Goal: Transaction & Acquisition: Complete application form

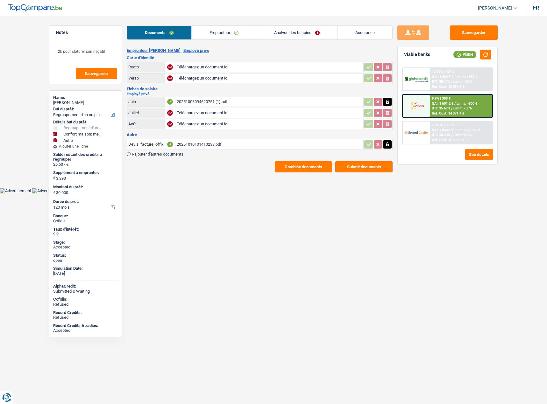
select select "refinancing"
select select "household"
select select "other"
select select "120"
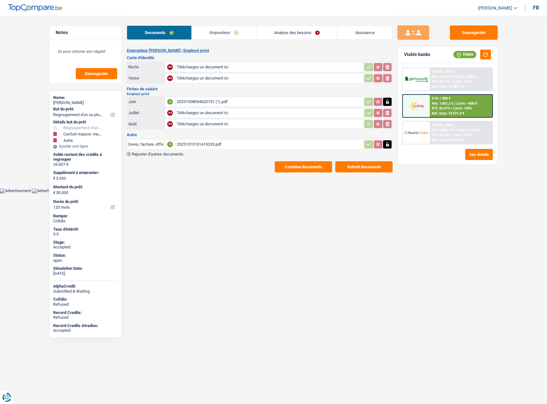
click at [450, 106] on span "DTI: 35.67%" at bounding box center [441, 108] width 18 height 4
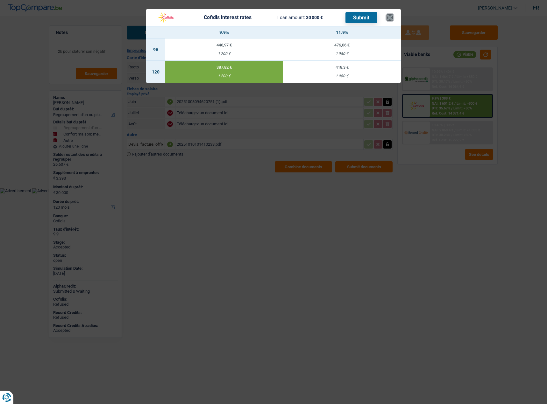
click at [392, 19] on button "×" at bounding box center [390, 17] width 7 height 6
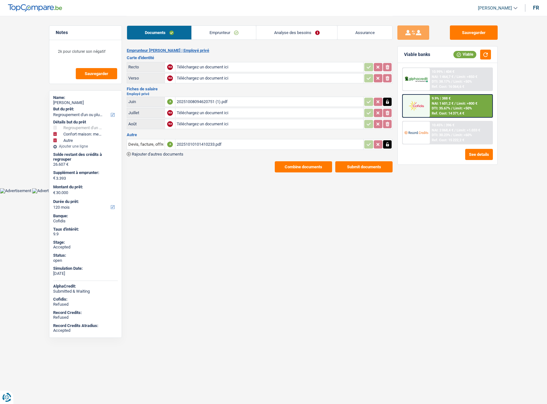
click at [460, 141] on div "Ref. Cost: 15 222,2 €" at bounding box center [448, 140] width 32 height 4
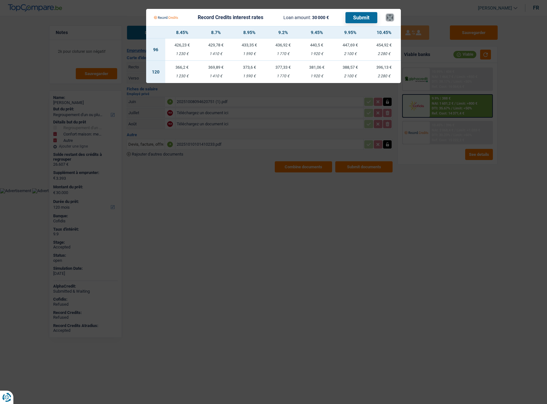
click at [389, 19] on button "×" at bounding box center [390, 17] width 7 height 6
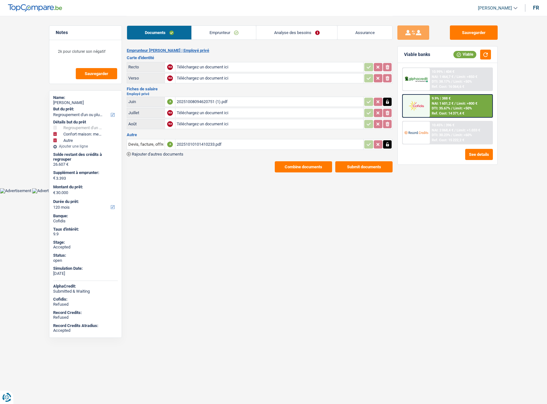
click at [278, 31] on link "Analyse des besoins" at bounding box center [296, 33] width 81 height 14
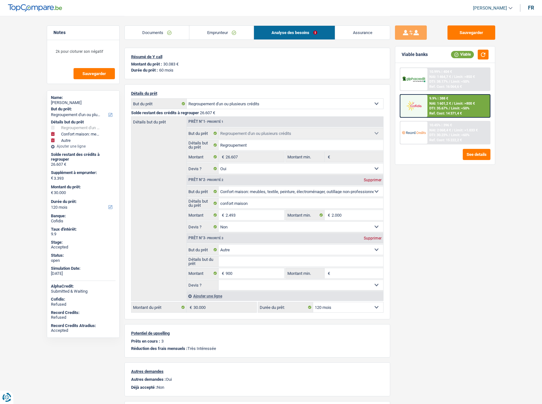
click at [232, 42] on div "Documents Emprunteur Analyse des besoins Assurance" at bounding box center [258, 29] width 266 height 27
click at [230, 36] on link "Emprunteur" at bounding box center [221, 33] width 64 height 14
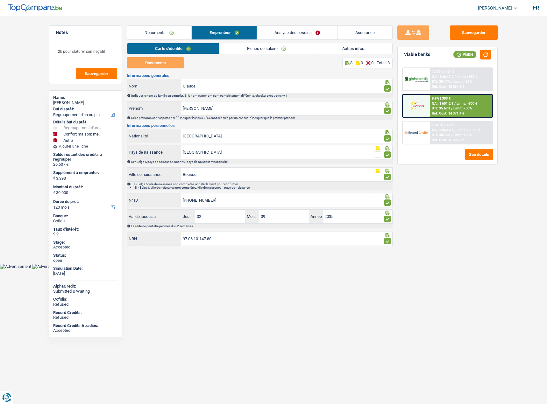
click at [310, 34] on link "Analyse des besoins" at bounding box center [297, 33] width 81 height 14
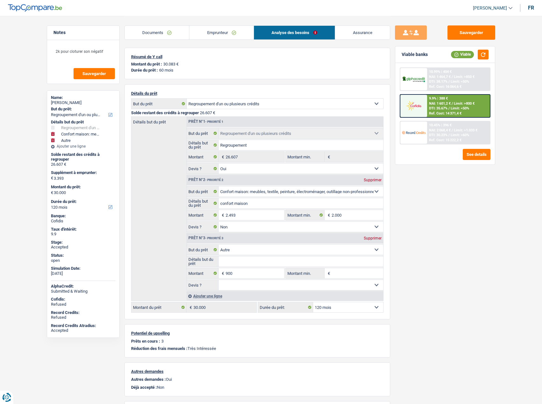
click at [177, 33] on link "Documents" at bounding box center [157, 33] width 65 height 14
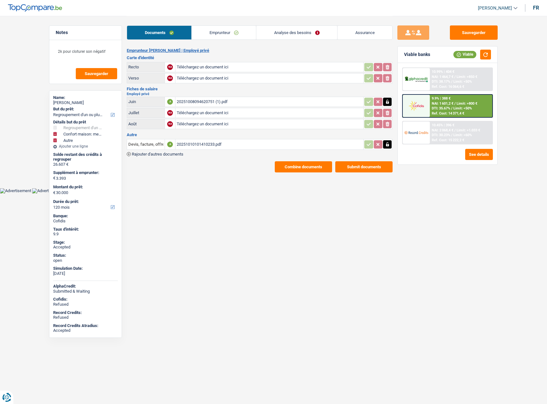
click at [305, 170] on button "Combine documents" at bounding box center [303, 166] width 57 height 11
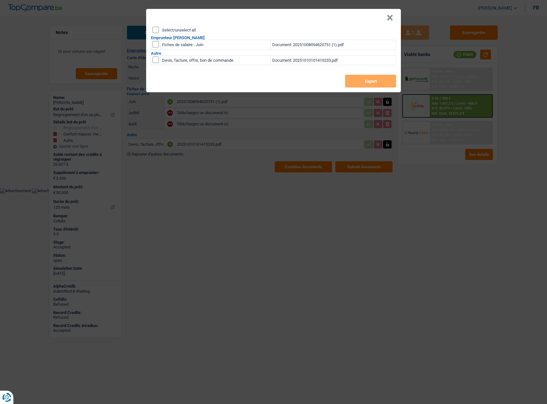
click at [155, 30] on input "Select/unselect all" at bounding box center [156, 30] width 6 height 6
checkbox input "true"
click at [384, 84] on button "Export" at bounding box center [370, 81] width 51 height 13
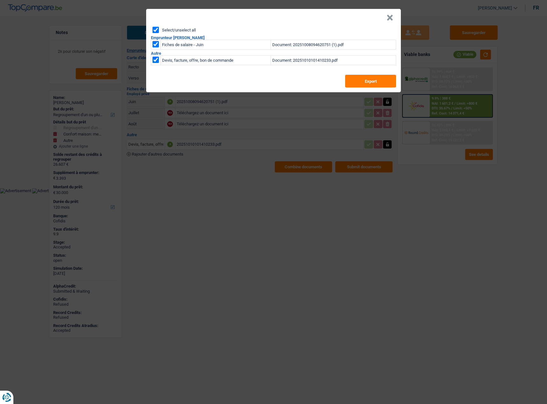
click at [392, 18] on button "×" at bounding box center [390, 18] width 7 height 6
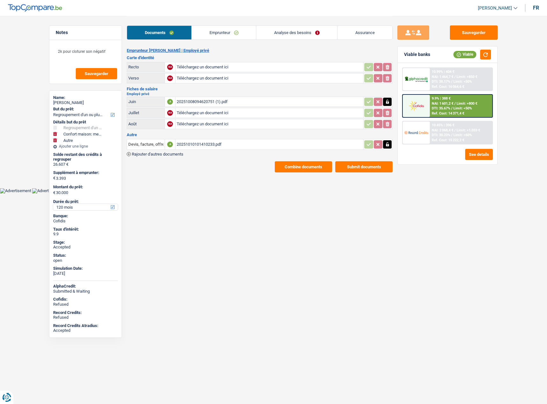
click at [84, 208] on select "12 mois 18 mois 24 mois 30 mois 36 mois 42 mois 48 mois 60 mois 72 mois 84 mois…" at bounding box center [85, 207] width 65 height 6
click at [304, 35] on link "Analyse des besoins" at bounding box center [296, 33] width 81 height 14
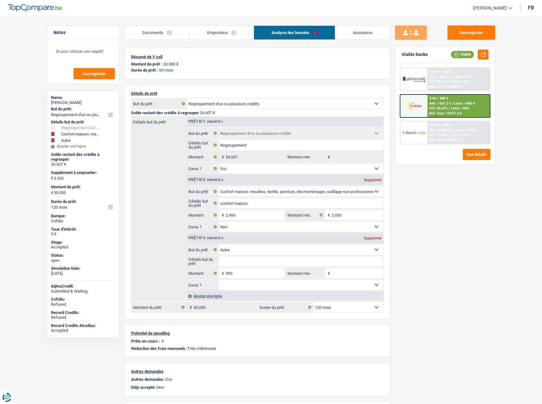
click at [243, 27] on link "Emprunteur" at bounding box center [221, 33] width 64 height 14
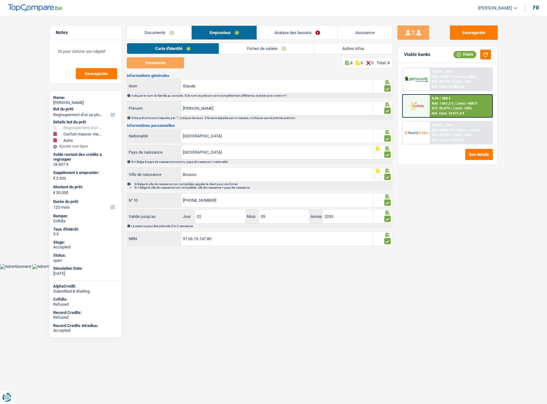
click at [305, 32] on link "Analyse des besoins" at bounding box center [297, 33] width 81 height 14
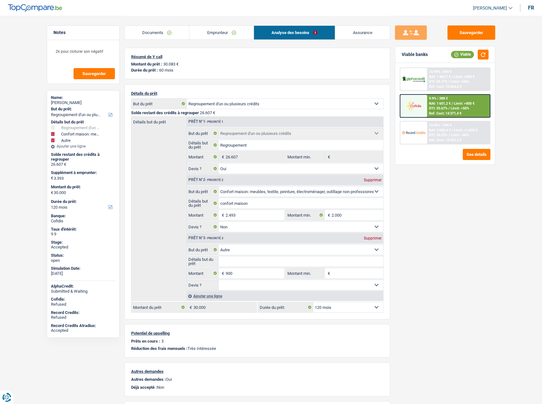
click at [177, 33] on link "Documents" at bounding box center [157, 33] width 65 height 14
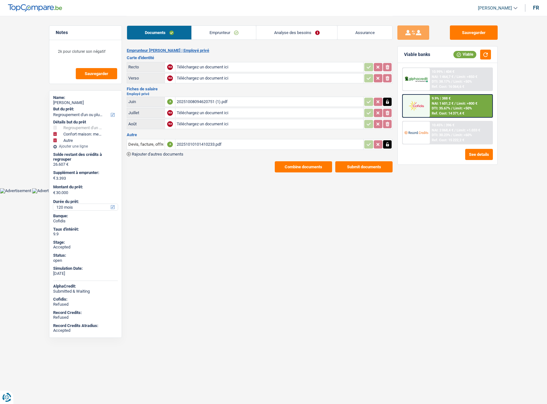
click at [73, 207] on select "12 mois 18 mois 24 mois 30 mois 36 mois 42 mois 48 mois 60 mois 72 mois 84 mois…" at bounding box center [85, 207] width 65 height 6
select select "84"
click at [53, 204] on select "12 mois 18 mois 24 mois 30 mois 36 mois 42 mois 48 mois 60 mois 72 mois 84 mois…" at bounding box center [85, 207] width 65 height 6
click at [471, 130] on span "Limit: >1.033 €" at bounding box center [469, 130] width 24 height 4
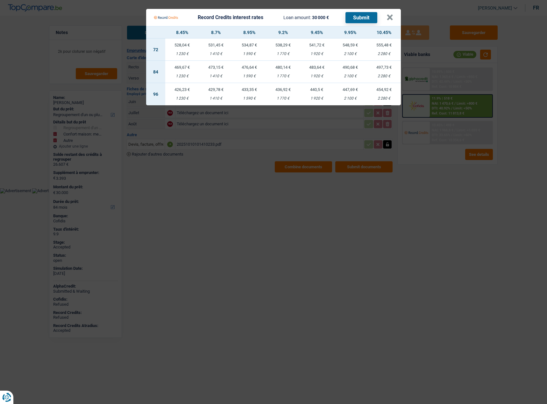
click at [384, 72] on td "497,73 € 2 280 €" at bounding box center [384, 72] width 34 height 22
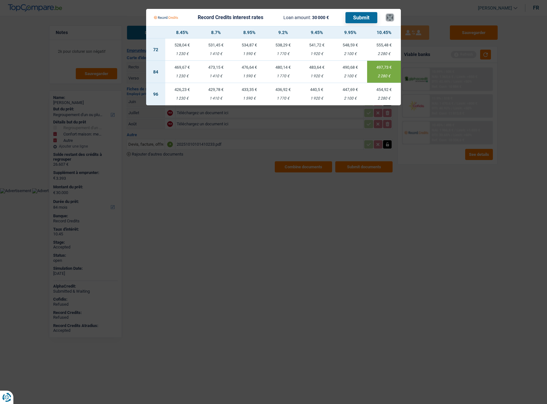
click at [391, 14] on button "×" at bounding box center [390, 17] width 7 height 6
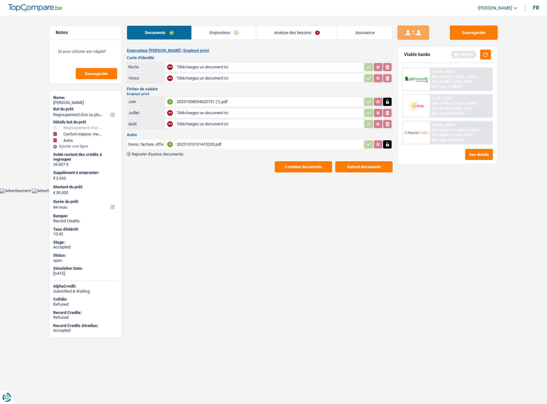
click at [295, 28] on link "Analyse des besoins" at bounding box center [296, 33] width 81 height 14
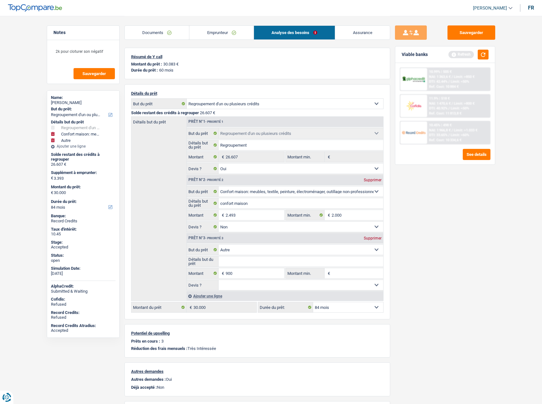
click at [189, 37] on link "Documents" at bounding box center [157, 33] width 65 height 14
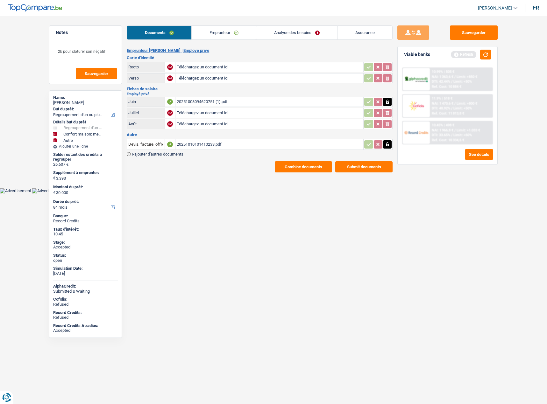
click at [187, 45] on div "Documents Emprunteur Analyse des besoins Assurance Emprunteur Hugo Glaude | Emp…" at bounding box center [260, 94] width 266 height 157
click at [215, 35] on link "Emprunteur" at bounding box center [224, 33] width 64 height 14
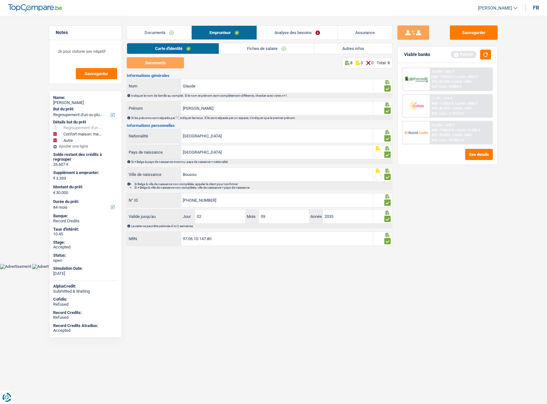
click at [181, 50] on link "Carte d'identité" at bounding box center [173, 48] width 92 height 11
click at [245, 51] on link "Fiches de salaire" at bounding box center [266, 48] width 95 height 11
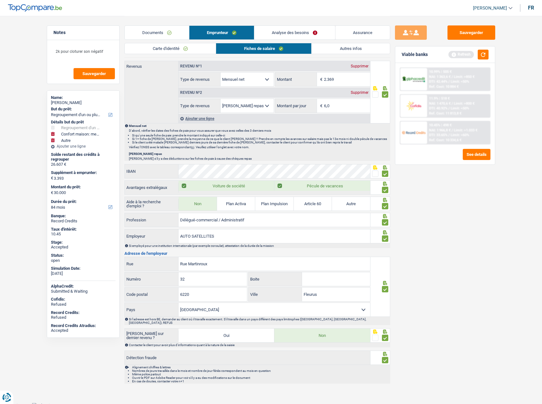
scroll to position [129, 0]
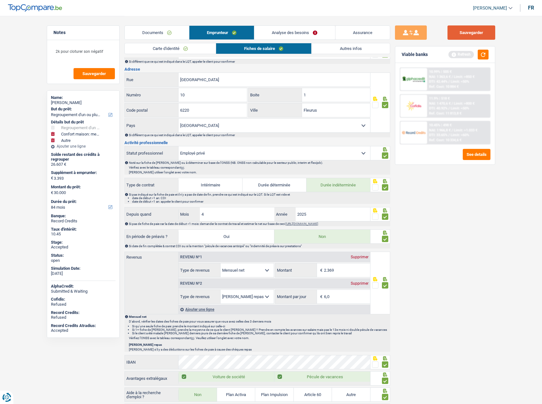
click at [474, 36] on button "Sauvegarder" at bounding box center [472, 32] width 48 height 14
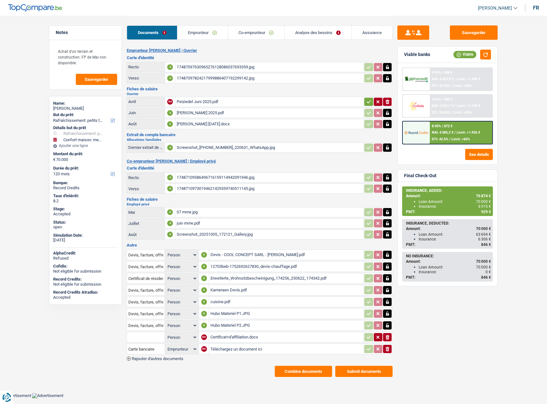
select select "houseOrGarden"
select select "household"
select select "120"
select select "applicant"
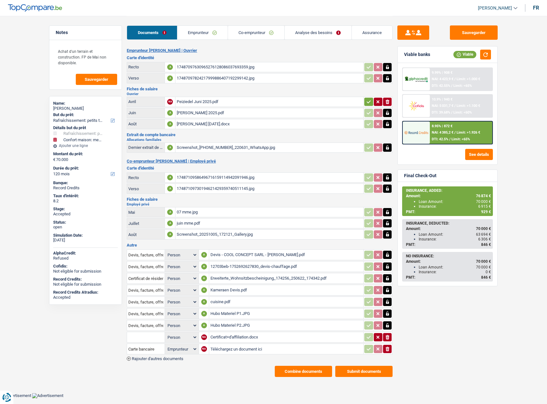
click at [249, 339] on div "Certificat+d'affiliation.docx" at bounding box center [286, 338] width 152 height 10
click at [389, 351] on button "ionicons-v5-e" at bounding box center [387, 349] width 9 height 8
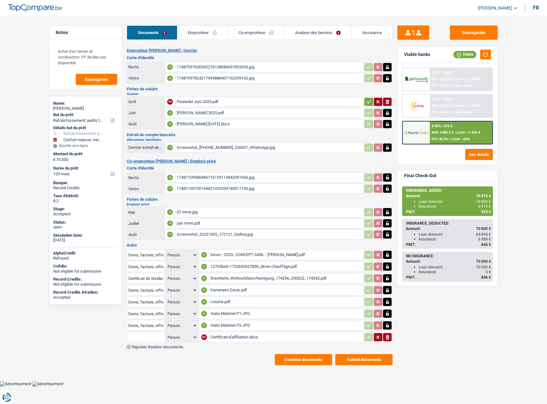
click at [144, 338] on input "text" at bounding box center [145, 337] width 35 height 10
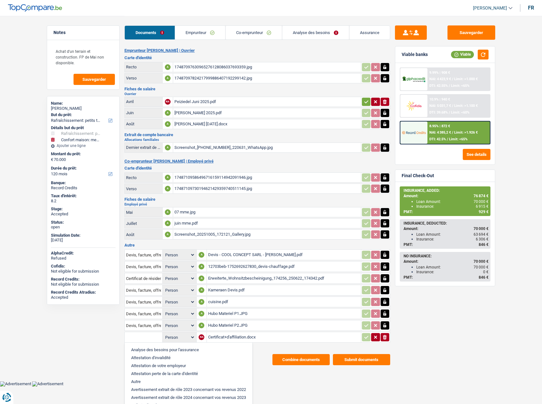
click at [148, 381] on li "Autre" at bounding box center [188, 382] width 121 height 8
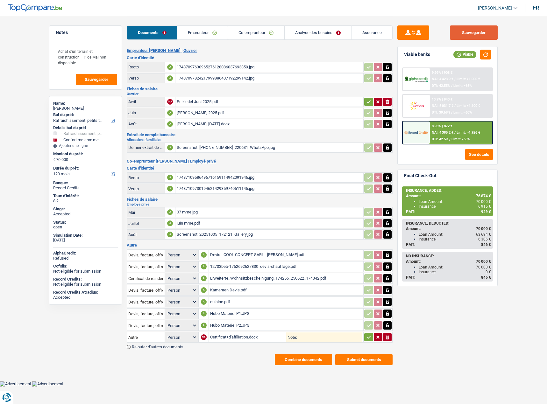
click at [474, 35] on button "Sauvegarder" at bounding box center [474, 32] width 48 height 14
click at [153, 346] on span "Rajouter d'autres documents" at bounding box center [158, 347] width 52 height 4
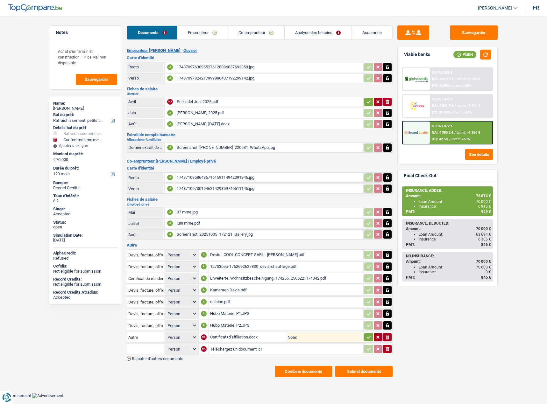
click at [242, 348] on input "Téléchargez un document ici" at bounding box center [286, 350] width 152 height 10
click at [388, 353] on button "ionicons-v5-e" at bounding box center [387, 349] width 9 height 8
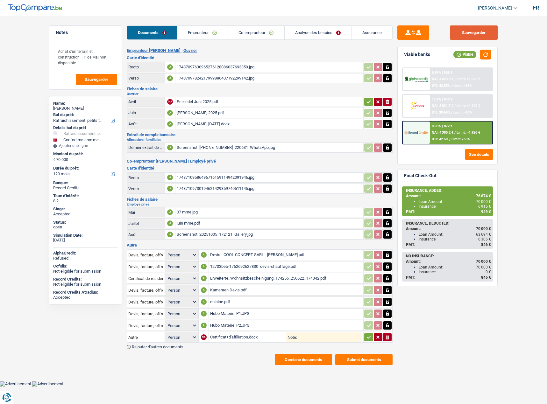
click at [480, 27] on button "Sauvegarder" at bounding box center [474, 32] width 48 height 14
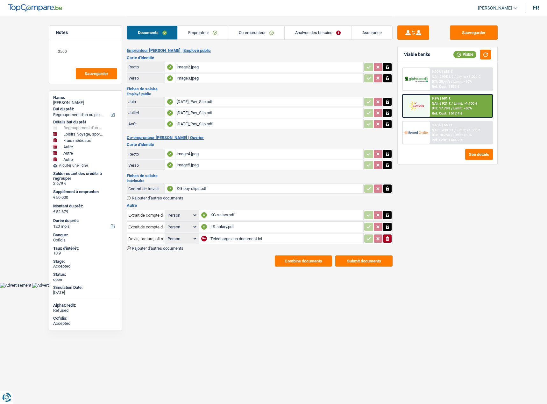
select select "refinancing"
select select "hobbies"
select select "medical"
select select "other"
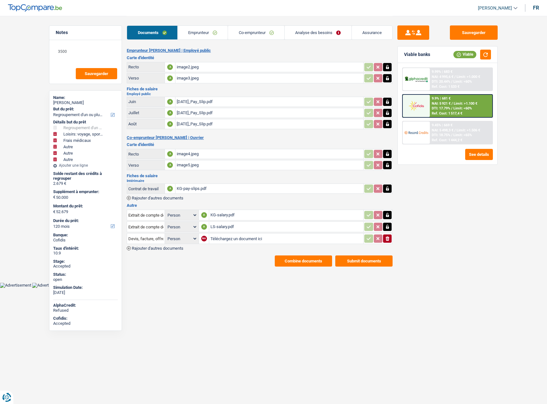
select select "other"
select select "120"
click at [478, 99] on div "9.9% | 681 € NAI: 5 921 € / Limit: >1.100 € DTI: 17.79% / Limit: <60% Ref. Cost…" at bounding box center [461, 106] width 63 height 22
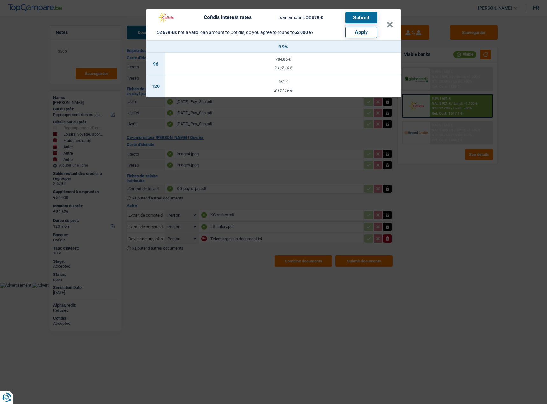
click at [358, 33] on button "Apply" at bounding box center [361, 32] width 32 height 11
type input "50.321"
type input "53.000"
select select "144"
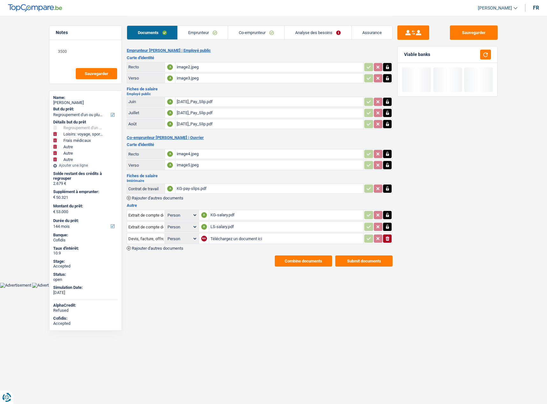
click at [319, 33] on link "Analyse des besoins" at bounding box center [318, 33] width 67 height 14
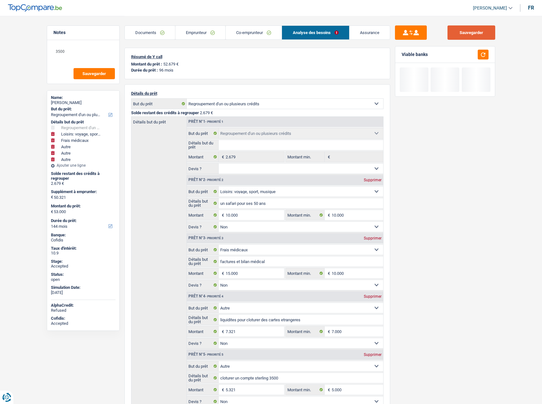
drag, startPoint x: 477, startPoint y: 37, endPoint x: 410, endPoint y: 0, distance: 76.8
click at [476, 36] on button "Sauvegarder" at bounding box center [472, 32] width 48 height 14
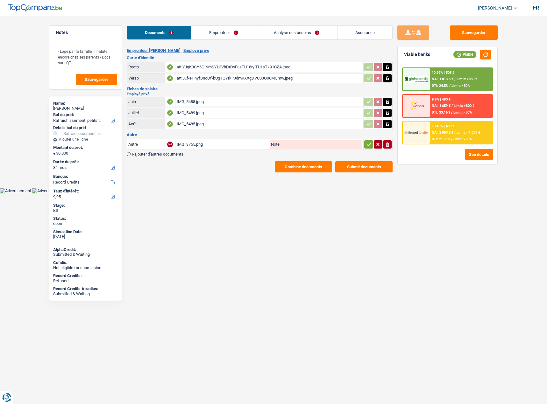
select select "houseOrGarden"
select select "84"
select select "record credits"
select select "houseOrGarden"
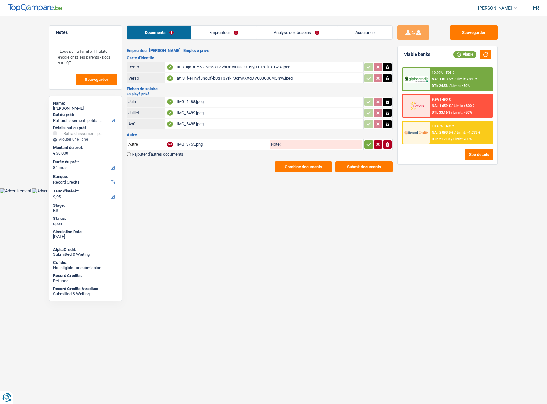
select select "houseOrGarden"
select select "84"
select select "record credits"
click at [211, 146] on div "IMG_3755.png" at bounding box center [223, 145] width 92 height 10
click at [306, 166] on button "Combine documents" at bounding box center [303, 166] width 57 height 11
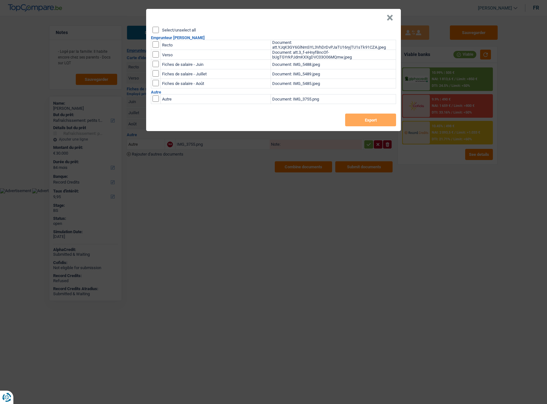
click at [156, 30] on input "Select/unselect all" at bounding box center [156, 30] width 6 height 6
checkbox input "true"
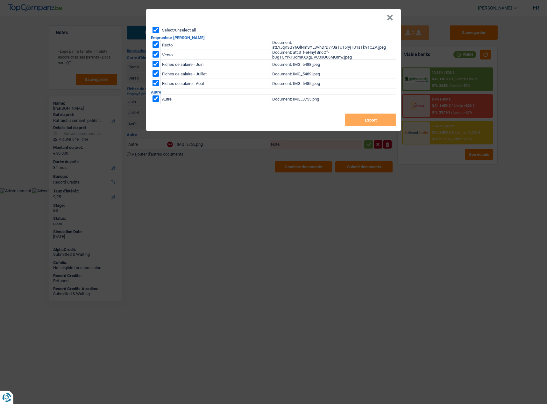
checkbox input "true"
drag, startPoint x: 155, startPoint y: 42, endPoint x: 155, endPoint y: 51, distance: 8.9
click at [155, 43] on input "checkbox" at bounding box center [156, 44] width 6 height 6
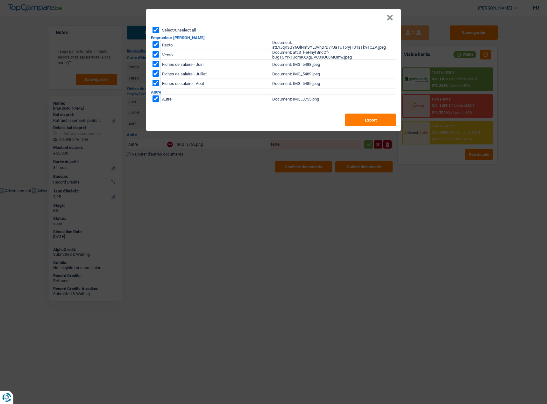
checkbox input "false"
click at [155, 55] on input "checkbox" at bounding box center [156, 54] width 6 height 6
checkbox input "false"
click at [375, 119] on button "Export" at bounding box center [370, 120] width 51 height 13
click at [191, 191] on div "× Select/unselect all Emprunteur [PERSON_NAME] Recto Document: att.YJqK3GY6GlNm…" at bounding box center [273, 202] width 547 height 404
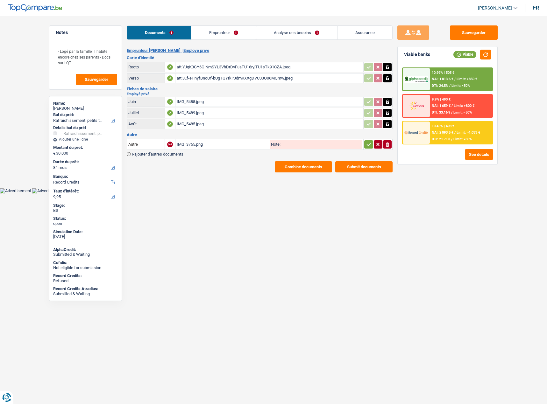
click at [222, 35] on link "Emprunteur" at bounding box center [223, 33] width 64 height 14
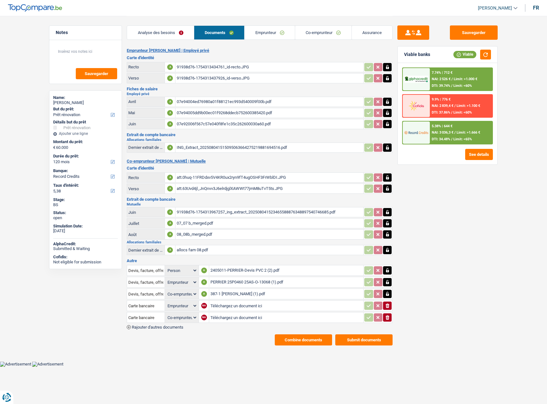
select select "renovation"
select select "120"
select select "record credits"
select select "applicant"
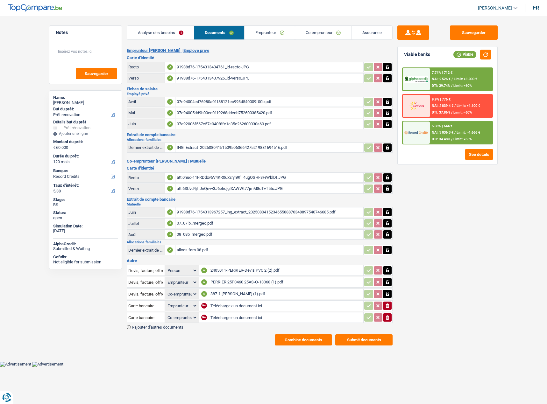
select select "coApplicant"
select select "applicant"
select select "coApplicant"
click at [389, 319] on icon "ionicons-v5-e" at bounding box center [387, 318] width 5 height 6
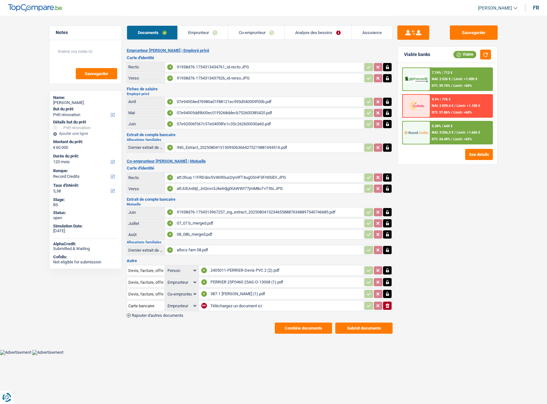
click at [265, 305] on input "Téléchargez un document ici" at bounding box center [286, 306] width 152 height 10
type input "C:\fakepath\signed_xm42.xsl_92122142192 (2).pdf"
click at [230, 306] on div "signed_xm42.xsl_92122142192 (2).pdf" at bounding box center [286, 306] width 152 height 10
click at [220, 270] on div "2405011-PERRIER-Devis PVC 2 (2).pdf" at bounding box center [286, 271] width 152 height 10
click at [482, 31] on button "Sauvegarder" at bounding box center [474, 32] width 48 height 14
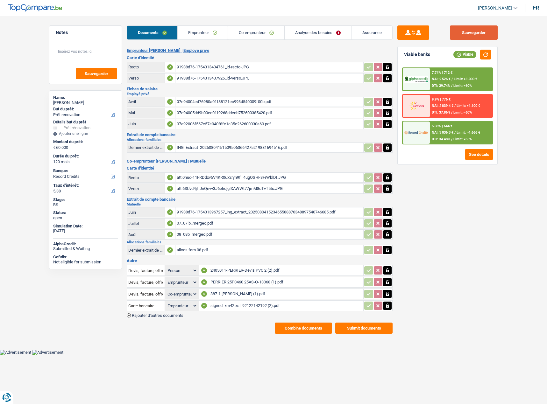
click at [472, 28] on button "Sauvegarder" at bounding box center [474, 32] width 48 height 14
click at [245, 32] on link "Co-emprunteur" at bounding box center [256, 33] width 56 height 14
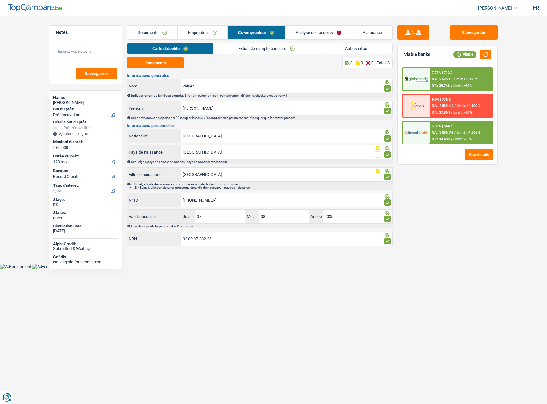
click at [246, 48] on link "Extrait de compte bancaire" at bounding box center [266, 48] width 106 height 11
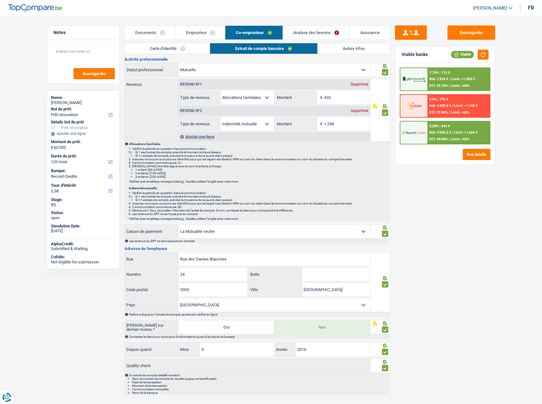
scroll to position [31, 0]
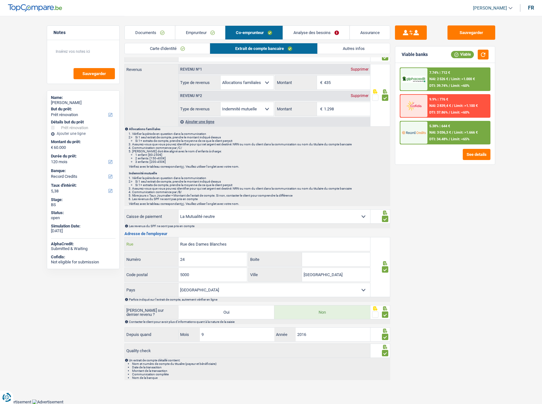
drag, startPoint x: 230, startPoint y: 243, endPoint x: 131, endPoint y: 243, distance: 98.4
click at [131, 243] on div "Rue des Dames Blanches Rue" at bounding box center [248, 245] width 246 height 14
click at [211, 257] on input "24" at bounding box center [213, 260] width 68 height 14
drag, startPoint x: 226, startPoint y: 260, endPoint x: 76, endPoint y: 251, distance: 149.9
click at [76, 251] on div "Notes Sauvegarder Name: Nathan PERRIER But du prêt: Confort maison: meubles, te…" at bounding box center [271, 184] width 459 height 399
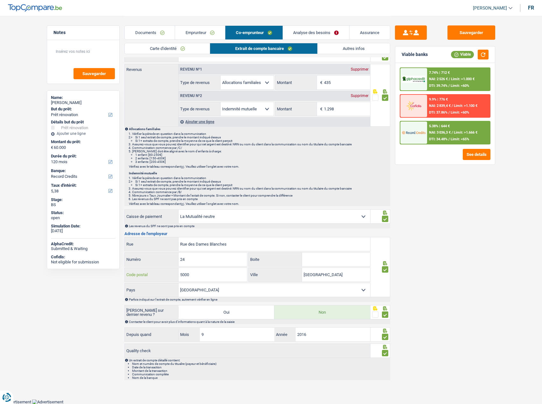
click at [208, 272] on input "5000" at bounding box center [213, 275] width 68 height 14
drag, startPoint x: 208, startPoint y: 274, endPoint x: 136, endPoint y: 273, distance: 72.3
click at [136, 273] on div "5000 Code postal" at bounding box center [186, 275] width 123 height 14
click at [331, 273] on input "Namur" at bounding box center [336, 275] width 68 height 14
drag, startPoint x: 328, startPoint y: 274, endPoint x: 240, endPoint y: 268, distance: 87.8
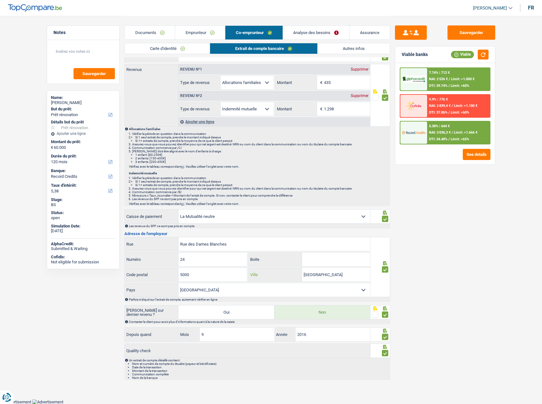
click at [240, 268] on div "5000 Code postal Namur Ville" at bounding box center [248, 275] width 246 height 15
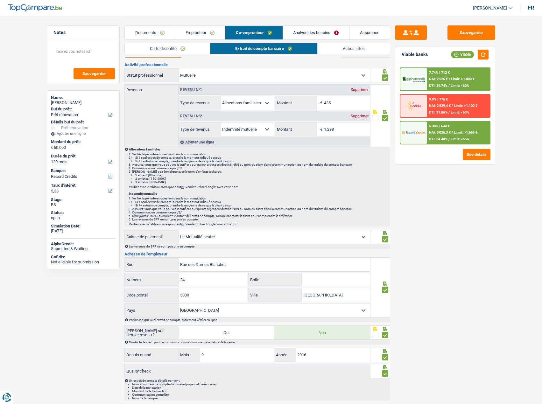
scroll to position [0, 0]
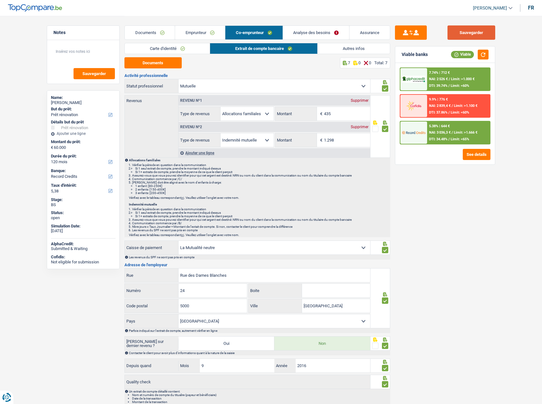
drag, startPoint x: 467, startPoint y: 33, endPoint x: 221, endPoint y: 42, distance: 246.0
click at [465, 33] on button "Sauvegarder" at bounding box center [472, 32] width 48 height 14
click at [194, 47] on link "Carte d'identité" at bounding box center [167, 48] width 85 height 11
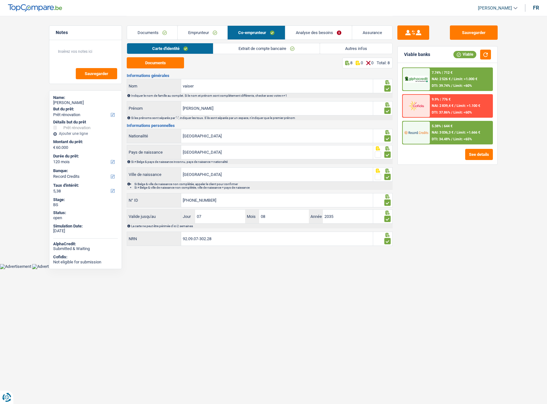
click at [278, 40] on div "Documents Emprunteur Co-emprunteur Analyse des besoins Assurance" at bounding box center [260, 29] width 266 height 27
click at [274, 45] on link "Extrait de compte bancaire" at bounding box center [266, 48] width 106 height 11
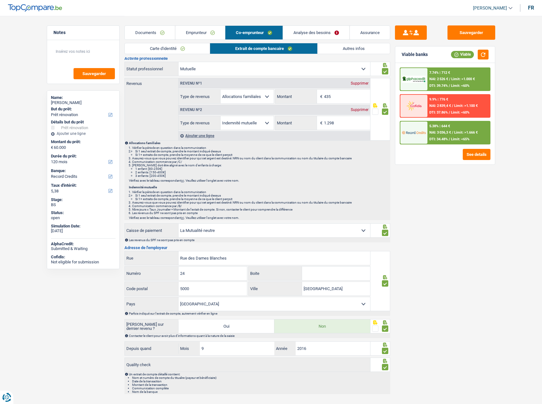
scroll to position [31, 0]
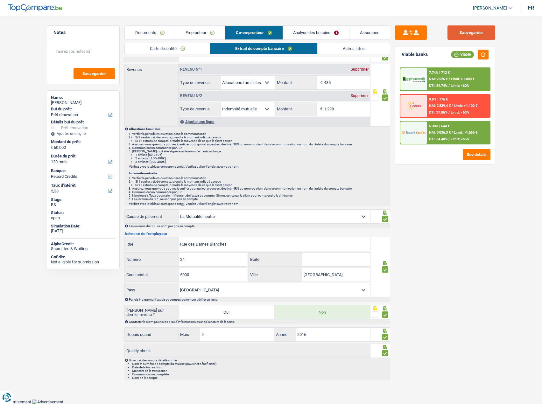
click at [480, 39] on button "Sauvegarder" at bounding box center [472, 32] width 48 height 14
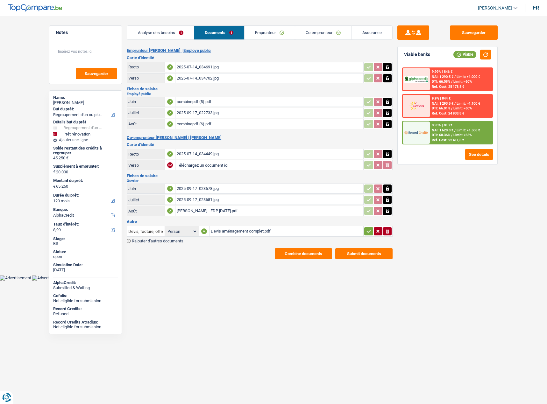
select select "refinancing"
select select "renovation"
select select "120"
select select "alphacredit"
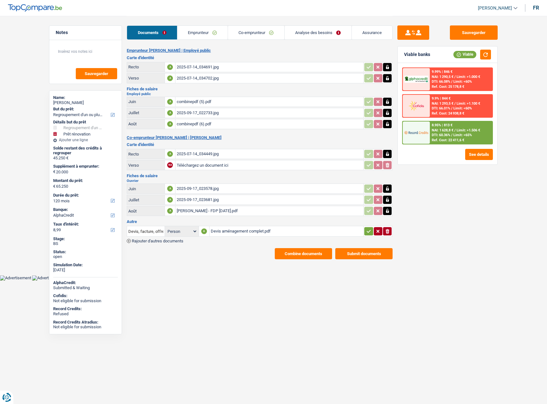
click at [322, 34] on link "Analyse des besoins" at bounding box center [318, 33] width 67 height 14
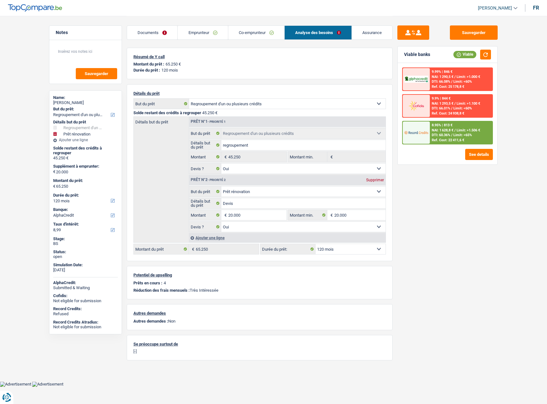
click at [204, 27] on link "Emprunteur" at bounding box center [203, 33] width 50 height 14
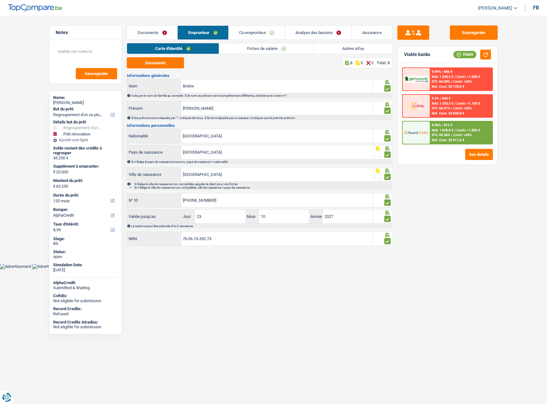
click at [326, 50] on link "Autres infos" at bounding box center [353, 48] width 78 height 11
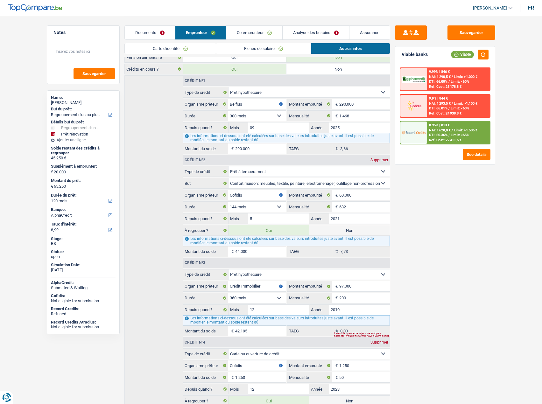
scroll to position [208, 0]
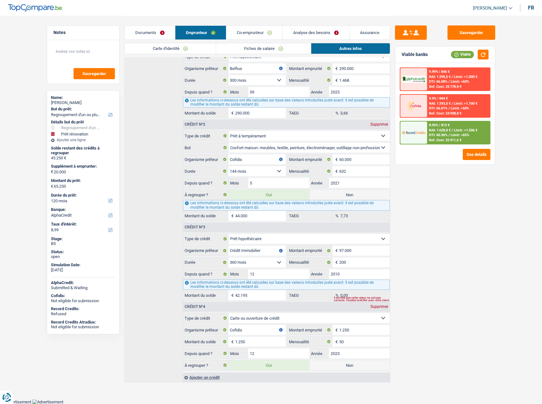
click at [146, 28] on link "Documents" at bounding box center [150, 33] width 50 height 14
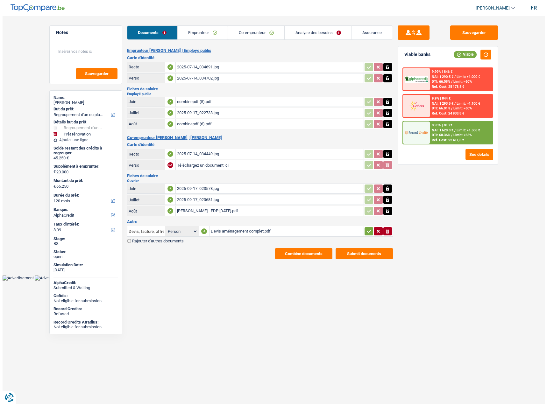
scroll to position [0, 0]
click at [239, 236] on div "Devis aménagement complet.pdf" at bounding box center [287, 232] width 152 height 10
click at [247, 237] on td "Devis aménagement complet.pdf" at bounding box center [286, 231] width 154 height 11
click at [243, 233] on div "Devis aménagement complet.pdf" at bounding box center [287, 232] width 152 height 10
click at [240, 207] on div "BRISME David - FDP septembre 2025.pdf" at bounding box center [269, 211] width 185 height 10
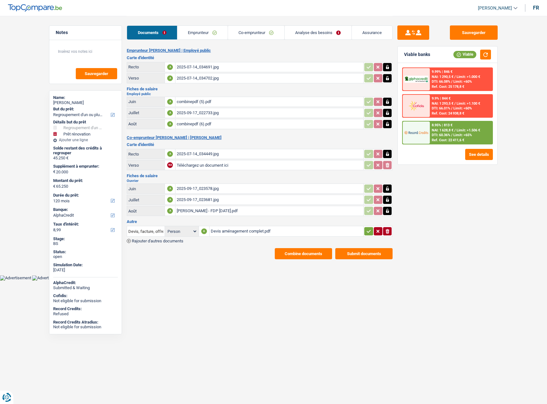
click at [222, 200] on div "2025-09-17_023681.jpg" at bounding box center [269, 200] width 185 height 10
click at [223, 159] on div "2025-07-14_034449.jpg" at bounding box center [269, 154] width 185 height 10
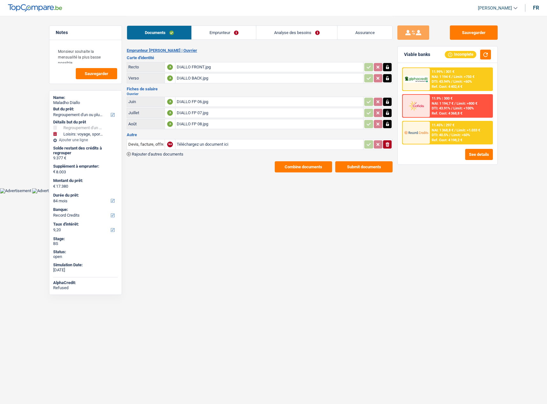
select select "refinancing"
select select "hobbies"
select select "84"
select select "record credits"
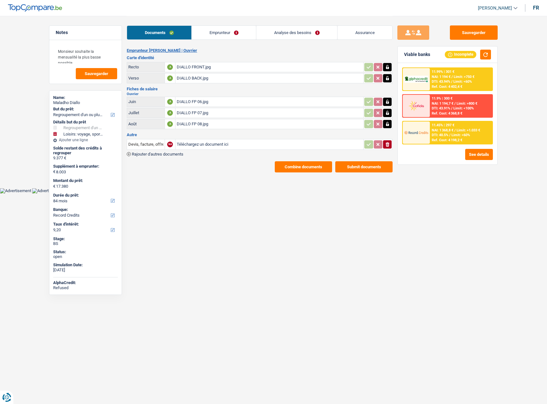
click at [232, 33] on link "Emprunteur" at bounding box center [224, 33] width 64 height 14
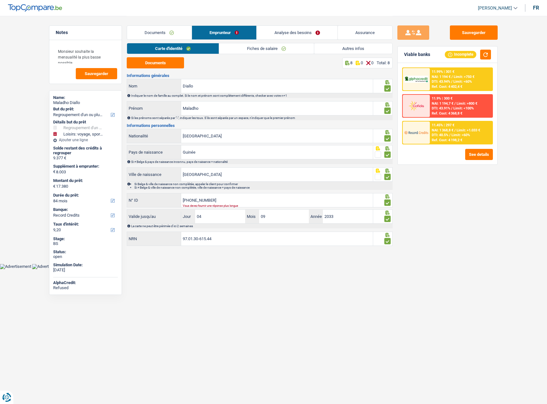
click at [371, 53] on link "Autres infos" at bounding box center [353, 48] width 78 height 11
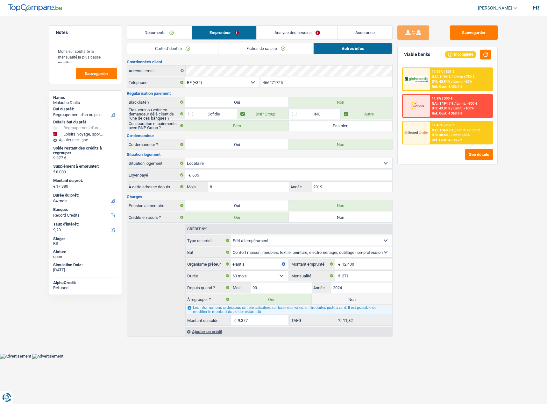
click at [294, 30] on link "Analyse des besoins" at bounding box center [297, 33] width 81 height 14
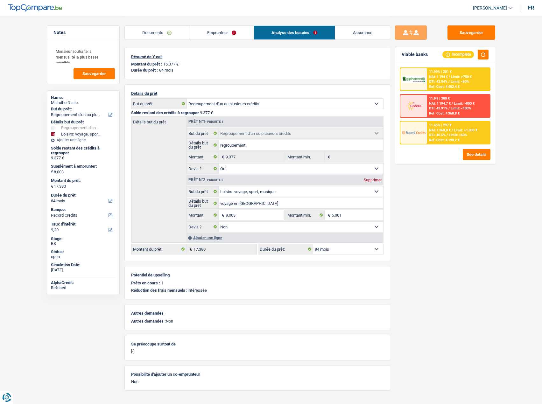
drag, startPoint x: 141, startPoint y: 36, endPoint x: 162, endPoint y: 39, distance: 20.9
click at [142, 36] on link "Documents" at bounding box center [157, 33] width 65 height 14
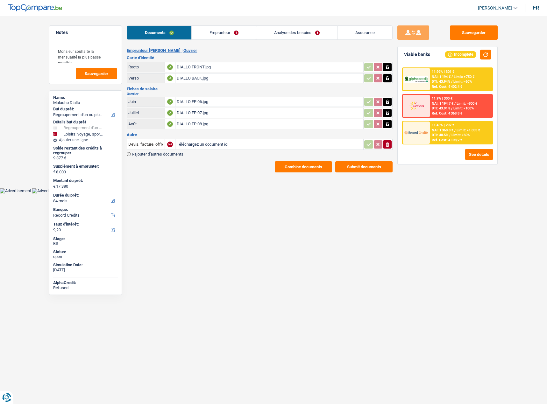
click at [292, 164] on button "Combine documents" at bounding box center [303, 166] width 57 height 11
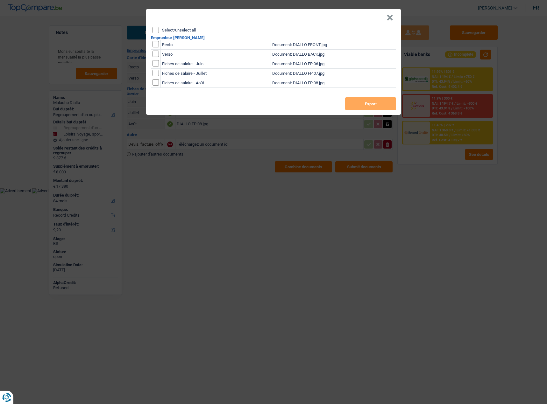
click at [155, 32] on input "Select/unselect all" at bounding box center [156, 30] width 6 height 6
checkbox input "true"
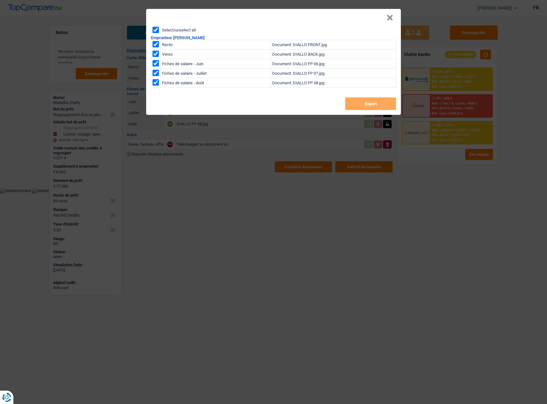
checkbox input "true"
click at [381, 108] on button "Export" at bounding box center [370, 103] width 51 height 13
click at [392, 20] on button "×" at bounding box center [390, 18] width 7 height 6
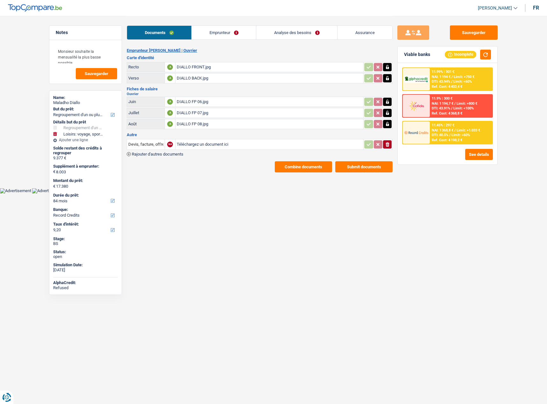
click at [307, 34] on link "Analyse des besoins" at bounding box center [296, 33] width 81 height 14
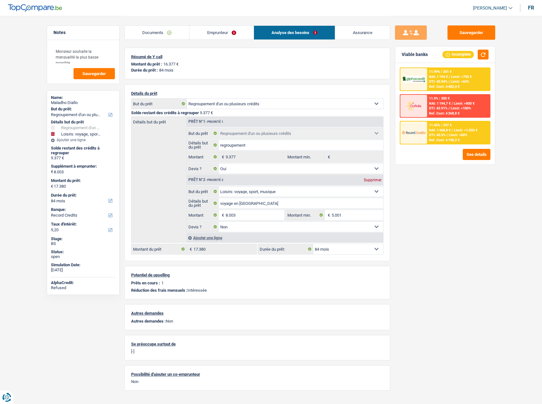
click at [228, 20] on div "Documents Emprunteur Analyse des besoins Assurance" at bounding box center [258, 29] width 266 height 27
click at [221, 27] on link "Emprunteur" at bounding box center [221, 33] width 64 height 14
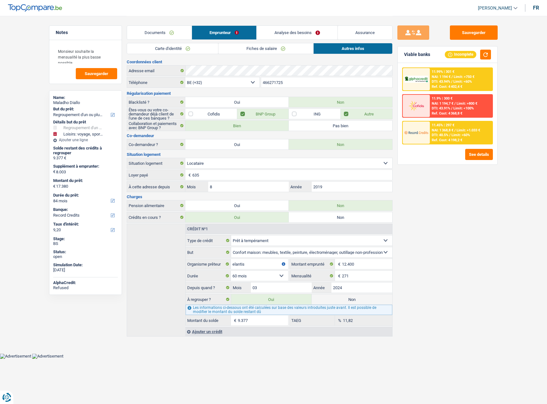
click at [294, 37] on link "Analyse des besoins" at bounding box center [297, 33] width 81 height 14
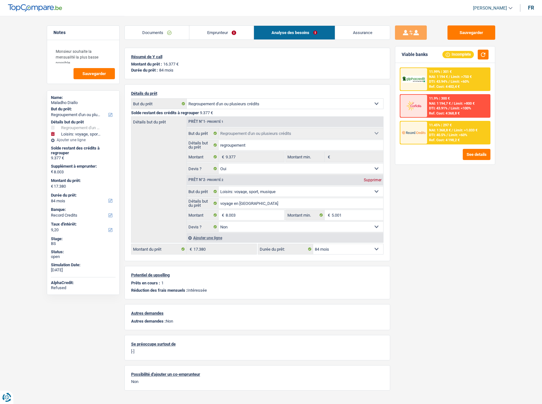
click at [460, 135] on span "Limit: <60%" at bounding box center [458, 135] width 18 height 4
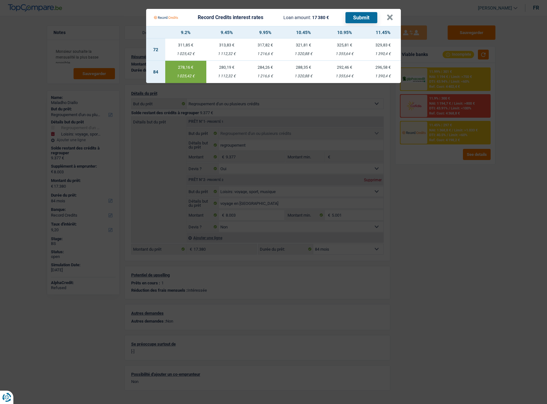
drag, startPoint x: 473, startPoint y: 278, endPoint x: 499, endPoint y: 288, distance: 27.7
click at [473, 278] on Credits "Record Credits interest rates Loan amount: 17 380 € Submit × 9.2% 9.45% 9.95% 1…" at bounding box center [273, 202] width 547 height 404
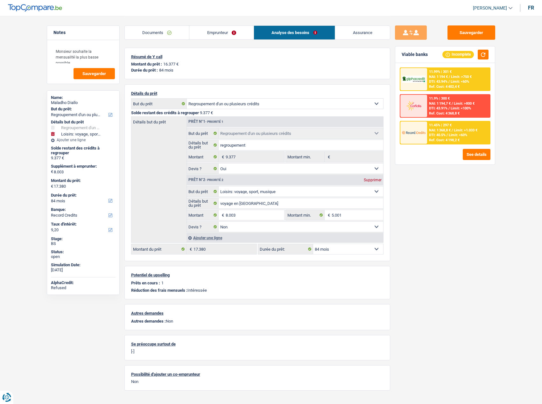
click at [463, 75] on span "Limit: >750 €" at bounding box center [461, 77] width 21 height 4
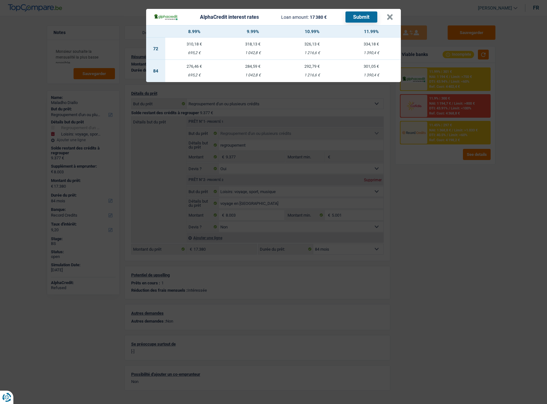
click at [487, 210] on div "AlphaCredit interest rates Loan amount: 17 380 € Submit × 8.99% 9.99% 10.99% 11…" at bounding box center [273, 202] width 547 height 404
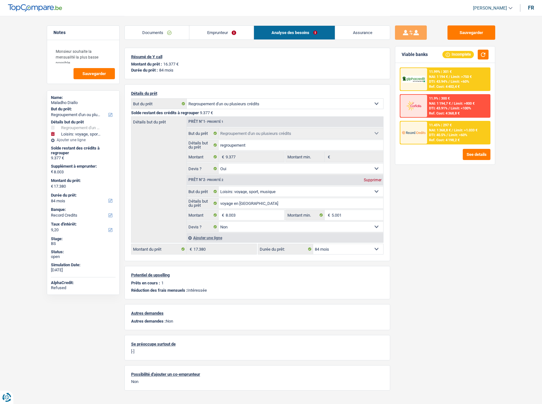
click at [466, 136] on span "Limit: <60%" at bounding box center [458, 135] width 18 height 4
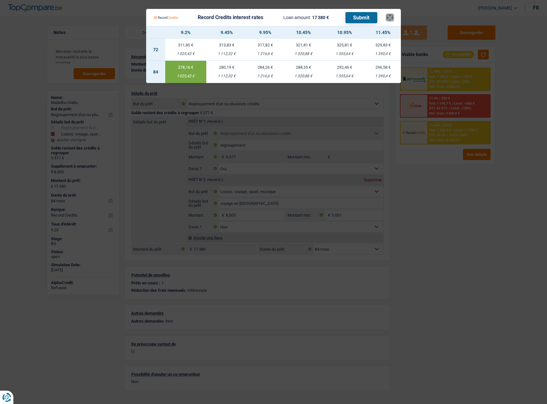
click at [388, 20] on button "×" at bounding box center [390, 17] width 7 height 6
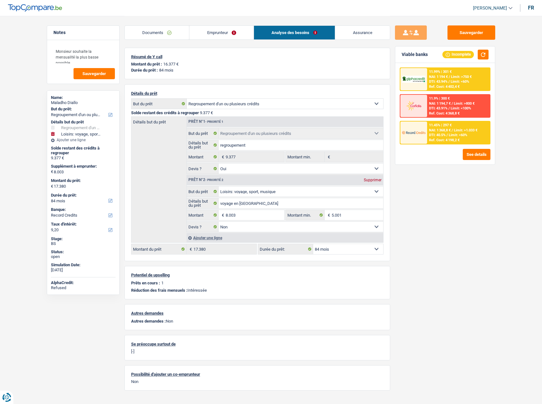
click at [189, 41] on div "Documents Emprunteur Analyse des besoins Assurance" at bounding box center [258, 29] width 266 height 27
click at [197, 36] on link "Emprunteur" at bounding box center [221, 33] width 64 height 14
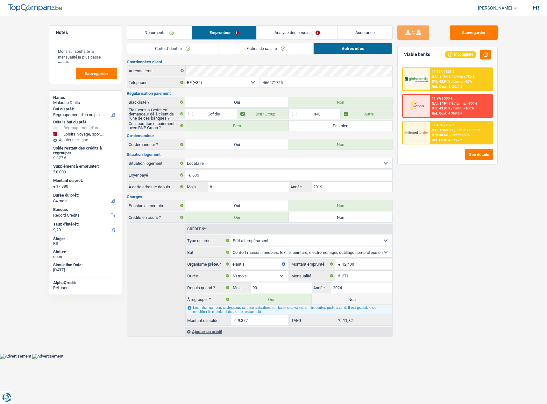
click at [174, 46] on link "Carte d'identité" at bounding box center [172, 48] width 91 height 11
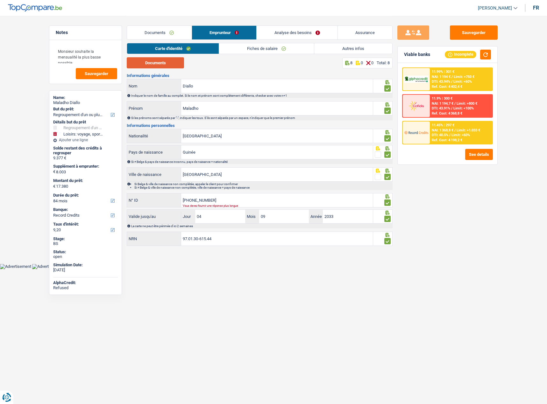
click at [165, 66] on button "Documents" at bounding box center [155, 62] width 57 height 11
drag, startPoint x: 193, startPoint y: 139, endPoint x: 140, endPoint y: 131, distance: 53.8
click at [140, 131] on div "Belgique Nationalité" at bounding box center [250, 136] width 246 height 14
type input "g"
type input "u"
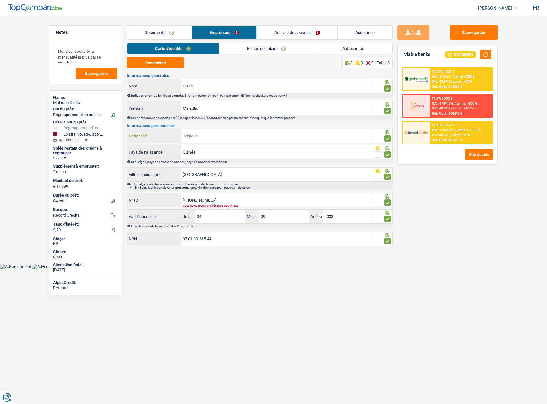
type input "B-5955494-24"
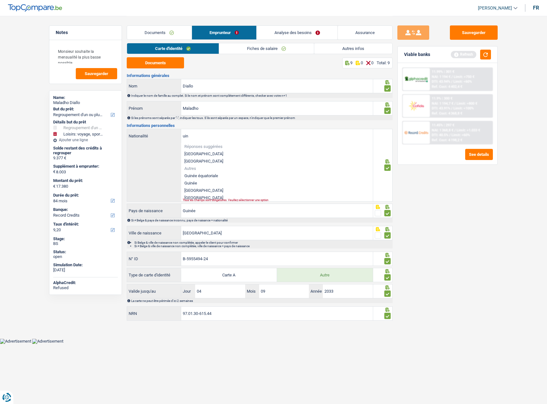
click at [194, 182] on li "Guinée" at bounding box center [277, 183] width 192 height 7
type input "Guinée"
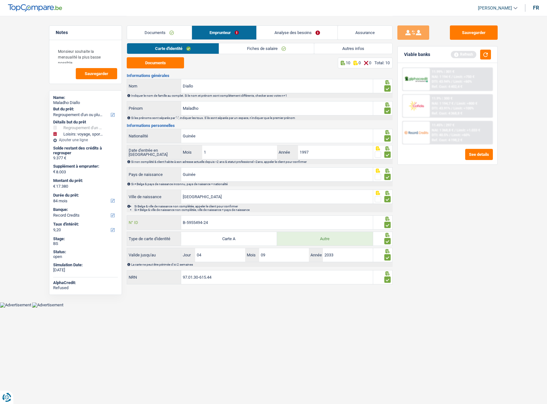
drag, startPoint x: 187, startPoint y: 222, endPoint x: 206, endPoint y: 223, distance: 18.8
click at [206, 223] on input "B-5955494-24" at bounding box center [277, 223] width 192 height 14
drag, startPoint x: 210, startPoint y: 223, endPoint x: 187, endPoint y: 223, distance: 23.2
click at [187, 223] on input "B-5955494-24" at bounding box center [277, 223] width 192 height 14
paste input "5494"
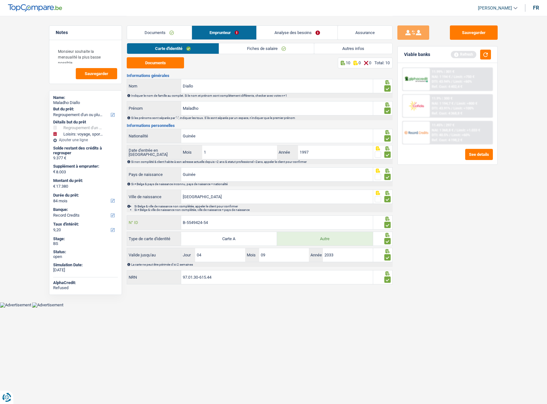
type input "B-5549424-54"
click at [402, 242] on div "Sauvegarder Viable banks Refresh 11.99% | 301 € NAI: 1 194 € / Limit: >750 € DT…" at bounding box center [448, 209] width 110 height 369
click at [472, 36] on button "Sauvegarder" at bounding box center [474, 32] width 48 height 14
click at [483, 61] on div "Viable banks Refresh" at bounding box center [448, 54] width 100 height 17
click at [483, 58] on button "button" at bounding box center [485, 55] width 11 height 10
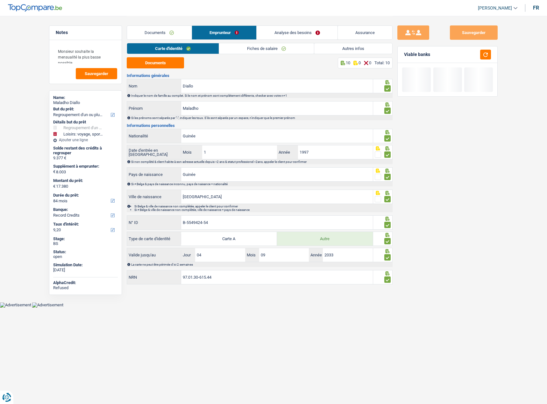
click at [257, 51] on link "Fiches de salaire" at bounding box center [266, 48] width 95 height 11
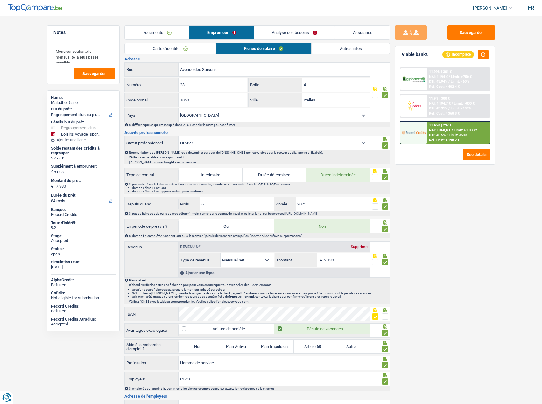
scroll to position [11, 0]
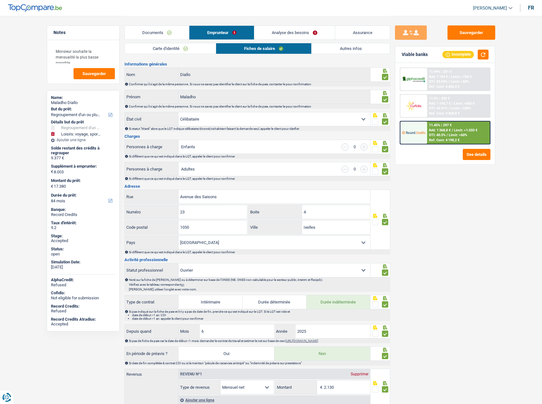
click at [351, 49] on link "Autres infos" at bounding box center [351, 48] width 78 height 11
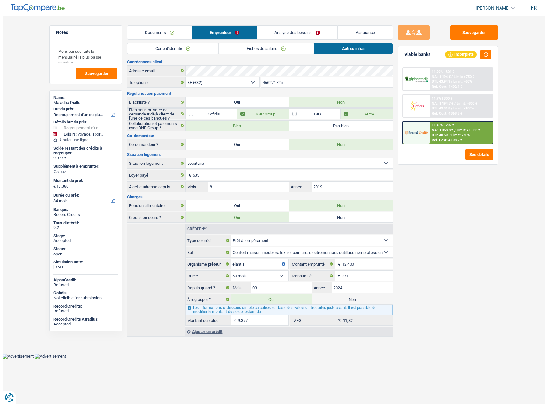
scroll to position [0, 0]
click at [177, 36] on link "Documents" at bounding box center [159, 33] width 65 height 14
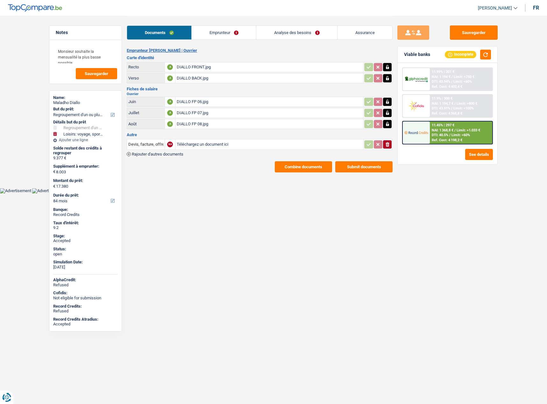
click at [320, 167] on button "Combine documents" at bounding box center [303, 166] width 57 height 11
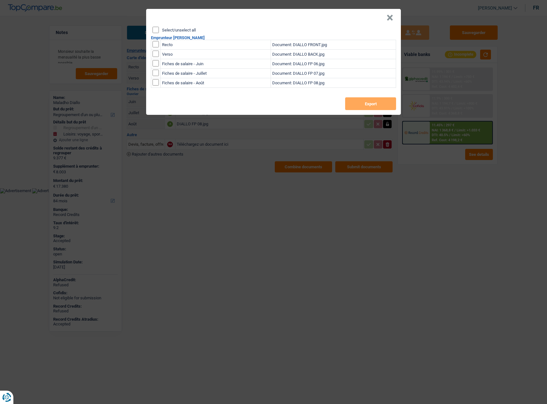
click at [158, 29] on div "Select/unselect all" at bounding box center [275, 30] width 244 height 6
click at [157, 29] on input "Select/unselect all" at bounding box center [156, 30] width 6 height 6
checkbox input "true"
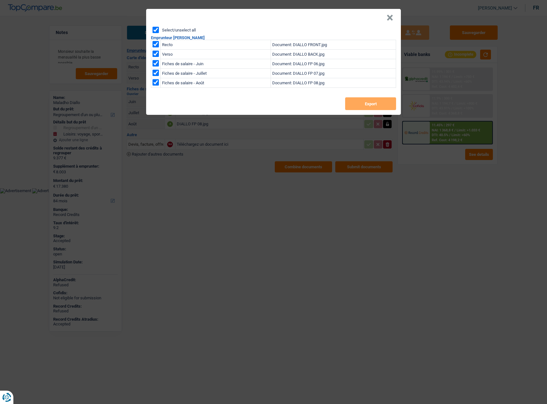
checkbox input "true"
click at [367, 101] on button "Export" at bounding box center [370, 103] width 51 height 13
click at [391, 18] on button "×" at bounding box center [390, 18] width 7 height 6
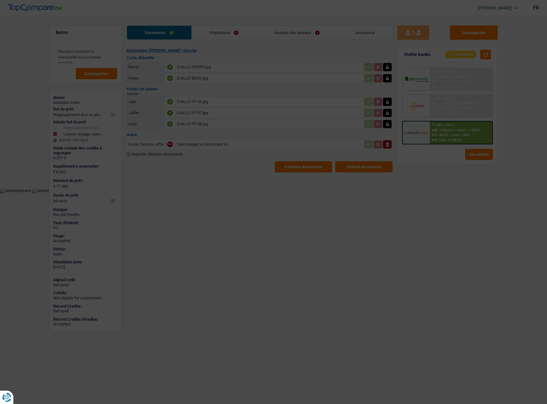
drag, startPoint x: 498, startPoint y: 33, endPoint x: 494, endPoint y: 33, distance: 4.1
click at [498, 33] on div "Sauvegarder Viable banks Incomplete 11.99% | 301 € NAI: 1 194 € / Limit: >750 €…" at bounding box center [448, 209] width 110 height 369
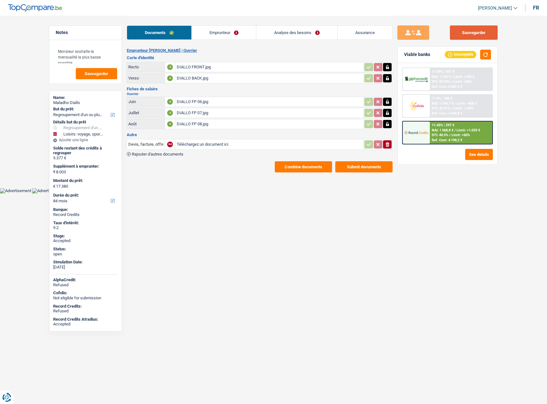
click at [482, 31] on button "Sauvegarder" at bounding box center [474, 32] width 48 height 14
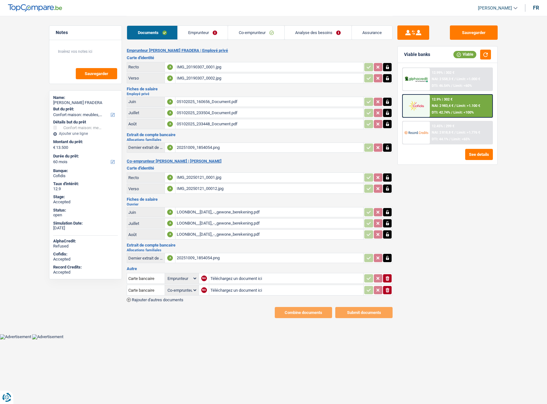
select select "household"
select select "60"
select select "applicant"
select select "coApplicant"
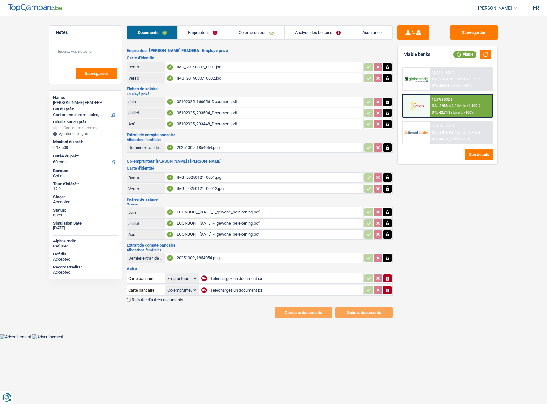
click at [200, 35] on link "Emprunteur" at bounding box center [203, 33] width 50 height 14
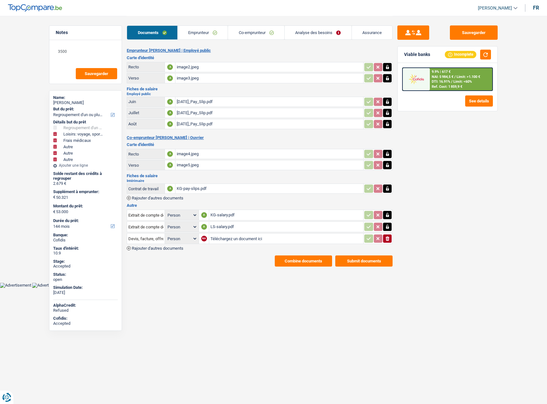
select select "refinancing"
select select "hobbies"
select select "medical"
select select "other"
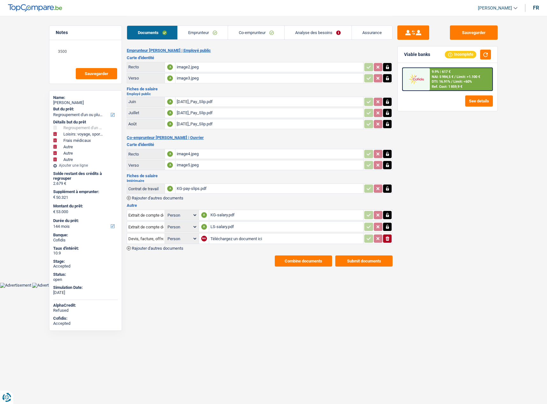
select select "other"
select select "144"
click at [195, 35] on link "Emprunteur" at bounding box center [203, 33] width 50 height 14
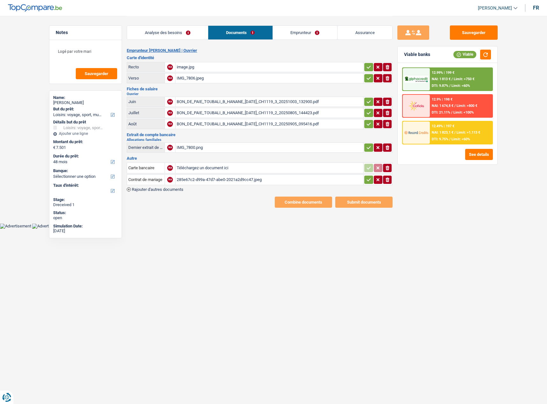
select select "hobbies"
select select "48"
click at [269, 72] on td "image.jpg" at bounding box center [269, 67] width 188 height 10
click at [272, 67] on div "image.jpg" at bounding box center [269, 67] width 185 height 10
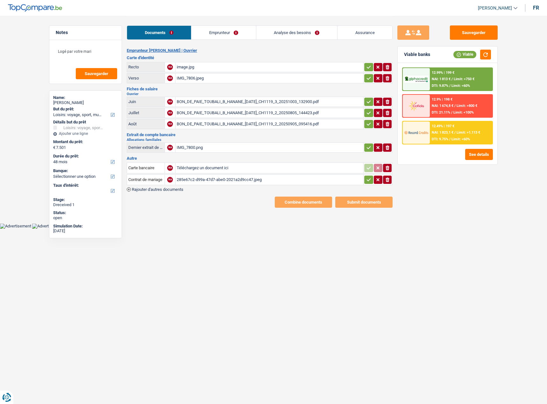
click at [229, 77] on div "IMG_7806.jpeg" at bounding box center [269, 79] width 185 height 10
click at [292, 105] on div "BON_DE_PAIE_TOUBALI_B_HANANE_2025-09-30_CH1119_3_20251003_132900.pdf" at bounding box center [269, 102] width 185 height 10
click at [241, 116] on div "BON_DE_PAIE_TOUBALI_B_HANANE_2025-07-31_CH1119_2_20250805_144423.pdf" at bounding box center [269, 113] width 185 height 10
click at [220, 126] on div "BON_DE_PAIE_TOUBALI_B_HANANE_2025-08-31_CH1119_2_20250905_095416.pdf" at bounding box center [269, 124] width 185 height 10
drag, startPoint x: 364, startPoint y: 122, endPoint x: 366, endPoint y: 116, distance: 7.0
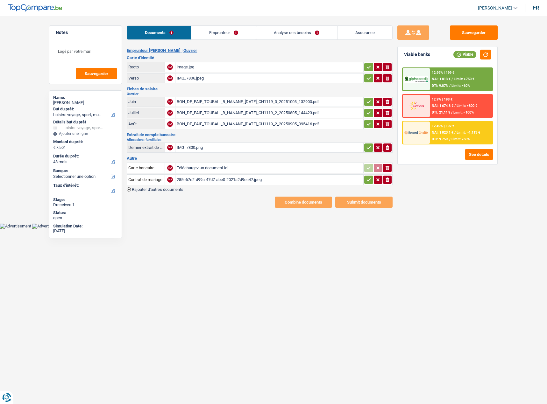
click at [365, 122] on button "button" at bounding box center [368, 124] width 9 height 8
click at [367, 112] on icon "button" at bounding box center [368, 113] width 5 height 6
click at [367, 102] on icon "button" at bounding box center [368, 102] width 5 height 6
click at [370, 81] on icon "button" at bounding box center [368, 78] width 5 height 6
click at [370, 65] on icon "button" at bounding box center [368, 67] width 5 height 6
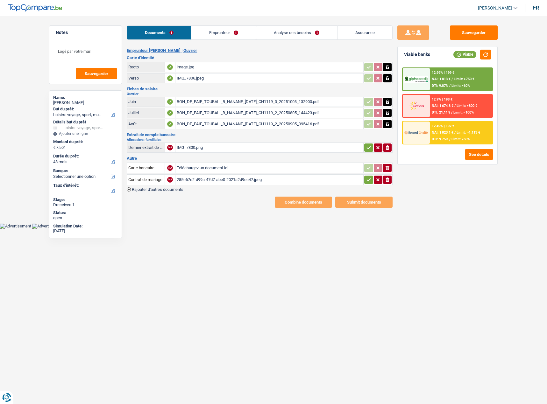
click at [310, 142] on table "Dernier extrait de compte pour vos allocations familiales NA IMG_7800.png ionic…" at bounding box center [260, 148] width 266 height 12
click at [308, 146] on div "IMG_7800.png" at bounding box center [269, 148] width 185 height 10
click at [387, 168] on icon "ionicons-v5-e" at bounding box center [387, 168] width 5 height 6
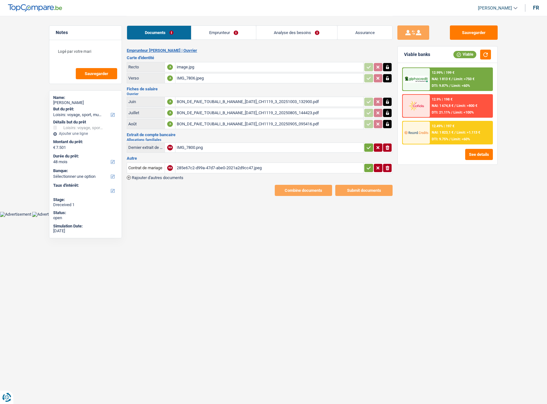
click at [308, 171] on div "285e67c2-d99a-47d7-abe0-2021a2d9cc47.jpeg" at bounding box center [269, 168] width 185 height 10
click at [366, 147] on icon "button" at bounding box center [368, 148] width 5 height 6
drag, startPoint x: 366, startPoint y: 167, endPoint x: 352, endPoint y: 168, distance: 13.5
click at [366, 167] on icon "button" at bounding box center [368, 168] width 5 height 6
click at [272, 169] on div "285e67c2-d99a-47d7-abe0-2021a2d9cc47.jpeg" at bounding box center [269, 168] width 185 height 10
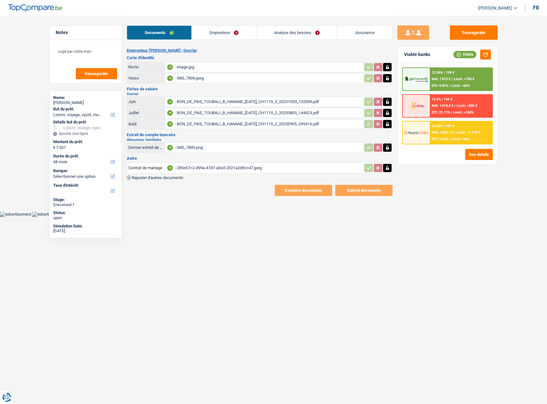
click at [230, 37] on link "Emprunteur" at bounding box center [224, 33] width 64 height 14
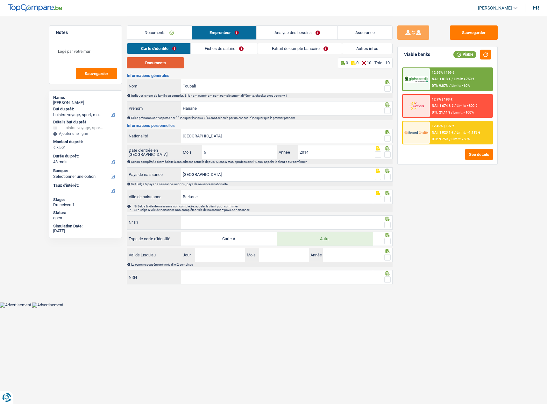
click at [146, 67] on button "Documents" at bounding box center [155, 62] width 57 height 11
click at [388, 89] on span at bounding box center [387, 88] width 6 height 6
click at [0, 0] on input "radio" at bounding box center [0, 0] width 0 height 0
click at [390, 108] on span at bounding box center [387, 111] width 6 height 6
click at [0, 0] on input "radio" at bounding box center [0, 0] width 0 height 0
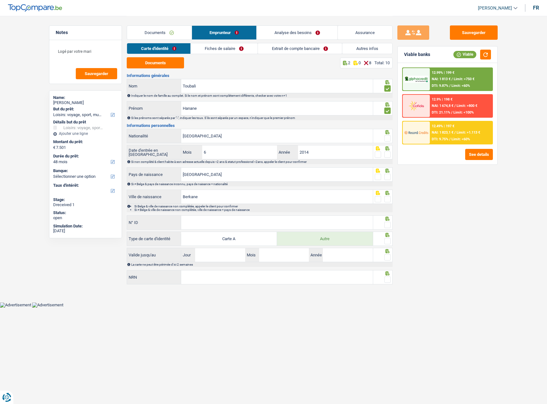
click at [386, 137] on span at bounding box center [387, 138] width 6 height 6
click at [0, 0] on input "radio" at bounding box center [0, 0] width 0 height 0
click at [387, 157] on span at bounding box center [387, 155] width 6 height 6
click at [0, 0] on input "radio" at bounding box center [0, 0] width 0 height 0
click at [390, 174] on div at bounding box center [387, 177] width 6 height 8
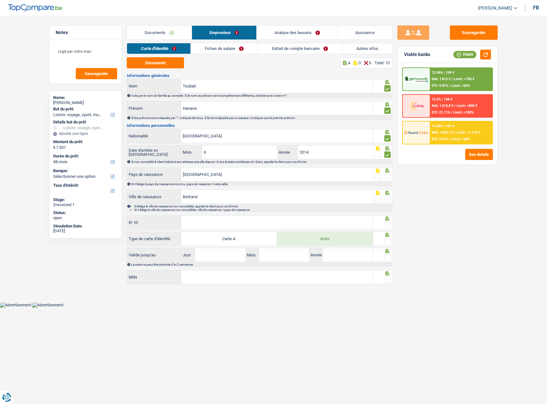
click at [387, 177] on span at bounding box center [387, 177] width 6 height 6
click at [0, 0] on input "radio" at bounding box center [0, 0] width 0 height 0
click at [385, 202] on span at bounding box center [387, 199] width 6 height 6
click at [0, 0] on input "radio" at bounding box center [0, 0] width 0 height 0
paste input "B-6334144"
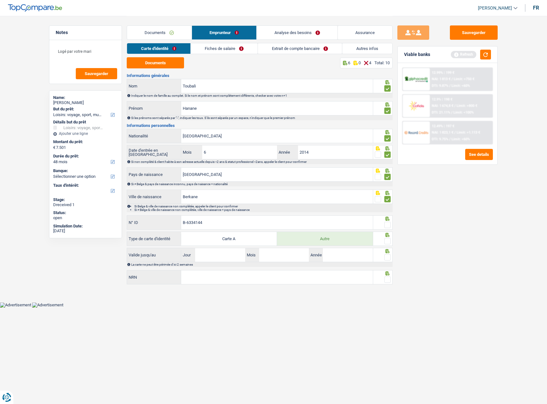
click at [230, 224] on input "B-6334144" at bounding box center [277, 223] width 192 height 14
type input "B-6334144-44"
click at [386, 225] on span at bounding box center [387, 225] width 6 height 6
click at [0, 0] on input "radio" at bounding box center [0, 0] width 0 height 0
drag, startPoint x: 391, startPoint y: 259, endPoint x: 391, endPoint y: 255, distance: 3.5
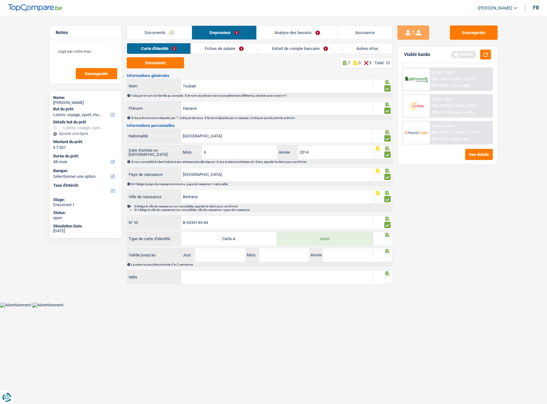
click at [391, 258] on div at bounding box center [383, 255] width 20 height 14
click at [385, 244] on span at bounding box center [387, 241] width 6 height 6
click at [0, 0] on input "radio" at bounding box center [0, 0] width 0 height 0
click at [388, 256] on span at bounding box center [387, 257] width 6 height 6
click at [0, 0] on input "radio" at bounding box center [0, 0] width 0 height 0
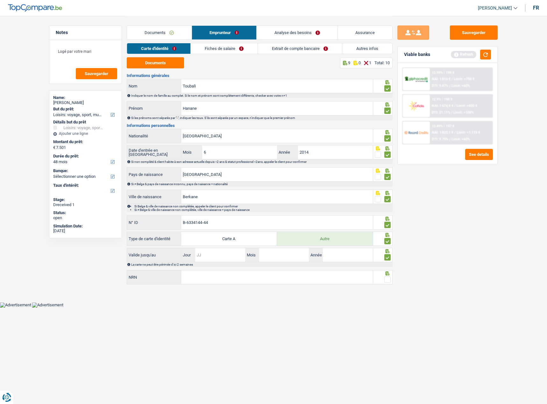
click at [213, 262] on input "Jour" at bounding box center [220, 255] width 50 height 14
type input "12"
click at [328, 254] on input "234" at bounding box center [348, 255] width 50 height 14
type input "2034"
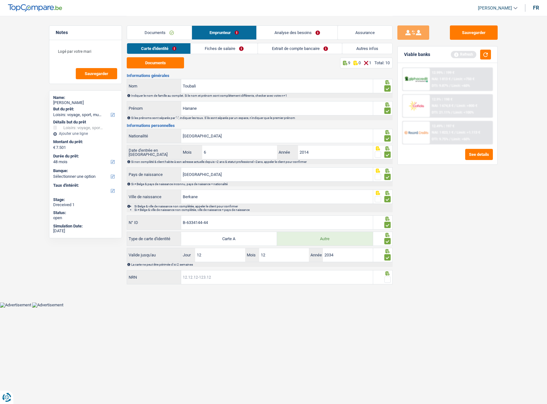
click at [307, 276] on input "NRN" at bounding box center [277, 278] width 192 height 14
type input "89.11.10-684.89"
click at [388, 281] on span at bounding box center [387, 280] width 6 height 6
click at [0, 0] on input "radio" at bounding box center [0, 0] width 0 height 0
drag, startPoint x: 495, startPoint y: 39, endPoint x: 482, endPoint y: 37, distance: 13.2
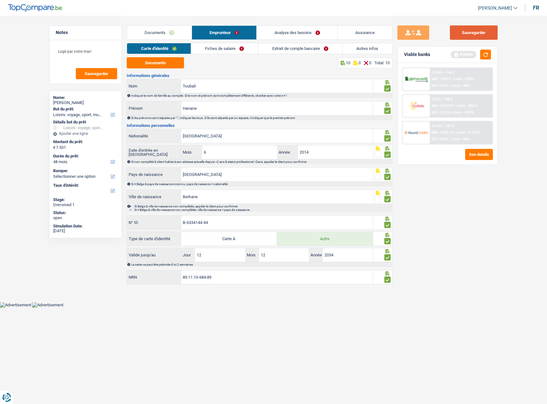
click at [493, 37] on button "Sauvegarder" at bounding box center [474, 32] width 48 height 14
click at [233, 46] on link "Fiches de salaire" at bounding box center [224, 48] width 67 height 11
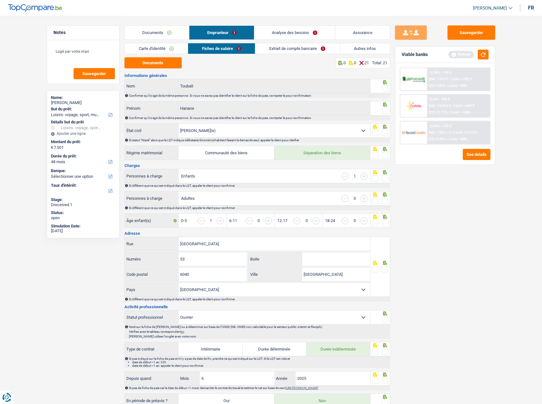
click at [385, 88] on span at bounding box center [385, 88] width 6 height 6
click at [0, 0] on input "radio" at bounding box center [0, 0] width 0 height 0
click at [387, 114] on div at bounding box center [385, 111] width 6 height 8
click at [386, 110] on span at bounding box center [385, 111] width 6 height 6
click at [0, 0] on input "radio" at bounding box center [0, 0] width 0 height 0
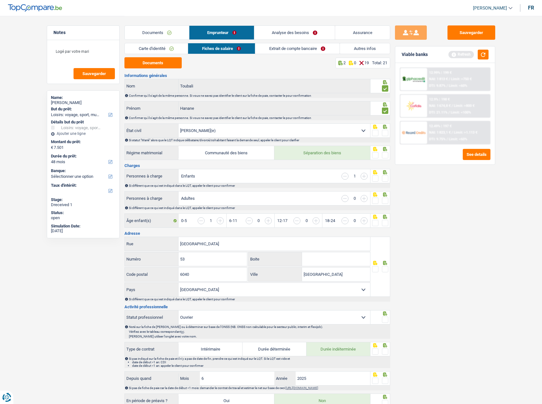
drag, startPoint x: 390, startPoint y: 137, endPoint x: 386, endPoint y: 137, distance: 3.5
click at [388, 137] on div at bounding box center [381, 131] width 20 height 14
click at [386, 137] on div at bounding box center [385, 133] width 6 height 8
click at [150, 67] on button "Documents" at bounding box center [153, 62] width 57 height 11
click at [382, 134] on span at bounding box center [385, 133] width 6 height 6
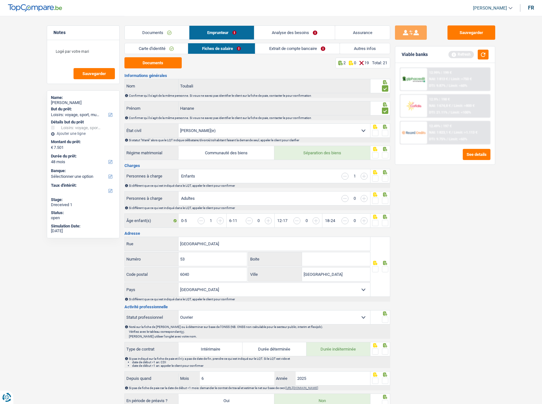
click at [0, 0] on input "radio" at bounding box center [0, 0] width 0 height 0
click at [385, 150] on icon at bounding box center [385, 149] width 4 height 4
click at [387, 156] on span at bounding box center [385, 155] width 6 height 6
click at [0, 0] on input "radio" at bounding box center [0, 0] width 0 height 0
click at [388, 180] on div at bounding box center [381, 176] width 20 height 14
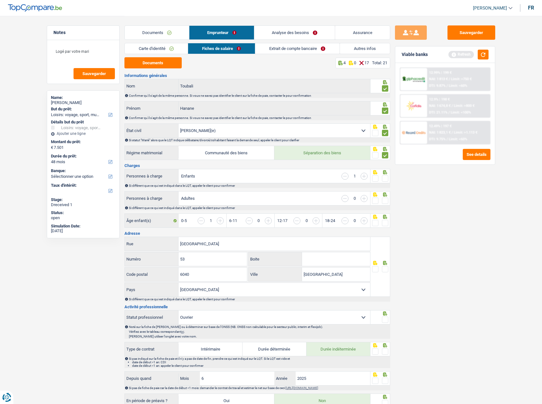
click at [387, 178] on span at bounding box center [385, 178] width 6 height 6
click at [0, 0] on input "radio" at bounding box center [0, 0] width 0 height 0
click at [384, 197] on icon at bounding box center [385, 195] width 4 height 4
click at [387, 201] on span at bounding box center [385, 201] width 6 height 6
click at [0, 0] on input "radio" at bounding box center [0, 0] width 0 height 0
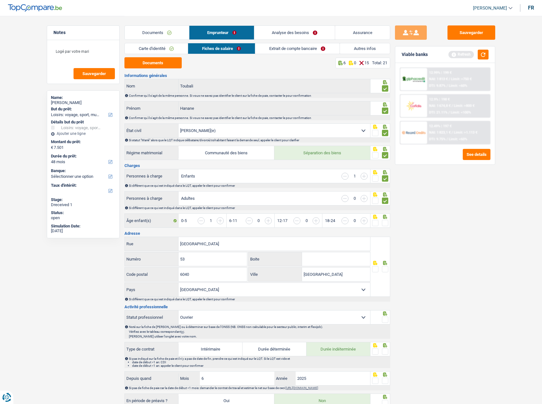
drag, startPoint x: 386, startPoint y: 215, endPoint x: 386, endPoint y: 221, distance: 5.7
click at [386, 218] on div "Âge enfant(s) 0-5 1 6-11 0 12-17 0 18-24 0" at bounding box center [258, 221] width 266 height 15
click at [386, 221] on span at bounding box center [385, 223] width 6 height 6
click at [0, 0] on input "radio" at bounding box center [0, 0] width 0 height 0
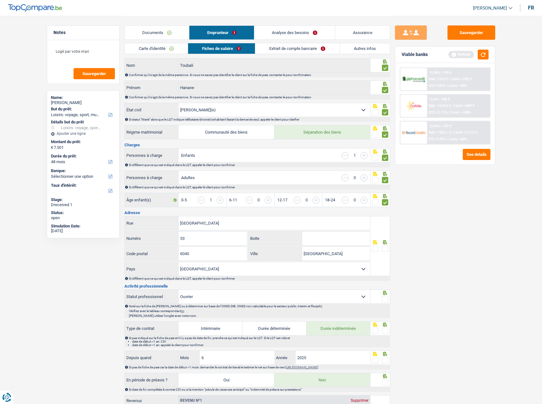
scroll to position [32, 0]
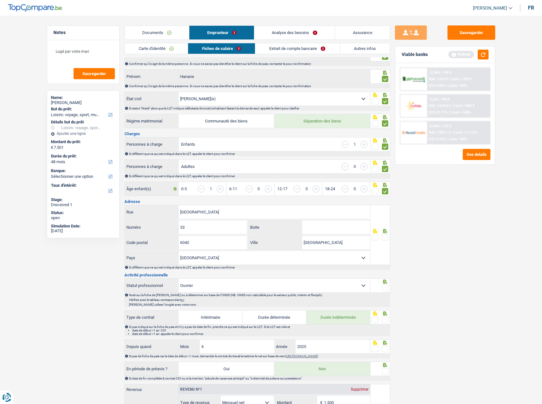
click at [386, 238] on span at bounding box center [385, 237] width 6 height 6
click at [0, 0] on input "radio" at bounding box center [0, 0] width 0 height 0
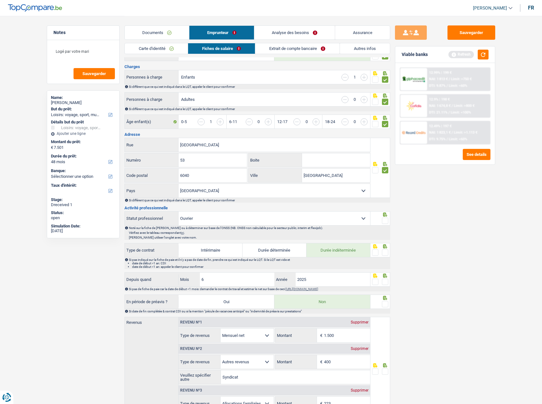
scroll to position [159, 0]
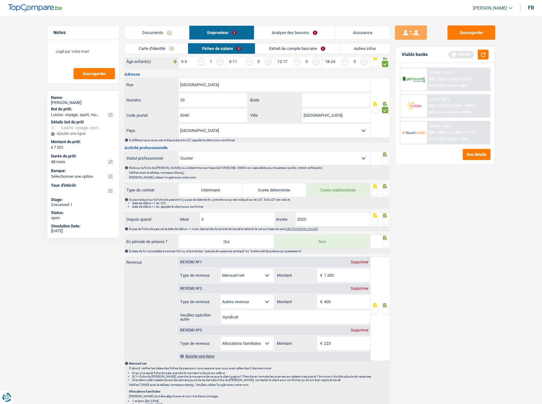
click at [387, 160] on span at bounding box center [385, 161] width 6 height 6
click at [0, 0] on input "radio" at bounding box center [0, 0] width 0 height 0
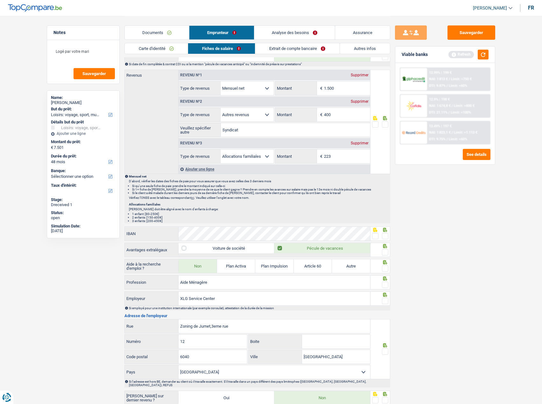
scroll to position [409, 0]
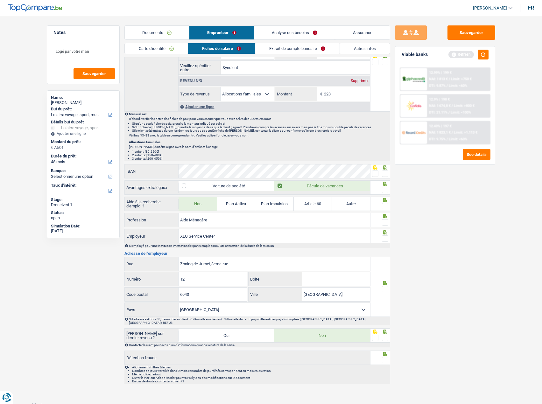
click at [384, 235] on div at bounding box center [385, 239] width 6 height 8
click at [384, 221] on span at bounding box center [385, 222] width 6 height 6
click at [0, 0] on input "radio" at bounding box center [0, 0] width 0 height 0
click at [387, 204] on span at bounding box center [385, 206] width 6 height 6
click at [0, 0] on input "radio" at bounding box center [0, 0] width 0 height 0
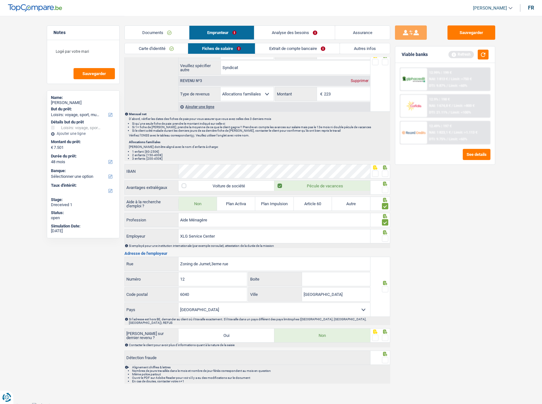
click at [387, 192] on span at bounding box center [385, 190] width 6 height 6
click at [0, 0] on input "radio" at bounding box center [0, 0] width 0 height 0
click at [387, 173] on span at bounding box center [385, 174] width 6 height 6
click at [0, 0] on input "radio" at bounding box center [0, 0] width 0 height 0
click at [385, 241] on span at bounding box center [385, 239] width 6 height 6
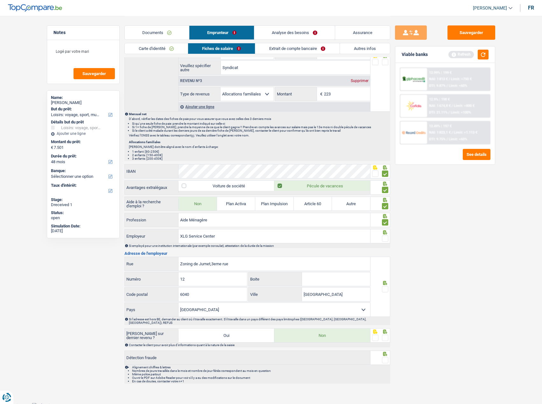
click at [0, 0] on input "radio" at bounding box center [0, 0] width 0 height 0
click at [374, 174] on span at bounding box center [375, 174] width 6 height 6
click at [0, 0] on input "radio" at bounding box center [0, 0] width 0 height 0
click at [430, 259] on div "Sauvegarder Viable banks Refresh 12.99% | 199 € NAI: 1 813 € / Limit: >750 € DT…" at bounding box center [445, 209] width 110 height 369
drag, startPoint x: 188, startPoint y: 237, endPoint x: 243, endPoint y: 237, distance: 55.1
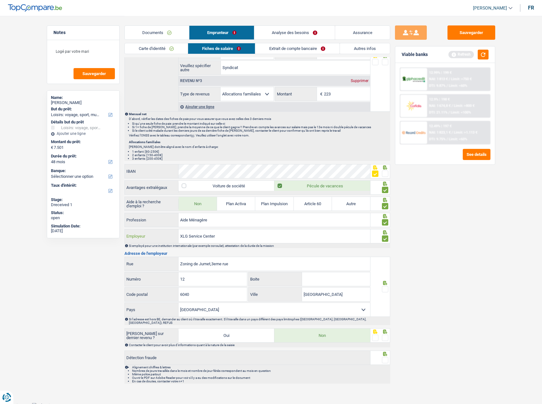
click at [243, 237] on input "XLG Service Center" at bounding box center [275, 237] width 192 height 14
drag, startPoint x: 208, startPoint y: 240, endPoint x: 220, endPoint y: 235, distance: 13.3
click at [220, 235] on input "XLG Service Center" at bounding box center [275, 237] width 192 height 14
drag, startPoint x: 220, startPoint y: 238, endPoint x: 189, endPoint y: 238, distance: 31.5
click at [189, 238] on input "XLG Service Center" at bounding box center [275, 237] width 192 height 14
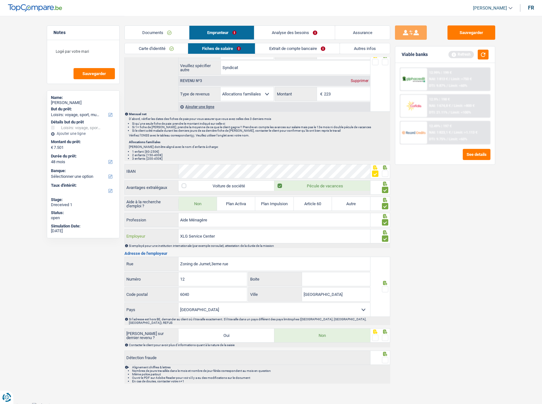
paste input "Home"
type input "XLG Home"
drag, startPoint x: 239, startPoint y: 266, endPoint x: 154, endPoint y: 264, distance: 85.4
click at [146, 264] on div "Zoning de Jumet,3eme rue Rue" at bounding box center [248, 264] width 246 height 14
paste input "Avenue de Bouillon"
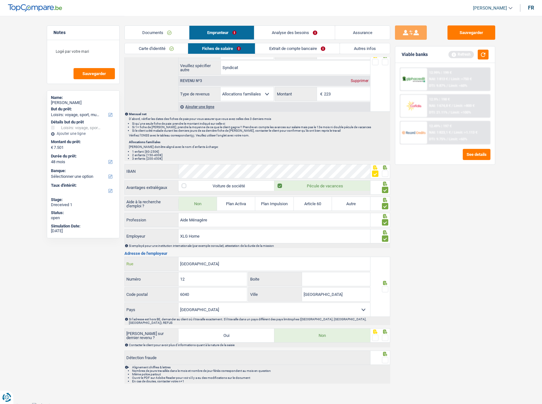
type input "Avenue de Bouillon"
drag, startPoint x: 200, startPoint y: 281, endPoint x: 176, endPoint y: 281, distance: 23.9
click at [165, 281] on div "12 Numéro" at bounding box center [186, 280] width 123 height 14
paste input "54"
type input "54"
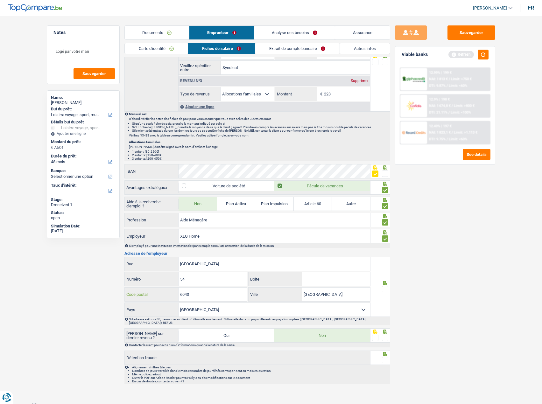
drag, startPoint x: 206, startPoint y: 292, endPoint x: 140, endPoint y: 290, distance: 66.3
click at [140, 290] on div "6040 Code postal" at bounding box center [186, 295] width 123 height 14
type input "6800"
drag, startPoint x: 296, startPoint y: 299, endPoint x: 290, endPoint y: 296, distance: 6.1
click at [287, 297] on div "Charleroi Ville" at bounding box center [310, 295] width 122 height 14
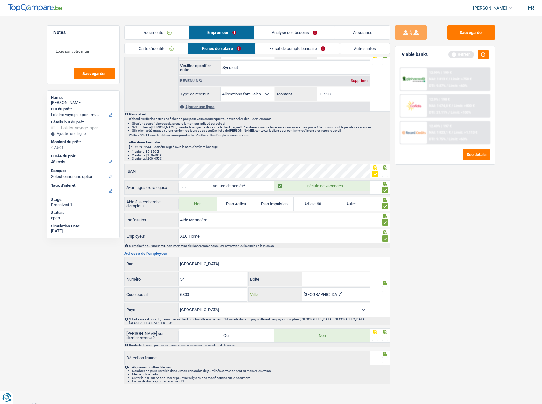
paste input "LIBRAMONT-CHEVIGNY"
type input "LIBRAMONT-CHEVIGNY"
click at [382, 289] on span at bounding box center [385, 289] width 6 height 6
click at [0, 0] on input "radio" at bounding box center [0, 0] width 0 height 0
click at [382, 337] on fieldset at bounding box center [380, 338] width 16 height 8
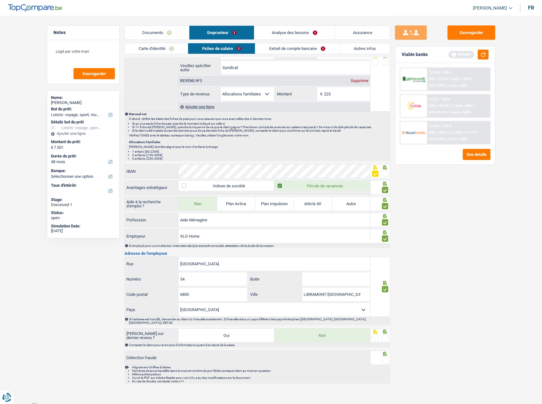
click at [383, 336] on span at bounding box center [385, 338] width 6 height 6
click at [0, 0] on input "radio" at bounding box center [0, 0] width 0 height 0
click at [385, 357] on span at bounding box center [385, 360] width 6 height 6
click at [0, 0] on input "radio" at bounding box center [0, 0] width 0 height 0
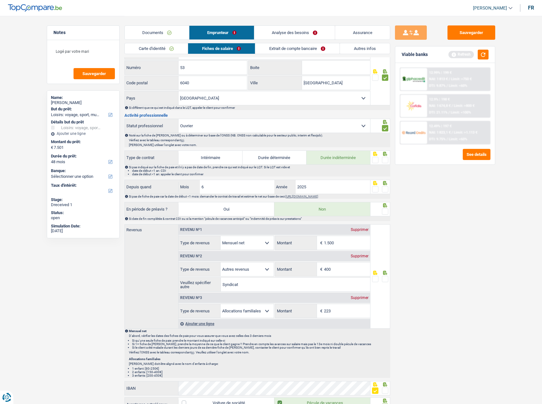
scroll to position [186, 0]
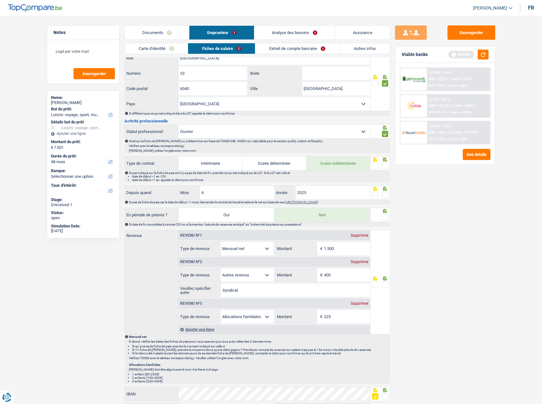
click at [385, 168] on span at bounding box center [385, 166] width 6 height 6
click at [0, 0] on input "radio" at bounding box center [0, 0] width 0 height 0
drag, startPoint x: 385, startPoint y: 187, endPoint x: 385, endPoint y: 191, distance: 4.8
click at [385, 191] on div at bounding box center [381, 193] width 20 height 14
click at [385, 191] on div at bounding box center [385, 195] width 6 height 8
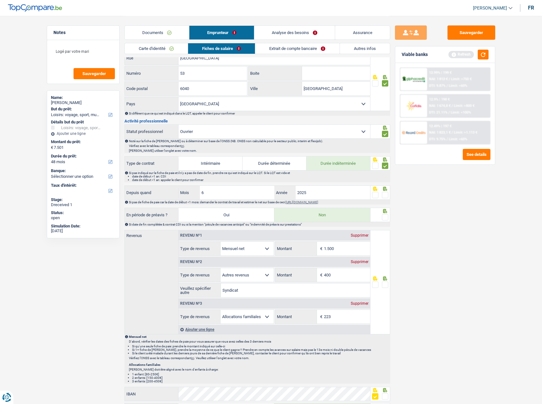
click at [386, 194] on span at bounding box center [385, 195] width 6 height 6
click at [0, 0] on input "radio" at bounding box center [0, 0] width 0 height 0
click at [388, 213] on div at bounding box center [381, 215] width 20 height 14
click at [386, 218] on span at bounding box center [385, 217] width 6 height 6
click at [0, 0] on input "radio" at bounding box center [0, 0] width 0 height 0
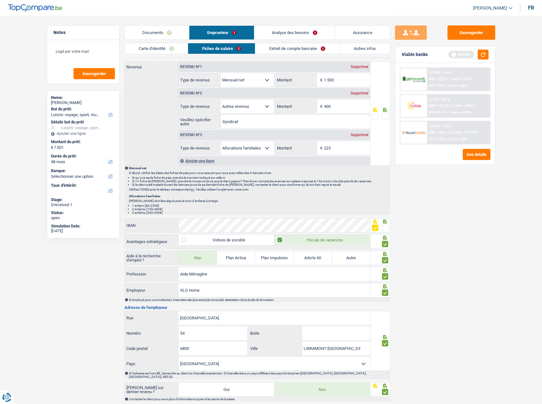
scroll to position [281, 0]
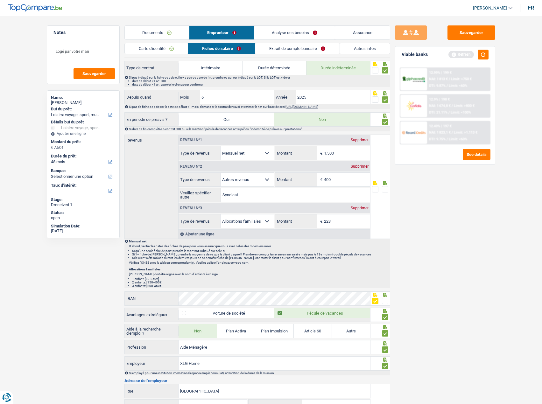
click at [360, 166] on div "Supprimer" at bounding box center [359, 167] width 21 height 4
select select "familyAllowances"
type input "223"
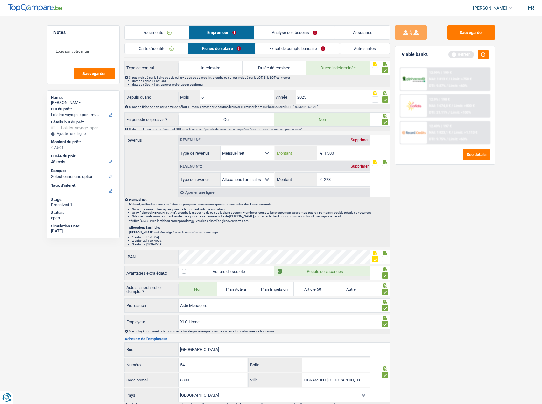
drag, startPoint x: 340, startPoint y: 153, endPoint x: 296, endPoint y: 145, distance: 44.7
click at [297, 147] on div "1.500 € Montant" at bounding box center [322, 153] width 95 height 14
type input "1.970"
click at [383, 166] on span at bounding box center [385, 168] width 6 height 6
click at [0, 0] on input "radio" at bounding box center [0, 0] width 0 height 0
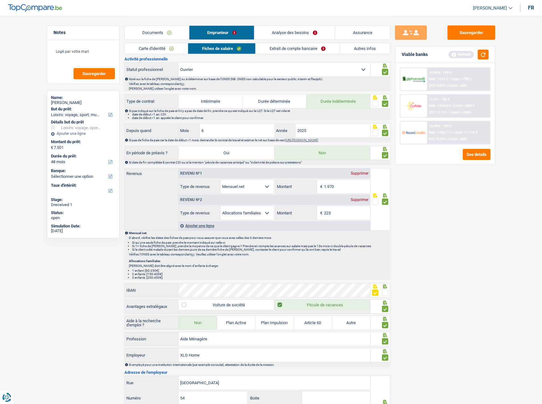
scroll to position [176, 0]
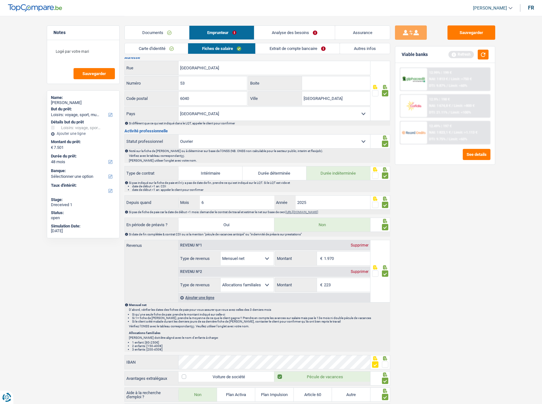
click at [282, 56] on div "Carte d'identité Fiches de salaire Extrait de compte bancaire Autres infos" at bounding box center [258, 50] width 266 height 14
click at [281, 52] on link "Extrait de compte bancaire" at bounding box center [298, 48] width 84 height 11
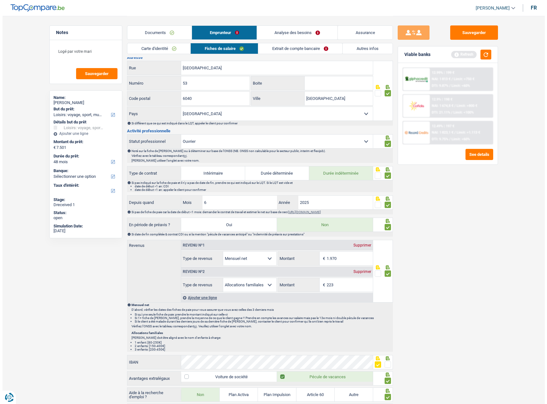
scroll to position [0, 0]
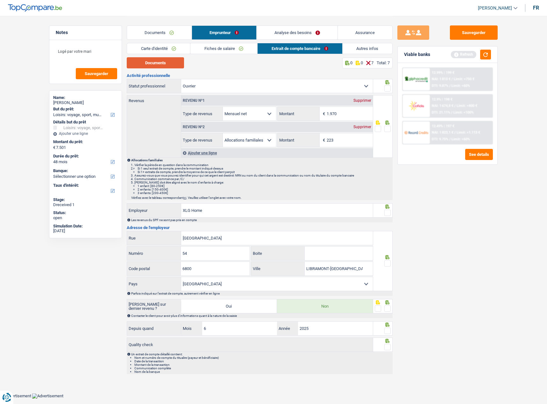
click at [174, 63] on button "Documents" at bounding box center [155, 62] width 57 height 11
click at [390, 130] on span at bounding box center [387, 129] width 6 height 6
click at [0, 0] on input "radio" at bounding box center [0, 0] width 0 height 0
click at [385, 213] on span at bounding box center [387, 213] width 6 height 6
click at [0, 0] on input "radio" at bounding box center [0, 0] width 0 height 0
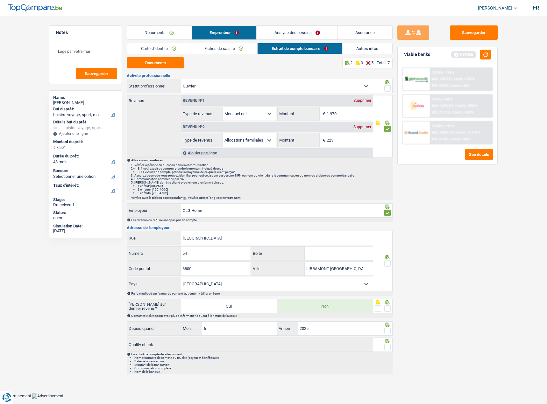
click at [389, 260] on icon at bounding box center [387, 257] width 6 height 4
click at [387, 261] on span at bounding box center [387, 263] width 6 height 6
click at [0, 0] on input "radio" at bounding box center [0, 0] width 0 height 0
click at [388, 306] on span at bounding box center [387, 309] width 6 height 6
click at [0, 0] on input "radio" at bounding box center [0, 0] width 0 height 0
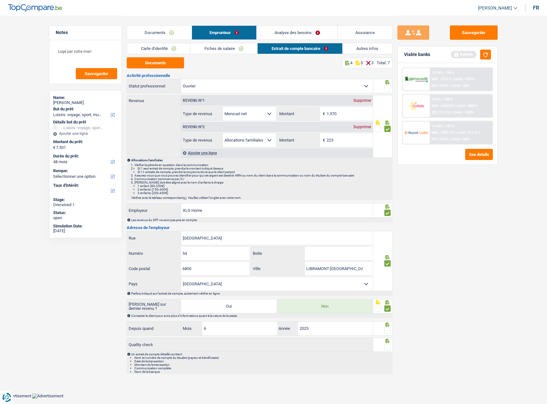
drag, startPoint x: 390, startPoint y: 335, endPoint x: 388, endPoint y: 332, distance: 3.3
click at [390, 334] on div at bounding box center [387, 331] width 6 height 8
click at [388, 332] on span at bounding box center [387, 331] width 6 height 6
click at [0, 0] on input "radio" at bounding box center [0, 0] width 0 height 0
click at [390, 346] on span at bounding box center [387, 347] width 6 height 6
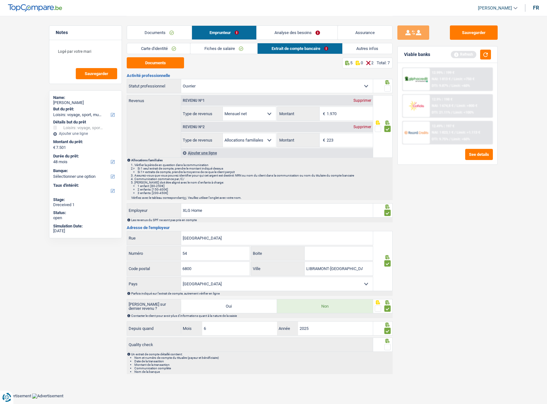
click at [0, 0] on input "radio" at bounding box center [0, 0] width 0 height 0
drag, startPoint x: 388, startPoint y: 90, endPoint x: 386, endPoint y: 84, distance: 6.3
click at [388, 89] on span at bounding box center [387, 88] width 6 height 6
click at [0, 0] on input "radio" at bounding box center [0, 0] width 0 height 0
click at [364, 46] on link "Autres infos" at bounding box center [368, 48] width 50 height 11
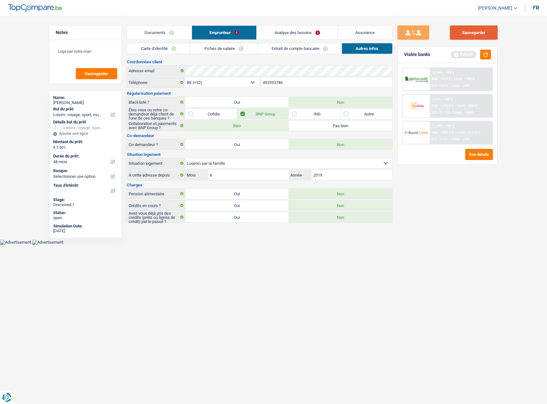
click at [478, 33] on button "Sauvegarder" at bounding box center [474, 32] width 48 height 14
click at [485, 59] on button "button" at bounding box center [485, 55] width 11 height 10
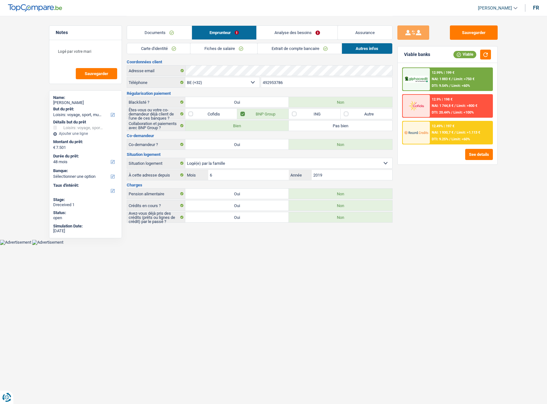
click at [167, 37] on link "Documents" at bounding box center [159, 33] width 65 height 14
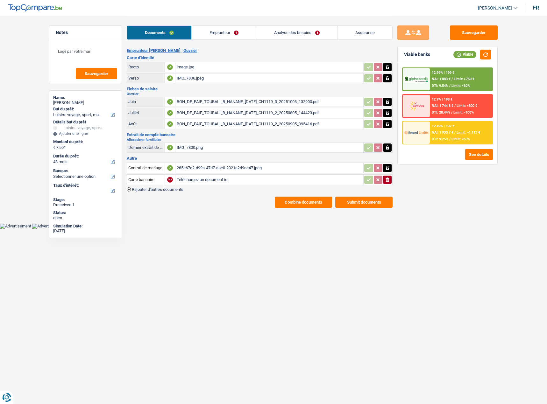
click at [338, 33] on link "Assurance" at bounding box center [365, 33] width 55 height 14
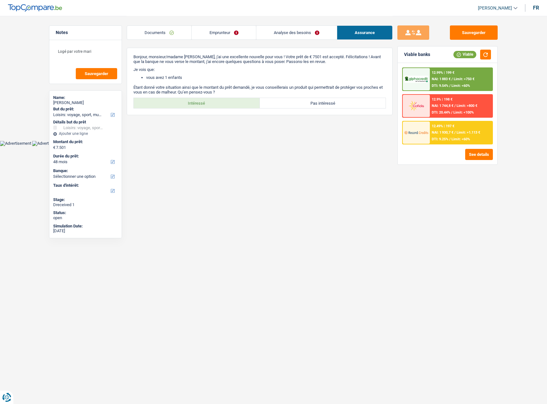
click at [156, 26] on link "Documents" at bounding box center [159, 33] width 64 height 14
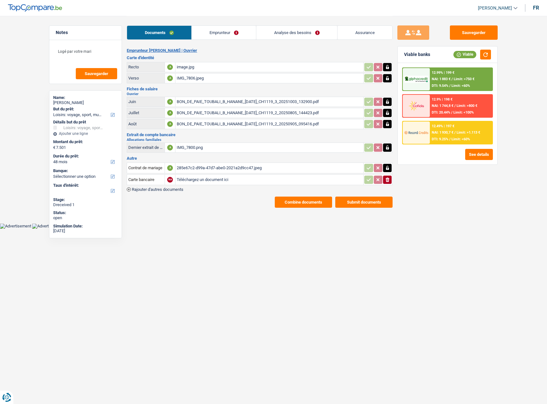
click at [230, 179] on input "Téléchargez un document ici" at bounding box center [269, 180] width 185 height 10
click at [199, 36] on link "Emprunteur" at bounding box center [224, 33] width 64 height 14
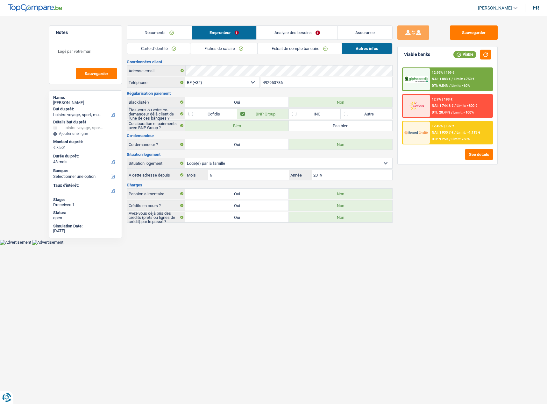
click at [177, 47] on link "Carte d'identité" at bounding box center [158, 48] width 63 height 11
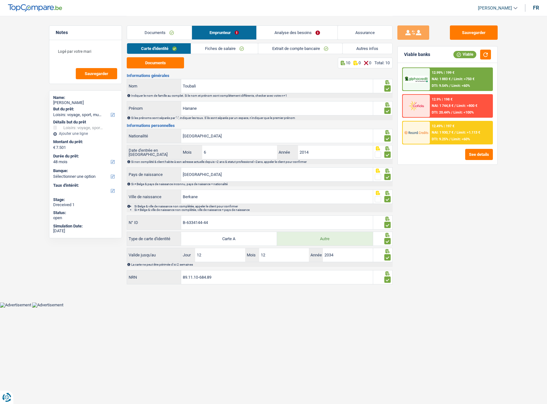
click at [220, 47] on link "Fiches de salaire" at bounding box center [224, 48] width 67 height 11
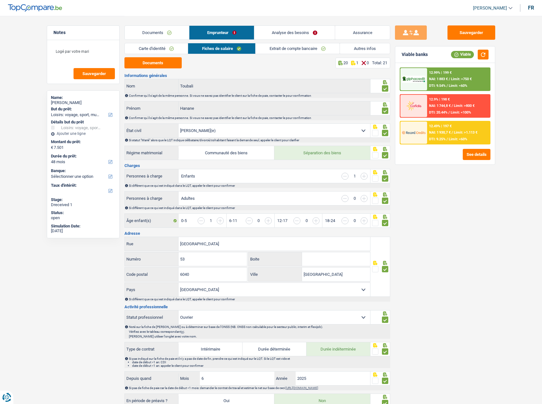
click at [367, 47] on link "Autres infos" at bounding box center [365, 48] width 50 height 11
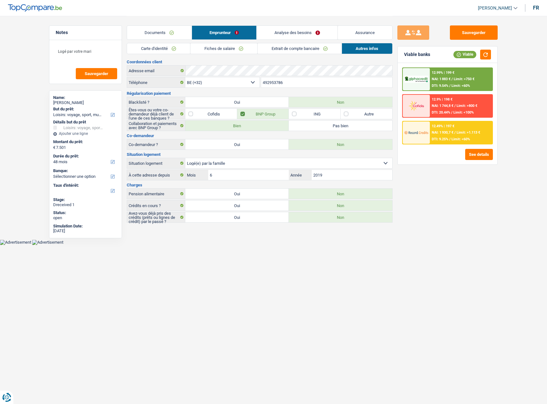
click at [270, 45] on link "Extrait de compte bancaire" at bounding box center [300, 48] width 84 height 11
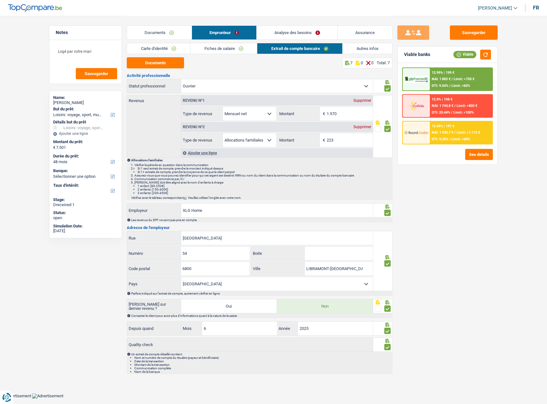
click at [367, 42] on div "Documents Emprunteur Analyse des besoins Assurance" at bounding box center [260, 29] width 266 height 27
click at [370, 47] on link "Autres infos" at bounding box center [368, 48] width 50 height 11
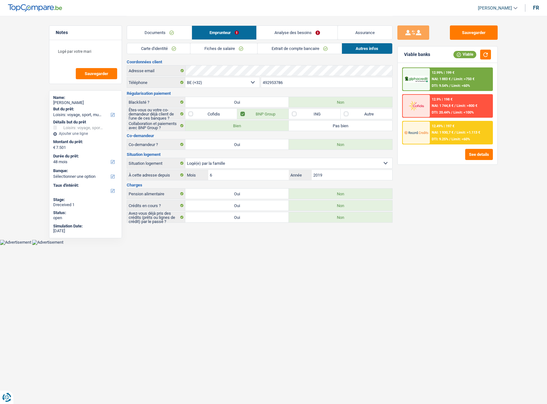
click at [290, 29] on link "Analyse des besoins" at bounding box center [297, 33] width 81 height 14
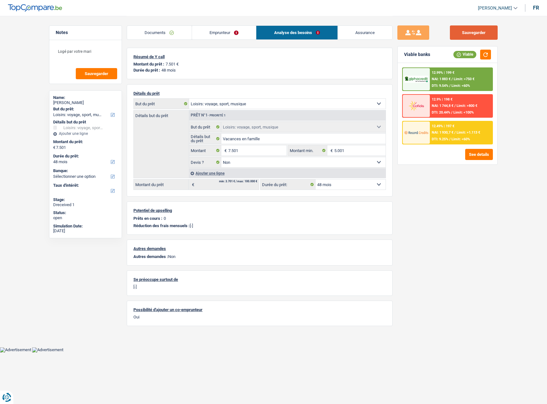
drag, startPoint x: 455, startPoint y: 29, endPoint x: 472, endPoint y: 40, distance: 20.2
click at [457, 32] on button "Sauvegarder" at bounding box center [474, 32] width 48 height 14
drag, startPoint x: 485, startPoint y: 56, endPoint x: 497, endPoint y: 53, distance: 12.6
click at [485, 56] on button "button" at bounding box center [485, 55] width 11 height 10
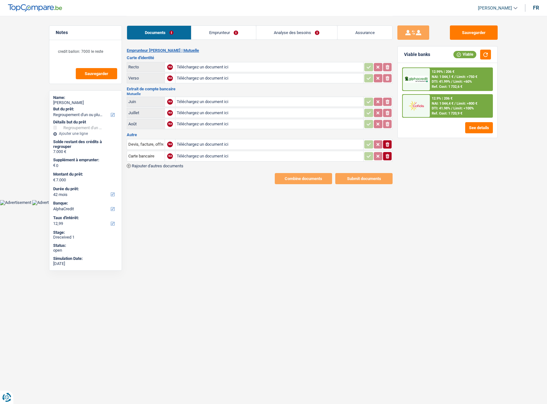
select select "refinancing"
select select "42"
select select "alphacredit"
click at [194, 69] on input "Téléchargez un document ici" at bounding box center [269, 67] width 185 height 10
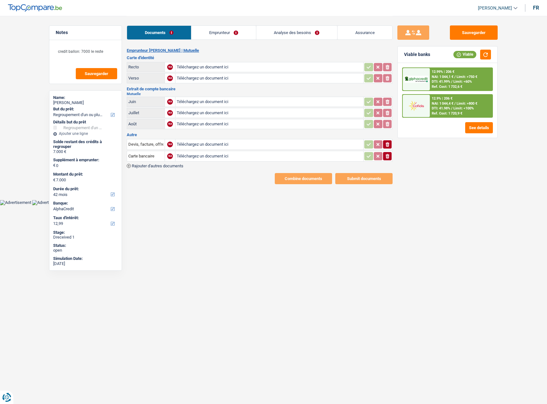
type input "C:\fakepath\gmail_images20251011_130451.png"
click at [266, 27] on link "Analyse des besoins" at bounding box center [296, 33] width 81 height 14
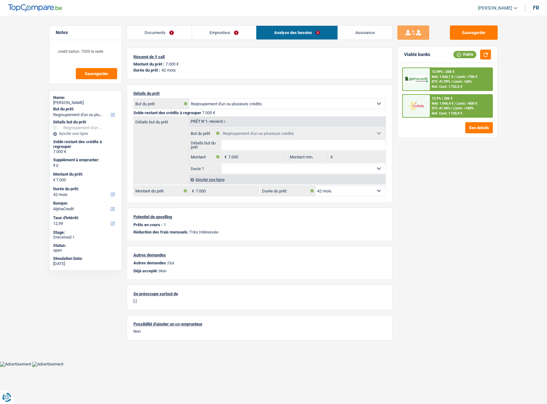
click at [222, 32] on link "Emprunteur" at bounding box center [224, 33] width 64 height 14
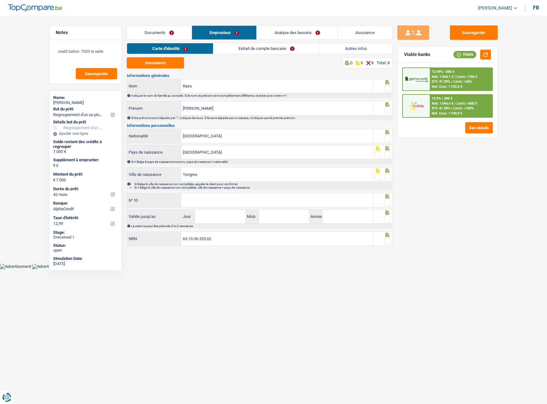
click at [335, 46] on link "Autres infos" at bounding box center [356, 48] width 72 height 11
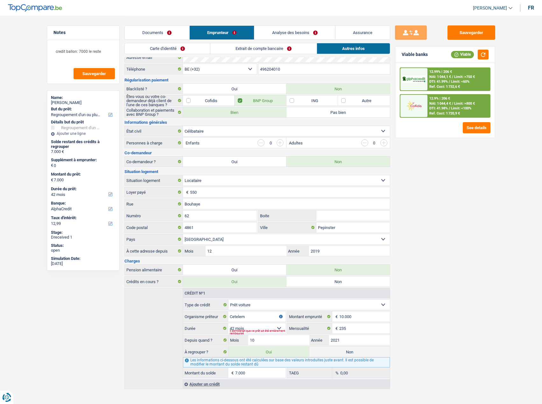
scroll to position [20, 0]
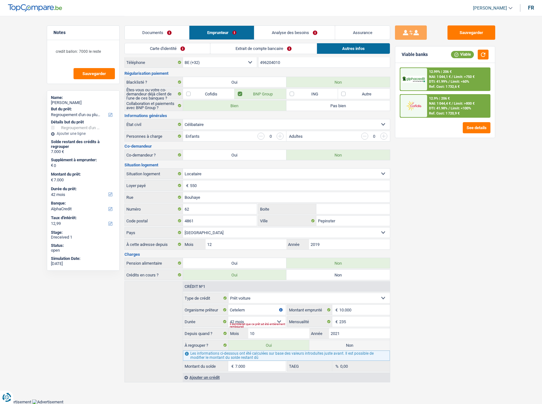
click at [461, 47] on div "Viable banks Viable" at bounding box center [445, 54] width 100 height 17
click at [463, 35] on button "Sauvegarder" at bounding box center [472, 32] width 48 height 14
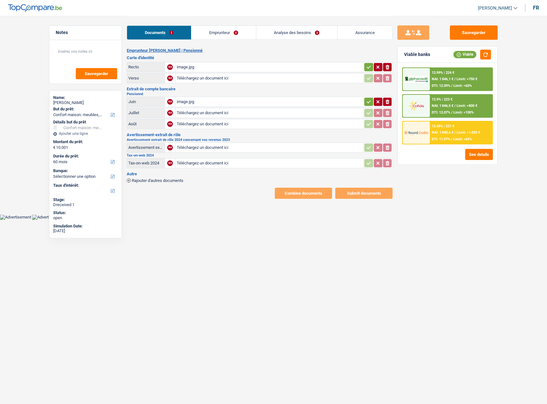
select select "household"
select select "60"
click at [218, 69] on div "image.jpg" at bounding box center [269, 67] width 185 height 10
click at [204, 101] on div "image.jpg" at bounding box center [269, 102] width 185 height 10
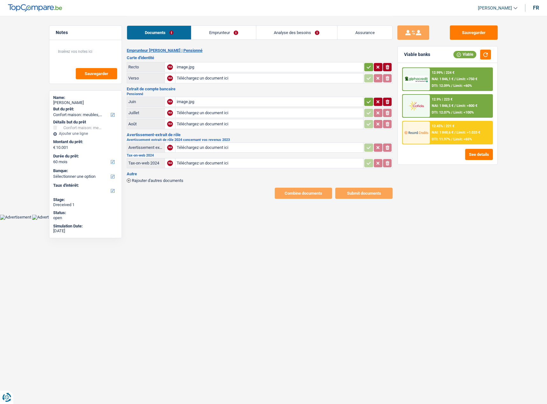
drag, startPoint x: 370, startPoint y: 66, endPoint x: 365, endPoint y: 94, distance: 28.7
click at [369, 66] on icon "button" at bounding box center [368, 67] width 5 height 6
click at [367, 104] on icon "button" at bounding box center [368, 102] width 5 height 6
click at [479, 35] on button "Sauvegarder" at bounding box center [474, 32] width 48 height 14
click at [210, 72] on table "Recto A image.jpg Verso NA Téléchargez un document ici ionicons-v5-e" at bounding box center [260, 72] width 266 height 23
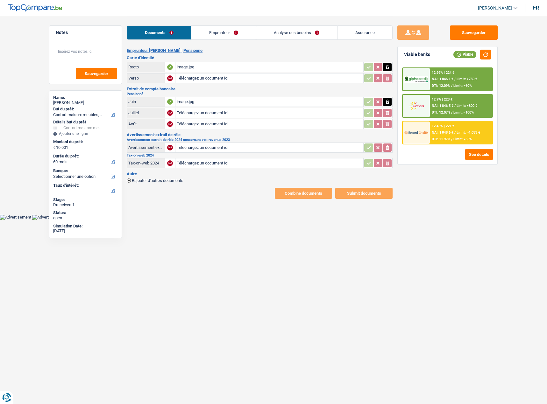
click at [192, 101] on div "image.jpg" at bounding box center [269, 102] width 185 height 10
click at [223, 35] on link "Emprunteur" at bounding box center [223, 33] width 64 height 14
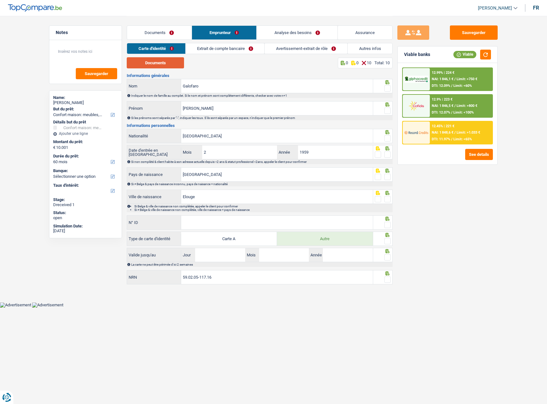
drag, startPoint x: 183, startPoint y: 59, endPoint x: 179, endPoint y: 60, distance: 4.2
click at [182, 59] on button "Documents" at bounding box center [155, 62] width 57 height 11
drag, startPoint x: 388, startPoint y: 90, endPoint x: 391, endPoint y: 103, distance: 13.1
click at [388, 90] on span at bounding box center [387, 88] width 6 height 6
click at [0, 0] on input "radio" at bounding box center [0, 0] width 0 height 0
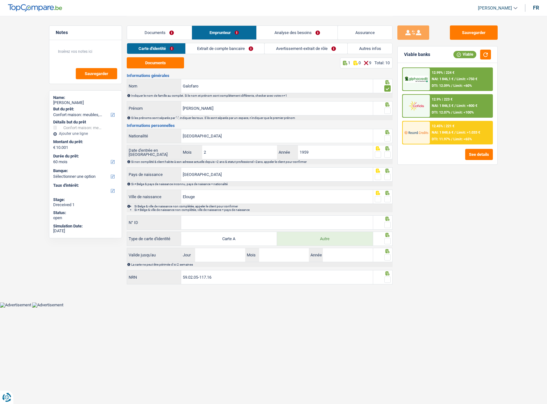
click at [393, 115] on div "Sauvegarder Viable banks Viable 12.99% | 224 € NAI: 1 846,1 € / Limit: >750 € D…" at bounding box center [448, 209] width 110 height 369
click at [389, 109] on span at bounding box center [387, 111] width 6 height 6
click at [0, 0] on input "radio" at bounding box center [0, 0] width 0 height 0
click at [388, 139] on span at bounding box center [387, 138] width 6 height 6
click at [0, 0] on input "radio" at bounding box center [0, 0] width 0 height 0
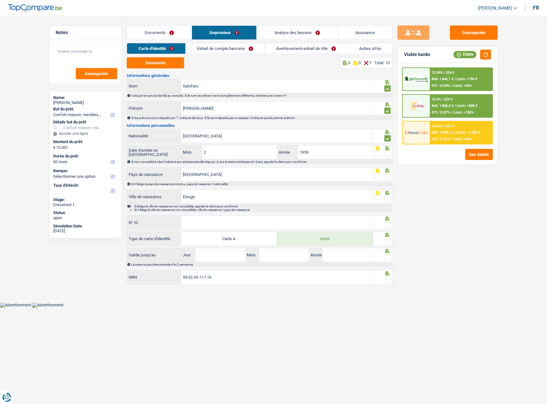
click at [388, 151] on icon at bounding box center [387, 148] width 6 height 4
click at [388, 174] on span at bounding box center [387, 177] width 6 height 6
click at [0, 0] on input "radio" at bounding box center [0, 0] width 0 height 0
click at [391, 160] on div "Si non complété & client habite à son adresse actuelle depuis <2 ans & statut p…" at bounding box center [260, 162] width 266 height 5
click at [389, 155] on span at bounding box center [387, 155] width 6 height 6
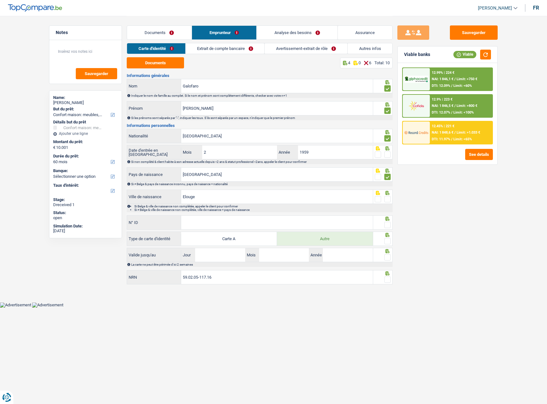
click at [0, 0] on input "radio" at bounding box center [0, 0] width 0 height 0
click at [385, 198] on span at bounding box center [387, 199] width 6 height 6
click at [0, 0] on input "radio" at bounding box center [0, 0] width 0 height 0
drag, startPoint x: 301, startPoint y: 227, endPoint x: 406, endPoint y: 222, distance: 104.9
click at [301, 227] on input "N° ID" at bounding box center [277, 223] width 192 height 14
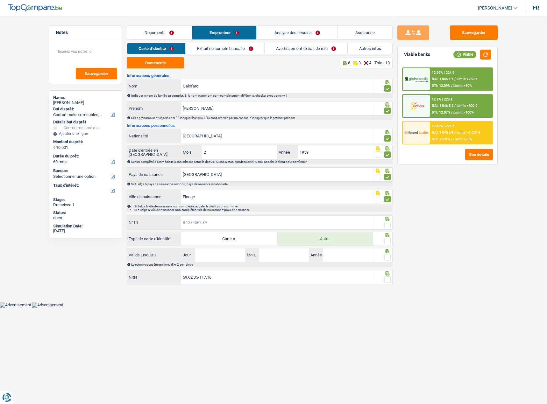
paste input "B-5472374-22"
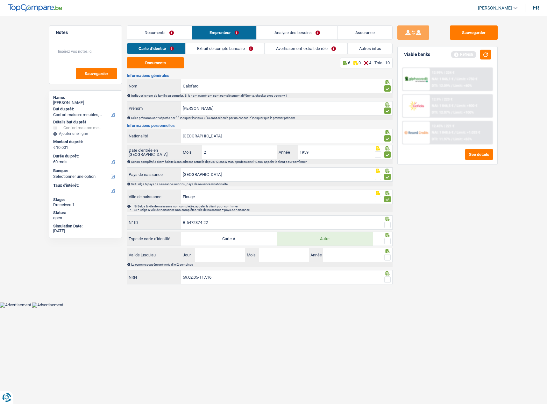
click at [217, 224] on input "B-5472374-22" at bounding box center [277, 223] width 192 height 14
type input "B-5472374-22"
click at [388, 240] on span at bounding box center [387, 241] width 6 height 6
click at [0, 0] on input "radio" at bounding box center [0, 0] width 0 height 0
click at [388, 225] on span at bounding box center [387, 225] width 6 height 6
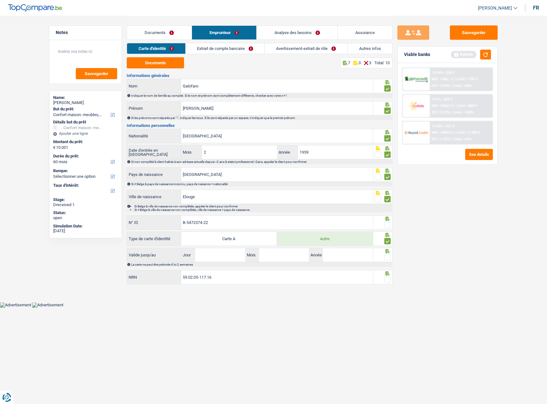
click at [0, 0] on input "radio" at bounding box center [0, 0] width 0 height 0
click at [390, 253] on icon at bounding box center [387, 251] width 6 height 4
drag, startPoint x: 388, startPoint y: 257, endPoint x: 391, endPoint y: 275, distance: 18.6
click at [388, 257] on span at bounding box center [387, 257] width 6 height 6
click at [0, 0] on input "radio" at bounding box center [0, 0] width 0 height 0
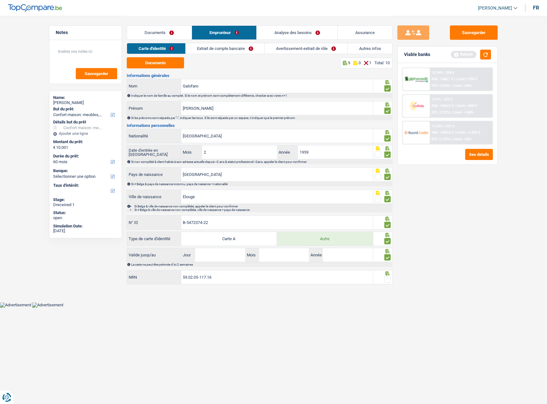
click at [390, 276] on div at bounding box center [387, 280] width 6 height 8
click at [384, 281] on span at bounding box center [387, 280] width 6 height 6
click at [0, 0] on input "radio" at bounding box center [0, 0] width 0 height 0
click at [220, 256] on input "Jour" at bounding box center [220, 255] width 50 height 14
type input "26"
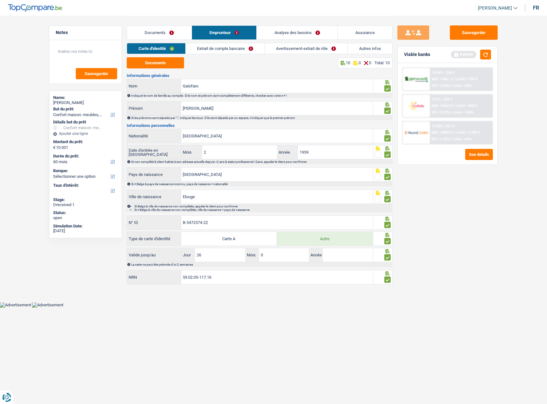
type input "06"
type input "2033"
click at [463, 28] on button "Sauvegarder" at bounding box center [474, 32] width 48 height 14
drag, startPoint x: 487, startPoint y: 52, endPoint x: 344, endPoint y: 39, distance: 143.9
click at [487, 53] on button "button" at bounding box center [485, 55] width 11 height 10
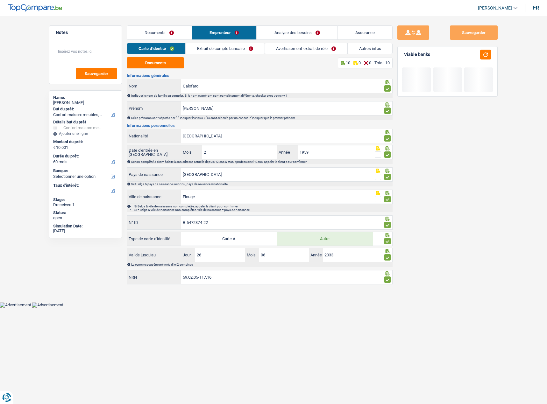
click at [233, 48] on link "Extrait de compte bancaire" at bounding box center [225, 48] width 79 height 11
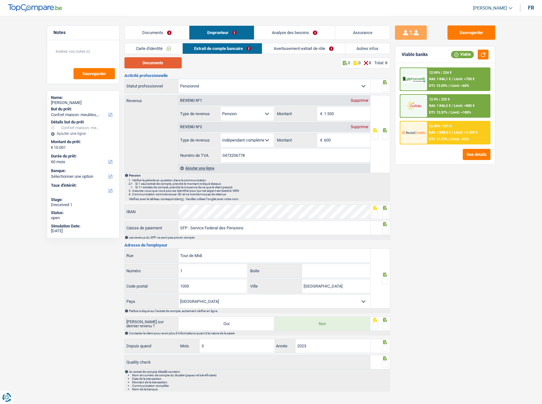
click at [145, 62] on button "Documents" at bounding box center [153, 62] width 57 height 11
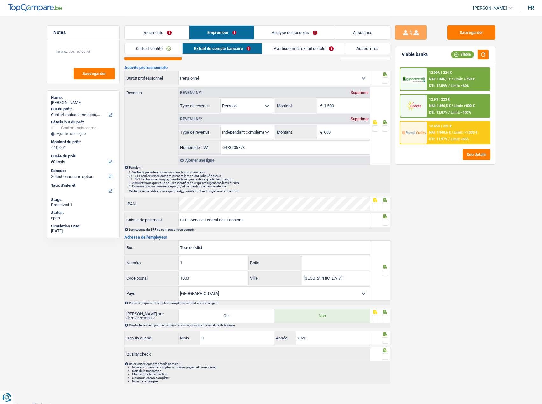
scroll to position [11, 0]
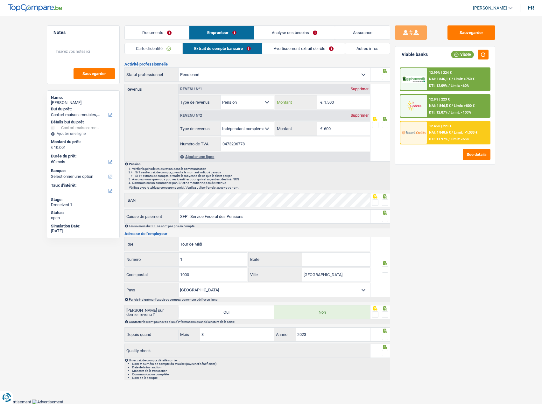
click at [330, 102] on input "1.500" at bounding box center [347, 103] width 46 height 14
drag, startPoint x: 330, startPoint y: 102, endPoint x: 347, endPoint y: 106, distance: 17.6
click at [347, 106] on input "1.500" at bounding box center [347, 103] width 46 height 14
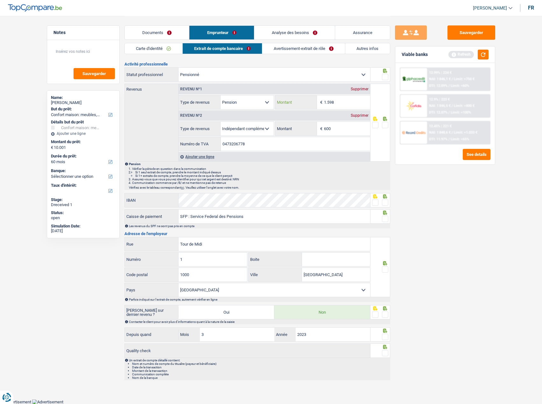
type input "1.598"
click at [386, 75] on span at bounding box center [385, 77] width 6 height 6
click at [0, 0] on input "radio" at bounding box center [0, 0] width 0 height 0
click at [474, 223] on div "Sauvegarder Viable banks Refresh 12.99% | 224 € NAI: 1 846,1 € / Limit: >750 € …" at bounding box center [445, 209] width 110 height 369
click at [479, 36] on button "Sauvegarder" at bounding box center [472, 32] width 48 height 14
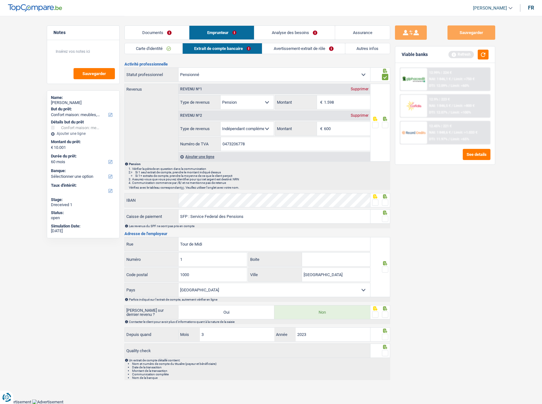
click at [379, 203] on span at bounding box center [375, 203] width 6 height 6
click at [0, 0] on input "radio" at bounding box center [0, 0] width 0 height 0
click at [388, 218] on span at bounding box center [385, 219] width 6 height 6
click at [0, 0] on input "radio" at bounding box center [0, 0] width 0 height 0
click at [386, 270] on span at bounding box center [385, 270] width 6 height 6
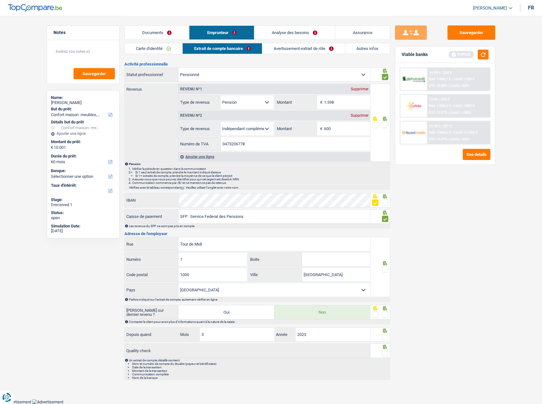
click at [0, 0] on input "radio" at bounding box center [0, 0] width 0 height 0
click at [387, 316] on span at bounding box center [385, 315] width 6 height 6
click at [0, 0] on input "radio" at bounding box center [0, 0] width 0 height 0
click at [386, 337] on span at bounding box center [385, 337] width 6 height 6
click at [0, 0] on input "radio" at bounding box center [0, 0] width 0 height 0
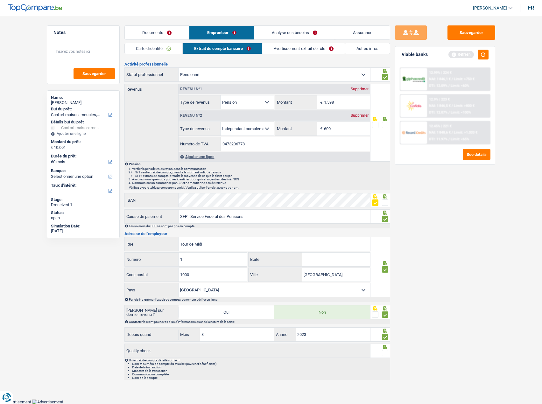
click at [386, 354] on span at bounding box center [385, 353] width 6 height 6
click at [0, 0] on input "radio" at bounding box center [0, 0] width 0 height 0
click at [480, 29] on button "Sauvegarder" at bounding box center [472, 32] width 48 height 14
click at [480, 53] on button "button" at bounding box center [483, 55] width 11 height 10
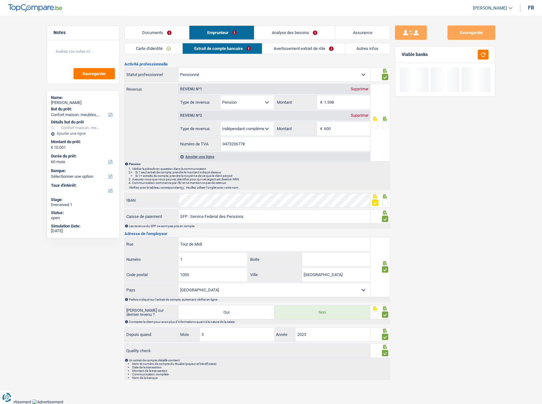
click at [296, 48] on link "Avertissement-extrait de rôle" at bounding box center [303, 48] width 82 height 11
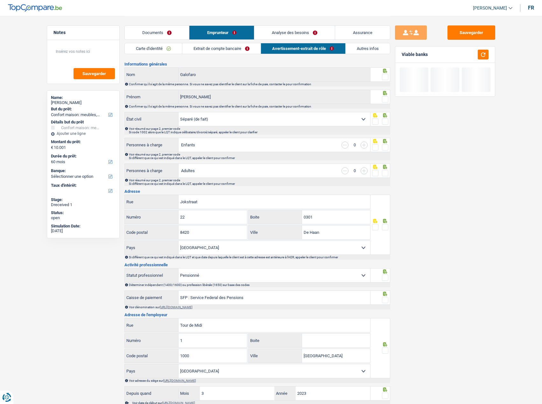
click at [355, 41] on div "Documents Emprunteur Analyse des besoins Assurance" at bounding box center [258, 29] width 266 height 27
click at [357, 44] on link "Autres infos" at bounding box center [368, 48] width 44 height 11
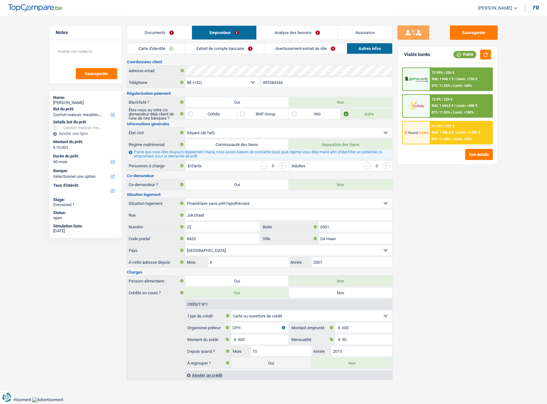
click at [319, 54] on div "Carte d'identité Extrait de compte bancaire Avertissement-extrait de rôle Autre…" at bounding box center [260, 50] width 266 height 14
click at [304, 53] on link "Avertissement-extrait de rôle" at bounding box center [305, 48] width 82 height 11
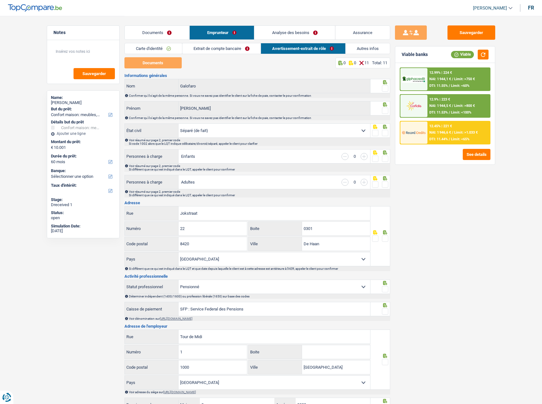
scroll to position [130, 0]
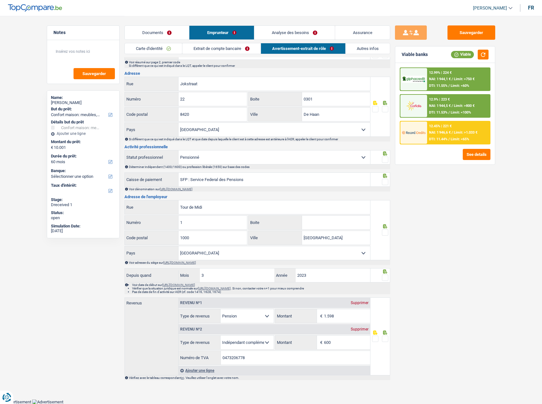
drag, startPoint x: 386, startPoint y: 182, endPoint x: 382, endPoint y: 223, distance: 41.3
click at [385, 182] on span at bounding box center [385, 182] width 6 height 6
click at [0, 0] on input "radio" at bounding box center [0, 0] width 0 height 0
click at [385, 228] on icon at bounding box center [385, 226] width 4 height 4
drag, startPoint x: 385, startPoint y: 230, endPoint x: 387, endPoint y: 265, distance: 35.4
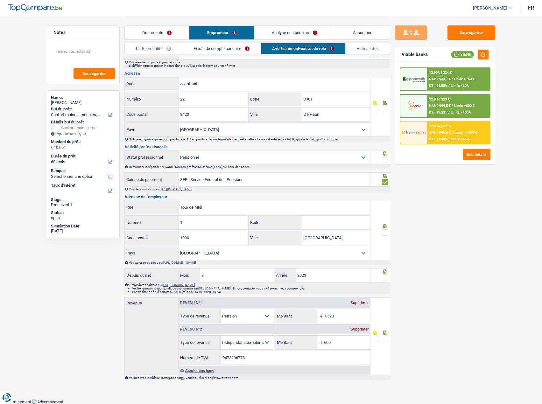
click at [385, 230] on span at bounding box center [385, 233] width 6 height 6
click at [0, 0] on input "radio" at bounding box center [0, 0] width 0 height 0
click at [384, 277] on span at bounding box center [385, 278] width 6 height 6
click at [0, 0] on input "radio" at bounding box center [0, 0] width 0 height 0
click at [389, 161] on div at bounding box center [381, 157] width 20 height 14
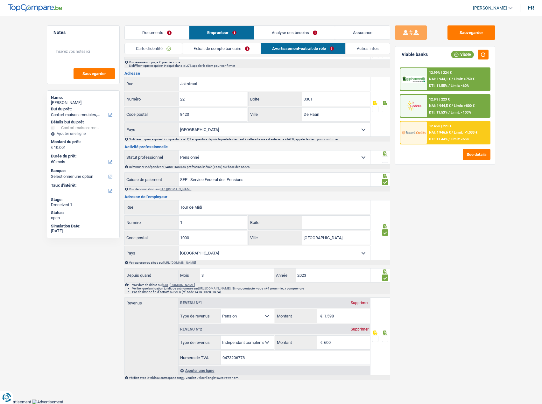
click at [385, 160] on span at bounding box center [385, 160] width 6 height 6
click at [0, 0] on input "radio" at bounding box center [0, 0] width 0 height 0
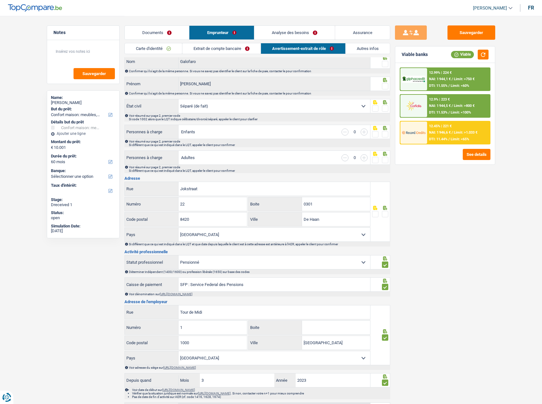
scroll to position [0, 0]
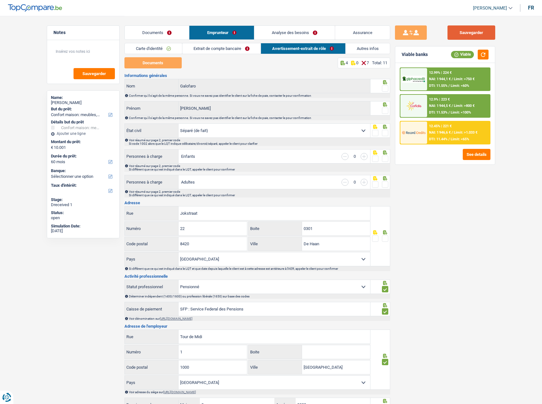
drag, startPoint x: 468, startPoint y: 29, endPoint x: 475, endPoint y: 46, distance: 18.0
click at [469, 31] on button "Sauvegarder" at bounding box center [472, 32] width 48 height 14
click at [489, 61] on div "Viable banks Viable" at bounding box center [445, 54] width 100 height 17
click at [485, 58] on button "button" at bounding box center [483, 55] width 11 height 10
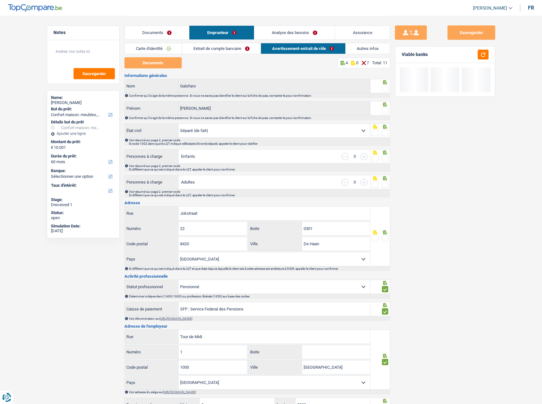
drag, startPoint x: 390, startPoint y: 89, endPoint x: 336, endPoint y: 25, distance: 83.6
click at [389, 89] on div at bounding box center [381, 86] width 20 height 14
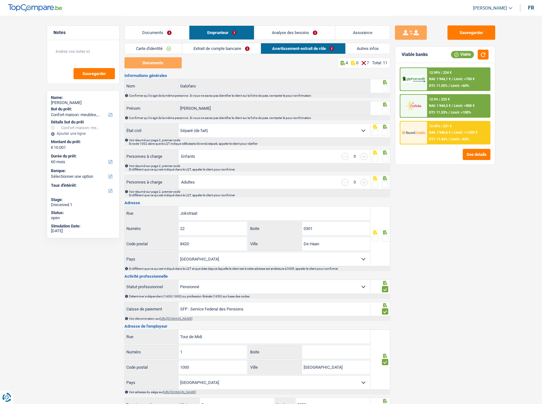
click at [388, 89] on span at bounding box center [385, 88] width 6 height 6
click at [0, 0] on input "radio" at bounding box center [0, 0] width 0 height 0
click at [388, 111] on span at bounding box center [385, 111] width 6 height 6
click at [0, 0] on input "radio" at bounding box center [0, 0] width 0 height 0
click at [387, 130] on span at bounding box center [385, 133] width 6 height 6
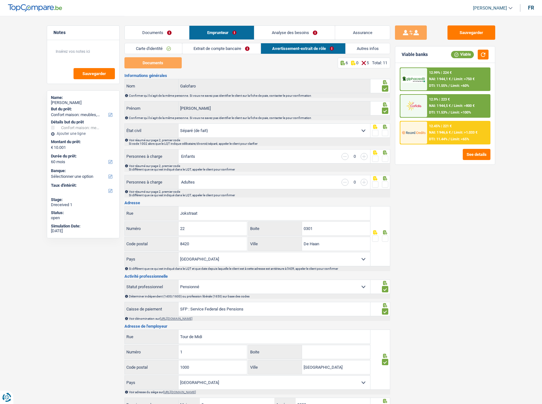
click at [0, 0] on input "radio" at bounding box center [0, 0] width 0 height 0
click at [386, 157] on span at bounding box center [385, 159] width 6 height 6
click at [0, 0] on input "radio" at bounding box center [0, 0] width 0 height 0
click at [479, 31] on button "Sauvegarder" at bounding box center [472, 32] width 48 height 14
click at [481, 53] on button "button" at bounding box center [483, 55] width 11 height 10
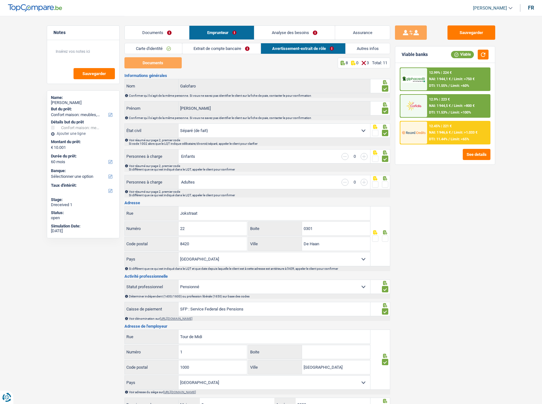
click at [390, 186] on div "Sauvegarder Viable banks Viable 12.99% | 224 € NAI: 1 944,1 € / Limit: >750 € D…" at bounding box center [445, 209] width 110 height 369
click at [386, 185] on span at bounding box center [385, 185] width 6 height 6
click at [0, 0] on input "radio" at bounding box center [0, 0] width 0 height 0
click at [476, 36] on button "Sauvegarder" at bounding box center [472, 32] width 48 height 14
click at [368, 49] on link "Autres infos" at bounding box center [368, 48] width 44 height 11
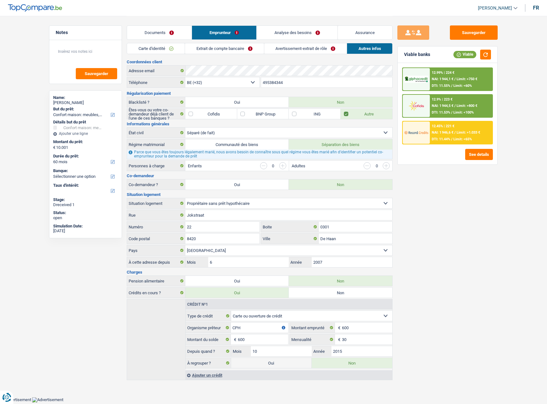
click at [289, 50] on link "Avertissement-extrait de rôle" at bounding box center [305, 48] width 82 height 11
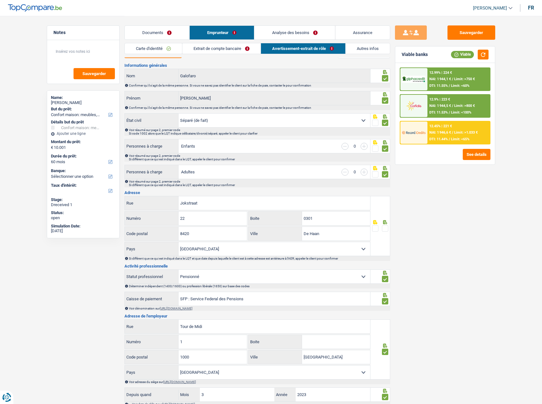
scroll to position [130, 0]
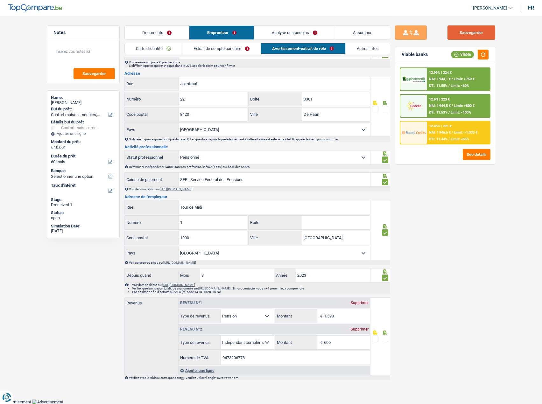
click at [467, 30] on button "Sauvegarder" at bounding box center [472, 32] width 48 height 14
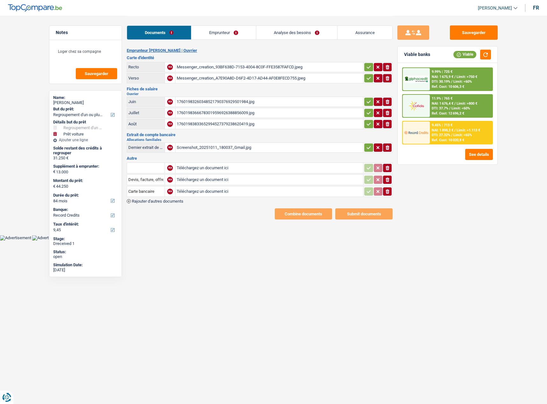
select select "refinancing"
select select "car"
select select "84"
select select "record credits"
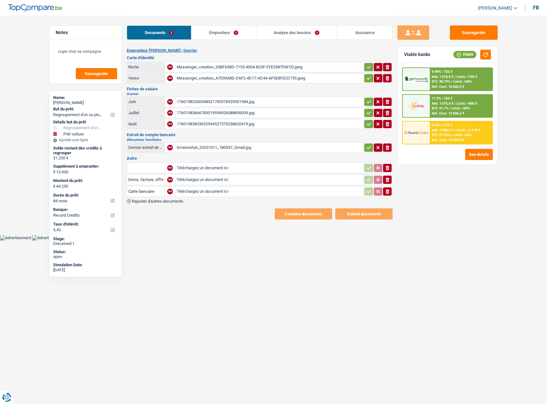
click at [212, 68] on div "Messenger_creation_93BF638D-7153-4004-8C0F-FFE3587FAFCD.jpeg" at bounding box center [269, 67] width 185 height 10
click at [248, 80] on div "Messenger_creation_A7E90A8D-D6F2-4D17-AD44-AF0E8FECD755.jpeg" at bounding box center [269, 79] width 185 height 10
click at [370, 79] on icon "button" at bounding box center [368, 78] width 5 height 6
click at [367, 62] on td "ionicons-v5-e" at bounding box center [377, 67] width 29 height 10
click at [366, 71] on button "button" at bounding box center [368, 67] width 9 height 8
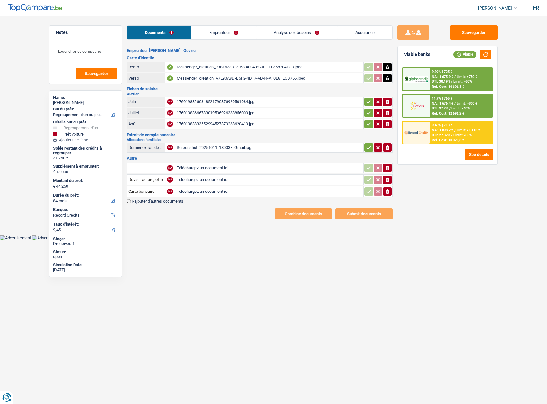
click at [367, 104] on icon "button" at bounding box center [368, 102] width 5 height 6
click at [368, 115] on icon "button" at bounding box center [368, 113] width 5 height 6
click at [368, 129] on td "ionicons-v5-e" at bounding box center [377, 124] width 29 height 10
click at [264, 103] on div "17601983260348521790376929501984.jpg" at bounding box center [269, 102] width 185 height 10
click at [293, 109] on div "17601983666783019596926388856009.jpg" at bounding box center [269, 113] width 185 height 10
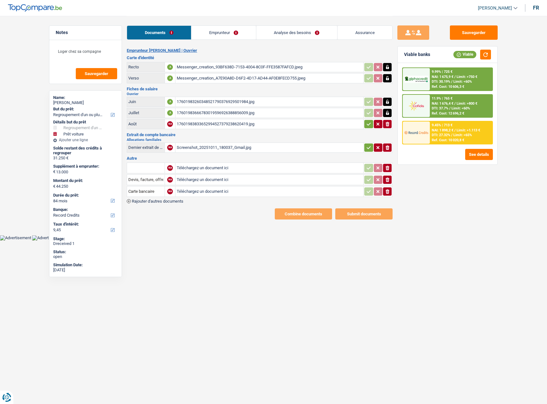
click at [282, 122] on div "17601983833652994527379238620419.jpg" at bounding box center [269, 124] width 185 height 10
click at [311, 141] on h2 "Allocations familiales" at bounding box center [260, 140] width 266 height 4
click at [310, 147] on div "Screenshot_20251011_180037_Gmail.jpg" at bounding box center [269, 148] width 185 height 10
drag, startPoint x: 391, startPoint y: 194, endPoint x: 389, endPoint y: 190, distance: 4.7
click at [391, 193] on button "ionicons-v5-e" at bounding box center [387, 192] width 9 height 8
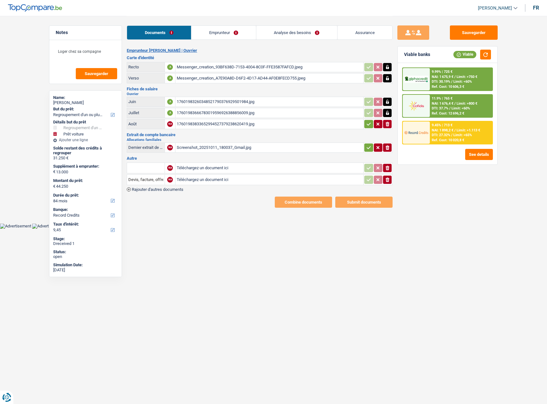
drag, startPoint x: 386, startPoint y: 183, endPoint x: 387, endPoint y: 174, distance: 9.3
click at [387, 182] on icon "ionicons-v5-e" at bounding box center [387, 180] width 5 height 6
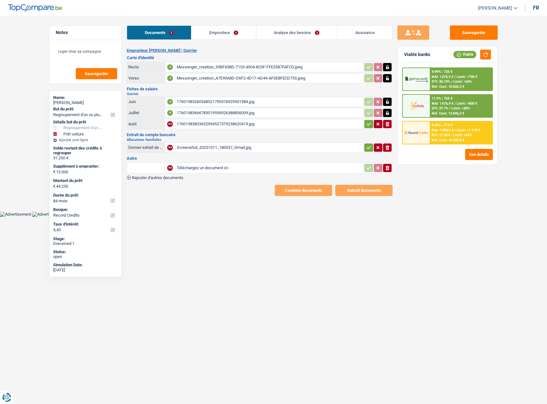
click at [387, 170] on icon "ionicons-v5-e" at bounding box center [387, 168] width 5 height 6
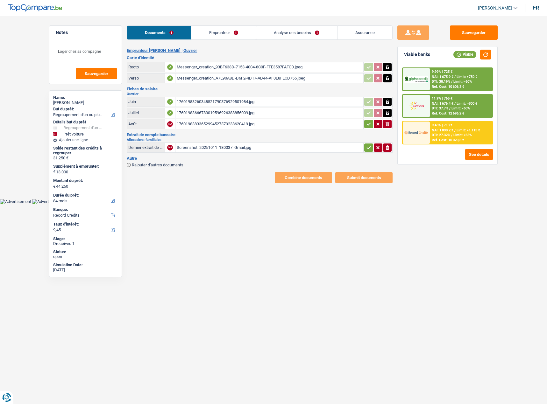
drag, startPoint x: 365, startPoint y: 149, endPoint x: 367, endPoint y: 144, distance: 5.7
click at [365, 149] on button "button" at bounding box center [368, 148] width 9 height 8
click at [369, 124] on icon "button" at bounding box center [369, 124] width 4 height 3
drag, startPoint x: 463, startPoint y: 28, endPoint x: 467, endPoint y: 34, distance: 7.5
click at [463, 28] on button "Sauvegarder" at bounding box center [474, 32] width 48 height 14
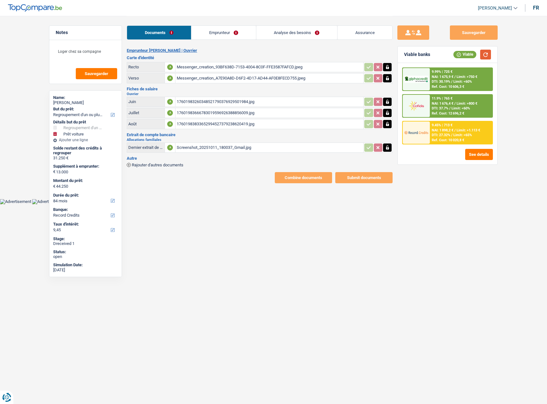
click at [484, 53] on button "button" at bounding box center [485, 55] width 11 height 10
click at [210, 29] on link "Emprunteur" at bounding box center [223, 33] width 64 height 14
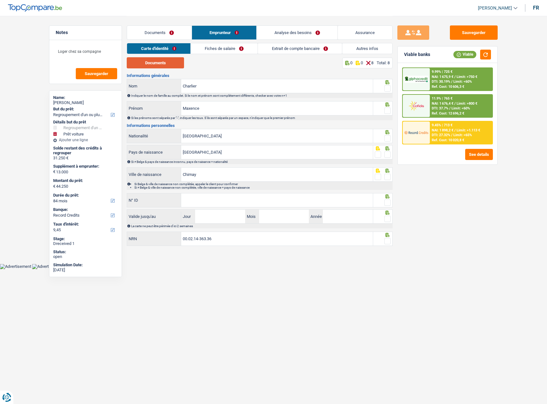
click at [158, 67] on button "Documents" at bounding box center [155, 62] width 57 height 11
drag, startPoint x: 388, startPoint y: 90, endPoint x: 391, endPoint y: 100, distance: 10.2
click at [388, 90] on span at bounding box center [387, 88] width 6 height 6
click at [0, 0] on input "radio" at bounding box center [0, 0] width 0 height 0
drag, startPoint x: 391, startPoint y: 112, endPoint x: 388, endPoint y: 112, distance: 3.8
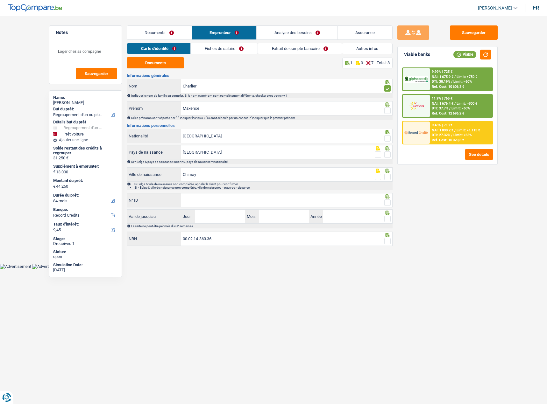
click at [391, 112] on div at bounding box center [383, 108] width 20 height 14
click at [388, 112] on span at bounding box center [387, 111] width 6 height 6
click at [0, 0] on input "radio" at bounding box center [0, 0] width 0 height 0
drag, startPoint x: 390, startPoint y: 137, endPoint x: 391, endPoint y: 157, distance: 19.8
click at [390, 138] on span at bounding box center [387, 138] width 6 height 6
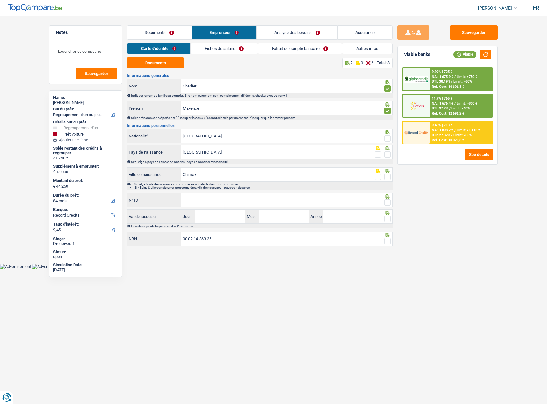
click at [0, 0] on input "radio" at bounding box center [0, 0] width 0 height 0
click at [388, 156] on span at bounding box center [387, 155] width 6 height 6
click at [0, 0] on input "radio" at bounding box center [0, 0] width 0 height 0
click at [386, 175] on div at bounding box center [383, 174] width 20 height 14
click at [388, 182] on li "Si Belge & ville de naissance non complétée, appeler le client pour confirmer" at bounding box center [263, 184] width 258 height 4
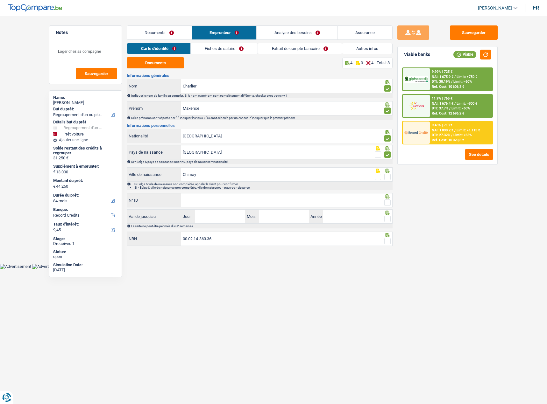
click at [388, 178] on span at bounding box center [387, 177] width 6 height 6
click at [0, 0] on input "radio" at bounding box center [0, 0] width 0 height 0
click at [318, 212] on label "Année" at bounding box center [316, 217] width 14 height 14
click at [323, 212] on input "Année" at bounding box center [348, 217] width 50 height 14
click at [318, 208] on div "N° ID Tous les champs sont obligatoires. Veuillez fournir une réponse plus long…" at bounding box center [250, 200] width 246 height 15
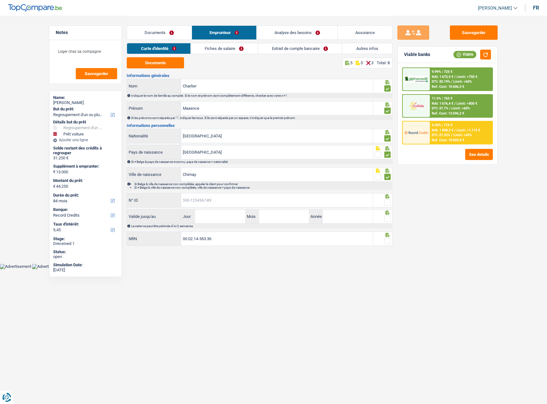
click at [321, 205] on input "N° ID" at bounding box center [277, 201] width 192 height 14
paste input "592-8988443-19"
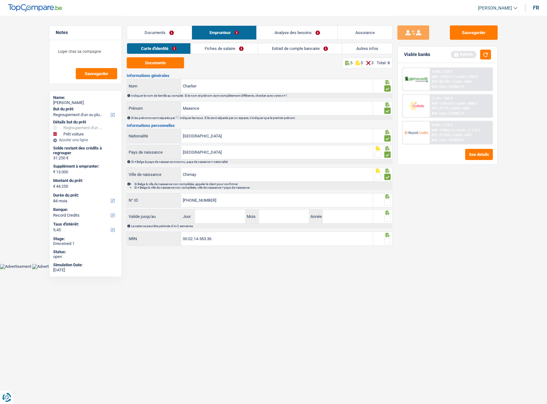
type input "592-8988443-19"
click at [224, 220] on input "Jour" at bounding box center [220, 217] width 50 height 14
type input "05"
type input "12"
type input "2028"
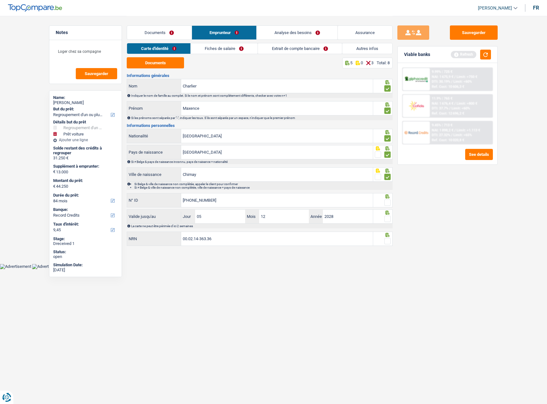
click at [388, 202] on span at bounding box center [387, 203] width 6 height 6
click at [0, 0] on input "radio" at bounding box center [0, 0] width 0 height 0
click at [391, 222] on div at bounding box center [383, 217] width 20 height 14
click at [387, 219] on span at bounding box center [387, 219] width 6 height 6
click at [0, 0] on input "radio" at bounding box center [0, 0] width 0 height 0
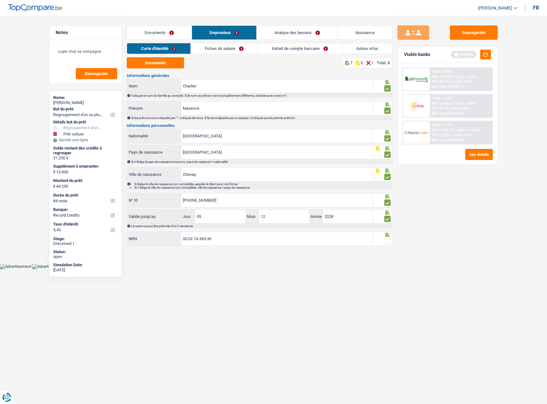
click at [387, 237] on icon at bounding box center [388, 235] width 4 height 4
click at [386, 240] on span at bounding box center [387, 241] width 6 height 6
click at [0, 0] on input "radio" at bounding box center [0, 0] width 0 height 0
drag, startPoint x: 471, startPoint y: 34, endPoint x: 225, endPoint y: 57, distance: 246.9
click at [469, 34] on button "Sauvegarder" at bounding box center [474, 32] width 48 height 14
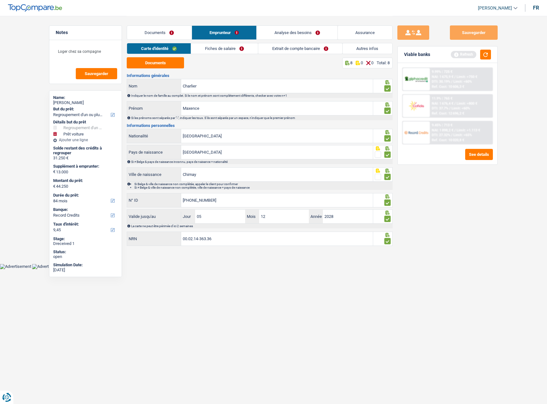
click at [231, 48] on link "Fiches de salaire" at bounding box center [224, 48] width 67 height 11
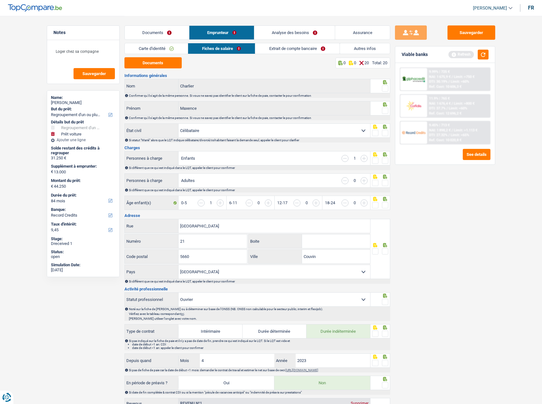
click at [385, 92] on div at bounding box center [385, 89] width 6 height 8
drag, startPoint x: 385, startPoint y: 106, endPoint x: 385, endPoint y: 110, distance: 3.5
click at [385, 107] on icon at bounding box center [385, 105] width 6 height 4
click at [385, 110] on span at bounding box center [385, 111] width 6 height 6
click at [0, 0] on input "radio" at bounding box center [0, 0] width 0 height 0
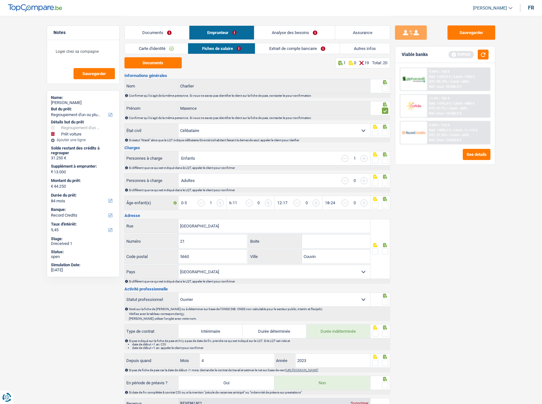
click at [382, 88] on span at bounding box center [385, 88] width 6 height 6
click at [0, 0] on input "radio" at bounding box center [0, 0] width 0 height 0
click at [384, 132] on span at bounding box center [385, 133] width 6 height 6
click at [0, 0] on input "radio" at bounding box center [0, 0] width 0 height 0
drag, startPoint x: 386, startPoint y: 159, endPoint x: 375, endPoint y: 159, distance: 10.8
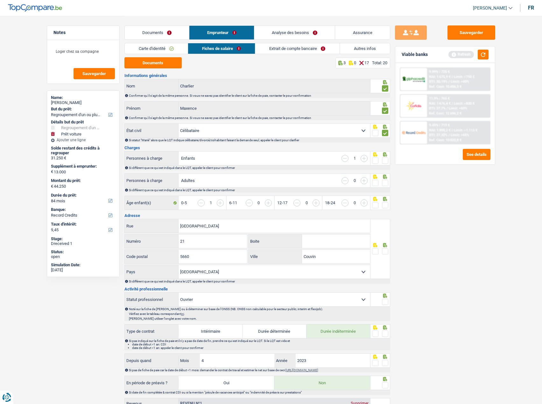
click at [385, 160] on span at bounding box center [385, 161] width 6 height 6
click at [0, 0] on input "radio" at bounding box center [0, 0] width 0 height 0
click at [162, 67] on button "Documents" at bounding box center [153, 62] width 57 height 11
click at [386, 183] on span at bounding box center [385, 183] width 6 height 6
click at [0, 0] on input "radio" at bounding box center [0, 0] width 0 height 0
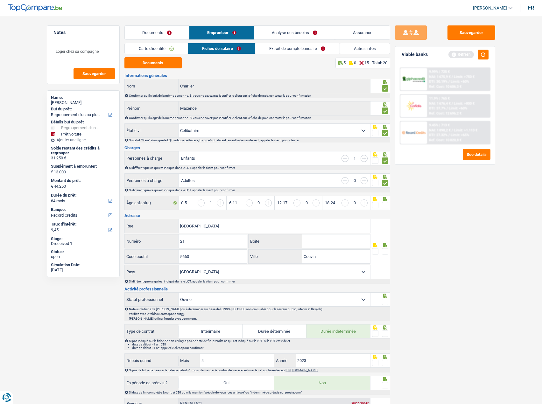
click at [386, 202] on span at bounding box center [385, 205] width 6 height 6
click at [0, 0] on input "radio" at bounding box center [0, 0] width 0 height 0
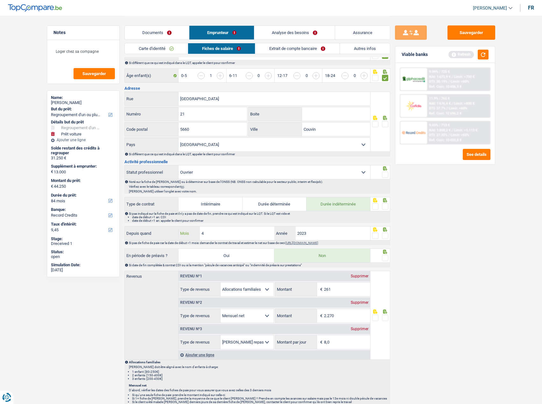
drag, startPoint x: 217, startPoint y: 235, endPoint x: 98, endPoint y: 219, distance: 120.8
click at [119, 225] on div "Notes Loger chez sa compagne Sauvegarder Name: Maxence Charlier But du prêt: Co…" at bounding box center [271, 268] width 459 height 758
type input "11"
click at [388, 239] on div at bounding box center [385, 236] width 6 height 8
click at [386, 235] on span at bounding box center [385, 236] width 6 height 6
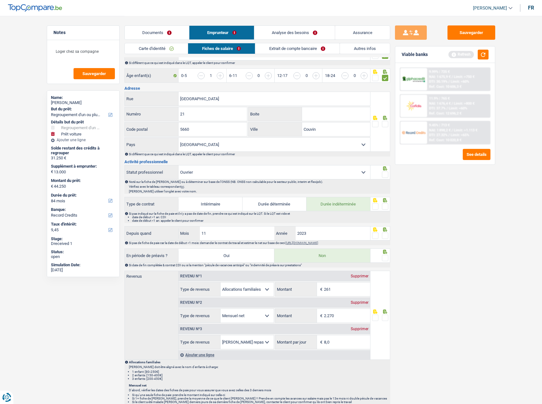
click at [0, 0] on input "radio" at bounding box center [0, 0] width 0 height 0
click at [385, 203] on div at bounding box center [385, 207] width 6 height 8
click at [408, 249] on div "Sauvegarder Viable banks Refresh 9.99% | 725 € NAI: 1 675,9 € / Limit: >750 € D…" at bounding box center [445, 209] width 110 height 369
click at [384, 206] on span at bounding box center [385, 206] width 6 height 6
click at [0, 0] on input "radio" at bounding box center [0, 0] width 0 height 0
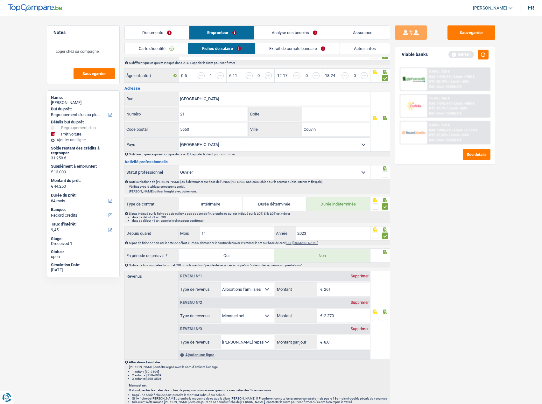
click at [383, 173] on span at bounding box center [385, 175] width 6 height 6
click at [0, 0] on input "radio" at bounding box center [0, 0] width 0 height 0
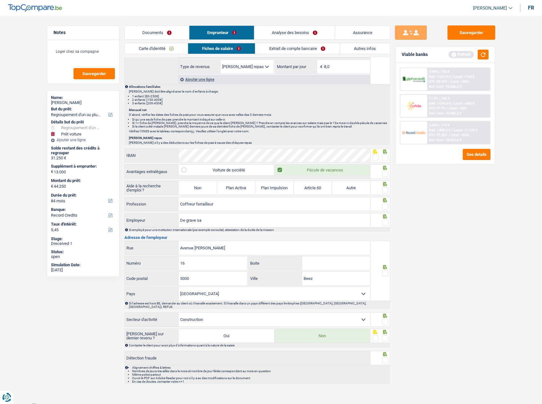
scroll to position [403, 0]
drag, startPoint x: 237, startPoint y: 203, endPoint x: 162, endPoint y: 206, distance: 74.2
click at [142, 203] on div "Coffreur ferrailleur Profession" at bounding box center [248, 204] width 246 height 14
paste input "1er manoeuvre coffr"
type input "1er manoeuvre coffreur"
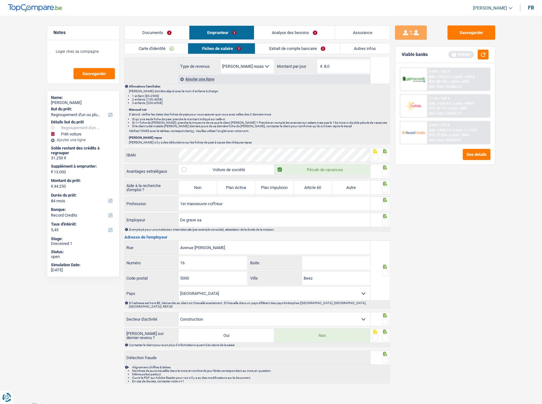
click at [384, 203] on div at bounding box center [381, 204] width 20 height 14
click at [385, 193] on div at bounding box center [381, 188] width 20 height 14
click at [385, 191] on span at bounding box center [385, 190] width 6 height 6
click at [0, 0] on input "radio" at bounding box center [0, 0] width 0 height 0
click at [198, 187] on label "Non" at bounding box center [198, 188] width 38 height 14
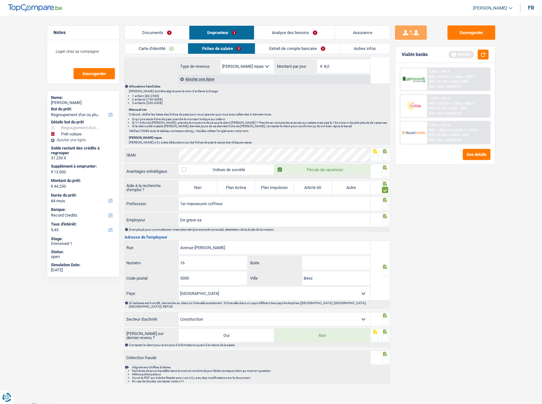
click at [198, 187] on input "Non" at bounding box center [198, 188] width 38 height 14
radio input "true"
click at [384, 174] on span at bounding box center [385, 174] width 6 height 6
click at [0, 0] on input "radio" at bounding box center [0, 0] width 0 height 0
click at [374, 155] on span at bounding box center [375, 157] width 6 height 6
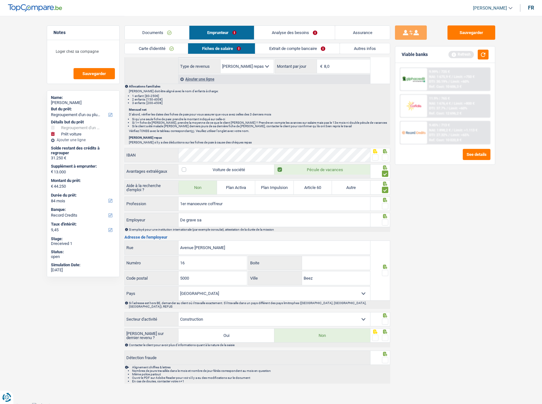
click at [0, 0] on input "radio" at bounding box center [0, 0] width 0 height 0
click at [386, 222] on span at bounding box center [385, 222] width 6 height 6
click at [0, 0] on input "radio" at bounding box center [0, 0] width 0 height 0
click at [385, 209] on span at bounding box center [385, 206] width 6 height 6
click at [0, 0] on input "radio" at bounding box center [0, 0] width 0 height 0
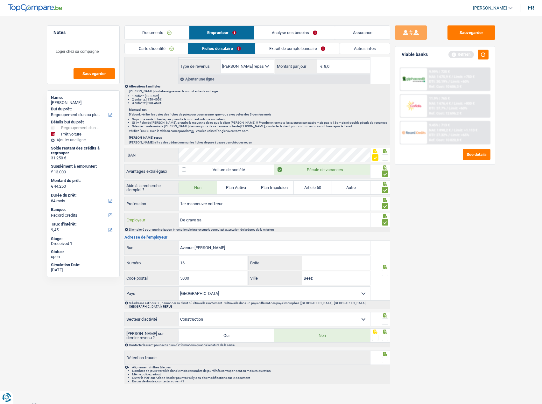
click at [192, 220] on input "De grave sa" at bounding box center [275, 220] width 192 height 14
drag, startPoint x: 196, startPoint y: 221, endPoint x: 200, endPoint y: 221, distance: 3.5
click at [199, 221] on input "De graeve sa" at bounding box center [275, 220] width 192 height 14
click at [201, 220] on input "De graeve sa" at bounding box center [275, 220] width 192 height 14
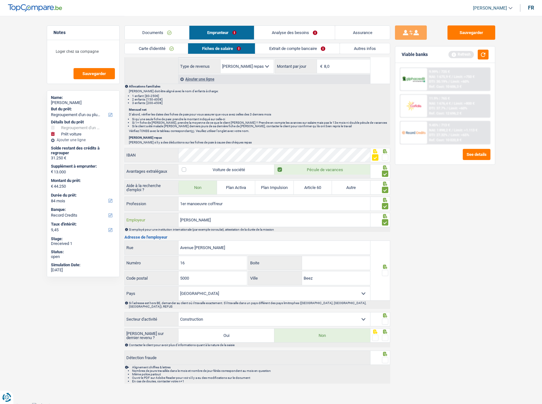
type input "De graeve"
click at [469, 237] on div "Sauvegarder Viable banks Refresh 9.99% | 725 € NAI: 1 675,9 € / Limit: >750 € D…" at bounding box center [445, 209] width 110 height 369
click at [387, 274] on span at bounding box center [385, 273] width 6 height 6
click at [0, 0] on input "radio" at bounding box center [0, 0] width 0 height 0
click at [387, 319] on span at bounding box center [385, 322] width 6 height 6
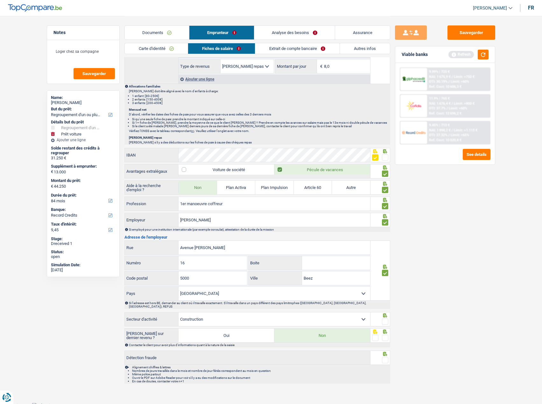
click at [0, 0] on input "radio" at bounding box center [0, 0] width 0 height 0
drag, startPoint x: 388, startPoint y: 332, endPoint x: 389, endPoint y: 351, distance: 18.5
click at [388, 335] on span at bounding box center [385, 338] width 6 height 6
click at [0, 0] on input "radio" at bounding box center [0, 0] width 0 height 0
click at [388, 353] on div at bounding box center [381, 358] width 20 height 14
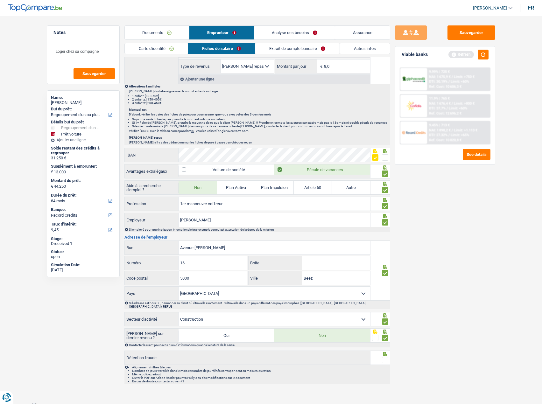
click at [385, 358] on span at bounding box center [385, 360] width 6 height 6
click at [0, 0] on input "radio" at bounding box center [0, 0] width 0 height 0
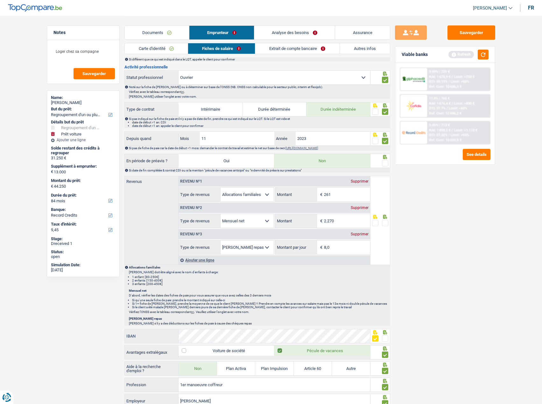
scroll to position [181, 0]
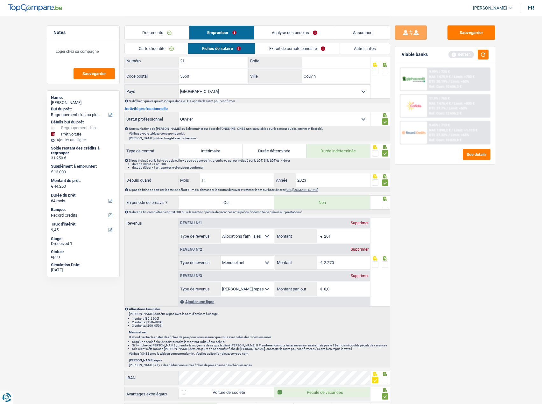
click at [385, 208] on div at bounding box center [385, 205] width 6 height 8
click at [385, 207] on span at bounding box center [385, 205] width 6 height 6
click at [0, 0] on input "radio" at bounding box center [0, 0] width 0 height 0
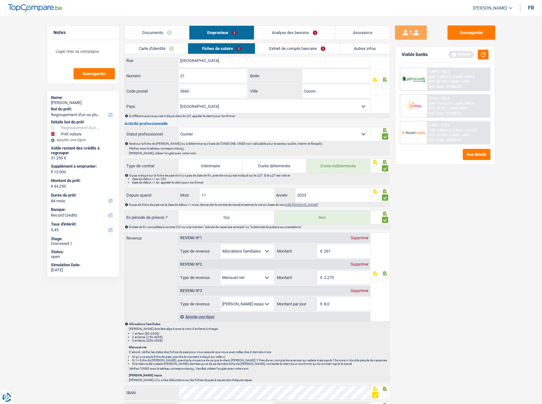
scroll to position [21, 0]
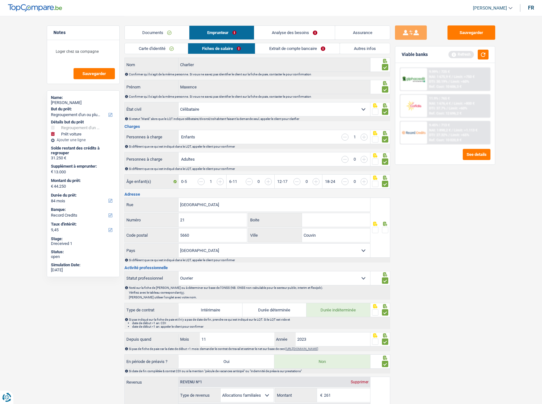
click at [385, 230] on span at bounding box center [385, 230] width 6 height 6
click at [0, 0] on input "radio" at bounding box center [0, 0] width 0 height 0
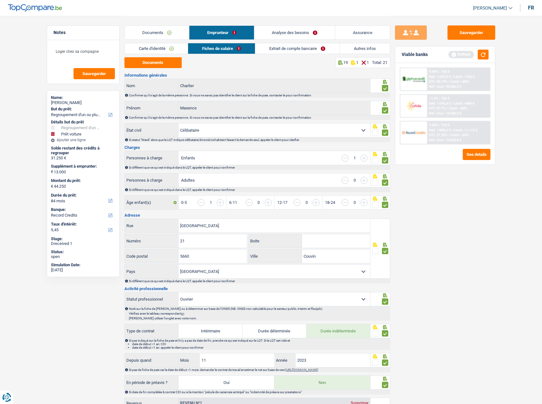
scroll to position [0, 0]
drag, startPoint x: 328, startPoint y: 256, endPoint x: 321, endPoint y: 257, distance: 6.8
click at [269, 257] on div "Couvin Ville" at bounding box center [310, 257] width 122 height 14
paste input "MARIEMROURG"
type input "MARIEMROURG"
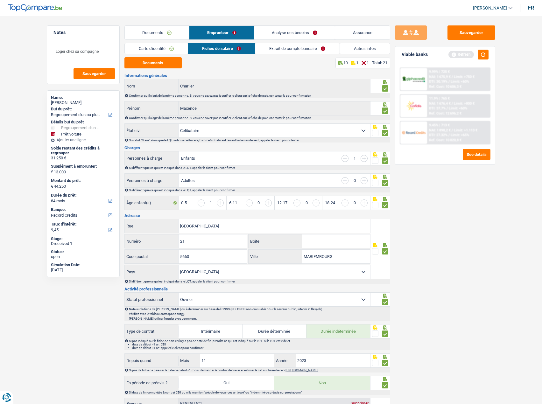
click at [450, 324] on div "Sauvegarder Viable banks Refresh 9.99% | 725 € NAI: 1 675,9 € / Limit: >750 € D…" at bounding box center [445, 209] width 110 height 369
click at [474, 36] on button "Sauvegarder" at bounding box center [472, 32] width 48 height 14
click at [482, 56] on button "button" at bounding box center [483, 55] width 11 height 10
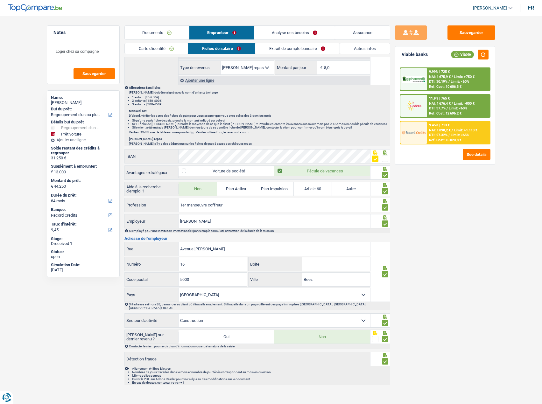
scroll to position [276, 0]
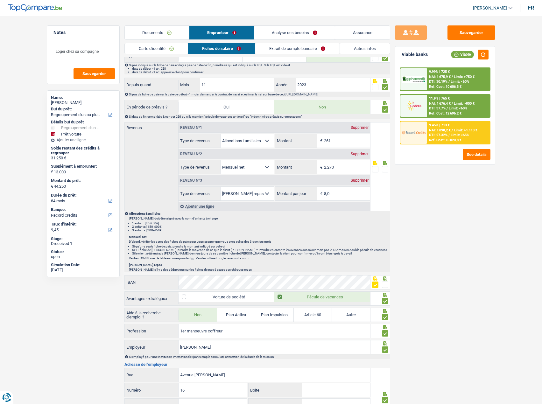
click at [167, 56] on div "Carte d'identité Fiches de salaire Extrait de compte bancaire Autres infos" at bounding box center [258, 50] width 266 height 14
click at [289, 52] on link "Extrait de compte bancaire" at bounding box center [297, 48] width 84 height 11
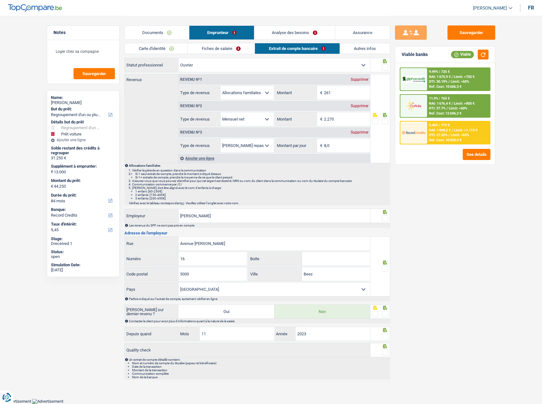
scroll to position [20, 0]
click at [353, 53] on link "Autres infos" at bounding box center [365, 48] width 50 height 11
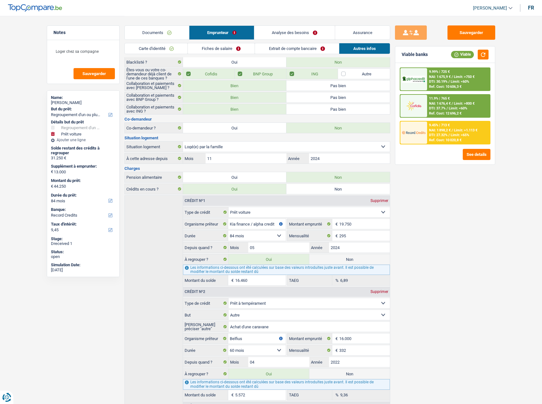
click at [281, 49] on link "Extrait de compte bancaire" at bounding box center [297, 48] width 84 height 11
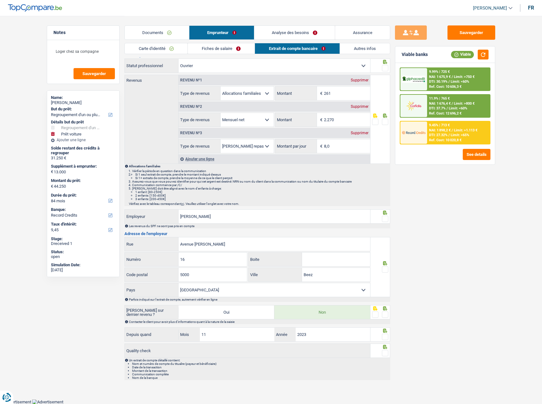
click at [214, 46] on link "Fiches de salaire" at bounding box center [221, 48] width 67 height 11
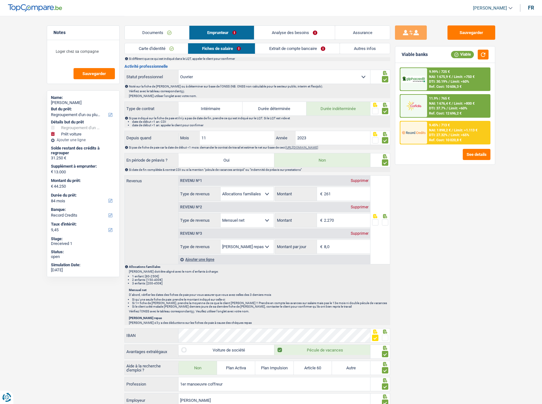
scroll to position [403, 0]
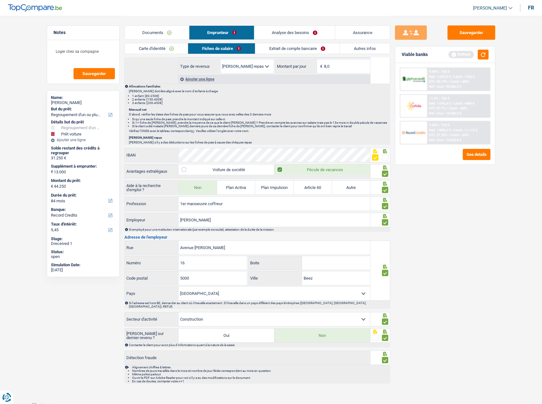
click at [388, 156] on div at bounding box center [381, 155] width 20 height 14
click at [387, 157] on span at bounding box center [385, 157] width 6 height 6
click at [0, 0] on input "radio" at bounding box center [0, 0] width 0 height 0
click at [468, 37] on button "Sauvegarder" at bounding box center [472, 32] width 48 height 14
click at [486, 58] on button "button" at bounding box center [483, 55] width 11 height 10
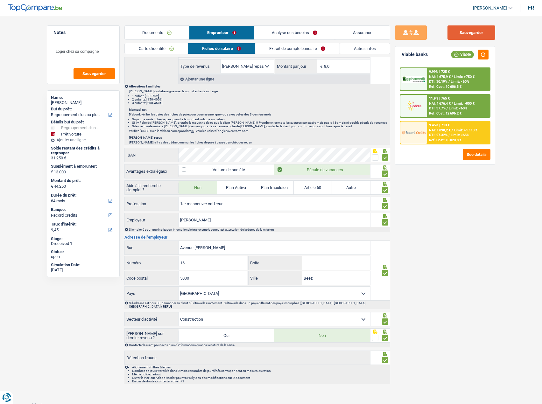
click at [480, 33] on button "Sauvegarder" at bounding box center [472, 32] width 48 height 14
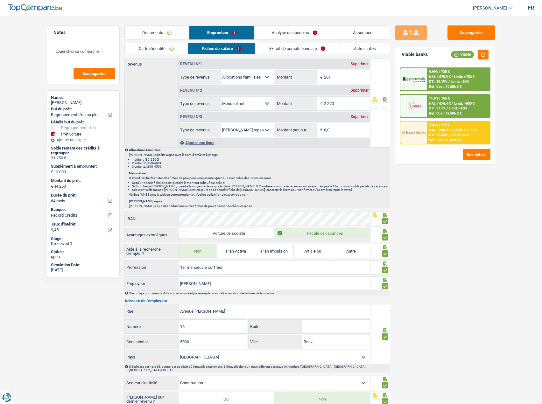
drag, startPoint x: 354, startPoint y: 105, endPoint x: 254, endPoint y: 101, distance: 100.0
click at [224, 99] on div "Allocation d'handicap Allocations chômage Allocations familiales Chèques repas …" at bounding box center [275, 103] width 192 height 14
click at [345, 101] on input "2.270" at bounding box center [347, 104] width 46 height 14
drag, startPoint x: 347, startPoint y: 102, endPoint x: 274, endPoint y: 98, distance: 72.7
click at [275, 98] on div "2.270 € Montant" at bounding box center [322, 104] width 95 height 14
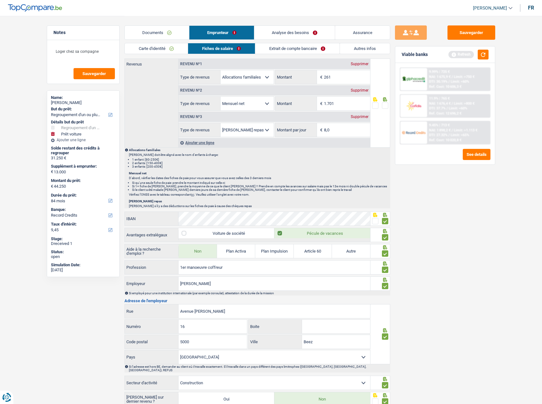
click at [392, 103] on div "Sauvegarder Viable banks Refresh 9.99% | 725 € NAI: 1 675,9 € / Limit: >750 € D…" at bounding box center [445, 209] width 110 height 369
drag, startPoint x: 388, startPoint y: 103, endPoint x: 385, endPoint y: 105, distance: 3.4
click at [385, 105] on div at bounding box center [381, 103] width 20 height 89
drag, startPoint x: 483, startPoint y: 53, endPoint x: 486, endPoint y: 55, distance: 3.6
click at [483, 54] on button "button" at bounding box center [483, 55] width 11 height 10
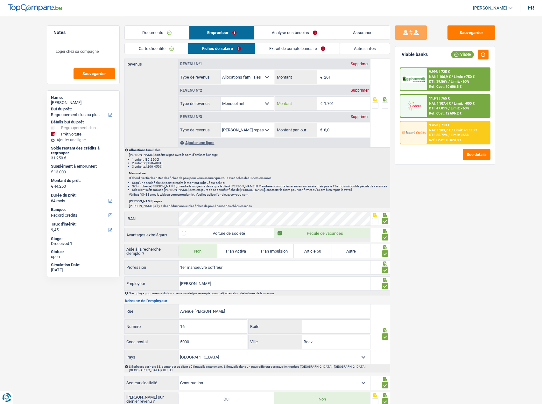
click at [343, 104] on input "1.701" at bounding box center [347, 104] width 46 height 14
drag, startPoint x: 343, startPoint y: 104, endPoint x: 313, endPoint y: 101, distance: 29.5
click at [314, 101] on div "1.701 € Montant" at bounding box center [322, 104] width 95 height 14
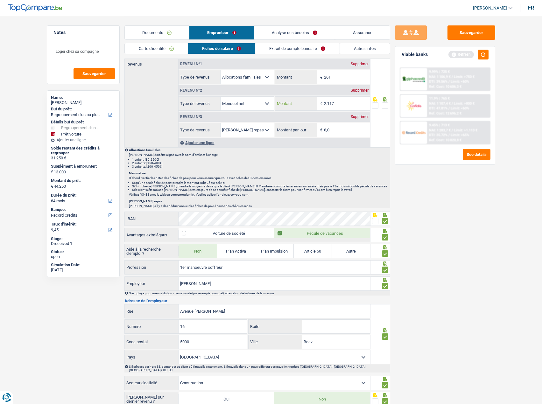
type input "2.117"
click at [386, 103] on span at bounding box center [385, 106] width 6 height 6
click at [0, 0] on input "radio" at bounding box center [0, 0] width 0 height 0
click at [472, 32] on button "Sauvegarder" at bounding box center [472, 32] width 48 height 14
click at [479, 49] on div "Viable banks Refresh" at bounding box center [445, 54] width 100 height 17
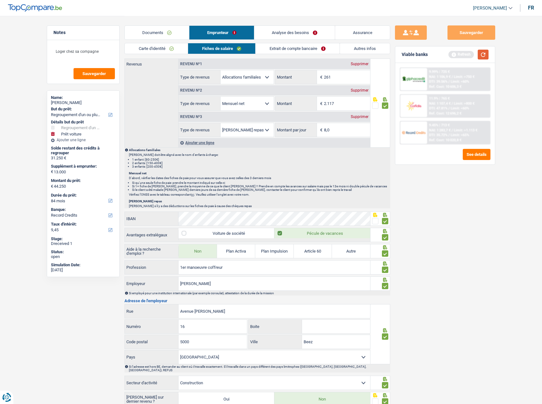
click at [485, 59] on button "button" at bounding box center [483, 55] width 11 height 10
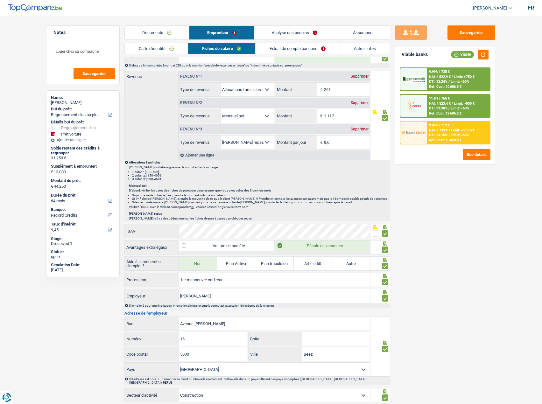
scroll to position [403, 0]
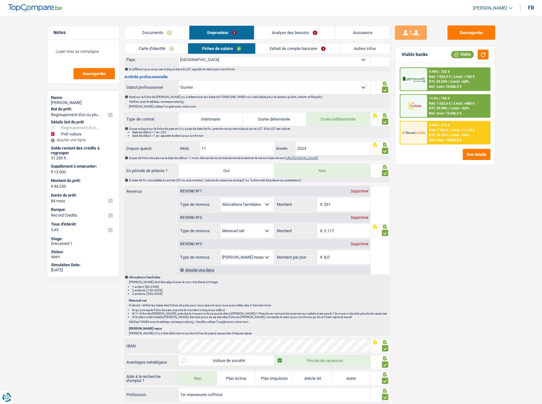
click at [308, 46] on link "Extrait de compte bancaire" at bounding box center [298, 48] width 84 height 11
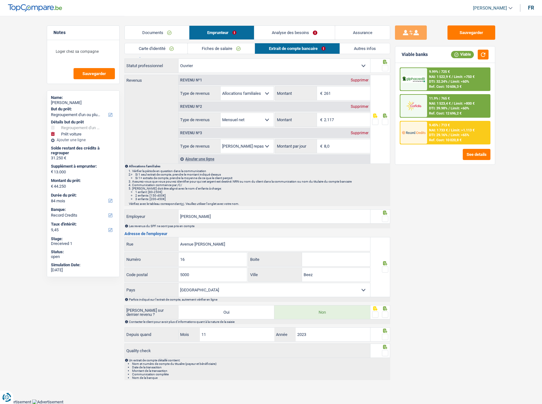
scroll to position [0, 0]
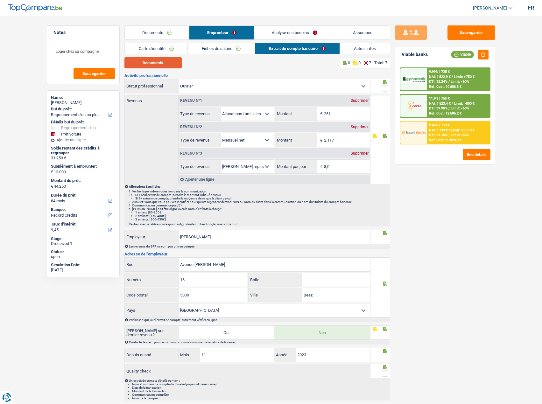
click at [161, 63] on button "Documents" at bounding box center [153, 62] width 57 height 11
drag, startPoint x: 384, startPoint y: 87, endPoint x: 385, endPoint y: 97, distance: 9.6
click at [385, 87] on span at bounding box center [385, 88] width 6 height 6
click at [0, 0] on input "radio" at bounding box center [0, 0] width 0 height 0
click at [386, 140] on span at bounding box center [385, 142] width 6 height 6
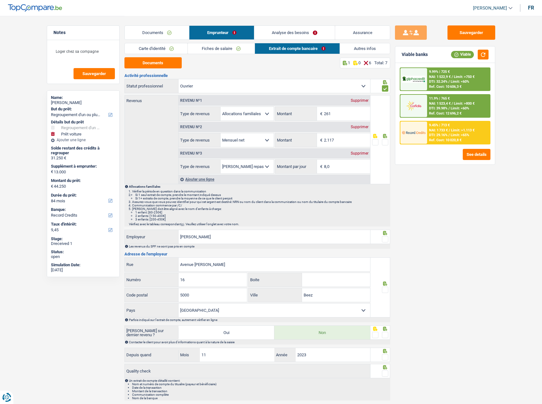
click at [0, 0] on input "radio" at bounding box center [0, 0] width 0 height 0
drag, startPoint x: 388, startPoint y: 239, endPoint x: 386, endPoint y: 272, distance: 33.5
click at [386, 241] on span at bounding box center [385, 239] width 6 height 6
click at [0, 0] on input "radio" at bounding box center [0, 0] width 0 height 0
drag, startPoint x: 386, startPoint y: 284, endPoint x: 385, endPoint y: 288, distance: 3.9
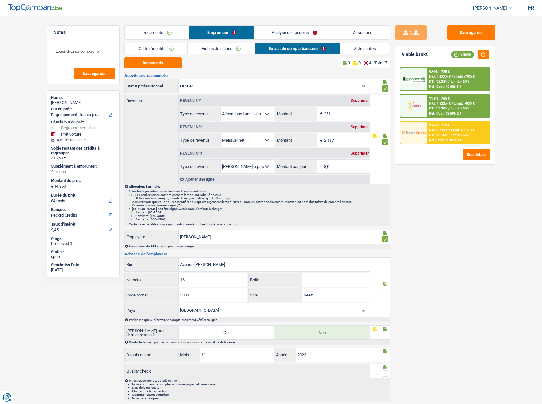
click at [385, 284] on icon at bounding box center [385, 284] width 4 height 4
drag, startPoint x: 385, startPoint y: 288, endPoint x: 384, endPoint y: 324, distance: 36.9
click at [385, 288] on span at bounding box center [385, 290] width 6 height 6
click at [0, 0] on input "radio" at bounding box center [0, 0] width 0 height 0
drag, startPoint x: 386, startPoint y: 337, endPoint x: 387, endPoint y: 365, distance: 28.0
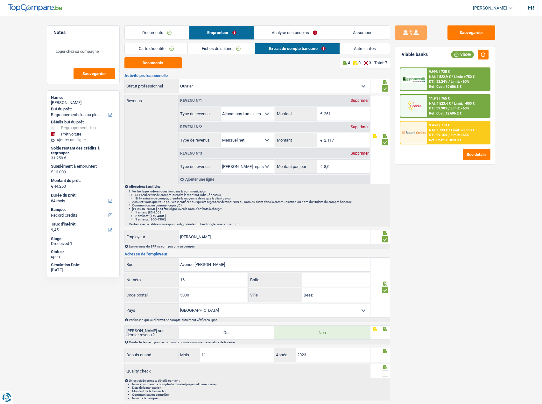
click at [386, 336] on span at bounding box center [385, 335] width 6 height 6
click at [0, 0] on input "radio" at bounding box center [0, 0] width 0 height 0
click at [388, 360] on span at bounding box center [385, 357] width 6 height 6
click at [0, 0] on input "radio" at bounding box center [0, 0] width 0 height 0
click at [387, 370] on div at bounding box center [385, 374] width 6 height 8
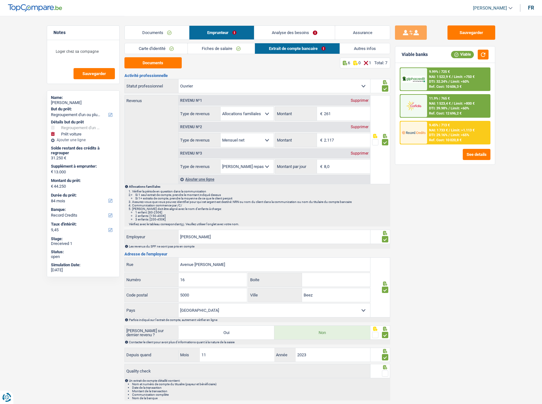
click at [384, 371] on span at bounding box center [385, 374] width 6 height 6
click at [0, 0] on input "radio" at bounding box center [0, 0] width 0 height 0
click at [364, 52] on link "Autres infos" at bounding box center [365, 48] width 50 height 11
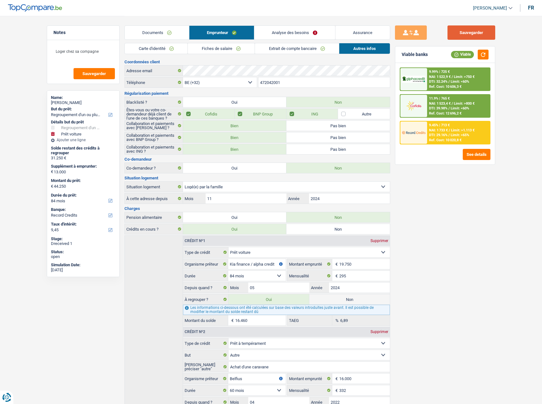
drag, startPoint x: 477, startPoint y: 29, endPoint x: 478, endPoint y: 43, distance: 14.7
click at [477, 32] on button "Sauvegarder" at bounding box center [472, 32] width 48 height 14
click at [482, 53] on button "button" at bounding box center [483, 55] width 11 height 10
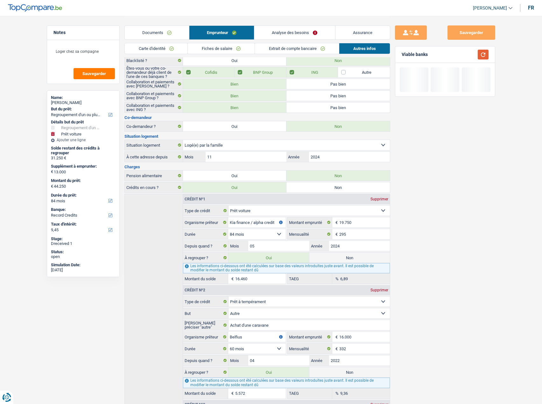
scroll to position [159, 0]
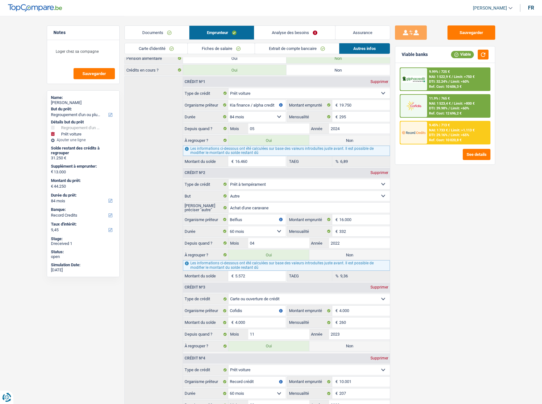
click at [270, 31] on link "Analyse des besoins" at bounding box center [294, 33] width 81 height 14
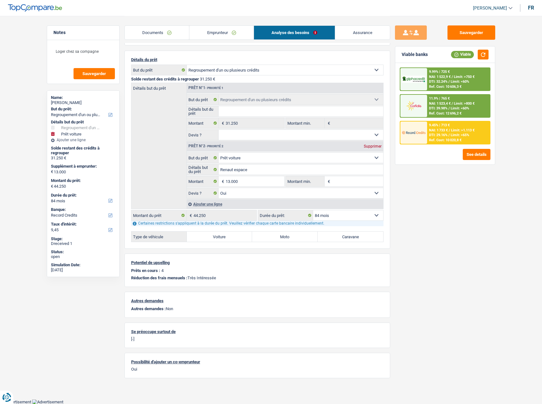
scroll to position [0, 0]
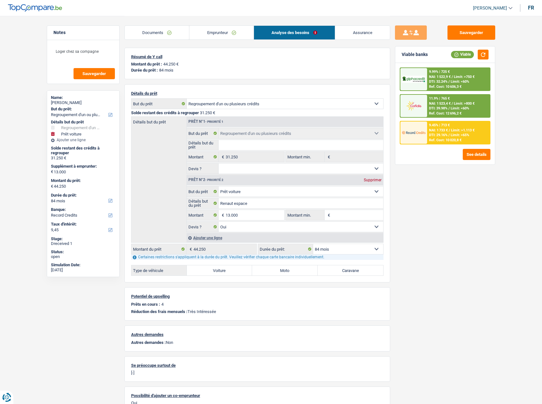
click at [460, 79] on div "9.99% | 725 € NAI: 1 522,9 € / Limit: >750 € DTI: 32.24% / Limit: <60% Ref. Cos…" at bounding box center [458, 79] width 63 height 22
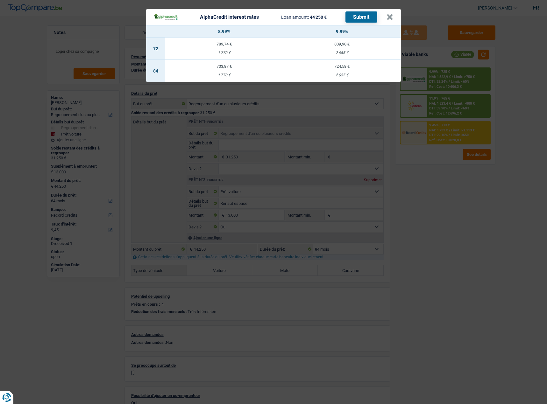
click at [213, 73] on td "703,87 € 1 770 €" at bounding box center [224, 71] width 118 height 22
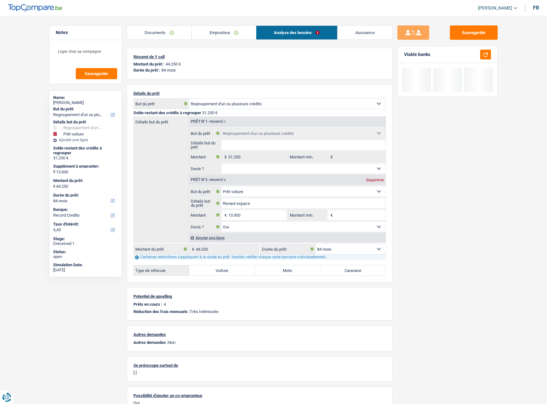
select select "alphacredit"
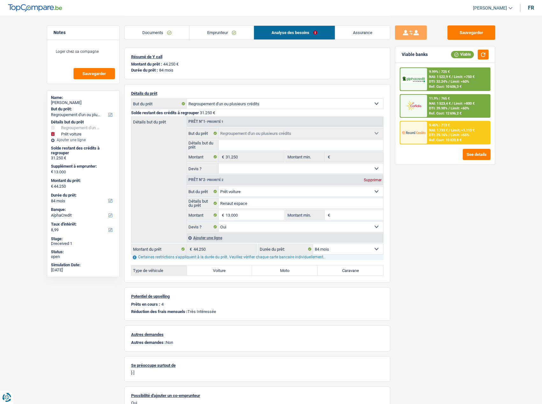
click at [451, 71] on div "9.99% | 725 € NAI: 1 522,9 € / Limit: >750 € DTI: 32.24% / Limit: <60% Ref. Cos…" at bounding box center [458, 79] width 63 height 22
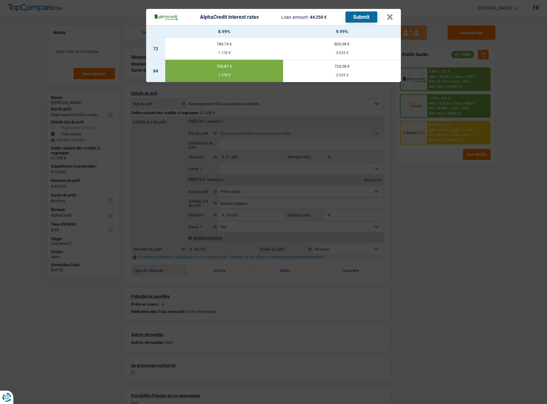
click at [356, 74] on div "2 655 €" at bounding box center [342, 75] width 118 height 4
type input "9,99"
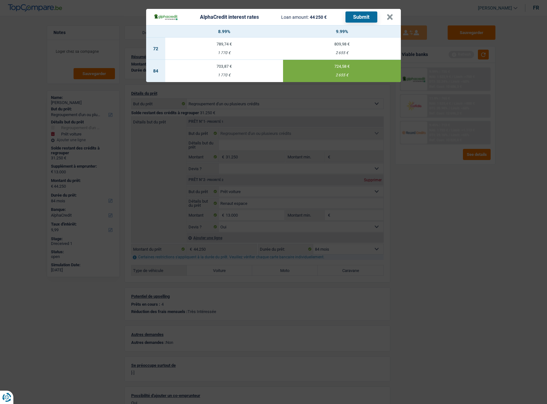
click at [357, 16] on button "Submit" at bounding box center [361, 16] width 32 height 11
click at [388, 15] on button "×" at bounding box center [390, 17] width 7 height 6
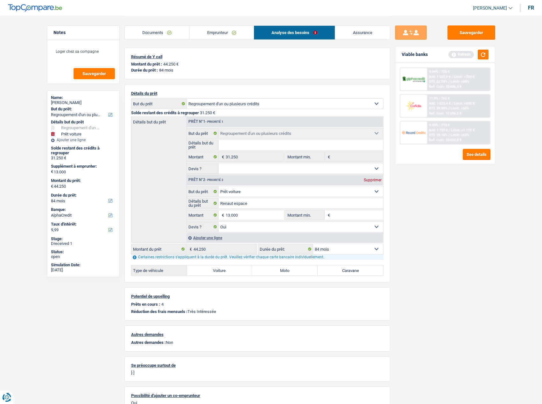
click at [80, 101] on div "Maxence Charlier" at bounding box center [83, 102] width 65 height 5
copy div "Charlier"
click at [455, 75] on span "Limit: >750 €" at bounding box center [464, 77] width 21 height 4
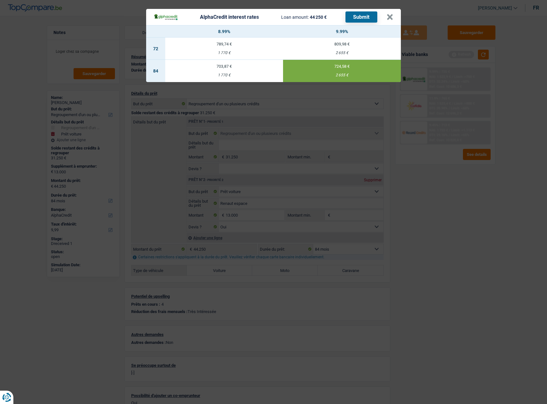
click at [371, 15] on button "Submit" at bounding box center [361, 16] width 32 height 11
click at [388, 18] on button "×" at bounding box center [390, 17] width 7 height 6
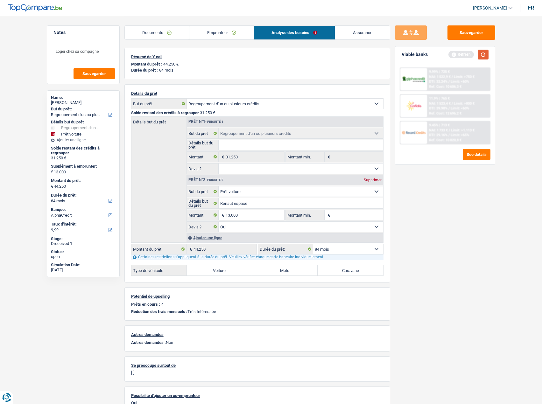
drag, startPoint x: 483, startPoint y: 58, endPoint x: 497, endPoint y: 59, distance: 14.4
click at [483, 58] on button "button" at bounding box center [483, 55] width 11 height 10
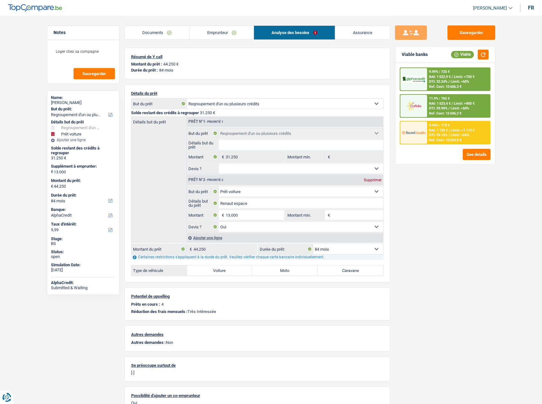
click at [454, 74] on div "9.99% | 725 € NAI: 1 522,9 € / Limit: >750 € DTI: 32.24% / Limit: <60% Ref. Cos…" at bounding box center [458, 79] width 63 height 22
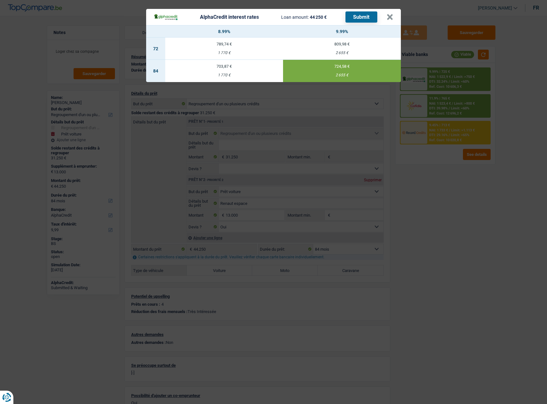
click at [469, 164] on div "AlphaCredit interest rates Loan amount: 44 250 € Submit × 8.99% 9.99% 72 789,74…" at bounding box center [273, 202] width 547 height 404
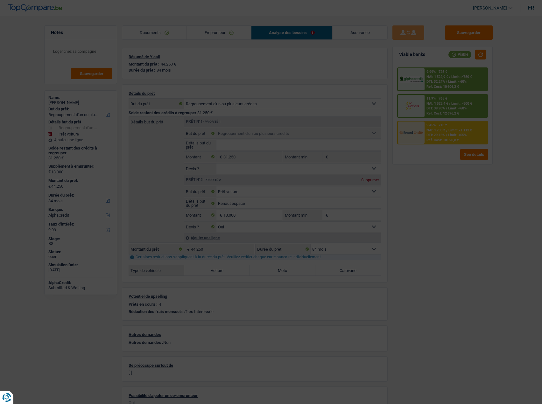
click at [448, 120] on div "9.99% | 725 € NAI: 1 522,9 € / Limit: >750 € DTI: 32.24% / Limit: <60% Ref. Cos…" at bounding box center [442, 106] width 91 height 77
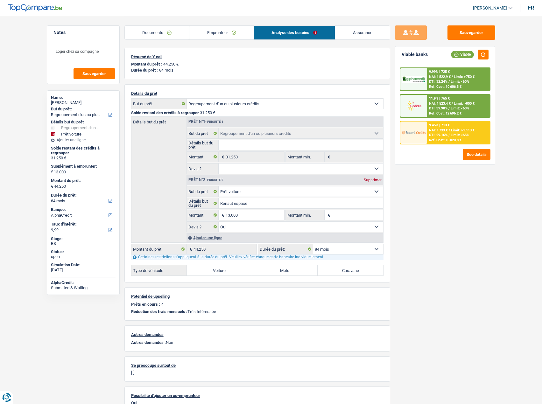
click at [447, 131] on span "NAI: 1 733 €" at bounding box center [438, 130] width 19 height 4
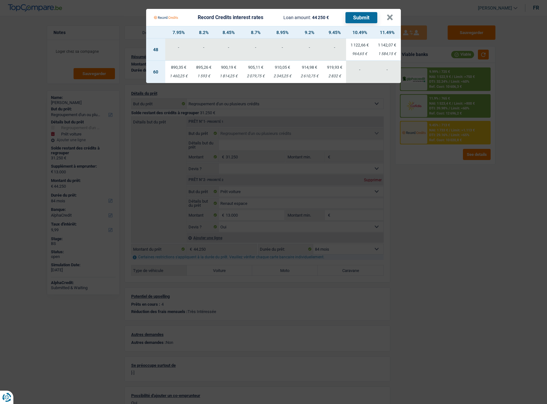
click at [377, 178] on Credits "Record Credits interest rates Loan amount: 44 250 € Submit × 7.95% 8.2% 8.45% 8…" at bounding box center [273, 202] width 547 height 404
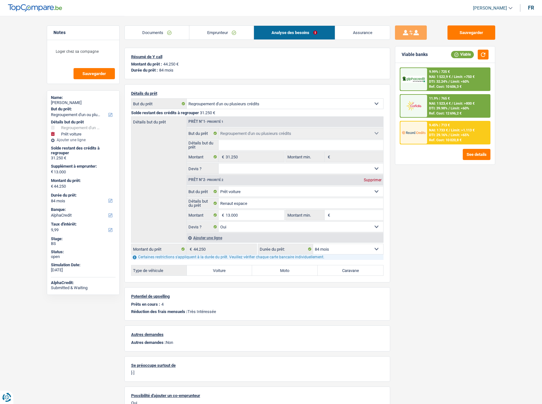
click at [235, 28] on link "Emprunteur" at bounding box center [221, 33] width 64 height 14
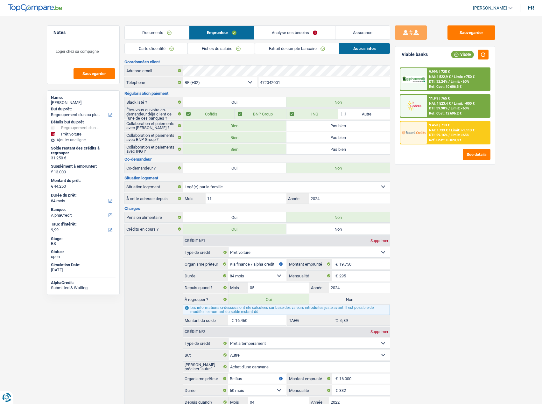
click at [434, 136] on span "DTI: 29.16%" at bounding box center [438, 135] width 18 height 4
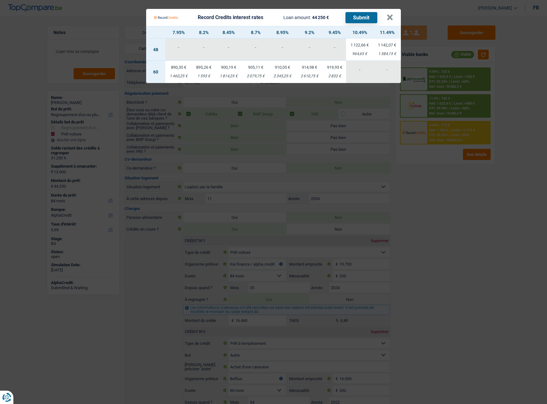
click at [334, 74] on td "919,93 € 2 832 €" at bounding box center [334, 72] width 23 height 22
select select "60"
select select "record credits"
type input "9,45"
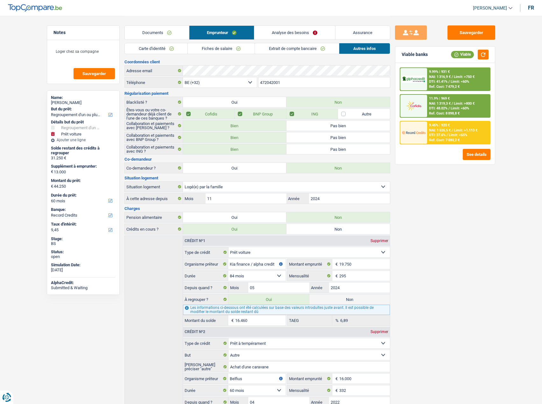
click at [453, 145] on div "9.99% | 931 € NAI: 1 316,9 € / Limit: >750 € DTI: 41.41% / Limit: <60% Ref. Cos…" at bounding box center [445, 114] width 100 height 102
click at [442, 131] on span "NAI: 1 526,5 €" at bounding box center [440, 130] width 22 height 4
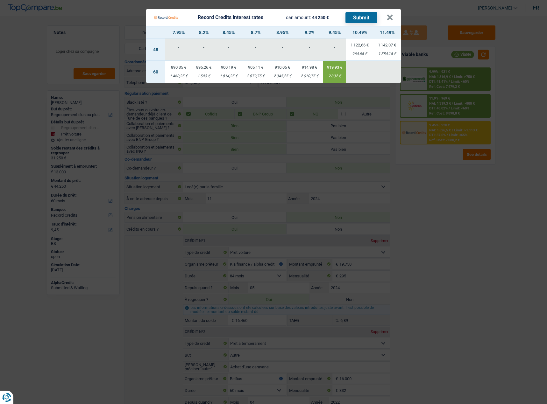
click at [366, 14] on button "Submit" at bounding box center [361, 17] width 32 height 11
click at [388, 19] on button "×" at bounding box center [390, 17] width 7 height 6
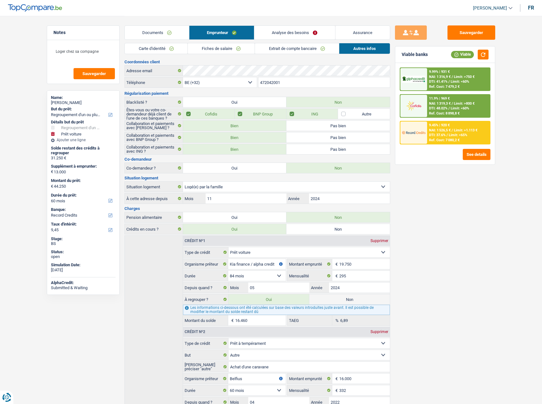
click at [449, 102] on span "NAI: 1 319,3 €" at bounding box center [440, 104] width 22 height 4
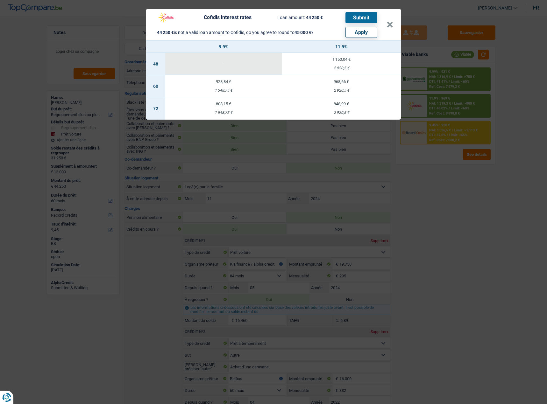
click at [358, 33] on button "Apply" at bounding box center [361, 32] width 32 height 11
type input "13.750"
type input "45.000"
select select "144"
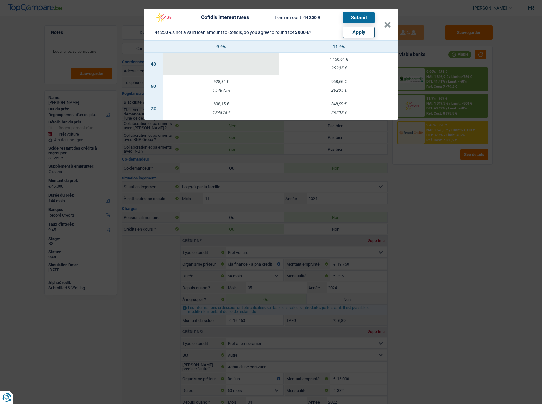
select select "other"
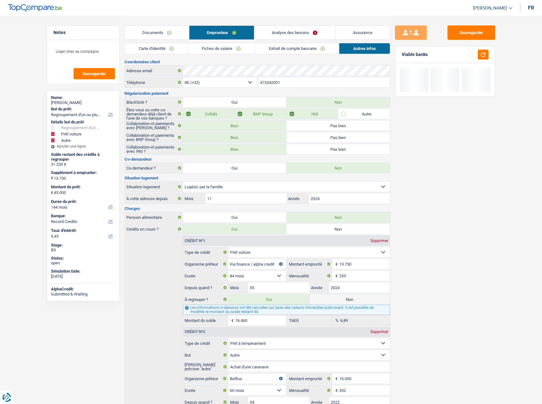
click at [264, 29] on link "Analyse des besoins" at bounding box center [294, 33] width 81 height 14
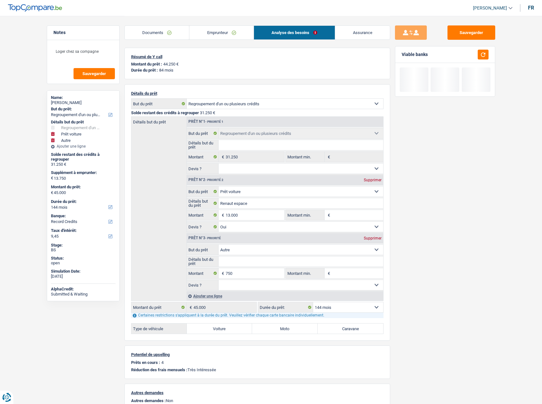
click at [50, 214] on div "Name: Maxence Charlier But du prêt: Confort maison: meubles, textile, peinture,…" at bounding box center [83, 195] width 73 height 211
click at [51, 209] on div "Name: Maxence Charlier But du prêt: Confort maison: meubles, textile, peinture,…" at bounding box center [83, 195] width 73 height 211
click at [59, 209] on select "12 mois 18 mois 24 mois 30 mois 36 mois 42 mois 48 mois 60 mois 72 mois 84 mois…" at bounding box center [83, 207] width 65 height 6
select select "84"
click at [51, 204] on select "12 mois 18 mois 24 mois 30 mois 36 mois 42 mois 48 mois 60 mois 72 mois 84 mois…" at bounding box center [83, 207] width 65 height 6
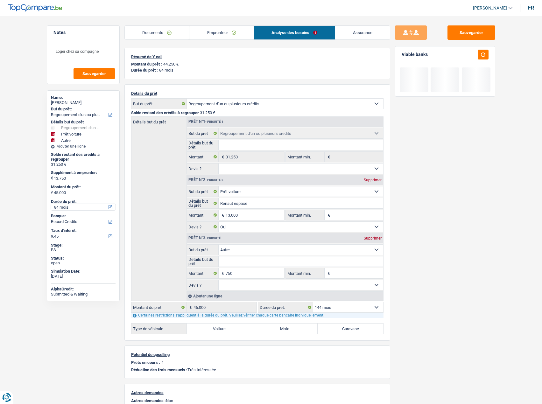
select select "84"
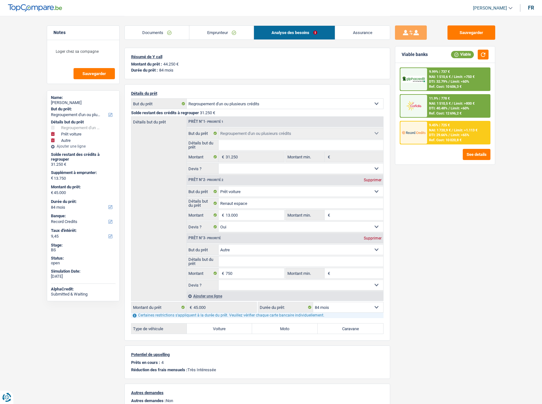
click at [461, 136] on span "Limit: <65%" at bounding box center [460, 135] width 18 height 4
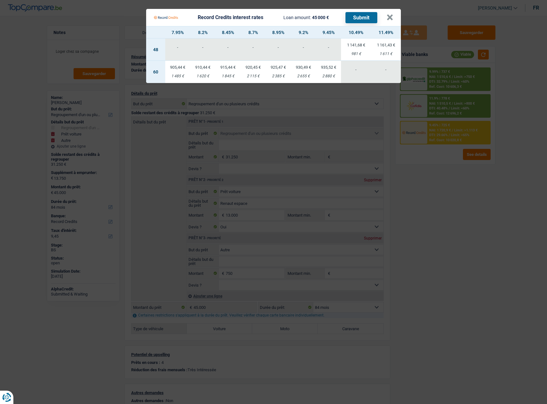
drag, startPoint x: 455, startPoint y: 196, endPoint x: 521, endPoint y: 173, distance: 69.8
click at [455, 196] on Credits "Record Credits interest rates Loan amount: 45 000 € Submit × 7.95% 8.2% 8.45% 8…" at bounding box center [273, 202] width 547 height 404
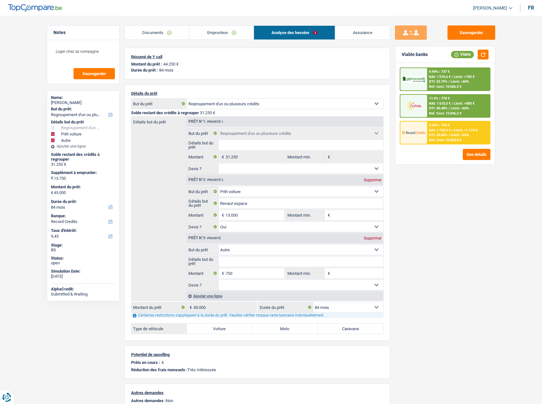
click at [442, 137] on span "DTI: 29.66%" at bounding box center [438, 135] width 18 height 4
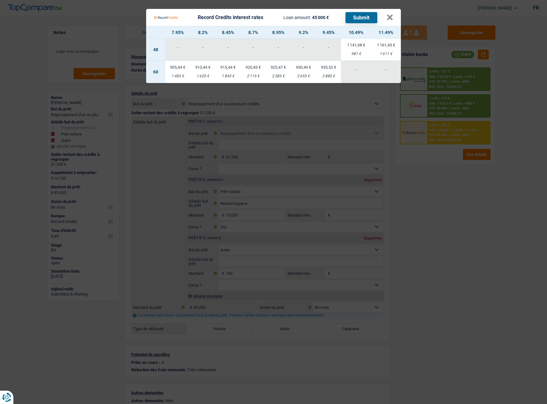
click at [452, 206] on Credits "Record Credits interest rates Loan amount: 45 000 € Submit × 7.95% 8.2% 8.45% 8…" at bounding box center [273, 202] width 547 height 404
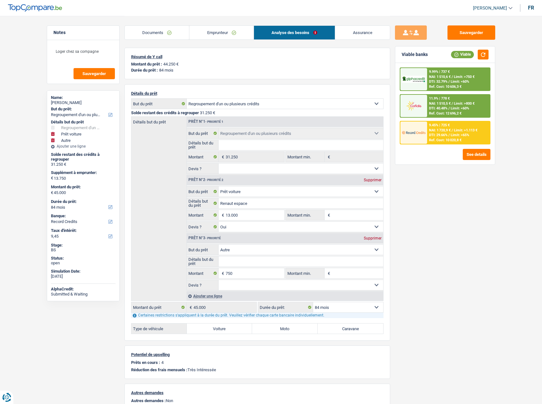
click at [240, 39] on link "Emprunteur" at bounding box center [221, 33] width 64 height 14
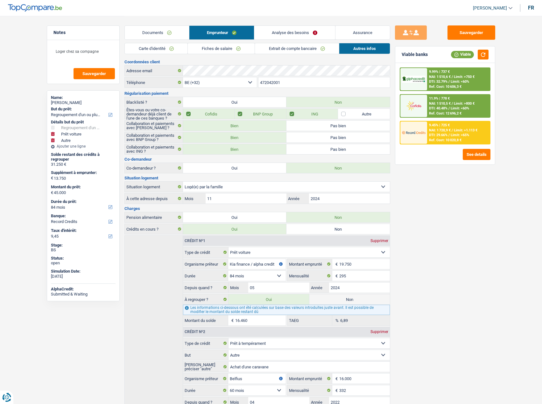
click at [354, 45] on link "Autres infos" at bounding box center [364, 48] width 51 height 11
click at [302, 44] on link "Extrait de compte bancaire" at bounding box center [297, 48] width 84 height 11
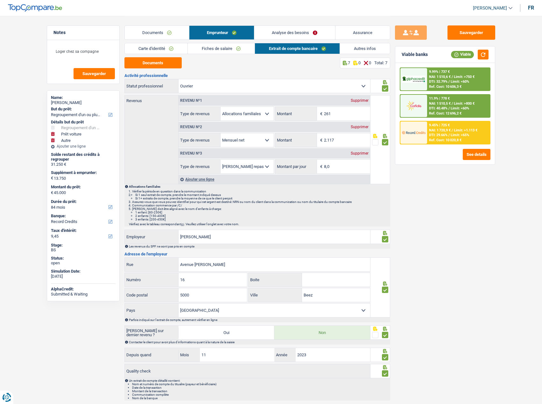
click at [146, 34] on link "Documents" at bounding box center [157, 33] width 64 height 14
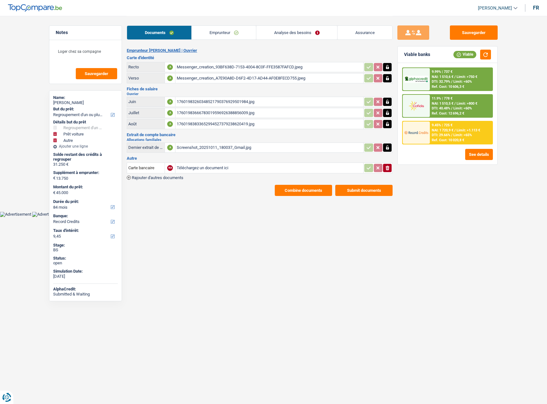
click at [388, 168] on icon "button" at bounding box center [388, 168] width 4 height 4
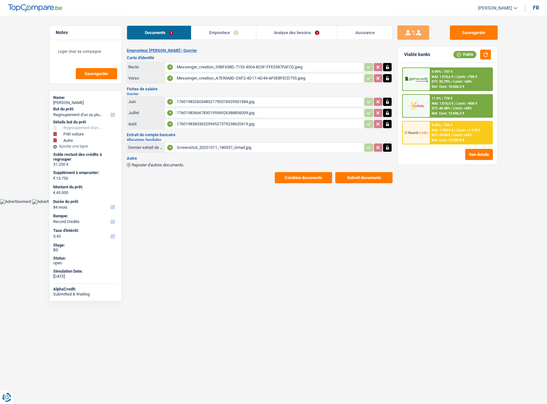
click at [201, 69] on div "Messenger_creation_93BF638D-7153-4004-8C0F-FFE3587FAFCD.jpeg" at bounding box center [269, 67] width 185 height 10
click at [467, 104] on span "Limit: >800 €" at bounding box center [467, 104] width 21 height 4
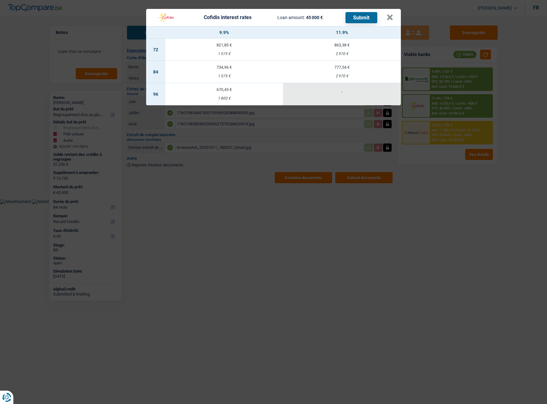
click at [343, 232] on div "Cofidis interest rates Loan amount: 45 000 € Submit × 9.9% 11.9% 72 821,85 € 1 …" at bounding box center [273, 202] width 547 height 404
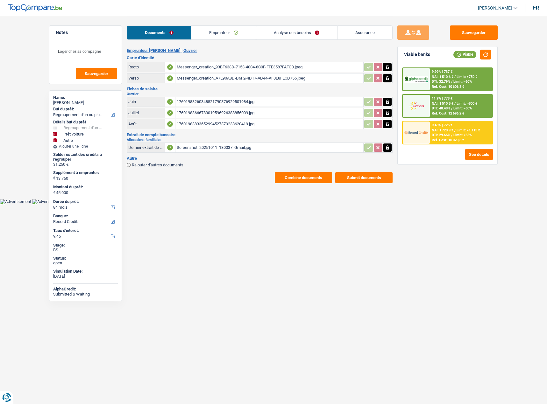
click at [449, 95] on div "11.9% | 778 € NAI: 1 510,5 € / Limit: >800 € DTI: 40.48% / Limit: <60% Ref. Cos…" at bounding box center [461, 106] width 63 height 22
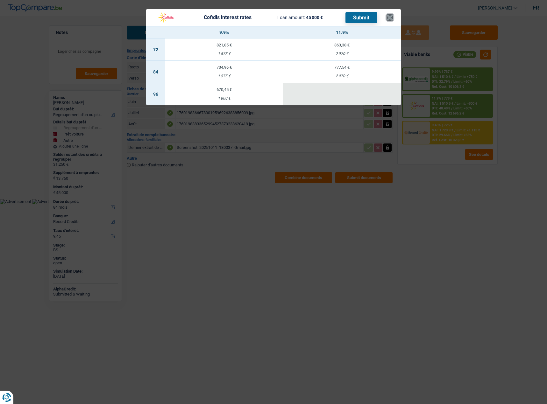
drag, startPoint x: 391, startPoint y: 18, endPoint x: 358, endPoint y: 21, distance: 33.2
click at [391, 18] on button "×" at bounding box center [390, 17] width 7 height 6
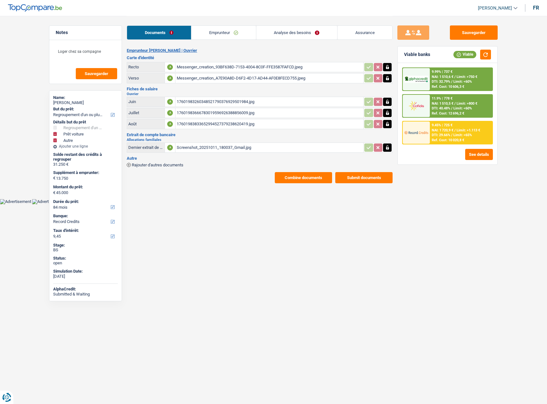
click at [286, 33] on link "Analyse des besoins" at bounding box center [296, 33] width 81 height 14
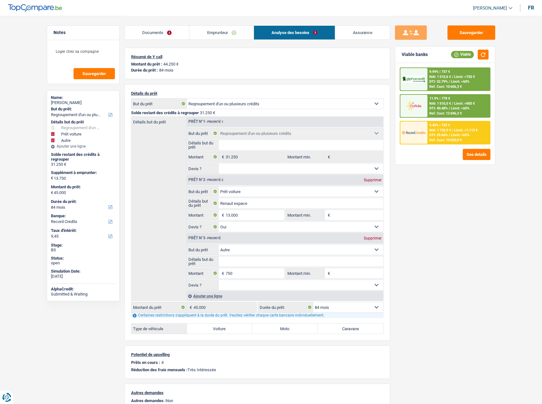
click at [455, 102] on span "Limit: >800 €" at bounding box center [464, 104] width 21 height 4
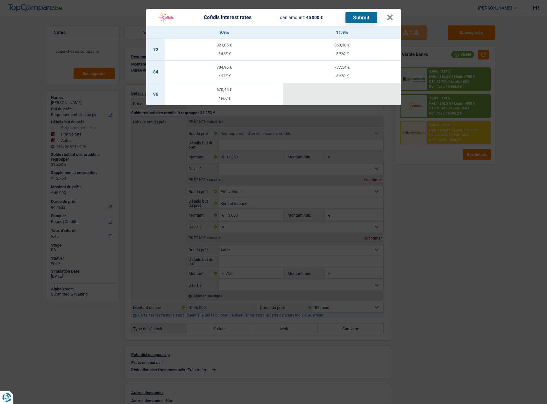
click at [245, 73] on td "734,96 € 1 575 €" at bounding box center [224, 72] width 118 height 22
select select "cofidis"
type input "9,90"
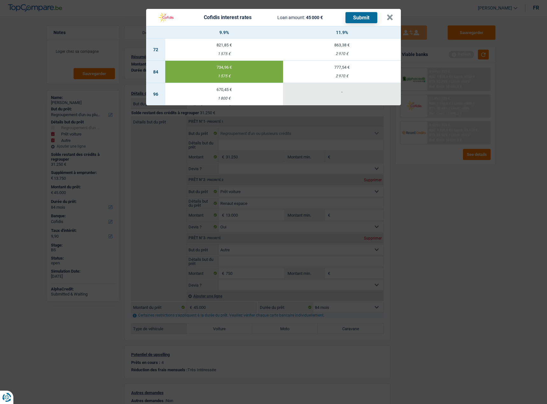
click at [360, 23] on button "Submit" at bounding box center [361, 17] width 32 height 11
drag, startPoint x: 390, startPoint y: 17, endPoint x: 362, endPoint y: 23, distance: 28.0
click at [390, 17] on button "×" at bounding box center [390, 17] width 7 height 6
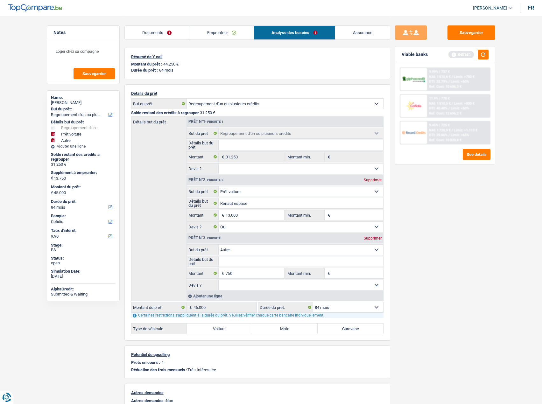
click at [210, 38] on link "Emprunteur" at bounding box center [221, 33] width 64 height 14
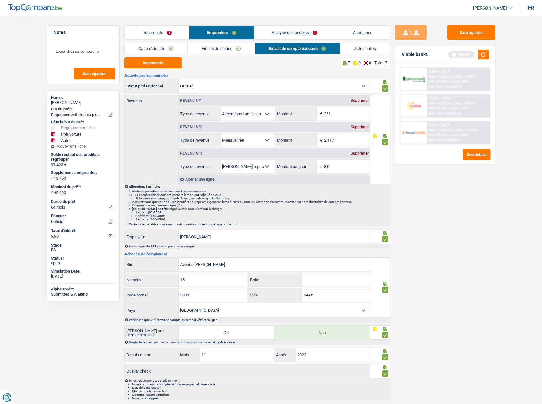
click at [206, 47] on link "Fiches de salaire" at bounding box center [221, 48] width 67 height 11
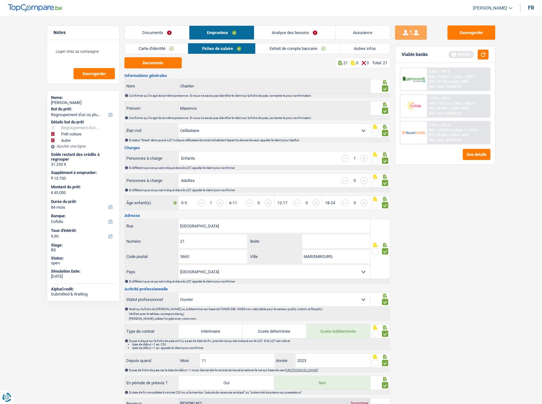
click at [171, 48] on link "Carte d'identité" at bounding box center [156, 48] width 63 height 11
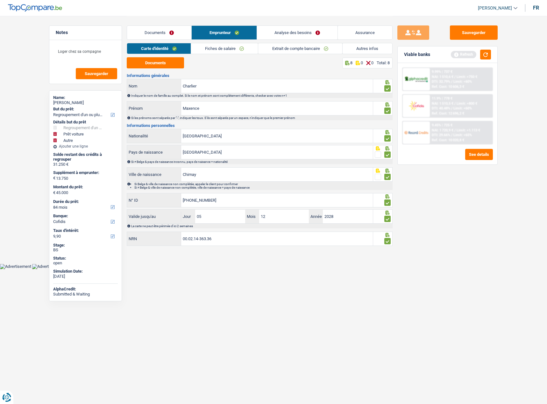
click at [205, 47] on link "Fiches de salaire" at bounding box center [224, 48] width 67 height 11
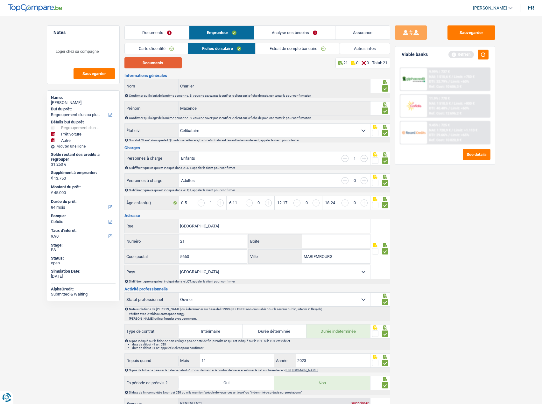
click at [166, 61] on button "Documents" at bounding box center [153, 62] width 57 height 11
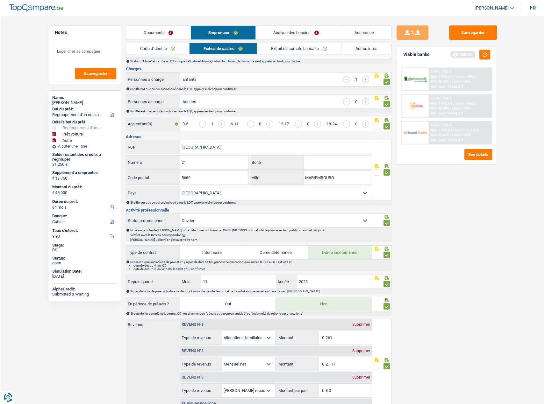
scroll to position [159, 0]
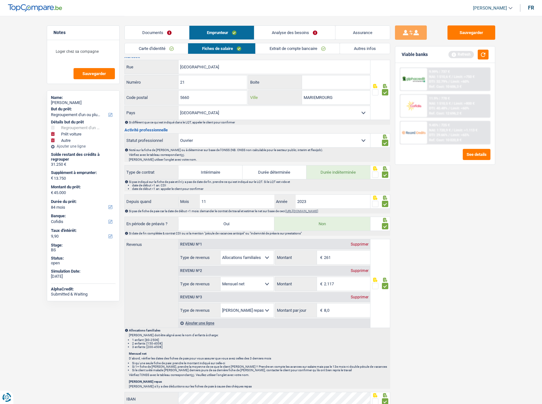
click at [314, 96] on input "MARIEMROURG" at bounding box center [336, 98] width 68 height 14
paste input "Couvin"
type input "Couvin"
click at [465, 37] on button "Sauvegarder" at bounding box center [472, 32] width 48 height 14
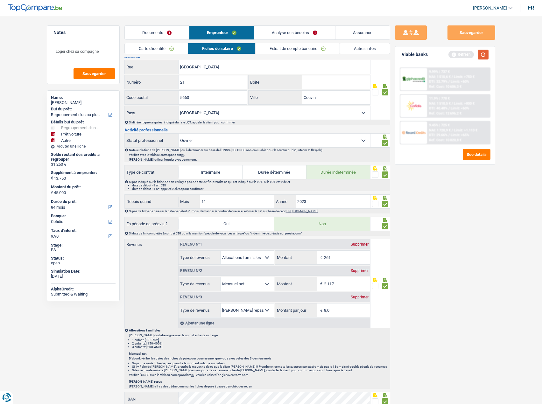
click at [486, 54] on button "button" at bounding box center [483, 55] width 11 height 10
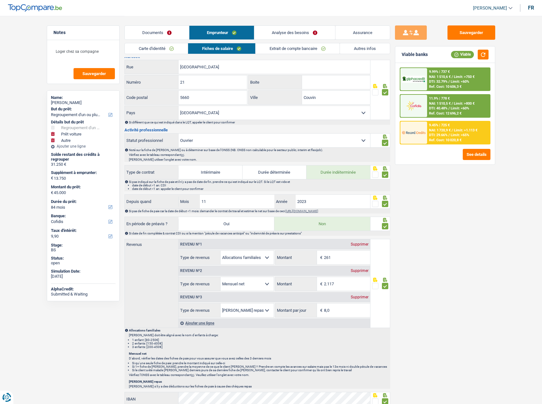
click at [448, 97] on div "9.99% | 737 € NAI: 1 510,6 € / Limit: >750 € DTI: 32.79% / Limit: <60% Ref. Cos…" at bounding box center [445, 106] width 91 height 77
click at [445, 101] on div "11.9% | 778 € NAI: 1 510,5 € / Limit: >800 € DTI: 40.48% / Limit: <60% Ref. Cos…" at bounding box center [458, 106] width 63 height 22
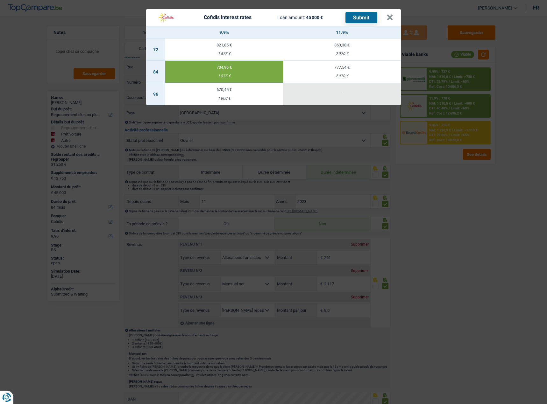
click at [368, 20] on button "Submit" at bounding box center [361, 17] width 32 height 11
click at [390, 21] on button "×" at bounding box center [391, 17] width 7 height 6
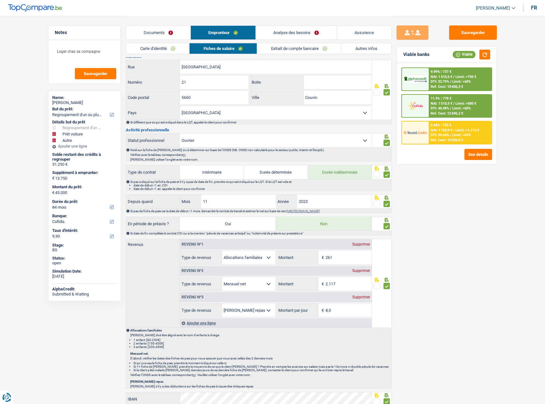
click at [163, 29] on link "Documents" at bounding box center [158, 33] width 64 height 14
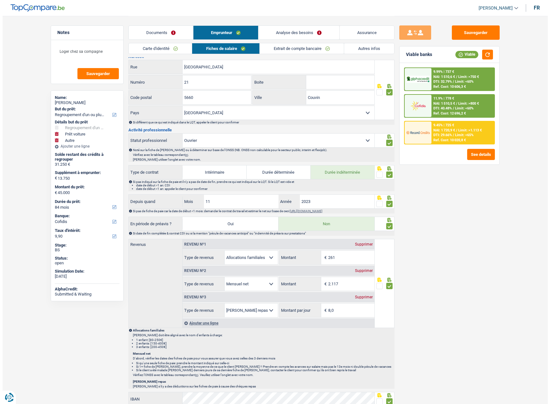
scroll to position [0, 0]
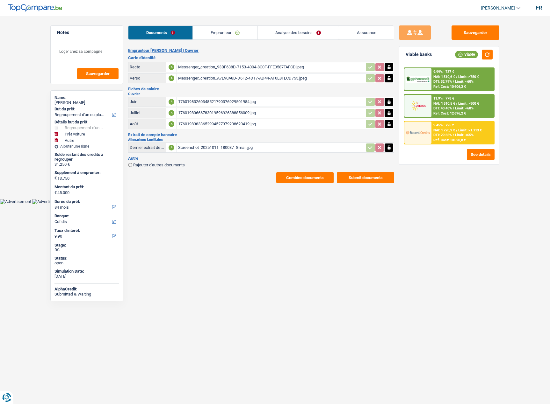
click at [356, 176] on button "Submit documents" at bounding box center [365, 177] width 57 height 11
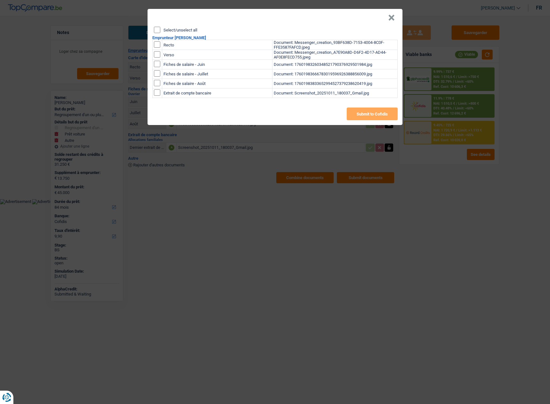
click at [392, 16] on button "×" at bounding box center [391, 18] width 7 height 6
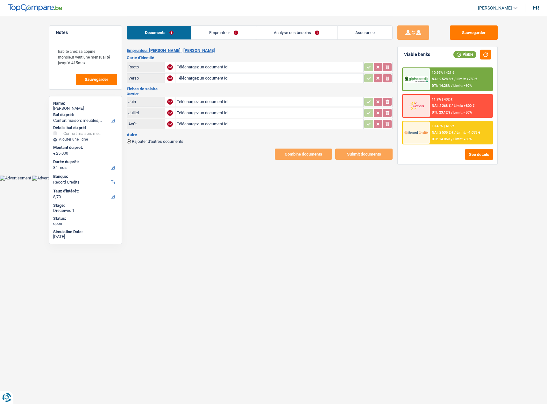
select select "household"
select select "84"
select select "record credits"
type input "C:\fakepath\IMG_6099.jpeg"
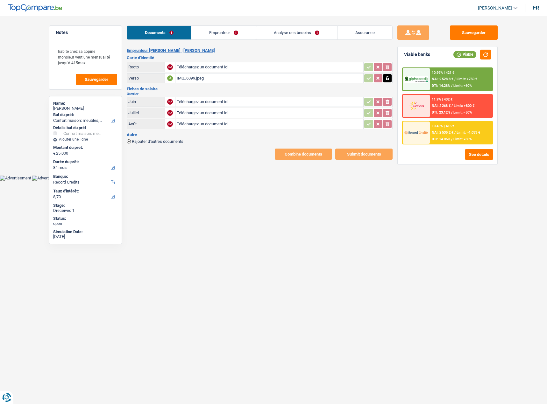
type input "C:\fakepath\IMG_6100.jpeg"
type input "C:\fakepath\FeuilleDePaie_0001897_2025_07_06-08-2025.pdf"
type input "C:\fakepath\FeuilleDePaie_0001897_2025_08_05-09-2025.pdf"
type input "C:\fakepath\FeuilleDePaie_0001897_2025_09_06-10-2025.pdf"
click at [235, 38] on link "Emprunteur" at bounding box center [223, 33] width 64 height 14
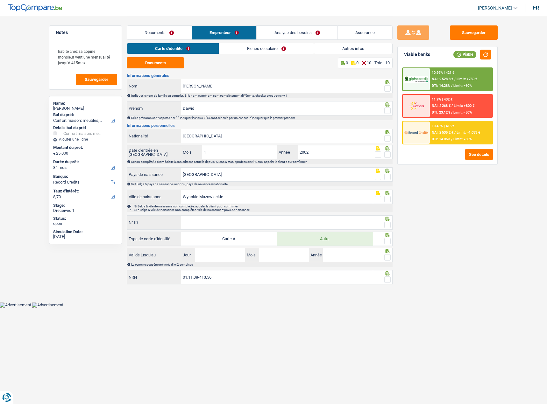
drag, startPoint x: 240, startPoint y: 45, endPoint x: 246, endPoint y: 47, distance: 5.7
click at [240, 46] on link "Fiches de salaire" at bounding box center [266, 48] width 95 height 11
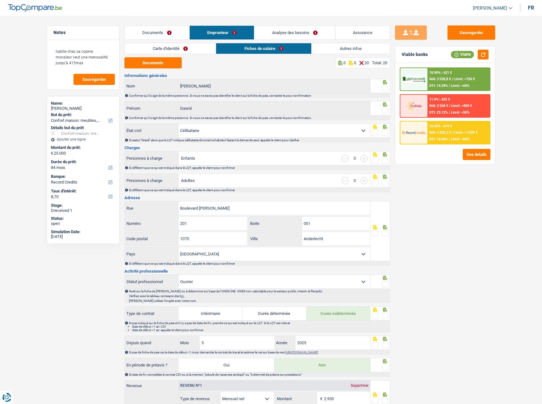
click at [311, 49] on link "Fiches de salaire" at bounding box center [263, 48] width 95 height 11
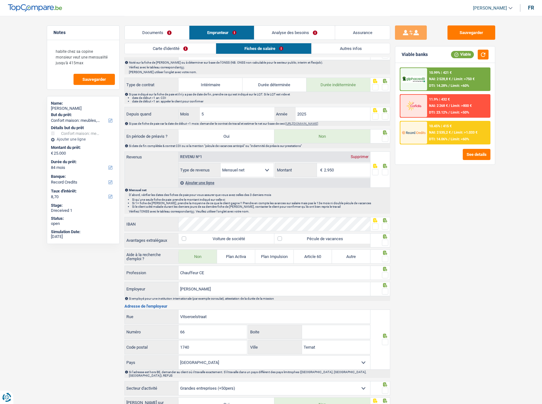
scroll to position [171, 0]
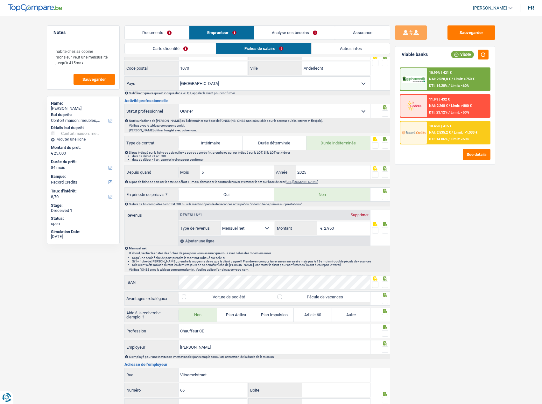
click at [179, 31] on link "Documents" at bounding box center [157, 33] width 65 height 14
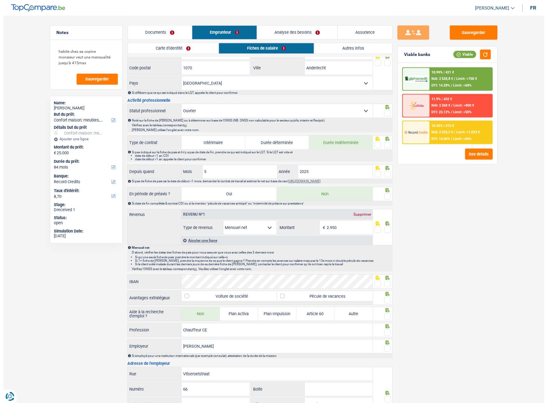
scroll to position [0, 0]
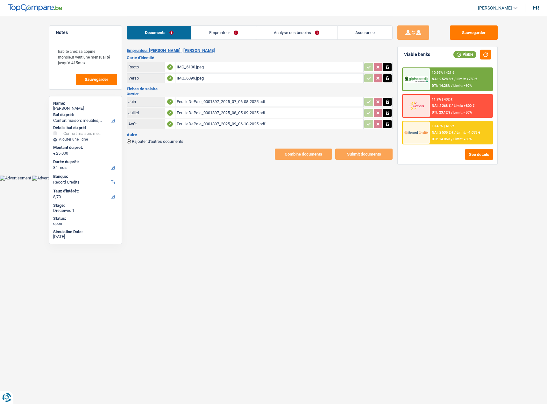
click at [174, 139] on span "Rajouter d'autres documents" at bounding box center [158, 141] width 52 height 4
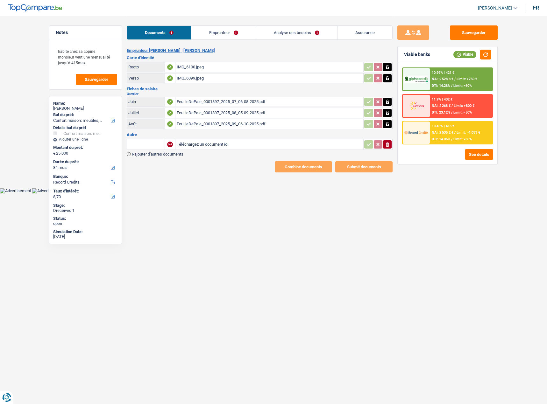
click at [207, 146] on input "Téléchargez un document ici" at bounding box center [269, 145] width 185 height 10
type input "C:\fakepath\combinepdf (4).pdf"
click at [165, 155] on span "Rajouter d'autres documents" at bounding box center [158, 154] width 52 height 4
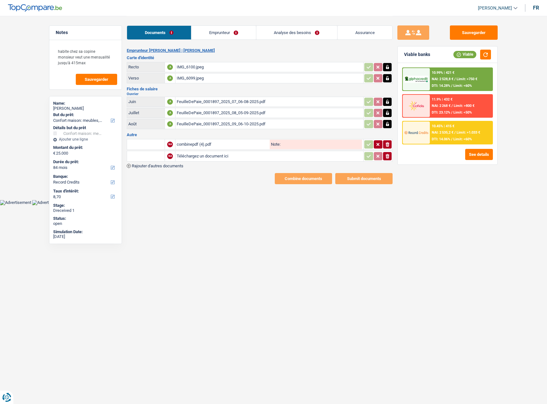
click at [200, 163] on div "NA combinepdf (4).pdf Note: ionicons-v5-e NA Téléchargez un document ici ionico…" at bounding box center [260, 153] width 266 height 30
click at [202, 157] on input "Téléchargez un document ici" at bounding box center [269, 157] width 185 height 10
type input "C:\fakepath\combinepdf (3).pdf"
click at [167, 168] on div "Emprunteur [PERSON_NAME] | [PERSON_NAME] d'identité Recto A IMG_6100.jpeg Verso…" at bounding box center [260, 116] width 266 height 136
click at [177, 167] on span "Rajouter d'autres documents" at bounding box center [158, 166] width 52 height 4
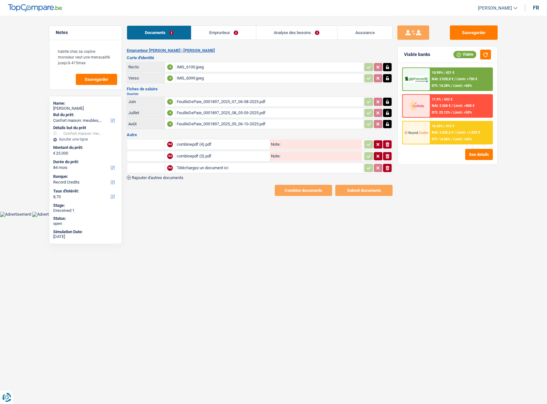
click at [200, 166] on input "Téléchargez un document ici" at bounding box center [269, 168] width 185 height 10
type input "C:\fakepath\combinepdf (2).pdf"
click at [208, 140] on div "combinepdf (4).pdf" at bounding box center [223, 145] width 92 height 10
click at [204, 158] on div "combinepdf (3).pdf" at bounding box center [223, 157] width 92 height 10
click at [214, 168] on div "combinepdf (2).pdf" at bounding box center [223, 168] width 92 height 10
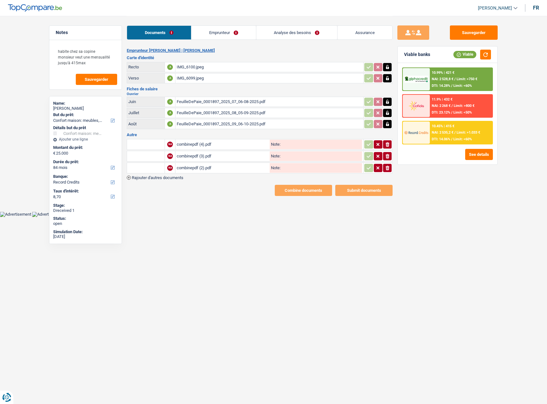
click at [386, 158] on icon "ionicons-v5-e" at bounding box center [387, 156] width 5 height 6
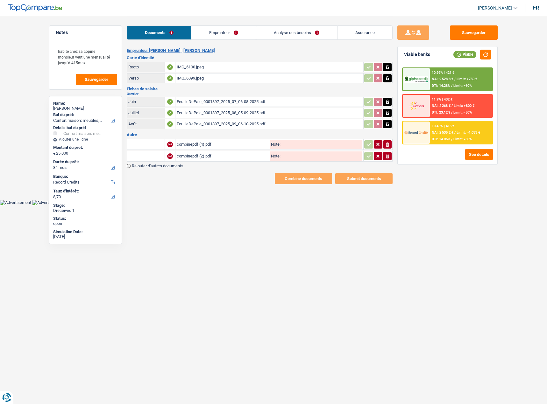
click at [386, 157] on icon "button" at bounding box center [388, 156] width 4 height 4
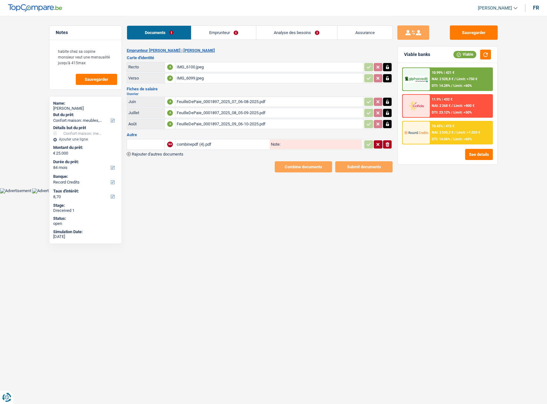
click at [165, 155] on span "Rajouter d'autres documents" at bounding box center [158, 154] width 52 height 4
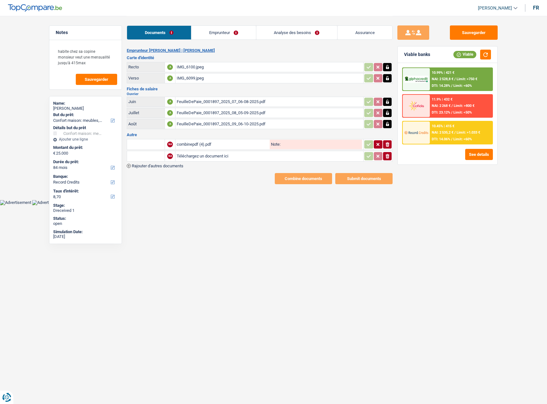
click at [203, 159] on input "Téléchargez un document ici" at bounding box center [269, 157] width 185 height 10
type input "C:\fakepath\combinepdf (3).pdf"
click at [203, 157] on div "combinepdf (3).pdf" at bounding box center [223, 157] width 92 height 10
click at [388, 158] on icon "button" at bounding box center [388, 156] width 4 height 4
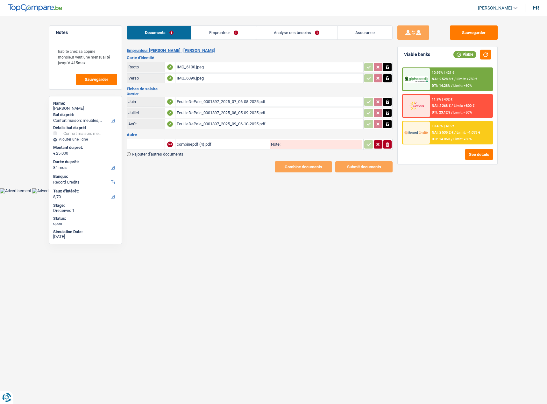
click at [161, 156] on span "Rajouter d'autres documents" at bounding box center [158, 154] width 52 height 4
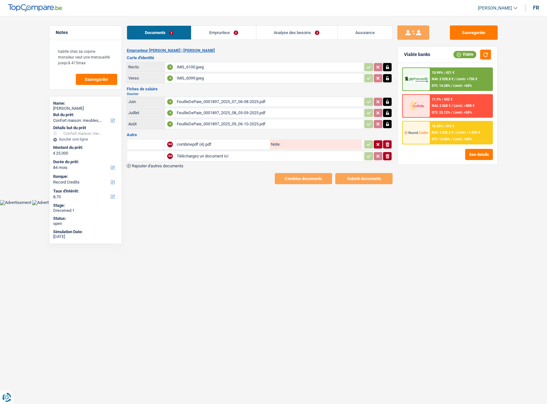
click at [206, 156] on input "Téléchargez un document ici" at bounding box center [269, 157] width 185 height 10
type input "C:\fakepath\combinepdf (2).pdf"
click at [212, 160] on div "combinepdf (2).pdf" at bounding box center [223, 157] width 92 height 10
click at [222, 142] on div "combinepdf (4).pdf" at bounding box center [223, 145] width 92 height 10
click at [179, 166] on span "Rajouter d'autres documents" at bounding box center [158, 166] width 52 height 4
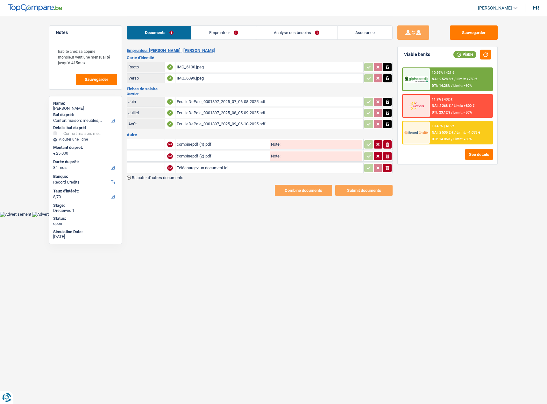
click at [200, 169] on input "Téléchargez un document ici" at bounding box center [269, 168] width 185 height 10
type input "C:\fakepath\combinepdf (1).pdf"
click at [219, 169] on div "combinepdf (1).pdf" at bounding box center [223, 168] width 92 height 10
click at [230, 154] on div "combinepdf (2).pdf" at bounding box center [223, 157] width 92 height 10
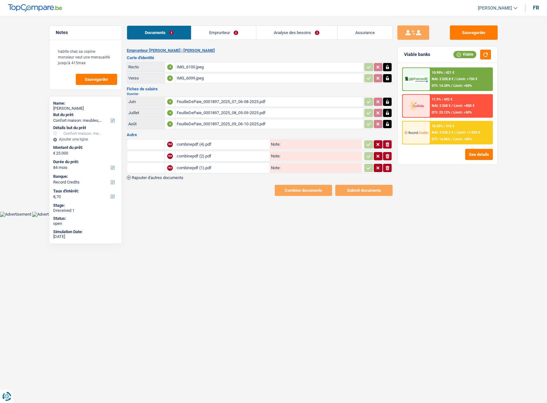
click at [389, 172] on td "ionicons-v5-e" at bounding box center [377, 168] width 29 height 11
click at [388, 168] on icon "button" at bounding box center [388, 168] width 4 height 4
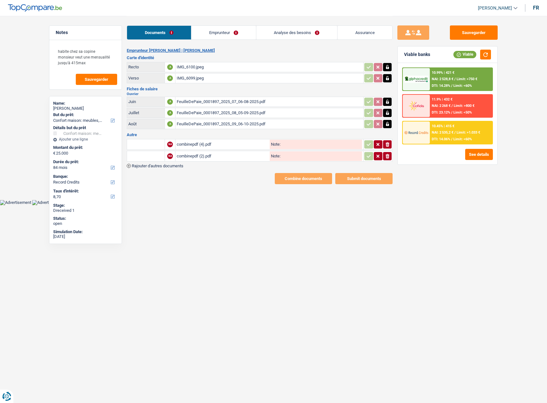
click at [226, 102] on div "FeuilleDePaie_0001897_2025_07_06-08-2025.pdf" at bounding box center [269, 102] width 185 height 10
click at [258, 110] on div "FeuilleDePaie_0001897_2025_08_05-09-2025.pdf" at bounding box center [269, 113] width 185 height 10
click at [247, 124] on div "FeuilleDePaie_0001897_2025_09_06-10-2025.pdf" at bounding box center [269, 124] width 185 height 10
drag, startPoint x: 531, startPoint y: 2, endPoint x: 451, endPoint y: 25, distance: 83.5
click at [362, 13] on header "Cindy Laguerre Se déconnecter fr" at bounding box center [273, 8] width 547 height 16
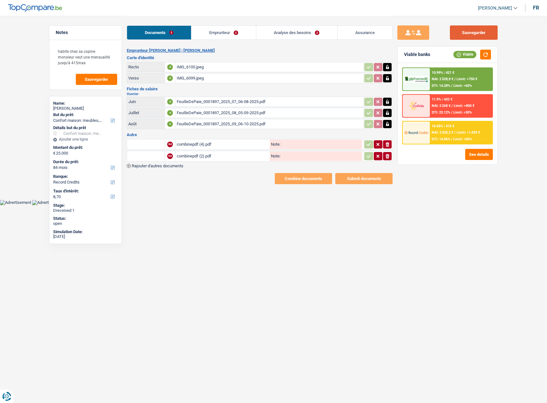
click at [487, 29] on button "Sauvegarder" at bounding box center [474, 32] width 48 height 14
click at [160, 168] on span "Rajouter d'autres documents" at bounding box center [158, 166] width 52 height 4
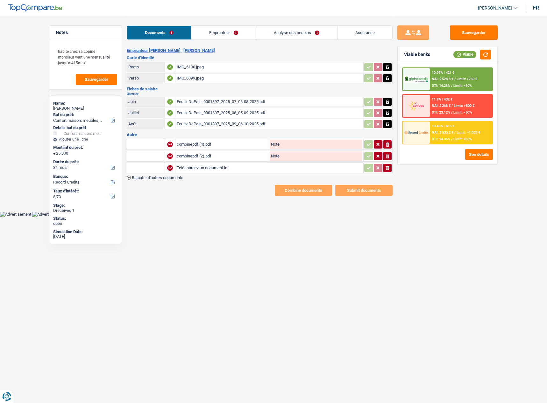
click at [238, 171] on input "Téléchargez un document ici" at bounding box center [269, 168] width 185 height 10
type input "C:\fakepath\combinepdf (5).pdf"
click at [159, 144] on input "text" at bounding box center [145, 144] width 35 height 10
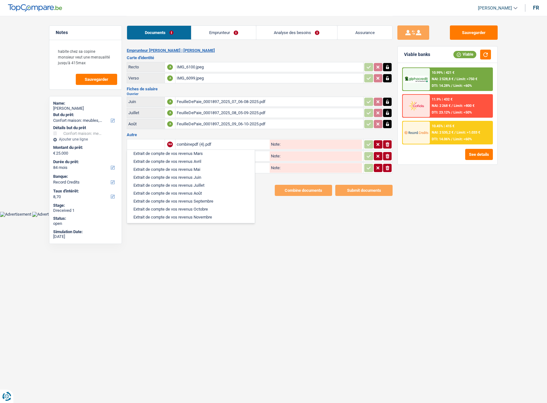
scroll to position [223, 0]
click at [384, 217] on html "Vous avez le contrôle de vos données Nous utilisons des cookies, tout comme nos…" at bounding box center [273, 108] width 547 height 217
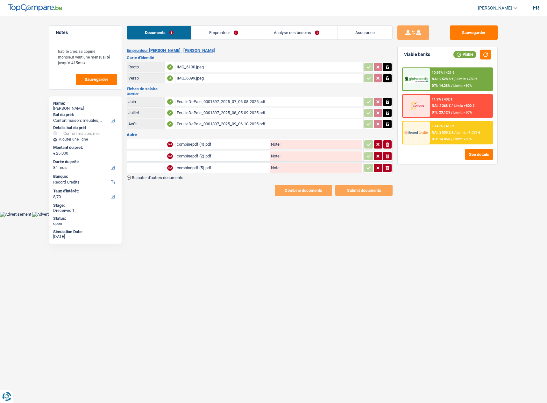
click at [147, 146] on input "text" at bounding box center [145, 144] width 35 height 10
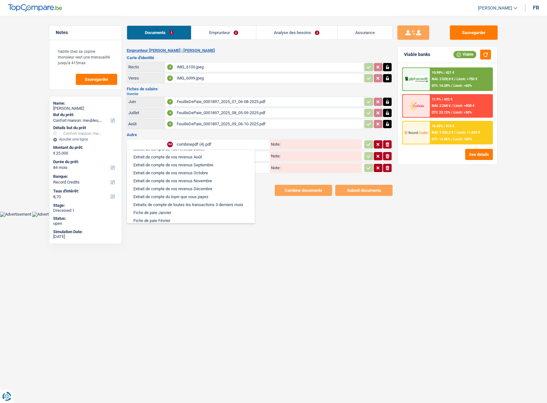
click at [306, 217] on html "Vous avez le contrôle de vos données Nous utilisons des cookies, tout comme nos…" at bounding box center [273, 108] width 547 height 217
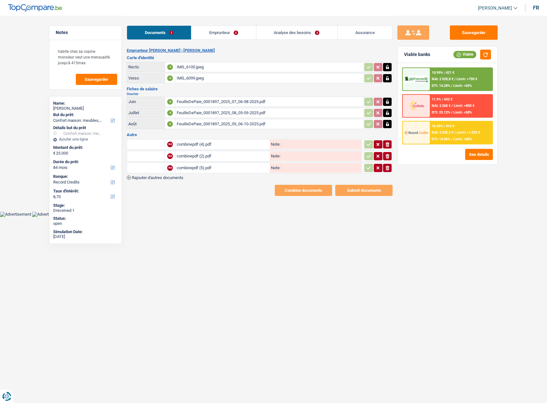
click at [149, 145] on input "text" at bounding box center [145, 144] width 35 height 10
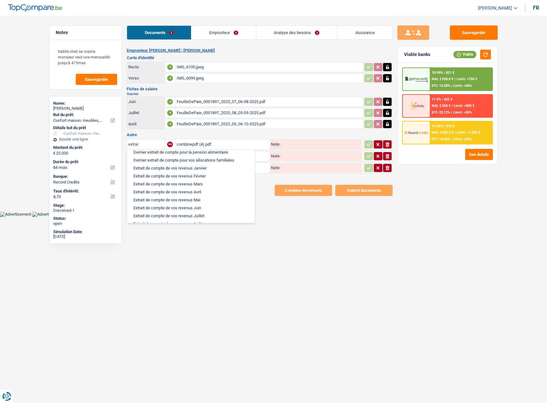
scroll to position [32, 0]
type input "extrai"
click at [195, 194] on li "Extrait de compte de vos revenus Juin" at bounding box center [190, 197] width 121 height 8
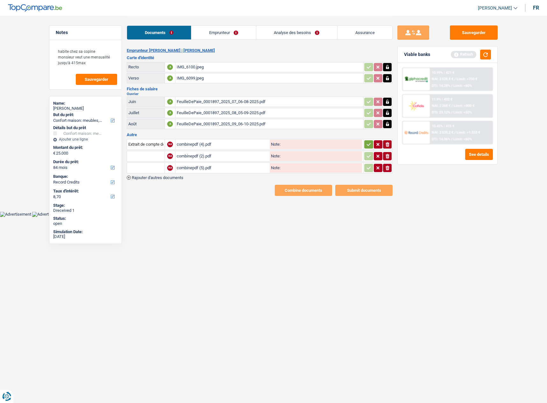
click at [148, 154] on input "text" at bounding box center [145, 156] width 35 height 10
type input "sep"
click at [153, 144] on input "Extrait de compte de vos revenus Juin" at bounding box center [145, 144] width 35 height 10
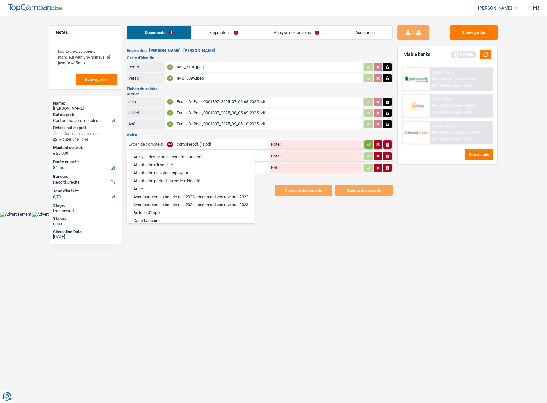
click at [153, 144] on input "Extrait de compte de vos revenus Juin" at bounding box center [145, 144] width 35 height 10
click at [252, 217] on html "Vous avez le contrôle de vos données Nous utilisons des cookies, tout comme nos…" at bounding box center [273, 108] width 547 height 217
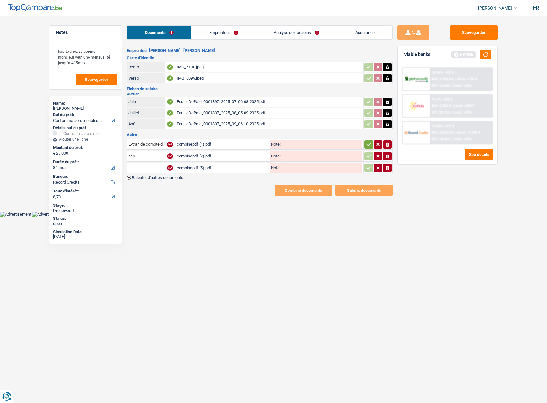
click at [145, 158] on input "sep" at bounding box center [145, 156] width 35 height 10
click at [109, 156] on div "Notes habite chez sa copine monsieur veut une mensualité jusqu'à 415max Sauvega…" at bounding box center [273, 106] width 459 height 180
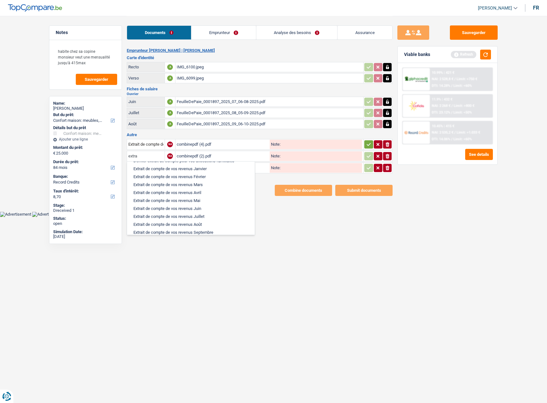
type input "extra"
click at [193, 214] on li "Extrait de compte de vos revenus Juillet" at bounding box center [190, 217] width 121 height 8
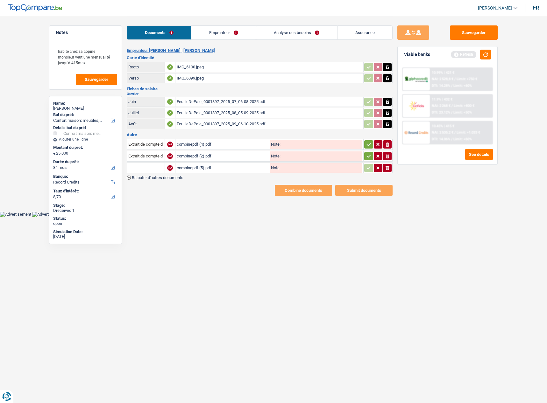
click at [153, 173] on input "text" at bounding box center [145, 168] width 35 height 10
drag, startPoint x: 151, startPoint y: 168, endPoint x: 67, endPoint y: 160, distance: 84.5
click at [67, 160] on div "Notes habite chez sa copine monsieur veut une mensualité jusqu'à 415max Sauvega…" at bounding box center [273, 106] width 459 height 180
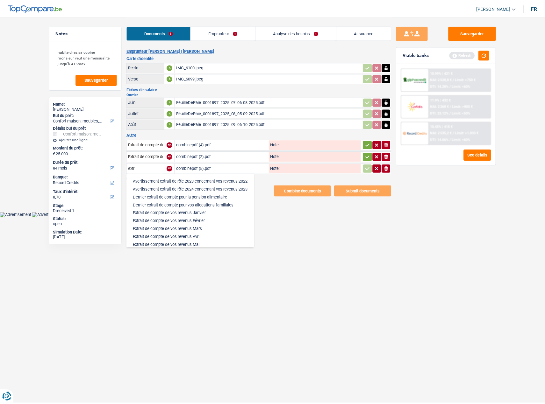
scroll to position [76, 0]
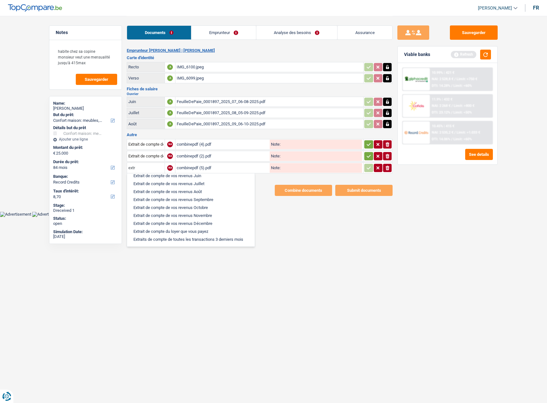
type input "extr"
click at [163, 190] on li "Extrait de compte de vos revenus Août" at bounding box center [190, 192] width 121 height 8
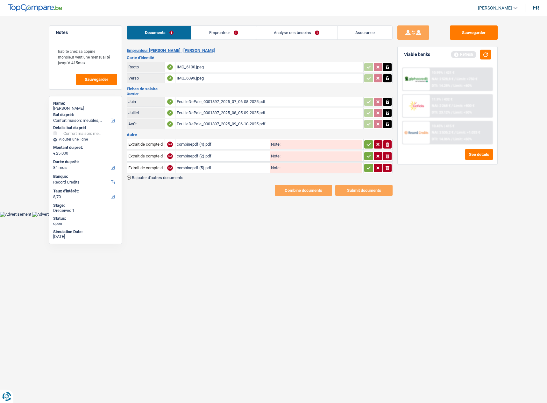
click at [254, 217] on html "Vous avez le contrôle de vos données Nous utilisons des cookies, tout comme nos…" at bounding box center [273, 108] width 547 height 217
click at [370, 166] on icon "button" at bounding box center [368, 168] width 5 height 6
click at [369, 154] on icon "button" at bounding box center [368, 156] width 5 height 6
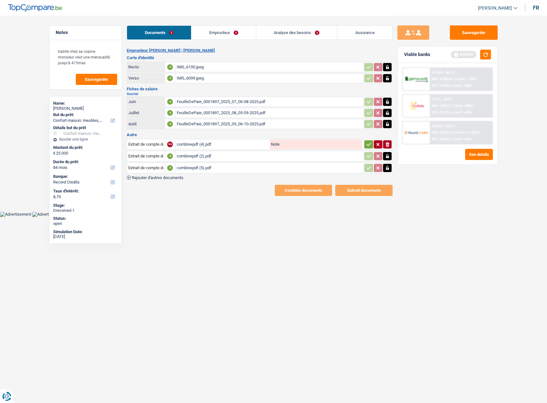
click at [366, 135] on h3 "Autre" at bounding box center [260, 135] width 266 height 4
click at [365, 141] on button "button" at bounding box center [368, 144] width 9 height 8
click at [483, 33] on button "Sauvegarder" at bounding box center [474, 32] width 48 height 14
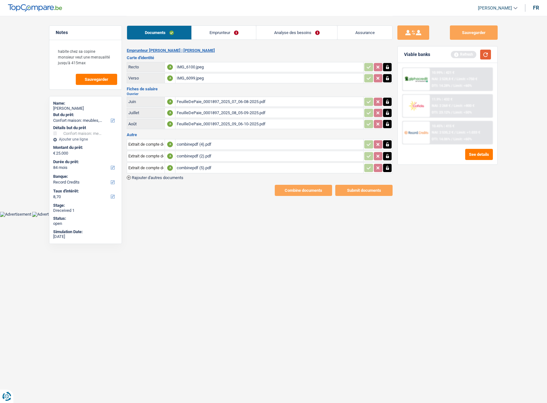
click at [486, 54] on button "button" at bounding box center [485, 55] width 11 height 10
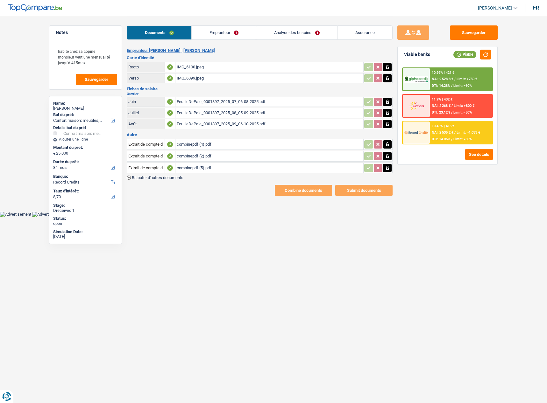
click at [233, 64] on div "IMG_6100.jpeg" at bounding box center [269, 67] width 185 height 10
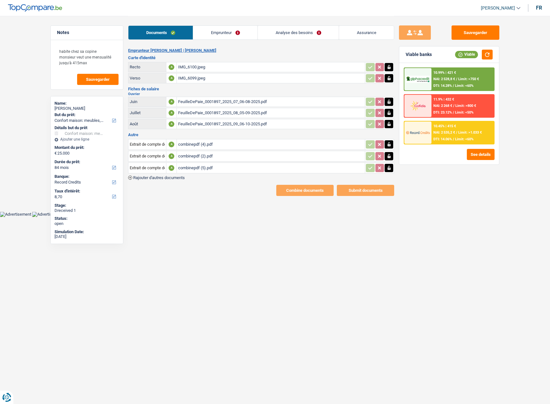
click at [340, 217] on html "Vous avez le contrôle de vos données Nous utilisons des cookies, tout comme nos…" at bounding box center [275, 108] width 550 height 217
click at [228, 32] on link "Emprunteur" at bounding box center [225, 33] width 64 height 14
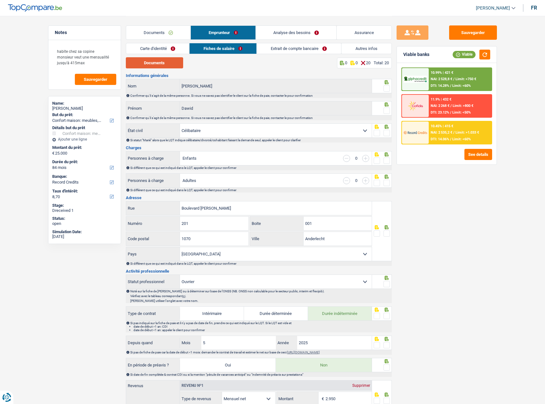
click at [168, 68] on button "Documents" at bounding box center [154, 62] width 57 height 11
drag, startPoint x: 389, startPoint y: 86, endPoint x: 387, endPoint y: 90, distance: 4.4
click at [389, 86] on span at bounding box center [386, 88] width 6 height 6
click at [0, 0] on input "radio" at bounding box center [0, 0] width 0 height 0
click at [390, 110] on div at bounding box center [382, 108] width 20 height 14
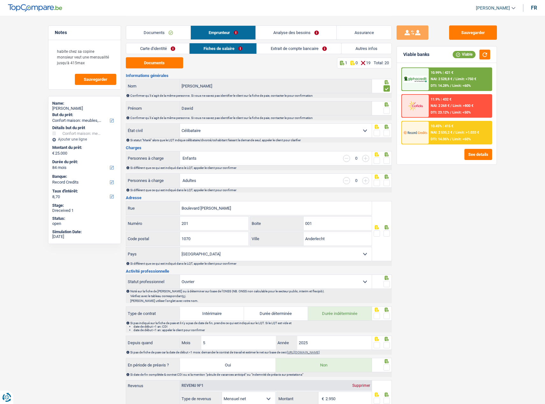
click at [163, 46] on link "Carte d'identité" at bounding box center [157, 48] width 63 height 11
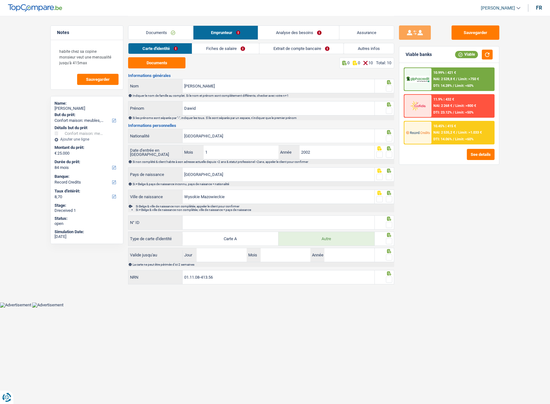
click at [390, 89] on span at bounding box center [389, 88] width 6 height 6
click at [0, 0] on input "radio" at bounding box center [0, 0] width 0 height 0
click at [389, 111] on span at bounding box center [389, 111] width 6 height 6
click at [0, 0] on input "radio" at bounding box center [0, 0] width 0 height 0
click at [389, 130] on div at bounding box center [389, 132] width 6 height 4
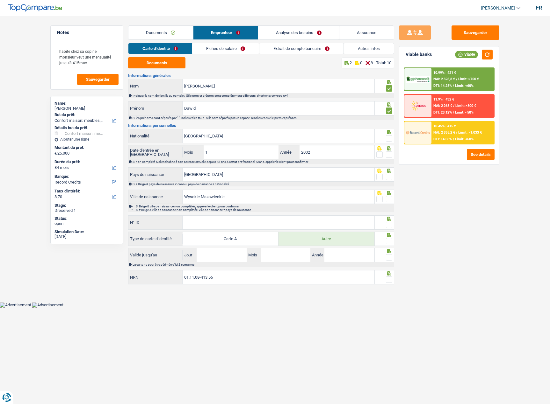
click at [389, 137] on span at bounding box center [389, 138] width 6 height 6
click at [0, 0] on input "radio" at bounding box center [0, 0] width 0 height 0
click at [389, 154] on span at bounding box center [389, 155] width 6 height 6
click at [0, 0] on input "radio" at bounding box center [0, 0] width 0 height 0
click at [388, 176] on span at bounding box center [389, 177] width 6 height 6
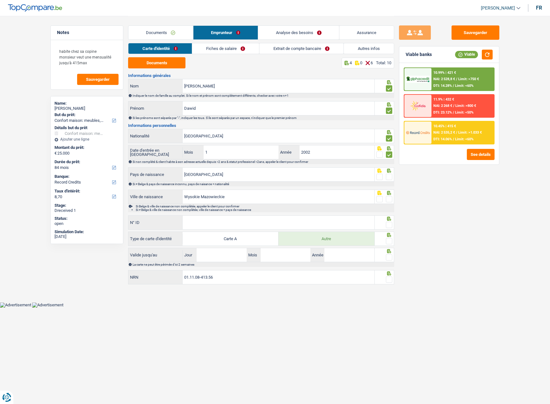
click at [0, 0] on input "radio" at bounding box center [0, 0] width 0 height 0
click at [388, 195] on icon at bounding box center [389, 193] width 4 height 4
click at [388, 202] on span at bounding box center [389, 199] width 6 height 6
click at [0, 0] on input "radio" at bounding box center [0, 0] width 0 height 0
click at [390, 223] on span at bounding box center [389, 225] width 6 height 6
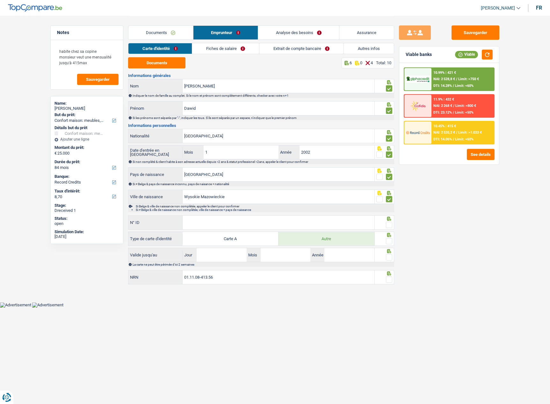
click at [0, 0] on input "radio" at bounding box center [0, 0] width 0 height 0
click at [367, 226] on input "N° ID" at bounding box center [278, 223] width 192 height 14
drag, startPoint x: 164, startPoint y: 65, endPoint x: 182, endPoint y: 62, distance: 18.1
click at [164, 64] on button "Documents" at bounding box center [156, 62] width 57 height 11
click at [240, 219] on input "N° ID" at bounding box center [278, 223] width 192 height 14
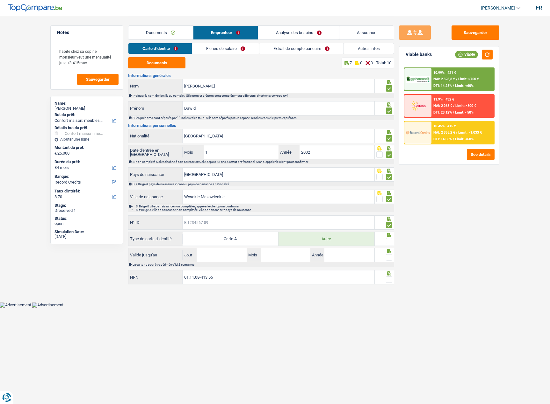
paste input "B-5559203"
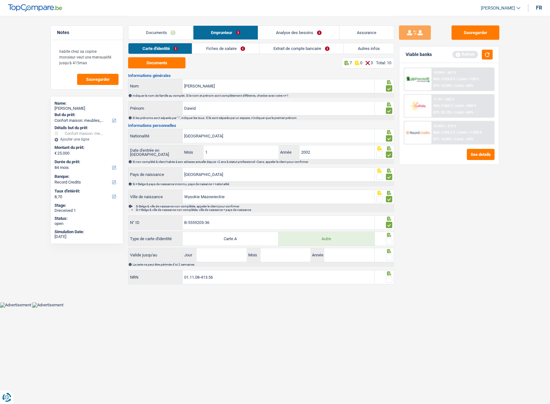
type input "B-5559203-36"
click at [393, 242] on div at bounding box center [384, 239] width 20 height 14
click at [391, 244] on span at bounding box center [389, 241] width 6 height 6
click at [0, 0] on input "radio" at bounding box center [0, 0] width 0 height 0
click at [391, 253] on icon at bounding box center [389, 251] width 6 height 4
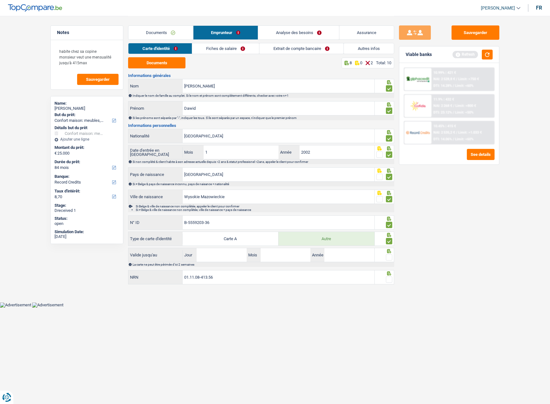
click at [389, 259] on span at bounding box center [389, 257] width 6 height 6
click at [0, 0] on input "radio" at bounding box center [0, 0] width 0 height 0
click at [224, 256] on input "Jour" at bounding box center [221, 255] width 50 height 14
type input "11"
type input "09"
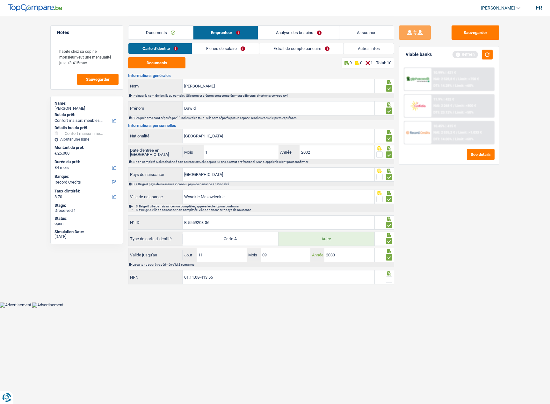
type input "2033"
click at [388, 283] on div at bounding box center [389, 280] width 6 height 8
click at [389, 280] on span at bounding box center [389, 280] width 6 height 6
click at [0, 0] on input "radio" at bounding box center [0, 0] width 0 height 0
click at [237, 50] on link "Fiches de salaire" at bounding box center [225, 48] width 67 height 11
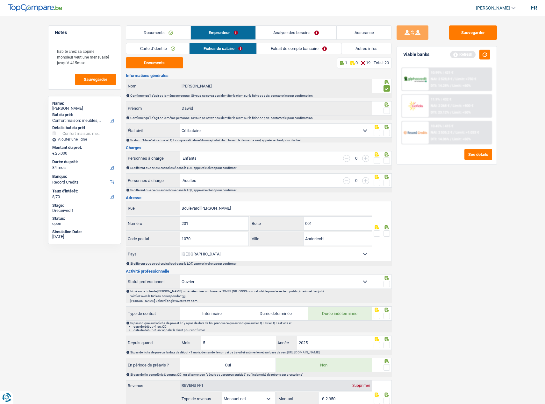
click at [388, 110] on span at bounding box center [386, 111] width 6 height 6
click at [0, 0] on input "radio" at bounding box center [0, 0] width 0 height 0
click at [386, 134] on span at bounding box center [386, 133] width 6 height 6
click at [0, 0] on input "radio" at bounding box center [0, 0] width 0 height 0
click at [385, 156] on icon at bounding box center [386, 155] width 4 height 4
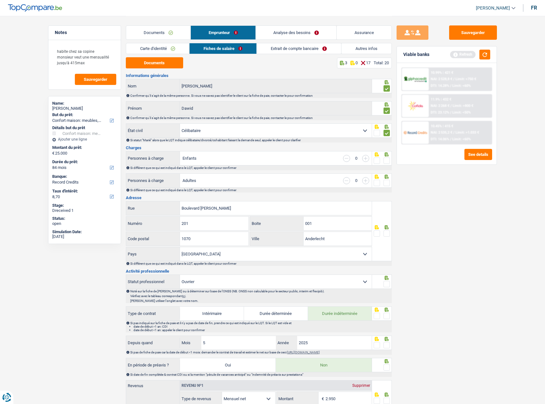
click at [385, 159] on span at bounding box center [386, 161] width 6 height 6
click at [0, 0] on input "radio" at bounding box center [0, 0] width 0 height 0
click at [388, 191] on div "Si différent que ce qui est indiqué dans le LQT, appeler le client pour confirm…" at bounding box center [260, 191] width 261 height 4
click at [385, 182] on span at bounding box center [386, 183] width 6 height 6
click at [0, 0] on input "radio" at bounding box center [0, 0] width 0 height 0
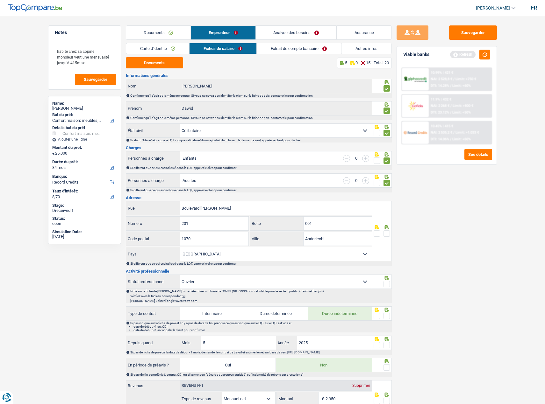
click at [142, 70] on div "Documents 5 0 15 Total: 20 Informations générales Michalowski Nom Confirmer qu'…" at bounding box center [259, 369] width 266 height 625
click at [146, 66] on button "Documents" at bounding box center [154, 62] width 57 height 11
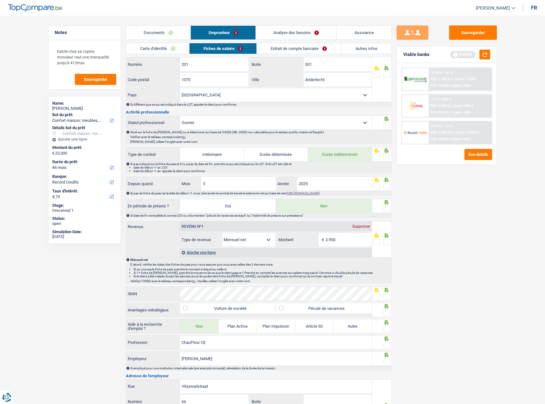
scroll to position [298, 0]
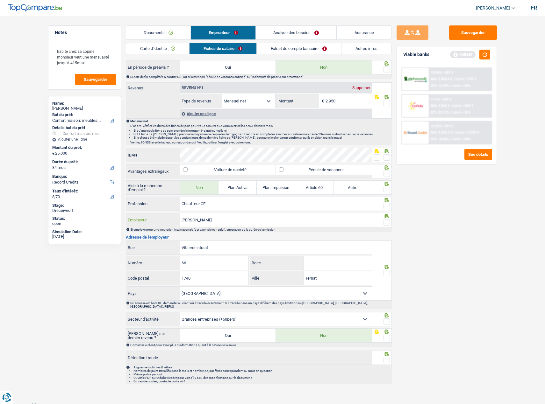
drag, startPoint x: 235, startPoint y: 220, endPoint x: 195, endPoint y: 224, distance: 40.3
click at [174, 223] on div "Michel Vanderhasselt Employeur" at bounding box center [249, 220] width 246 height 14
drag, startPoint x: 271, startPoint y: 224, endPoint x: 245, endPoint y: 217, distance: 26.7
paste input "TRANSPORT VANDERHASSELT MICHEL S"
type input "TRANSPORT VANDERHASSELT MICHEL"
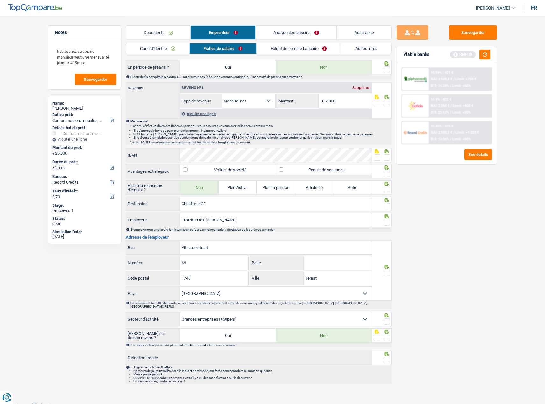
click at [386, 219] on span at bounding box center [386, 222] width 6 height 6
click at [0, 0] on input "radio" at bounding box center [0, 0] width 0 height 0
click at [387, 208] on span at bounding box center [386, 206] width 6 height 6
click at [0, 0] on input "radio" at bounding box center [0, 0] width 0 height 0
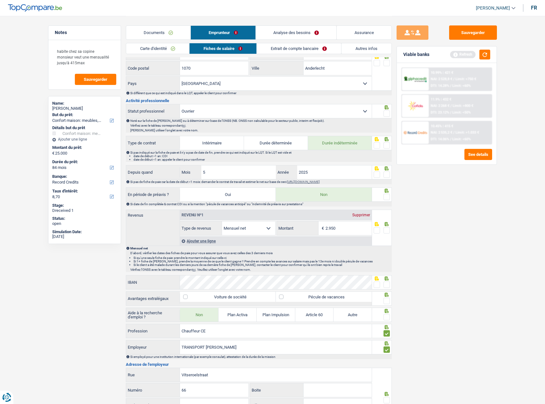
scroll to position [75, 0]
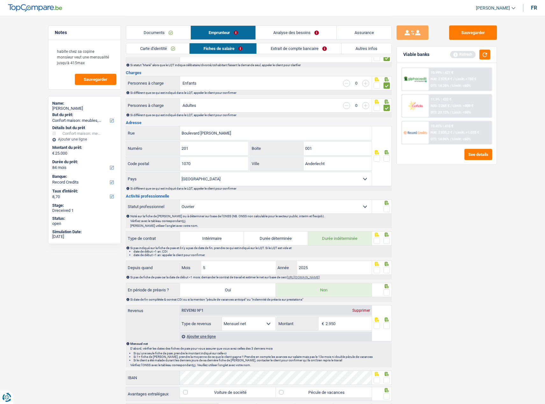
click at [382, 207] on fieldset at bounding box center [382, 209] width 16 height 8
click at [386, 208] on span at bounding box center [386, 209] width 6 height 6
click at [0, 0] on input "radio" at bounding box center [0, 0] width 0 height 0
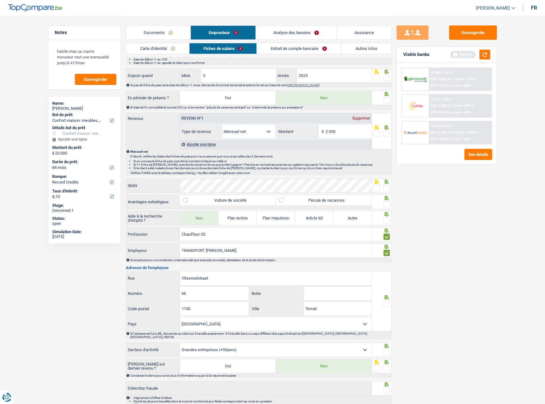
scroll to position [298, 0]
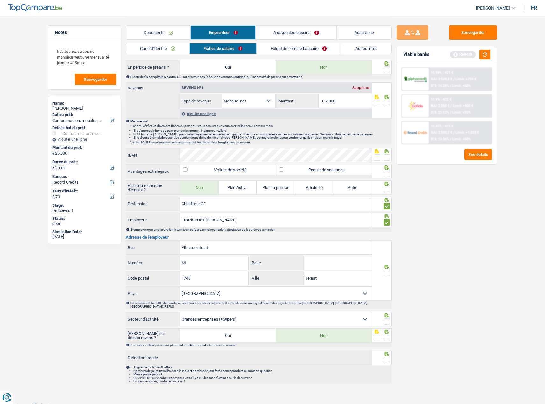
click at [386, 273] on span at bounding box center [386, 273] width 6 height 6
click at [0, 0] on input "radio" at bounding box center [0, 0] width 0 height 0
click at [390, 305] on div "Si l'adresse est hors BE, demander au client où il travaille exactement. S'il t…" at bounding box center [259, 305] width 266 height 8
drag, startPoint x: 388, startPoint y: 315, endPoint x: 386, endPoint y: 321, distance: 6.4
click at [388, 319] on span at bounding box center [386, 322] width 6 height 6
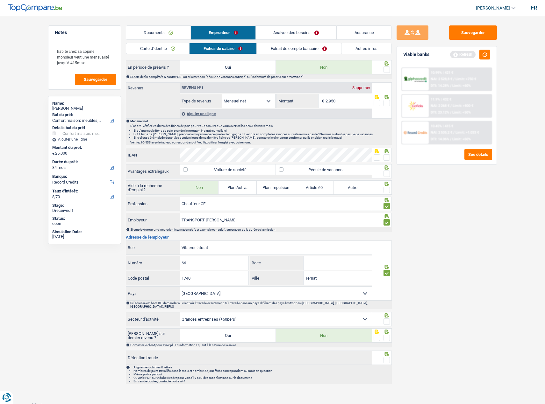
click at [0, 0] on input "radio" at bounding box center [0, 0] width 0 height 0
click at [386, 337] on span at bounding box center [386, 338] width 6 height 6
click at [0, 0] on input "radio" at bounding box center [0, 0] width 0 height 0
click at [386, 335] on span at bounding box center [386, 338] width 6 height 6
click at [0, 0] on input "radio" at bounding box center [0, 0] width 0 height 0
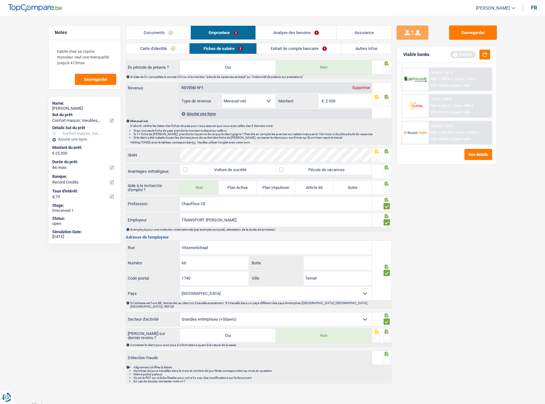
click at [387, 366] on li "Alignement chiffres & lettres" at bounding box center [262, 368] width 258 height 4
drag, startPoint x: 388, startPoint y: 361, endPoint x: 389, endPoint y: 349, distance: 11.6
click at [388, 360] on div at bounding box center [386, 361] width 6 height 8
drag, startPoint x: 389, startPoint y: 329, endPoint x: 389, endPoint y: 334, distance: 5.1
click at [388, 331] on icon at bounding box center [386, 332] width 6 height 4
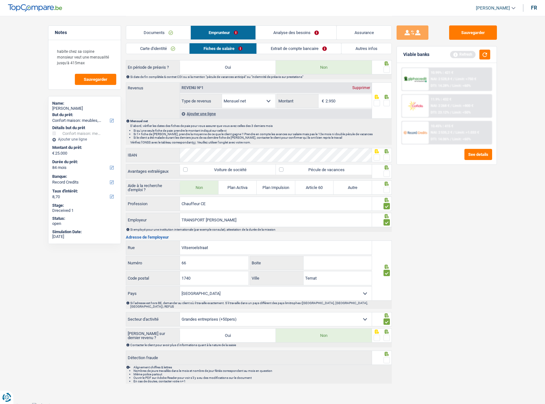
click at [389, 335] on span at bounding box center [386, 338] width 6 height 6
click at [0, 0] on input "radio" at bounding box center [0, 0] width 0 height 0
click at [384, 357] on span at bounding box center [386, 360] width 6 height 6
click at [0, 0] on input "radio" at bounding box center [0, 0] width 0 height 0
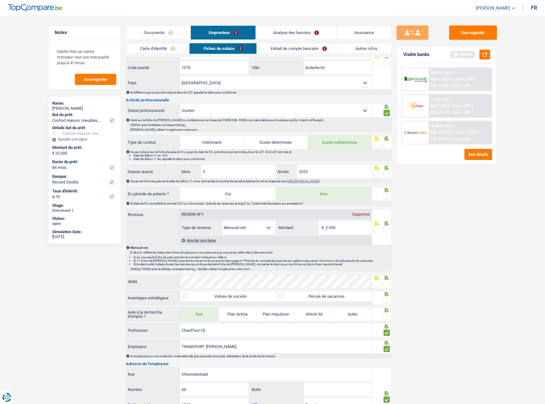
scroll to position [171, 0]
click at [388, 315] on span at bounding box center [386, 317] width 6 height 6
click at [0, 0] on input "radio" at bounding box center [0, 0] width 0 height 0
click at [388, 301] on span at bounding box center [386, 301] width 6 height 6
click at [0, 0] on input "radio" at bounding box center [0, 0] width 0 height 0
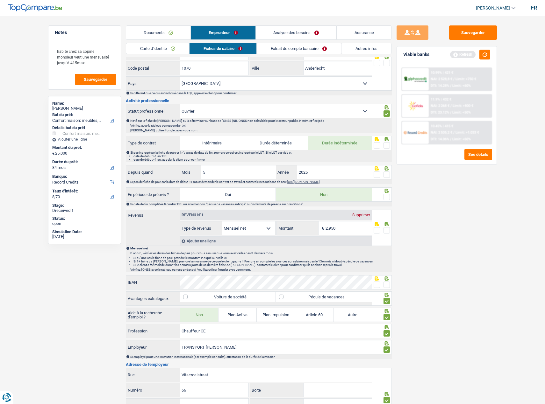
click at [377, 283] on span at bounding box center [377, 285] width 6 height 6
click at [0, 0] on input "radio" at bounding box center [0, 0] width 0 height 0
drag, startPoint x: 383, startPoint y: 283, endPoint x: 388, endPoint y: 285, distance: 4.6
click at [385, 284] on span at bounding box center [386, 285] width 6 height 6
click at [0, 0] on input "radio" at bounding box center [0, 0] width 0 height 0
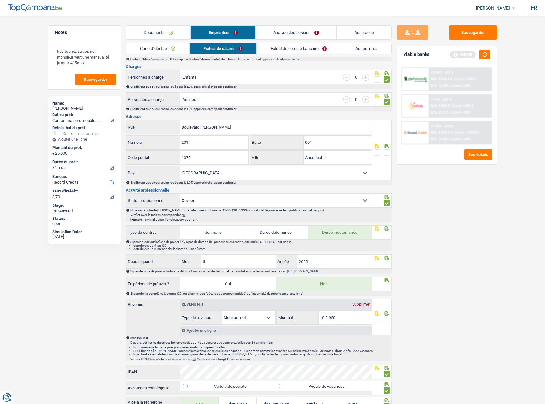
scroll to position [96, 0]
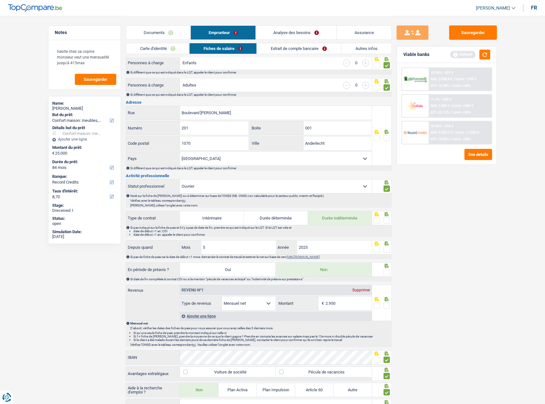
click at [389, 220] on span at bounding box center [386, 220] width 6 height 6
click at [0, 0] on input "radio" at bounding box center [0, 0] width 0 height 0
drag, startPoint x: 386, startPoint y: 249, endPoint x: 461, endPoint y: 246, distance: 75.8
click at [388, 248] on span at bounding box center [386, 250] width 6 height 6
click at [0, 0] on input "radio" at bounding box center [0, 0] width 0 height 0
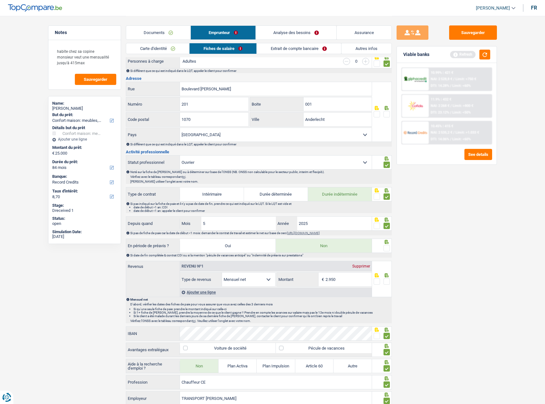
scroll to position [159, 0]
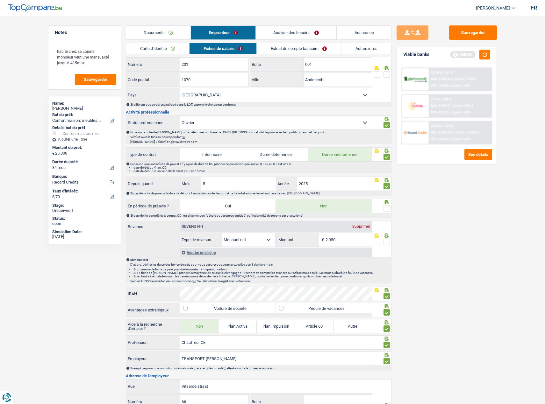
click at [387, 212] on div at bounding box center [386, 209] width 6 height 8
click at [387, 208] on span at bounding box center [386, 208] width 6 height 6
click at [0, 0] on input "radio" at bounding box center [0, 0] width 0 height 0
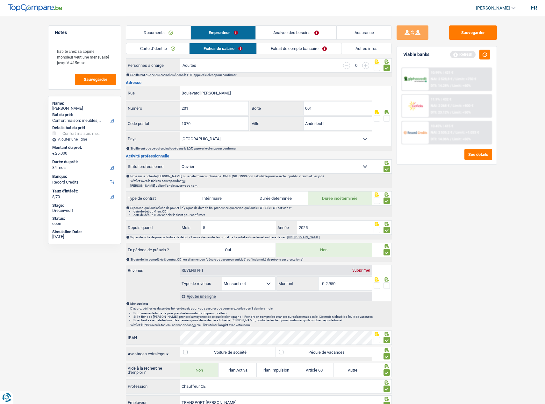
scroll to position [64, 0]
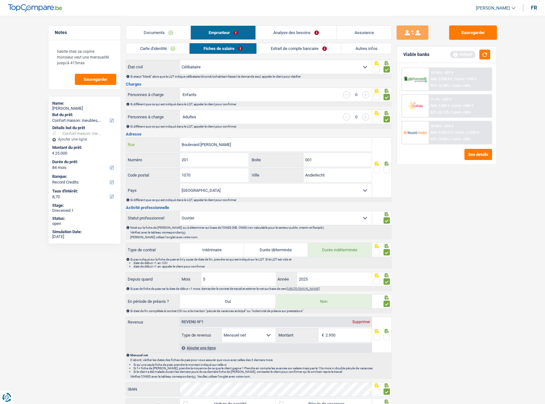
click at [191, 146] on input "Boulevard Joseph Bracops" at bounding box center [276, 145] width 192 height 14
type input "rue Joseph Bracops"
click at [388, 170] on span at bounding box center [386, 170] width 6 height 6
click at [0, 0] on input "radio" at bounding box center [0, 0] width 0 height 0
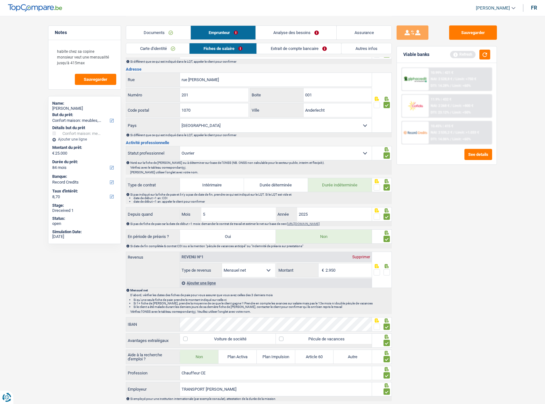
scroll to position [191, 0]
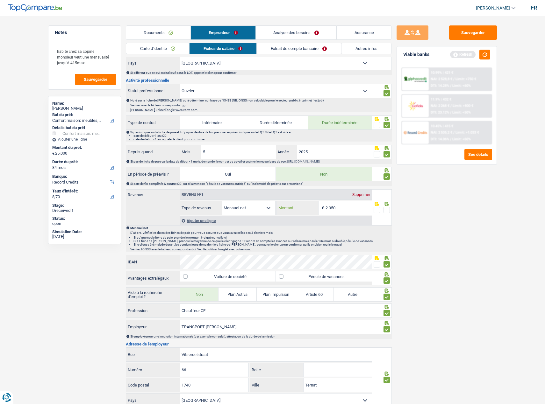
drag, startPoint x: 345, startPoint y: 208, endPoint x: 248, endPoint y: 205, distance: 96.5
click at [248, 205] on div "Allocation d'handicap Allocations chômage Allocations familiales Chèques repas …" at bounding box center [276, 208] width 192 height 14
type input "2.864"
click at [389, 209] on span at bounding box center [386, 210] width 6 height 6
click at [0, 0] on input "radio" at bounding box center [0, 0] width 0 height 0
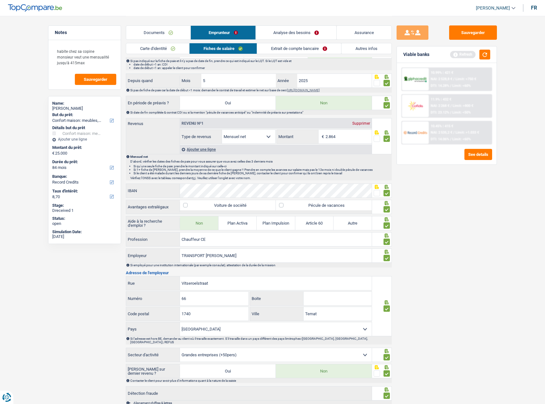
scroll to position [298, 0]
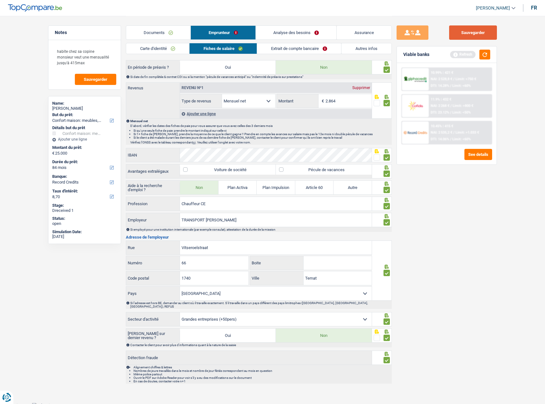
click at [479, 30] on button "Sauvegarder" at bounding box center [473, 32] width 48 height 14
click at [489, 54] on button "button" at bounding box center [484, 55] width 11 height 10
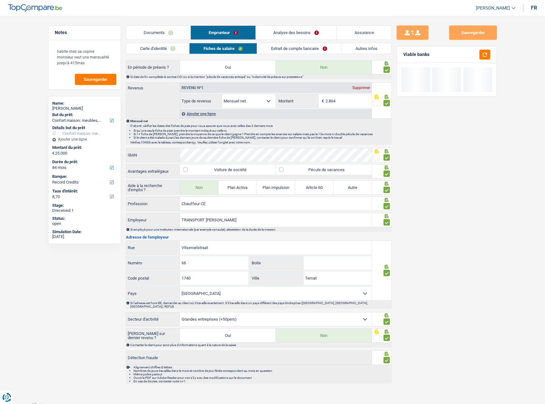
click at [280, 49] on link "Extrait de compte bancaire" at bounding box center [299, 48] width 84 height 11
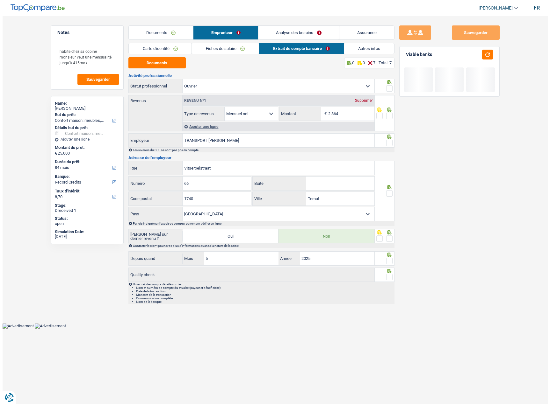
scroll to position [0, 0]
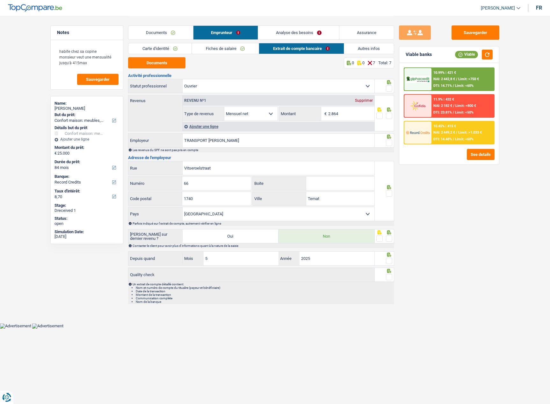
drag, startPoint x: 383, startPoint y: 118, endPoint x: 388, endPoint y: 117, distance: 5.5
click at [383, 118] on fieldset at bounding box center [384, 116] width 16 height 8
click at [388, 117] on span at bounding box center [389, 116] width 6 height 6
click at [0, 0] on input "radio" at bounding box center [0, 0] width 0 height 0
click at [389, 91] on span at bounding box center [389, 88] width 6 height 6
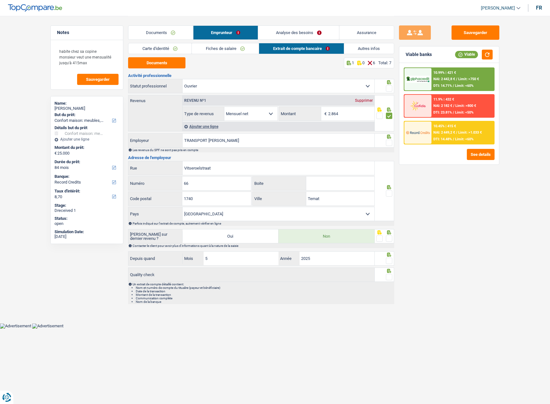
click at [0, 0] on input "radio" at bounding box center [0, 0] width 0 height 0
click at [392, 140] on div at bounding box center [384, 140] width 20 height 14
click at [389, 142] on span at bounding box center [389, 143] width 6 height 6
click at [0, 0] on input "radio" at bounding box center [0, 0] width 0 height 0
click at [390, 192] on span at bounding box center [389, 193] width 6 height 6
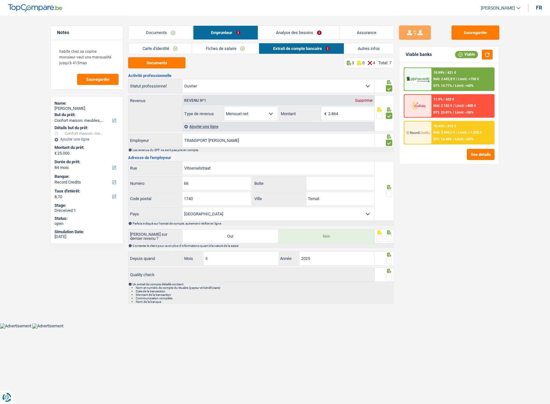
click at [0, 0] on input "radio" at bounding box center [0, 0] width 0 height 0
click at [389, 242] on div at bounding box center [389, 239] width 6 height 8
click at [388, 260] on span at bounding box center [389, 261] width 6 height 6
click at [0, 0] on input "radio" at bounding box center [0, 0] width 0 height 0
click at [390, 276] on span at bounding box center [389, 277] width 6 height 6
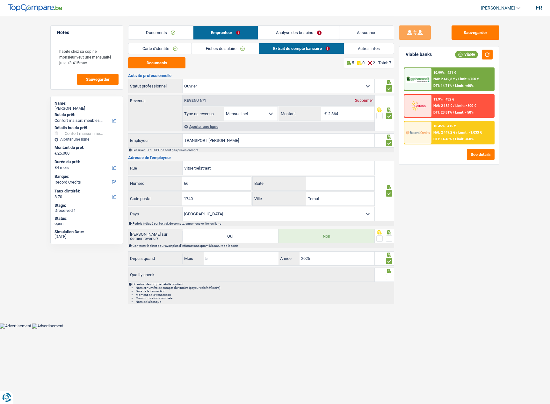
click at [0, 0] on input "radio" at bounding box center [0, 0] width 0 height 0
click at [386, 238] on span at bounding box center [389, 239] width 6 height 6
click at [0, 0] on input "radio" at bounding box center [0, 0] width 0 height 0
click at [466, 38] on button "Sauvegarder" at bounding box center [475, 32] width 48 height 14
click at [365, 52] on link "Autres infos" at bounding box center [369, 48] width 50 height 11
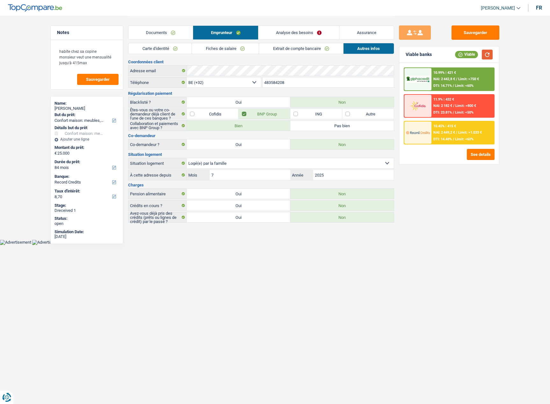
click at [487, 54] on button "button" at bounding box center [486, 55] width 11 height 10
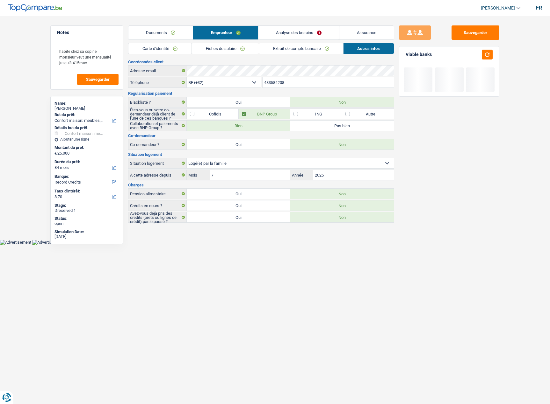
click at [169, 29] on link "Documents" at bounding box center [160, 33] width 64 height 14
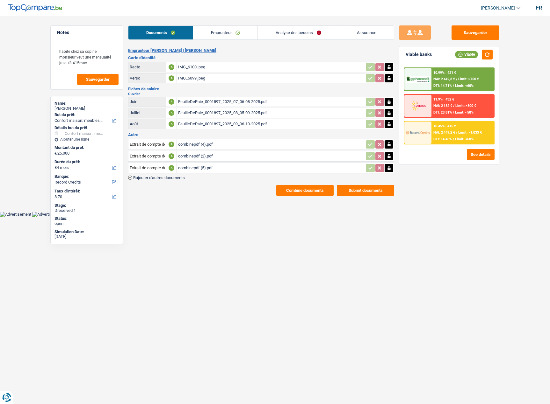
click at [482, 70] on div "10.99% | 421 € NAI: 2 442,8 € / Limit: >750 € DTI: 14.71% / Limit: <60%" at bounding box center [462, 79] width 63 height 22
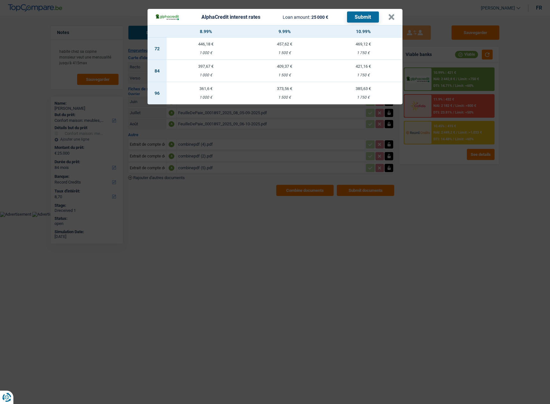
drag, startPoint x: 392, startPoint y: 128, endPoint x: 380, endPoint y: 119, distance: 14.9
click at [393, 128] on div "AlphaCredit interest rates Loan amount: 25 000 € Submit × 8.99% 9.99% 10.99% 72…" at bounding box center [275, 202] width 550 height 404
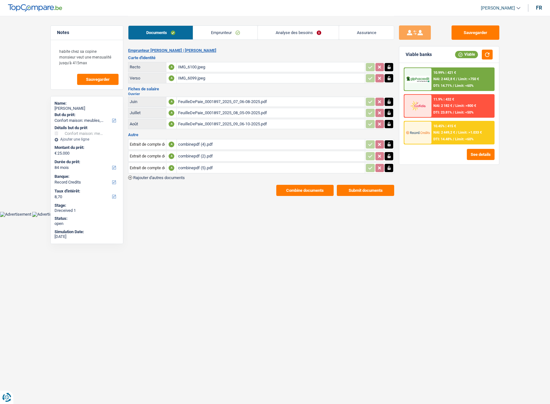
click at [297, 35] on link "Analyse des besoins" at bounding box center [298, 33] width 81 height 14
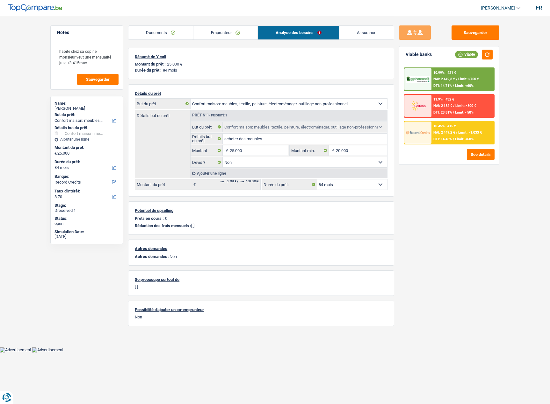
click at [445, 77] on span "NAI: 2 442,8 €" at bounding box center [444, 79] width 22 height 4
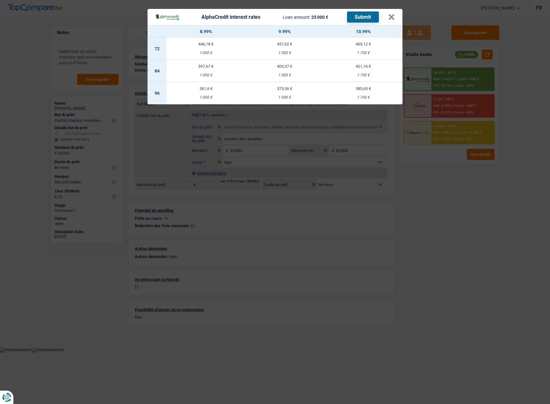
click at [280, 68] on div "409,37 €" at bounding box center [284, 66] width 79 height 4
select select "alphacredit"
type input "9,99"
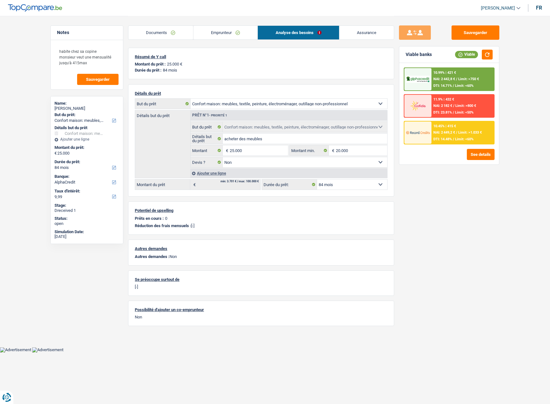
click at [465, 82] on div "10.99% | 421 € NAI: 2 442,8 € / Limit: >750 € DTI: 14.71% / Limit: <60%" at bounding box center [462, 79] width 63 height 22
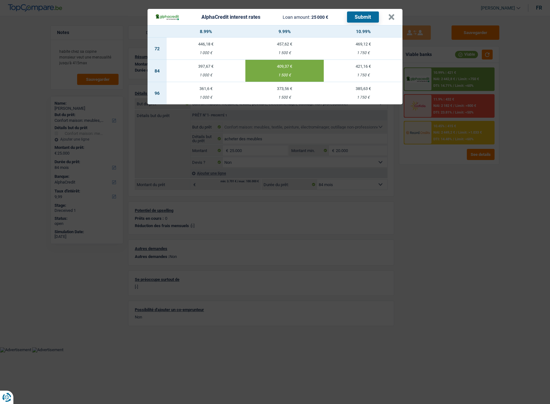
click at [355, 17] on button "Submit" at bounding box center [363, 16] width 32 height 11
click at [394, 14] on button "×" at bounding box center [391, 17] width 7 height 6
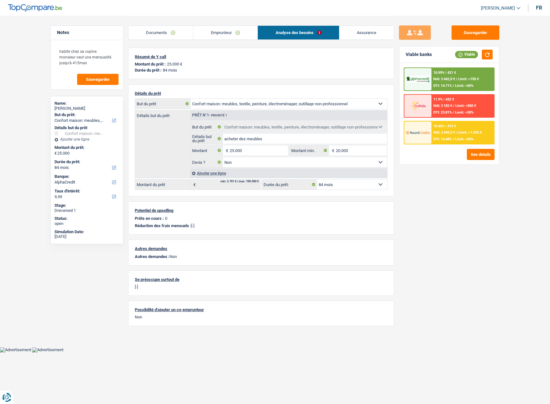
click at [472, 139] on span "Limit: <60%" at bounding box center [464, 139] width 18 height 4
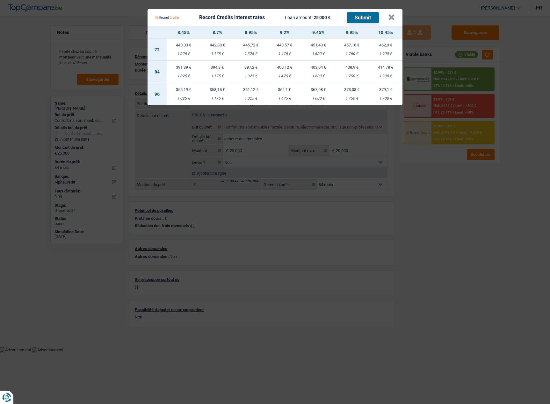
click at [346, 73] on td "408,9 € 1 750 €" at bounding box center [352, 72] width 34 height 22
select select "record credits"
type input "9,95"
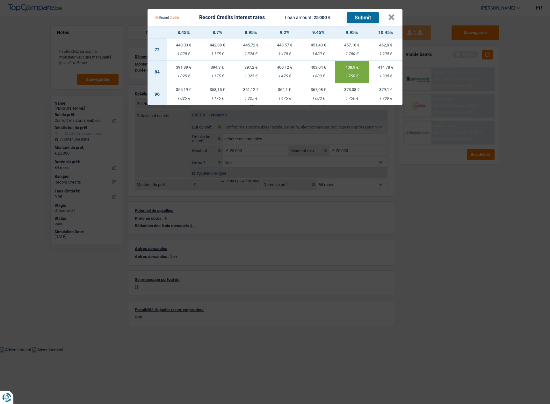
click at [357, 14] on button "Submit" at bounding box center [363, 17] width 32 height 11
click at [392, 19] on button "×" at bounding box center [391, 17] width 7 height 6
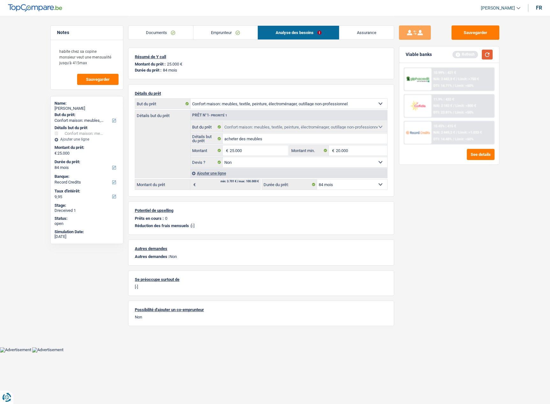
click at [484, 54] on button "button" at bounding box center [486, 55] width 11 height 10
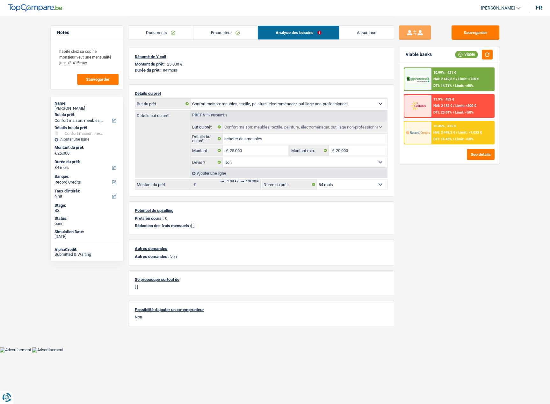
click at [236, 39] on link "Emprunteur" at bounding box center [225, 33] width 64 height 14
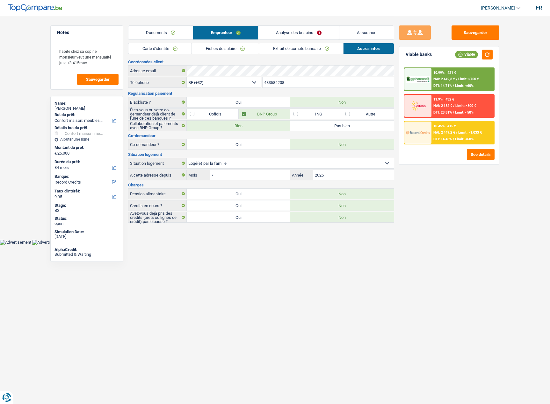
click at [286, 49] on link "Extrait de compte bancaire" at bounding box center [301, 48] width 84 height 11
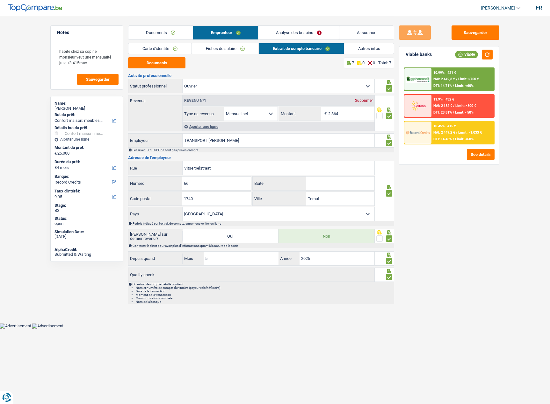
click at [228, 48] on link "Fiches de salaire" at bounding box center [225, 48] width 67 height 11
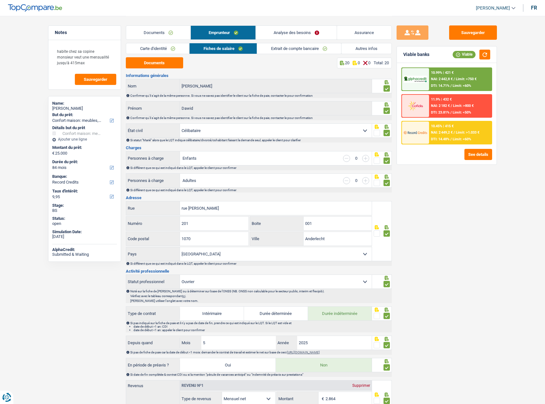
click at [175, 48] on link "Carte d'identité" at bounding box center [157, 48] width 63 height 11
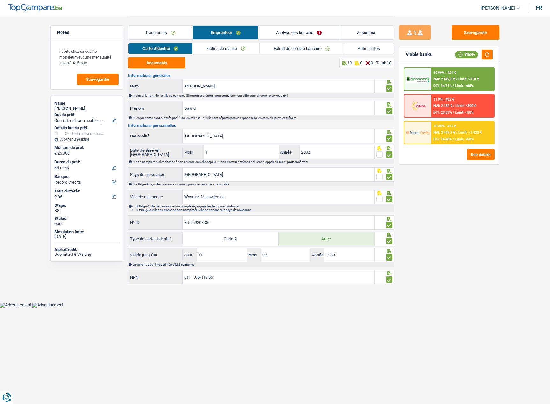
click at [352, 48] on link "Autres infos" at bounding box center [369, 48] width 50 height 11
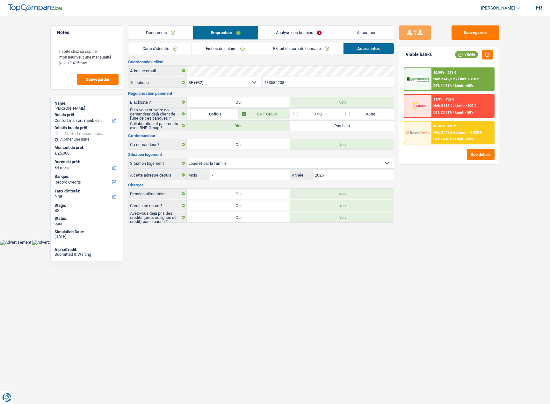
click at [450, 79] on span "NAI: 2 442,8 €" at bounding box center [444, 79] width 22 height 4
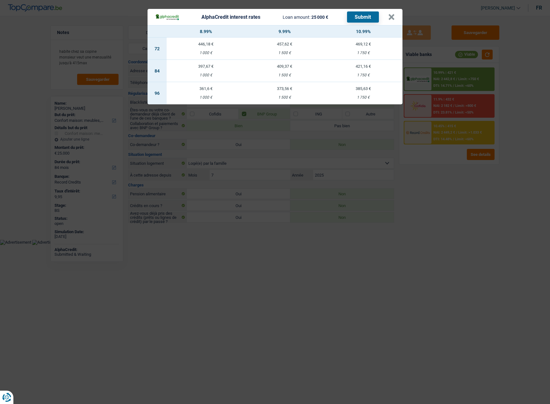
click at [235, 233] on div "AlphaCredit interest rates Loan amount: 25 000 € Submit × 8.99% 9.99% 10.99% 72…" at bounding box center [275, 202] width 550 height 404
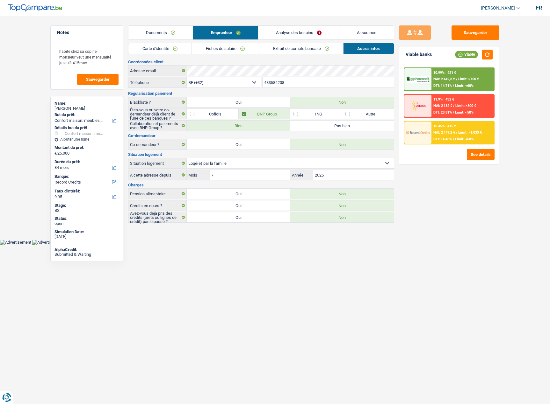
click at [184, 38] on link "Documents" at bounding box center [160, 33] width 64 height 14
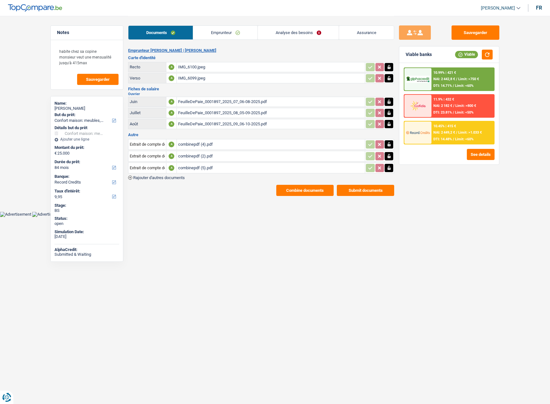
click at [223, 32] on link "Emprunteur" at bounding box center [225, 33] width 64 height 14
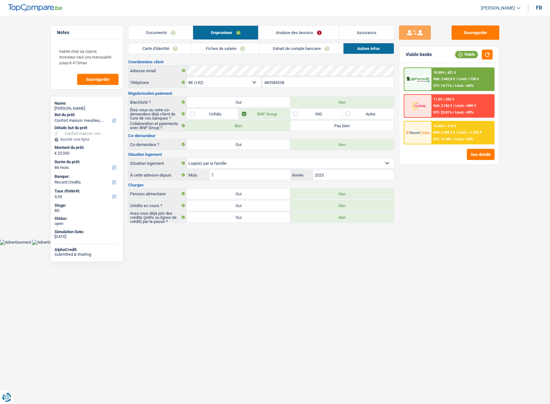
click at [154, 49] on link "Carte d'identité" at bounding box center [159, 48] width 63 height 11
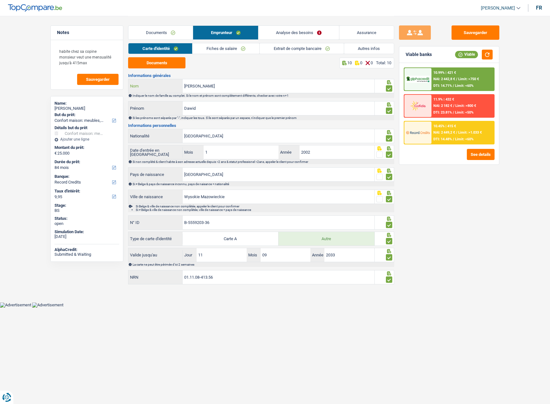
click at [199, 87] on input "Michalowski" at bounding box center [278, 86] width 192 height 14
click at [459, 82] on div "10.99% | 421 € NAI: 2 442,8 € / Limit: >750 € DTI: 14.71% / Limit: <60%" at bounding box center [462, 79] width 63 height 22
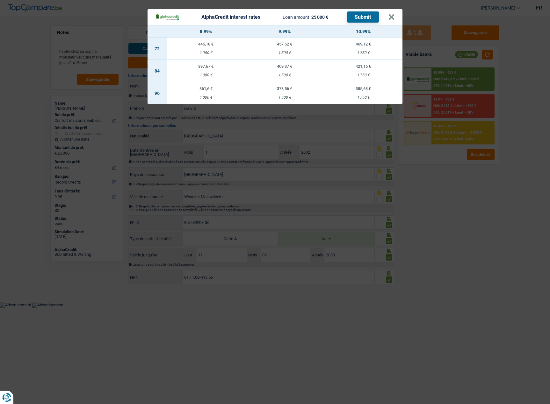
click at [454, 185] on div "AlphaCredit interest rates Loan amount: 25 000 € Submit × 8.99% 9.99% 10.99% 72…" at bounding box center [275, 202] width 550 height 404
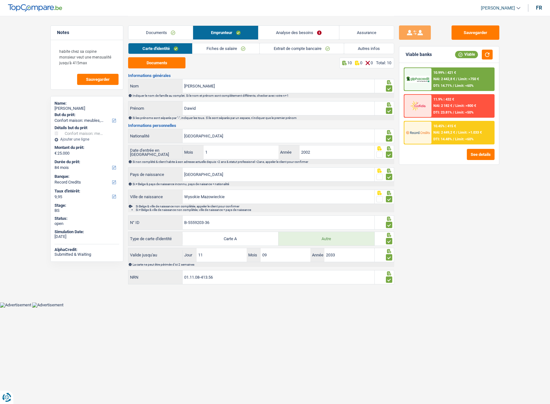
click at [483, 253] on div "Sauvegarder Viable banks Viable 10.99% | 421 € NAI: 2 442,8 € / Limit: >750 € D…" at bounding box center [449, 209] width 110 height 369
click at [495, 243] on div "Sauvegarder Viable banks Viable 10.99% | 421 € NAI: 2 442,8 € / Limit: >750 € D…" at bounding box center [449, 209] width 110 height 369
click at [224, 43] on div "Documents Emprunteur Analyse des besoins Assurance" at bounding box center [261, 29] width 266 height 27
click at [223, 53] on link "Fiches de salaire" at bounding box center [225, 48] width 67 height 11
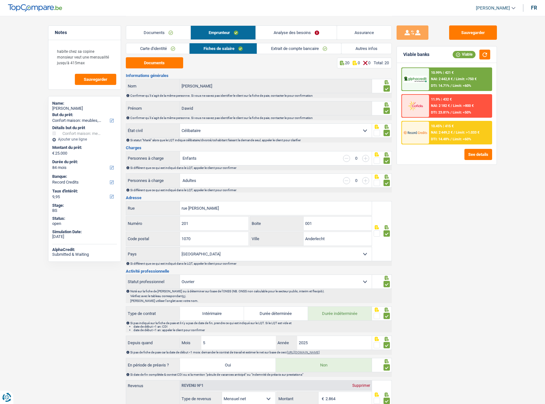
click at [146, 47] on link "Carte d'identité" at bounding box center [157, 48] width 63 height 11
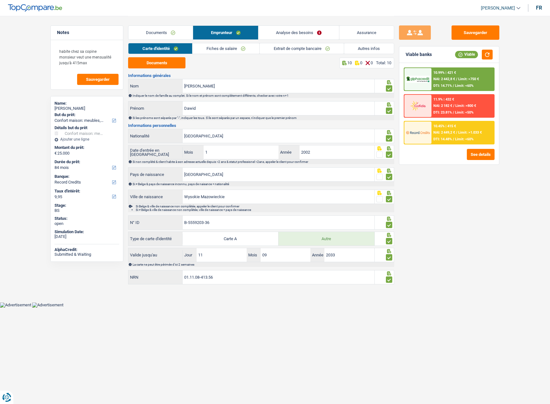
click at [421, 211] on div "Sauvegarder Viable banks Viable 10.99% | 421 € NAI: 2 442,8 € / Limit: >750 € D…" at bounding box center [449, 209] width 110 height 369
click at [232, 47] on link "Fiches de salaire" at bounding box center [225, 48] width 67 height 11
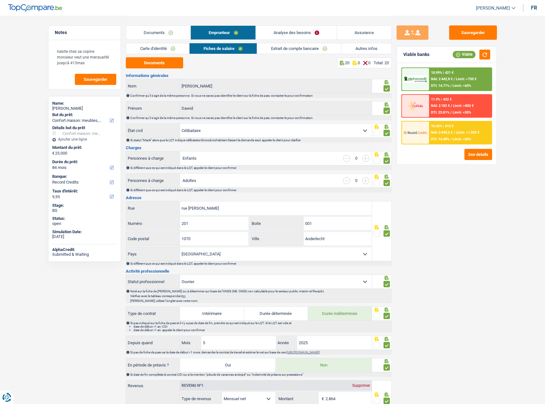
click at [313, 46] on link "Extrait de compte bancaire" at bounding box center [299, 48] width 84 height 11
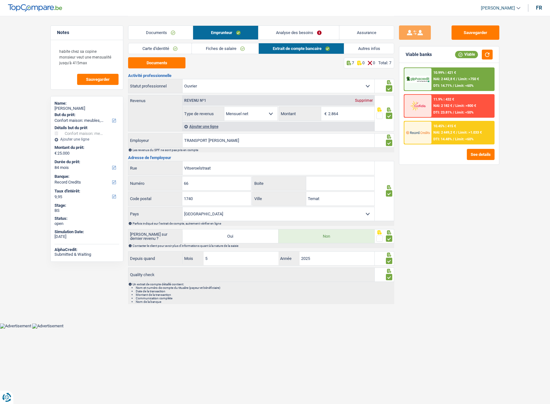
click at [363, 47] on link "Autres infos" at bounding box center [369, 48] width 50 height 11
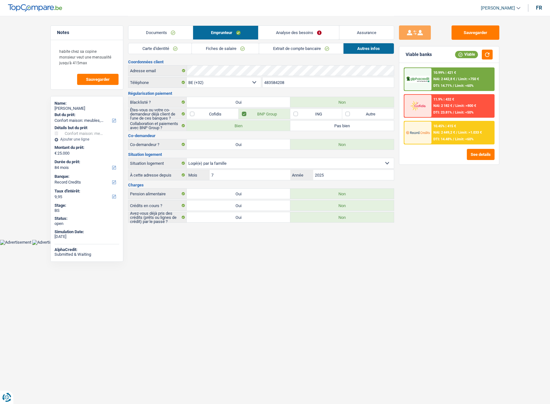
click at [312, 51] on link "Extrait de compte bancaire" at bounding box center [301, 48] width 84 height 11
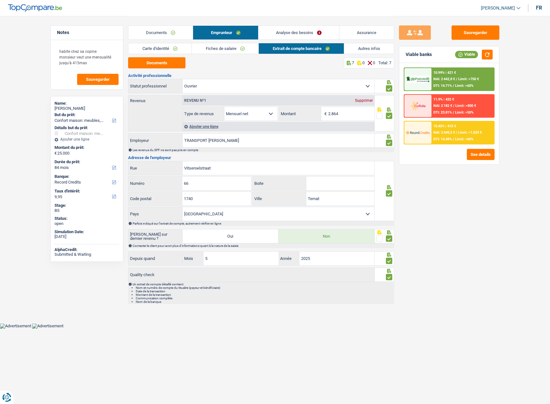
click at [171, 52] on link "Carte d'identité" at bounding box center [159, 48] width 63 height 11
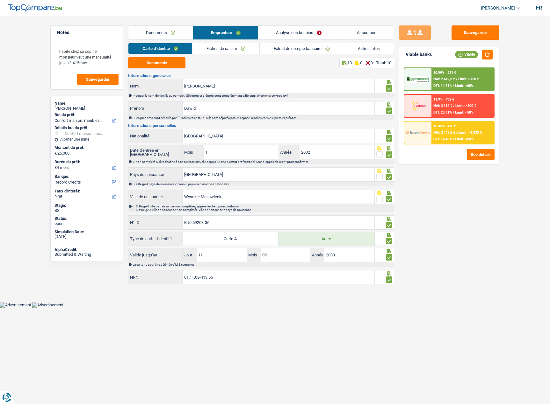
click at [433, 204] on div "Sauvegarder Viable banks Viable 10.99% | 421 € NAI: 2 442,8 € / Limit: >750 € D…" at bounding box center [449, 209] width 110 height 369
click at [445, 138] on span "DTI: 14.48%" at bounding box center [442, 139] width 18 height 4
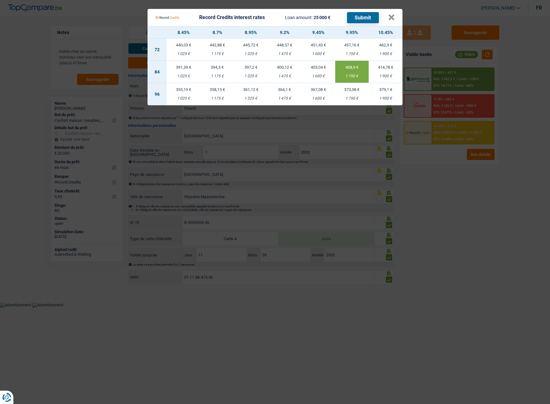
drag, startPoint x: 469, startPoint y: 188, endPoint x: 530, endPoint y: 168, distance: 63.6
click at [474, 188] on Credits "Record Credits interest rates Loan amount: 25 000 € Submit × 8.45% 8.7% 8.95% 9…" at bounding box center [275, 202] width 550 height 404
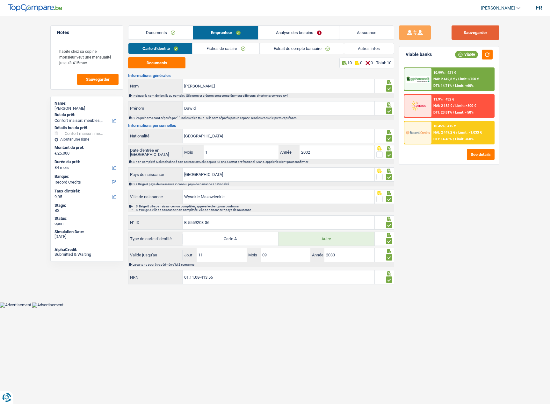
click at [492, 32] on button "Sauvegarder" at bounding box center [475, 32] width 48 height 14
click at [486, 57] on button "button" at bounding box center [486, 55] width 11 height 10
click at [174, 35] on link "Documents" at bounding box center [160, 33] width 64 height 14
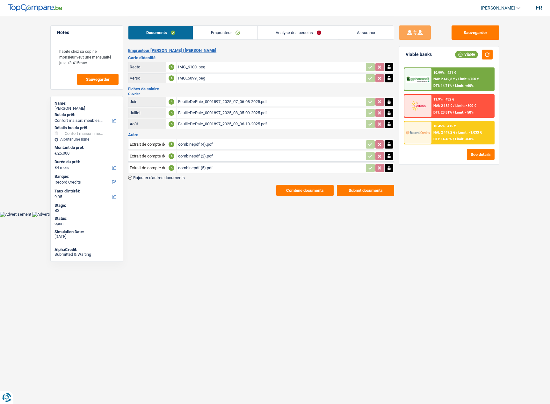
click at [192, 67] on div "IMG_6100.jpeg" at bounding box center [270, 67] width 185 height 10
click at [193, 78] on div "IMG_6099.jpeg" at bounding box center [270, 79] width 185 height 10
drag, startPoint x: 232, startPoint y: 37, endPoint x: 165, endPoint y: 45, distance: 67.9
click at [232, 37] on link "Emprunteur" at bounding box center [225, 33] width 64 height 14
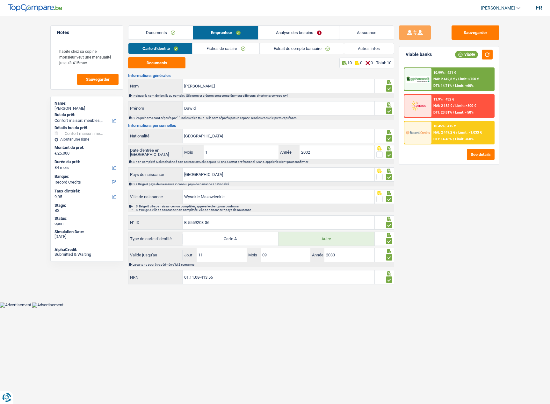
click at [172, 57] on div "Carte d'identité Fiches de salaire Extrait de compte bancaire Autres infos" at bounding box center [261, 50] width 266 height 14
click at [174, 62] on button "Documents" at bounding box center [156, 62] width 57 height 11
click at [248, 45] on link "Fiches de salaire" at bounding box center [225, 48] width 67 height 11
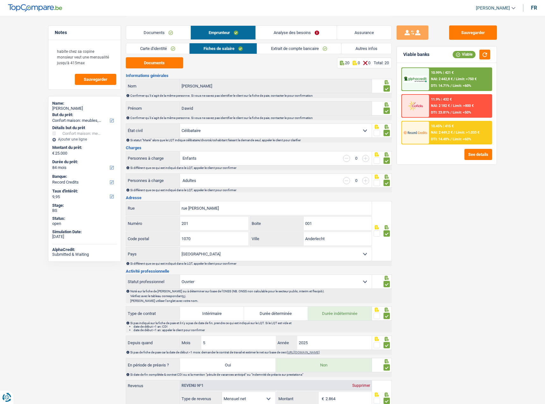
click at [285, 48] on link "Extrait de compte bancaire" at bounding box center [299, 48] width 84 height 11
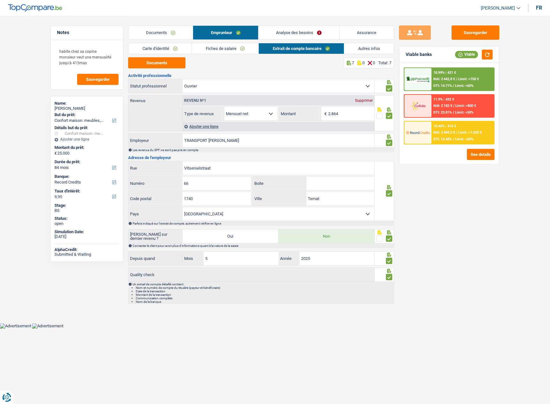
click at [353, 47] on link "Autres infos" at bounding box center [369, 48] width 50 height 11
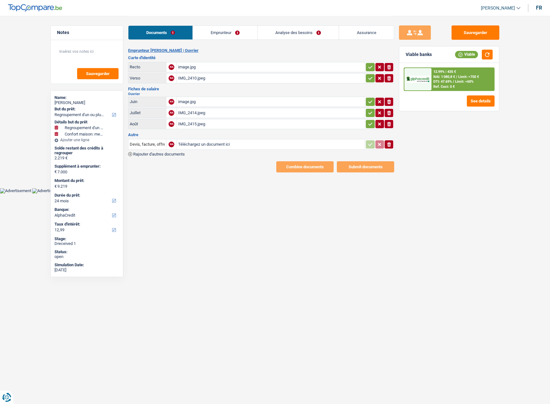
select select "refinancing"
select select "household"
select select "24"
select select "alphacredit"
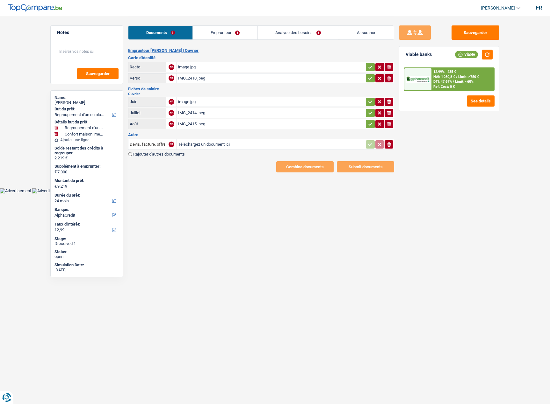
click at [199, 39] on link "Emprunteur" at bounding box center [225, 33] width 64 height 14
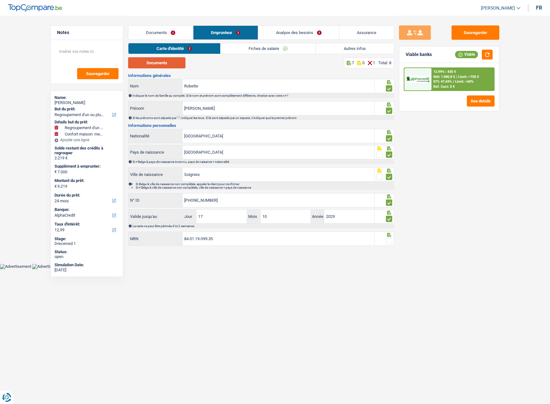
click at [159, 65] on button "Documents" at bounding box center [156, 62] width 57 height 11
click at [389, 240] on span at bounding box center [389, 241] width 6 height 6
click at [0, 0] on input "radio" at bounding box center [0, 0] width 0 height 0
click at [255, 46] on link "Fiches de salaire" at bounding box center [267, 48] width 95 height 11
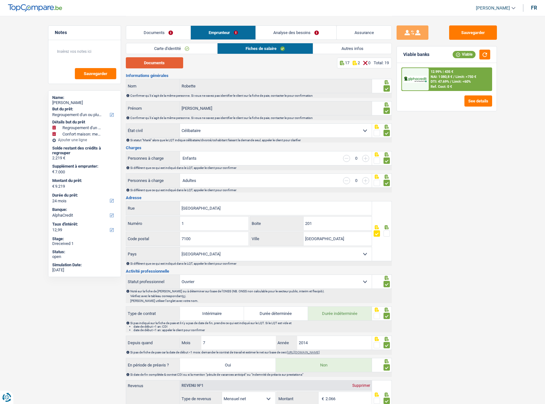
click at [165, 65] on button "Documents" at bounding box center [154, 62] width 57 height 11
drag, startPoint x: 234, startPoint y: 207, endPoint x: 147, endPoint y: 207, distance: 86.9
click at [138, 207] on div "[GEOGRAPHIC_DATA]" at bounding box center [249, 209] width 246 height 14
paste input "Rue des amours,"
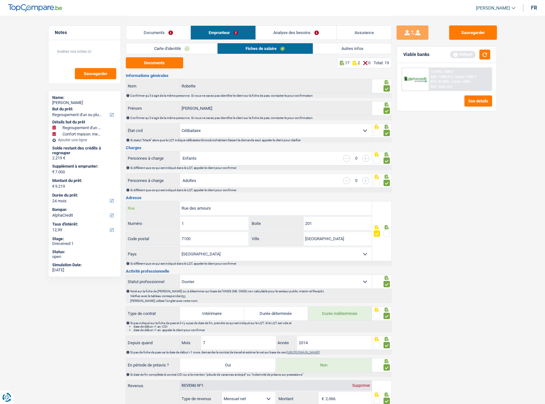
type input "Rue des amours"
drag, startPoint x: 203, startPoint y: 221, endPoint x: 177, endPoint y: 227, distance: 26.2
click at [177, 227] on div "1 Numéro" at bounding box center [187, 224] width 123 height 14
type input "6"
click at [194, 233] on input "7100" at bounding box center [214, 239] width 68 height 14
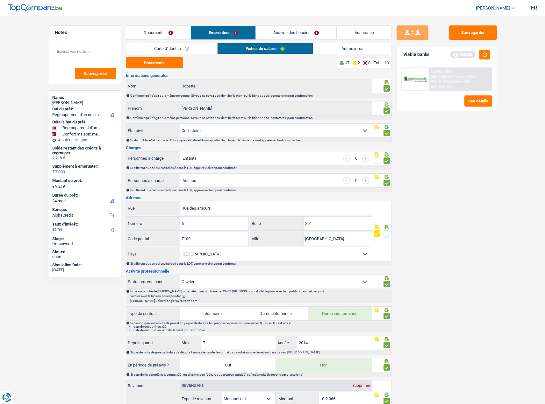
click at [387, 234] on span at bounding box center [386, 234] width 6 height 6
click at [0, 0] on input "radio" at bounding box center [0, 0] width 0 height 0
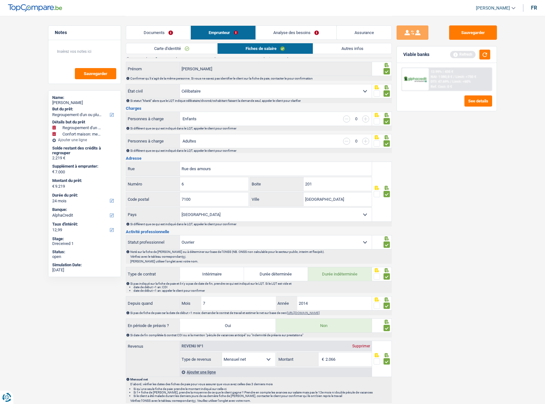
scroll to position [96, 0]
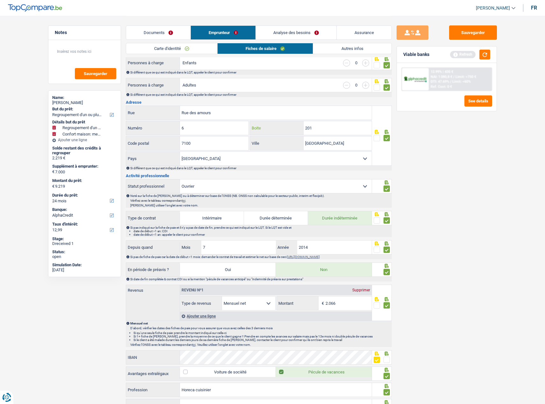
drag, startPoint x: 309, startPoint y: 129, endPoint x: 268, endPoint y: 129, distance: 40.4
click at [268, 129] on div "201 Boite" at bounding box center [311, 128] width 122 height 14
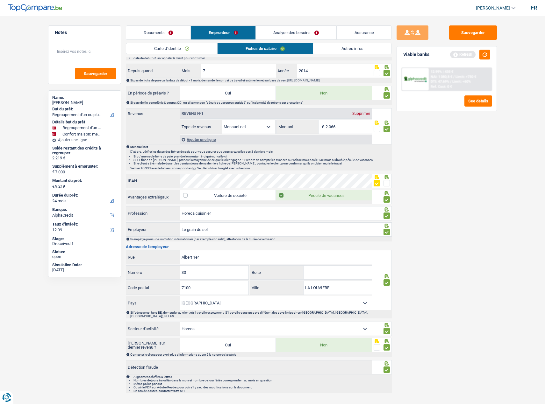
scroll to position [282, 0]
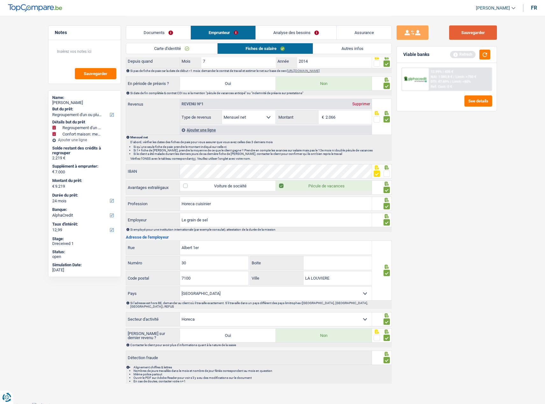
drag, startPoint x: 474, startPoint y: 29, endPoint x: 484, endPoint y: 46, distance: 19.8
click at [474, 31] on button "Sauvegarder" at bounding box center [473, 32] width 48 height 14
click at [486, 58] on button "button" at bounding box center [484, 55] width 11 height 10
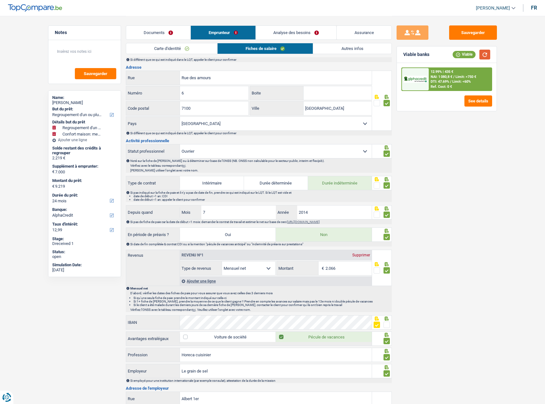
scroll to position [59, 0]
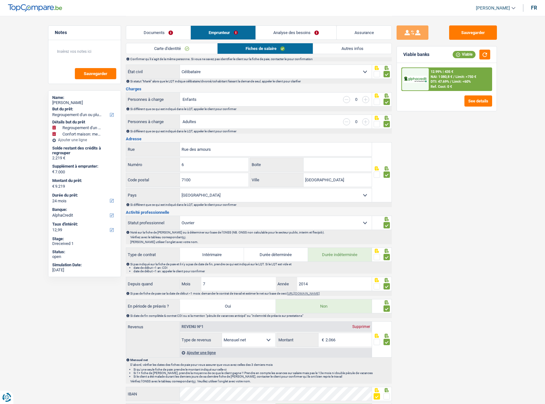
click at [331, 49] on link "Autres infos" at bounding box center [352, 48] width 78 height 11
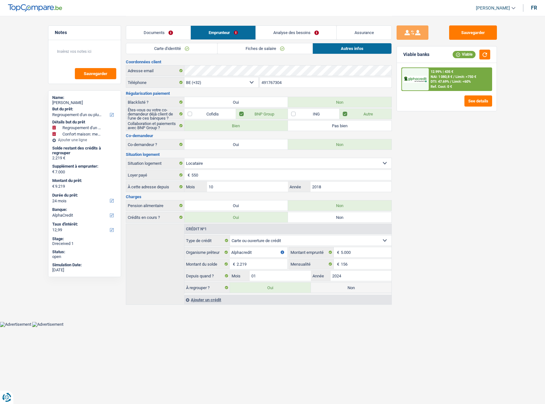
scroll to position [0, 0]
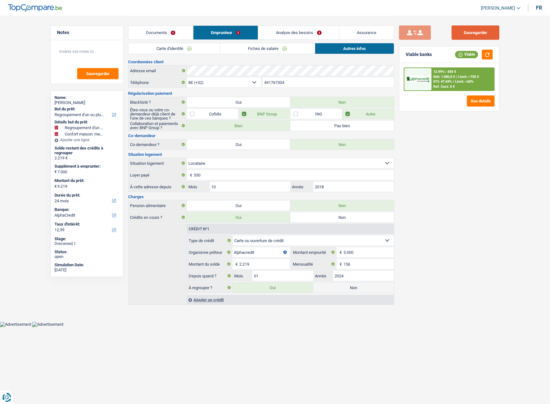
drag, startPoint x: 475, startPoint y: 34, endPoint x: 422, endPoint y: 25, distance: 53.9
click at [475, 34] on button "Sauvegarder" at bounding box center [475, 32] width 48 height 14
click at [264, 27] on link "Analyse des besoins" at bounding box center [298, 33] width 81 height 14
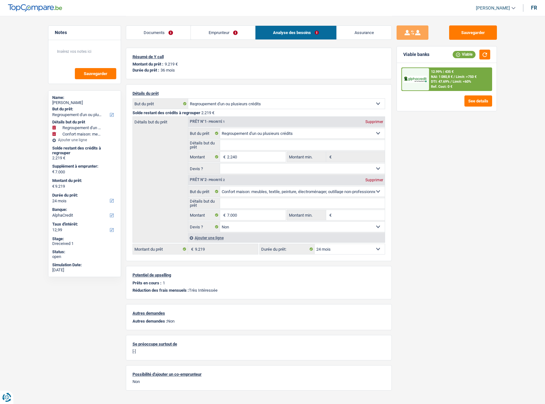
click at [232, 40] on div "Documents Emprunteur Analyse des besoins Assurance" at bounding box center [259, 29] width 266 height 27
click at [231, 35] on link "Emprunteur" at bounding box center [223, 33] width 64 height 14
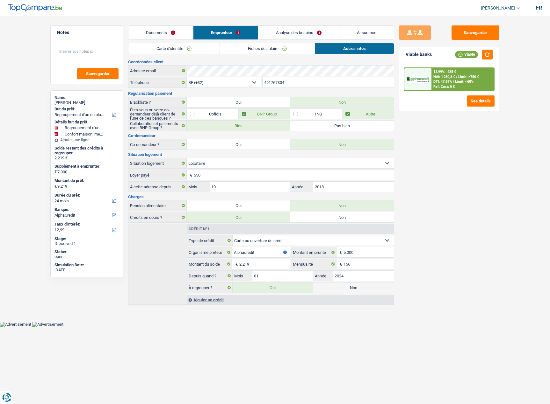
click at [249, 48] on link "Fiches de salaire" at bounding box center [267, 48] width 95 height 11
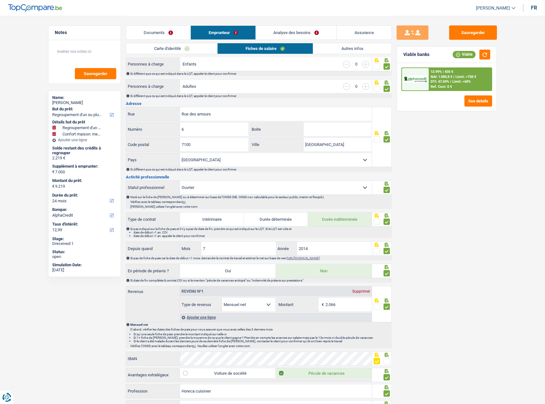
scroll to position [32, 0]
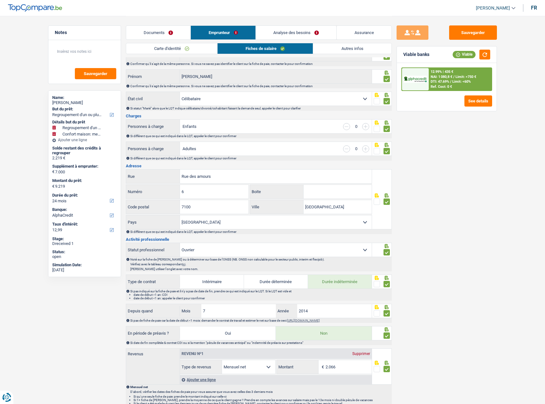
click at [499, 280] on div "Sauvegarder Viable banks Viable 12.99% | 435 € NAI: 1 080,8 € / Limit: >750 € D…" at bounding box center [447, 209] width 110 height 369
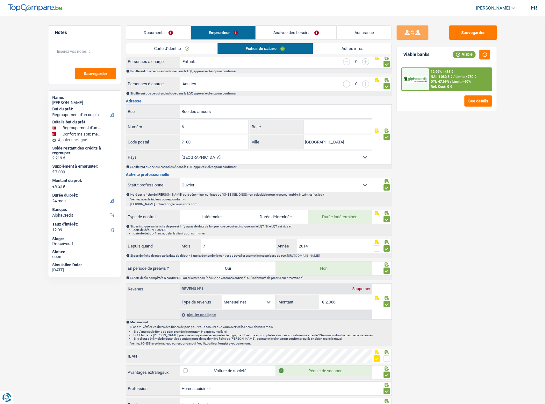
scroll to position [159, 0]
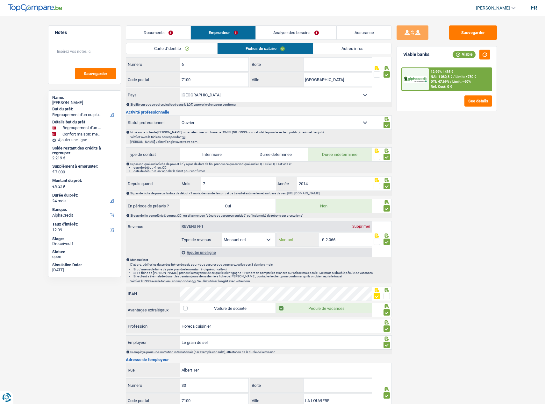
drag, startPoint x: 343, startPoint y: 241, endPoint x: 221, endPoint y: 231, distance: 121.7
click at [219, 231] on div "Revenu nº1 Supprimer Allocation d'handicap Allocations chômage Allocations fami…" at bounding box center [276, 234] width 192 height 25
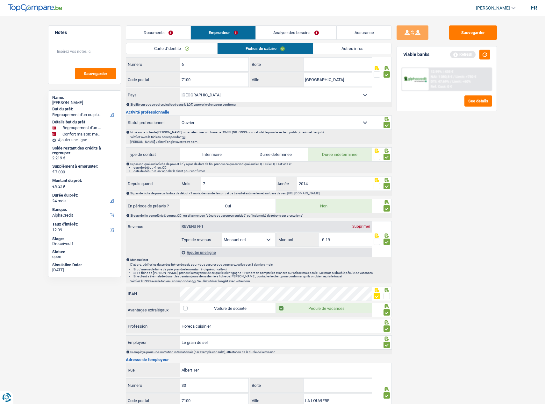
click at [237, 233] on select "Allocation d'handicap Allocations chômage Allocations familiales Chèques repas …" at bounding box center [248, 240] width 53 height 14
click at [346, 244] on input "19" at bounding box center [348, 240] width 46 height 14
type input "1.981"
drag, startPoint x: 451, startPoint y: 229, endPoint x: 421, endPoint y: 61, distance: 170.8
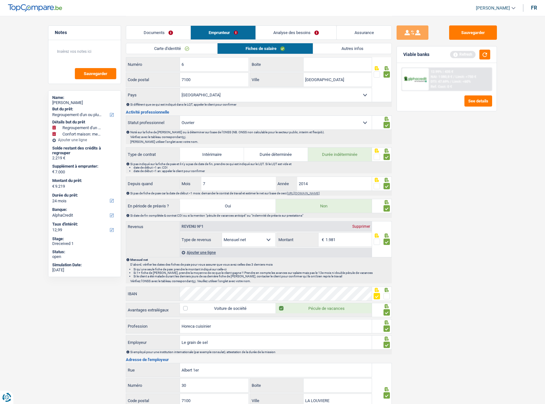
click at [452, 229] on div "Sauvegarder Viable banks Refresh 12.99% | 435 € NAI: 1 080,8 € / Limit: >750 € …" at bounding box center [447, 209] width 110 height 369
click at [306, 29] on link "Analyse des besoins" at bounding box center [296, 33] width 81 height 14
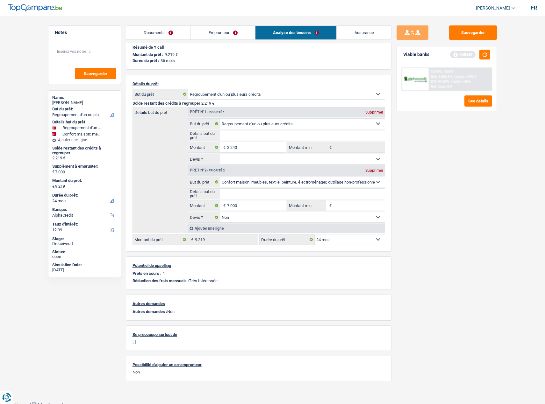
scroll to position [0, 0]
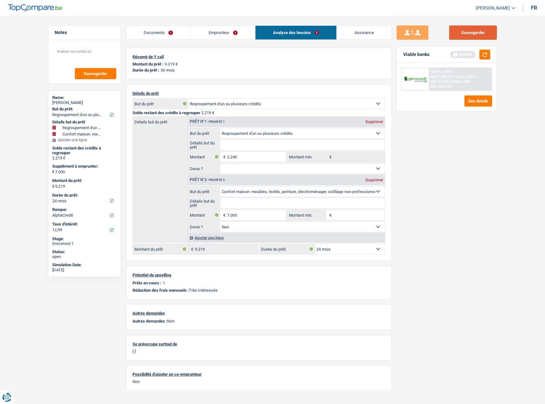
click at [469, 35] on button "Sauvegarder" at bounding box center [473, 32] width 48 height 14
click at [484, 53] on button "button" at bounding box center [484, 55] width 11 height 10
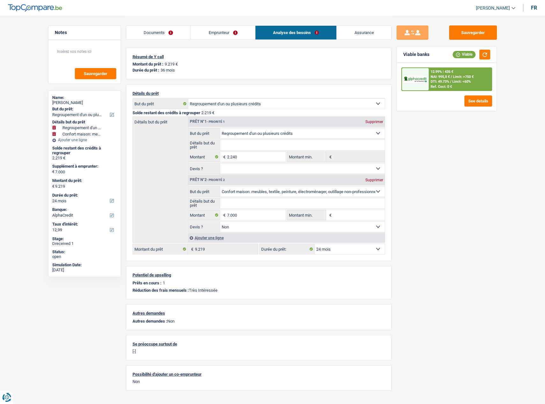
click at [441, 75] on span "NAI: 995,8 €" at bounding box center [440, 77] width 19 height 4
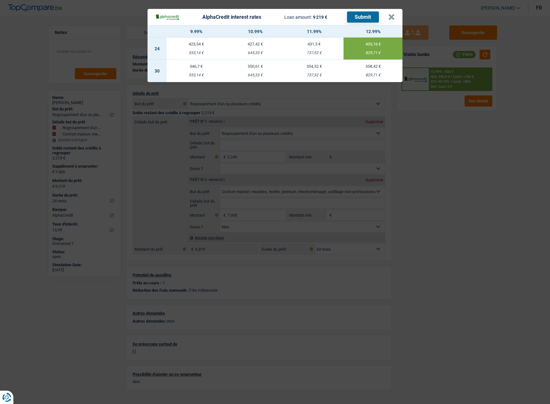
click at [512, 170] on div "AlphaCredit interest rates Loan amount: 9 219 € Submit × 9.99% 10.99% 11.99% 12…" at bounding box center [275, 202] width 550 height 404
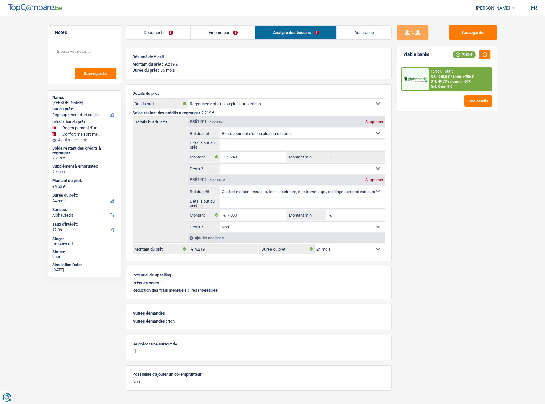
click at [466, 80] on span "Limit: <60%" at bounding box center [461, 82] width 18 height 4
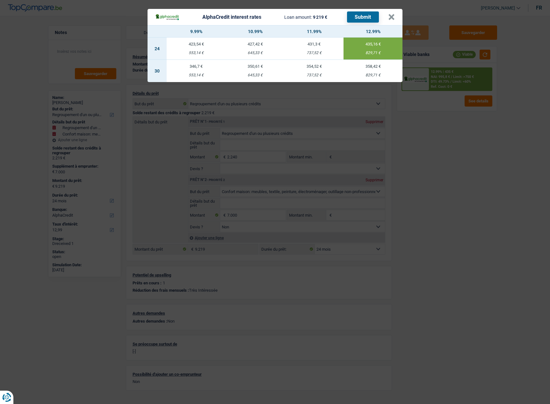
click at [377, 76] on div "829,71 €" at bounding box center [372, 75] width 59 height 4
select select "30"
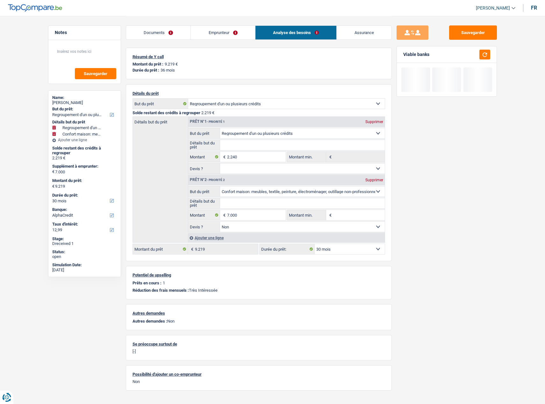
click at [84, 197] on label "Durée du prêt:" at bounding box center [83, 195] width 63 height 5
click at [84, 198] on select "12 mois 18 mois 24 mois 30 mois 36 mois 42 mois 48 mois Sélectionner une option" at bounding box center [84, 201] width 65 height 6
click at [84, 201] on select "12 mois 18 mois 24 mois 30 mois 36 mois 42 mois 48 mois Sélectionner une option" at bounding box center [84, 201] width 65 height 6
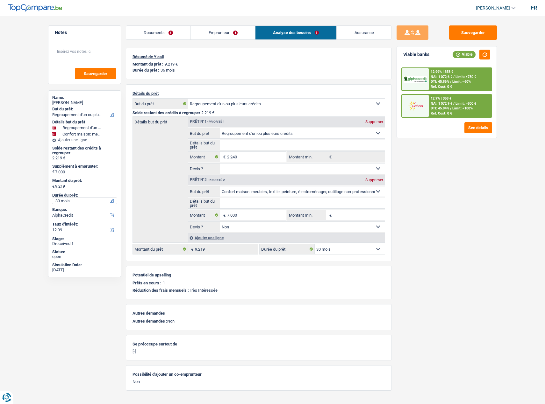
select select "36"
click at [52, 198] on select "12 mois 18 mois 24 mois 30 mois 36 mois 42 mois 48 mois Sélectionner une option" at bounding box center [84, 201] width 65 height 6
select select "36"
click at [448, 83] on span "DTI: 43.28%" at bounding box center [440, 82] width 18 height 4
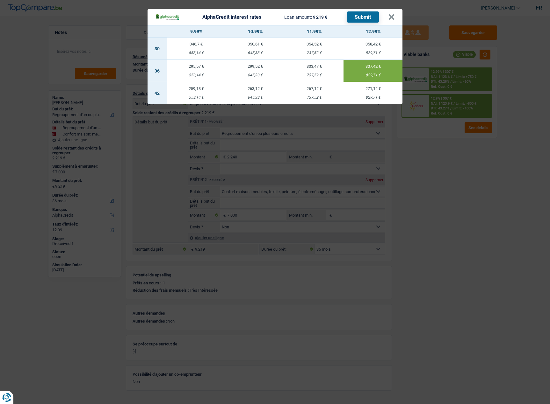
click at [357, 14] on button "Submit" at bounding box center [363, 16] width 32 height 11
click at [391, 18] on button "×" at bounding box center [391, 17] width 7 height 6
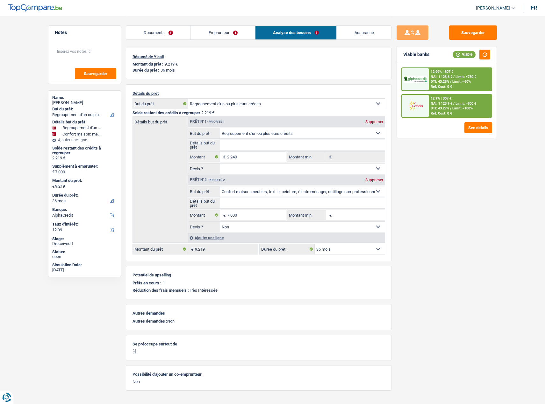
click at [437, 96] on div "12.9% | 307 € NAI: 1 123,9 € / Limit: >800 € DTI: 43.27% / Limit: <100% Ref. Co…" at bounding box center [460, 106] width 63 height 22
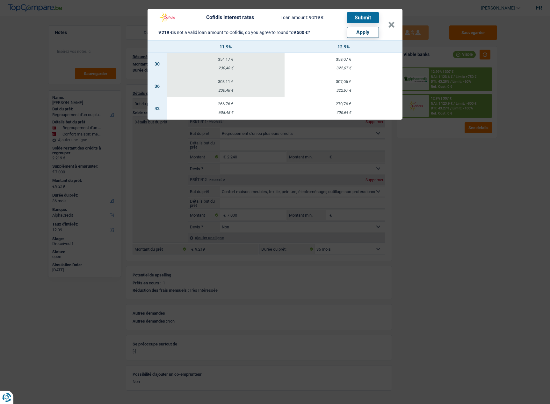
click at [358, 91] on div "322,67 €" at bounding box center [343, 91] width 118 height 4
select select "cofidis"
type input "12,90"
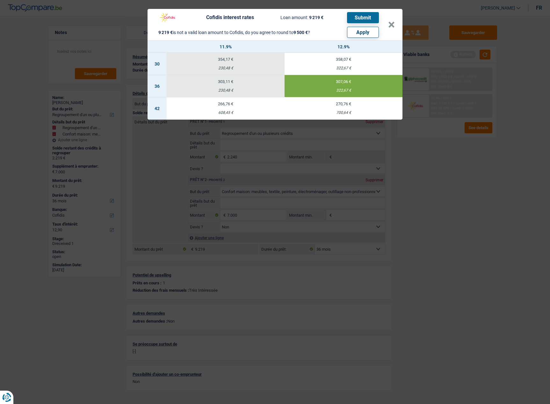
click at [367, 31] on button "Apply" at bounding box center [363, 32] width 32 height 11
type input "7.281"
type input "9.500"
select select "48"
type input "9.500"
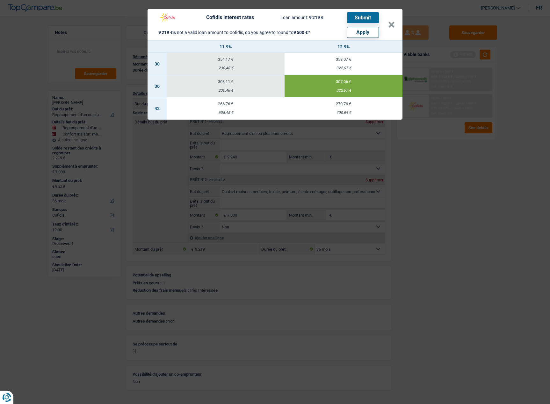
select select "48"
select select "other"
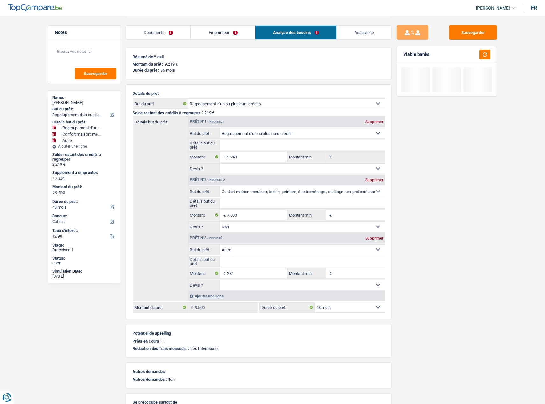
click at [377, 239] on div "Supprimer" at bounding box center [374, 239] width 21 height 4
type input "7.021"
type input "9.240"
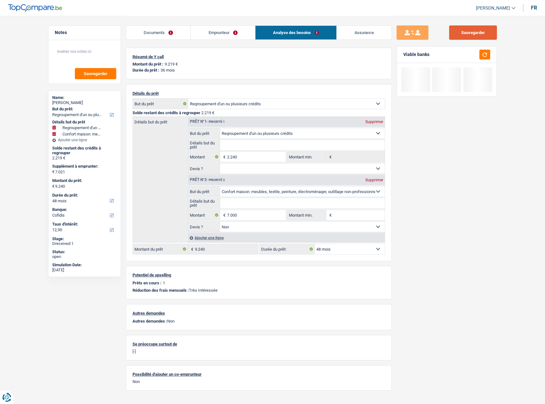
click at [489, 36] on button "Sauvegarder" at bounding box center [473, 32] width 48 height 14
click at [488, 53] on button "button" at bounding box center [484, 55] width 11 height 10
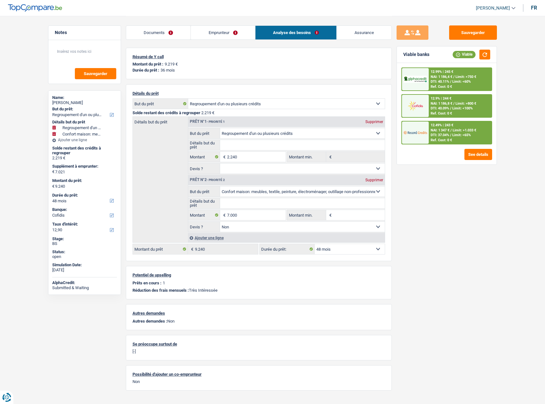
click at [445, 105] on span "NAI: 1 186,8 €" at bounding box center [442, 104] width 22 height 4
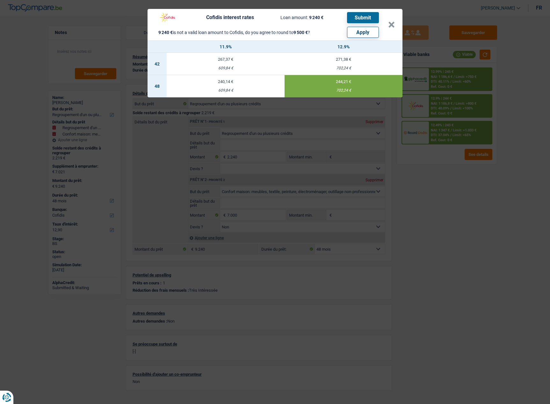
click at [363, 36] on button "Apply" at bounding box center [363, 32] width 32 height 11
type input "7.281"
type input "9.500"
select select "other"
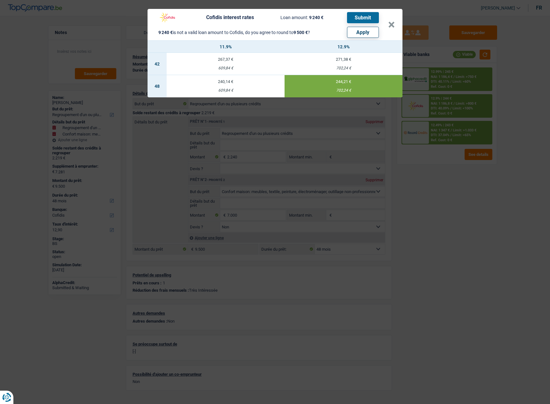
select select "other"
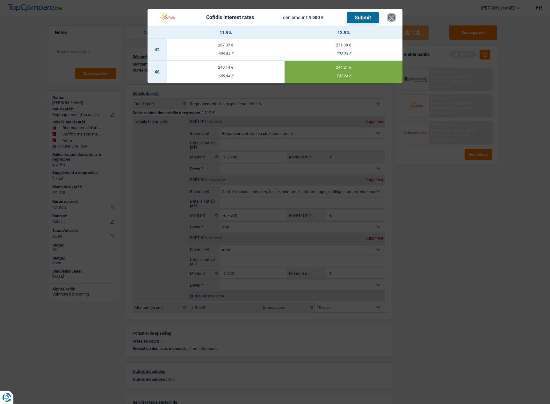
drag, startPoint x: 392, startPoint y: 18, endPoint x: 356, endPoint y: 39, distance: 42.7
click at [392, 18] on button "×" at bounding box center [391, 17] width 7 height 6
